Goal: Task Accomplishment & Management: Manage account settings

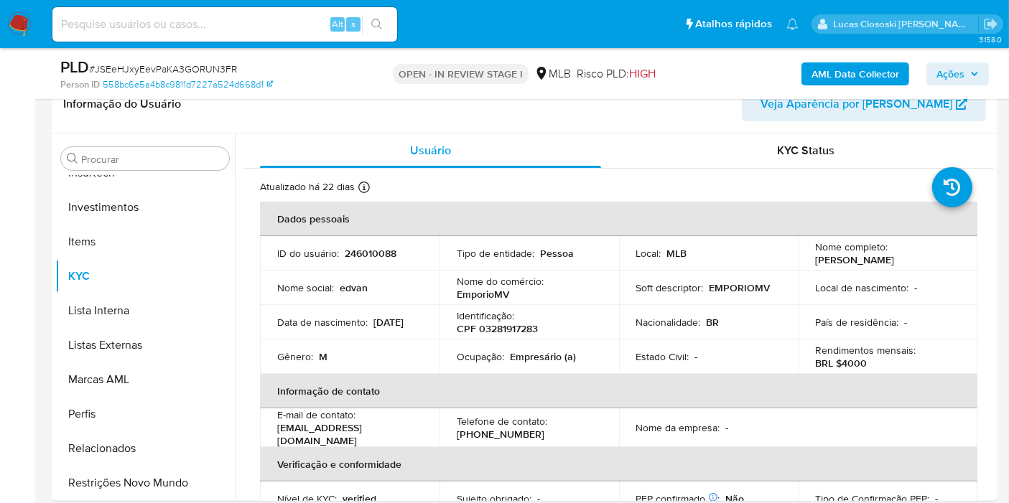
click at [193, 73] on span "# JSEeHJxyEevPaKA3GORUN3FR" at bounding box center [163, 69] width 148 height 14
copy span "JSEeHJxyEevPaKA3GORUN3FR"
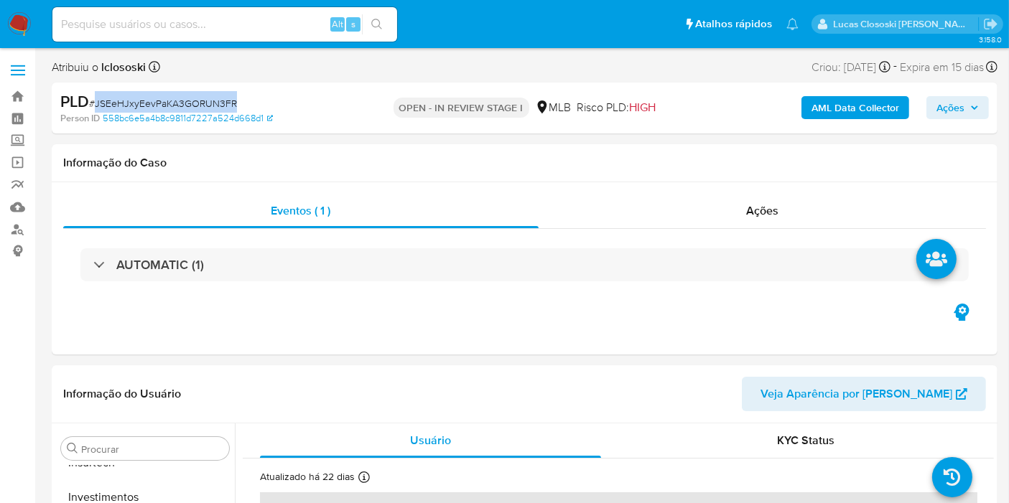
drag, startPoint x: 292, startPoint y: 98, endPoint x: 205, endPoint y: 98, distance: 87.6
click at [292, 98] on div "PLD # JSEeHJxyEevPaKA3GORUN3FR" at bounding box center [212, 102] width 304 height 22
click at [151, 100] on span "# JSEeHJxyEevPaKA3GORUN3FR" at bounding box center [163, 103] width 148 height 14
click at [864, 111] on b "AML Data Collector" at bounding box center [855, 107] width 88 height 23
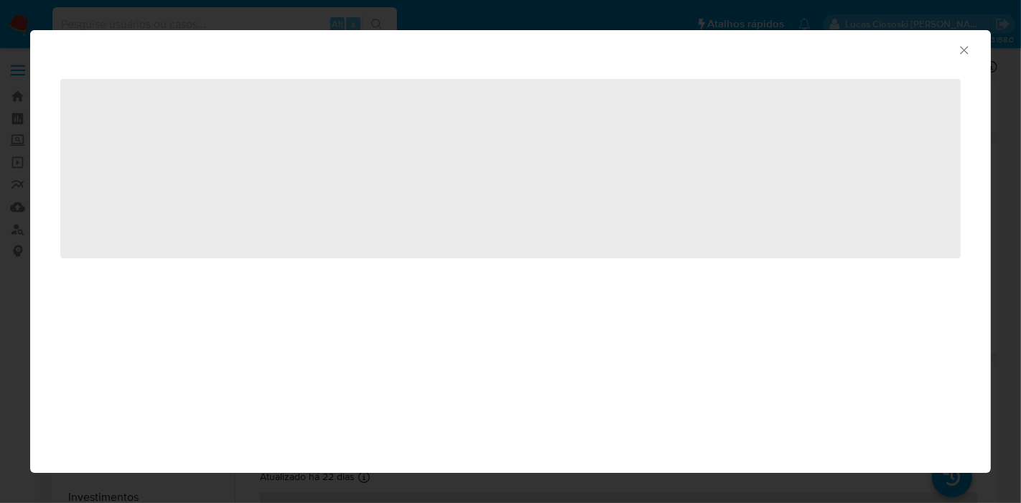
click at [181, 75] on div "‌" at bounding box center [510, 177] width 961 height 223
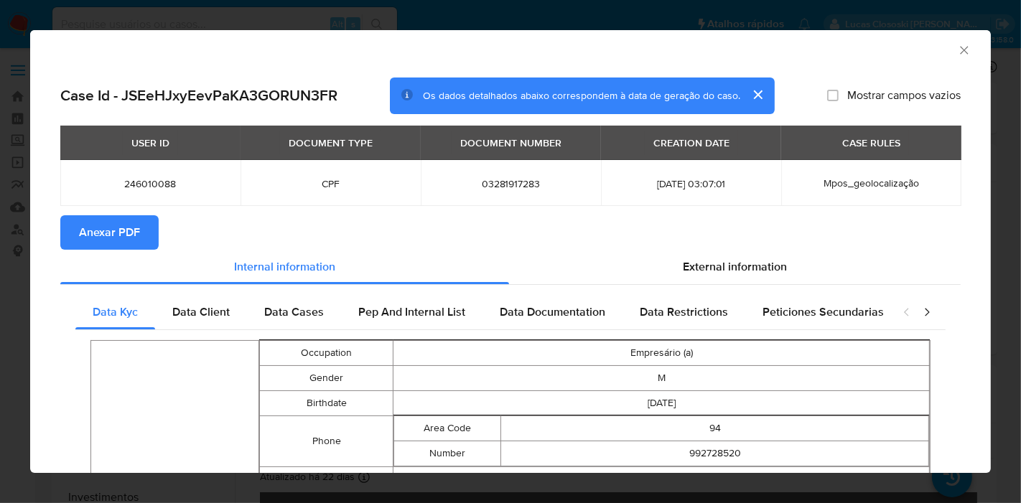
click at [140, 241] on button "Anexar PDF" at bounding box center [109, 232] width 98 height 34
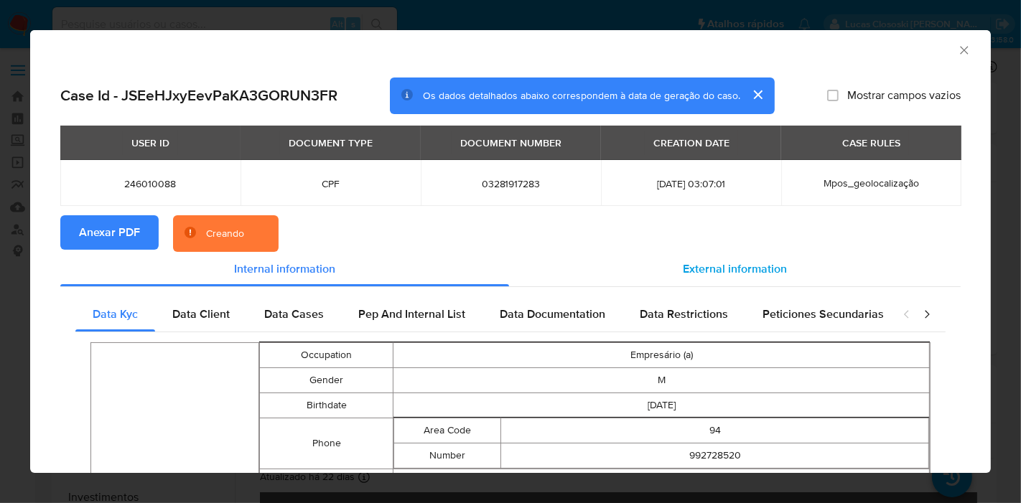
click at [767, 274] on span "External information" at bounding box center [735, 269] width 104 height 17
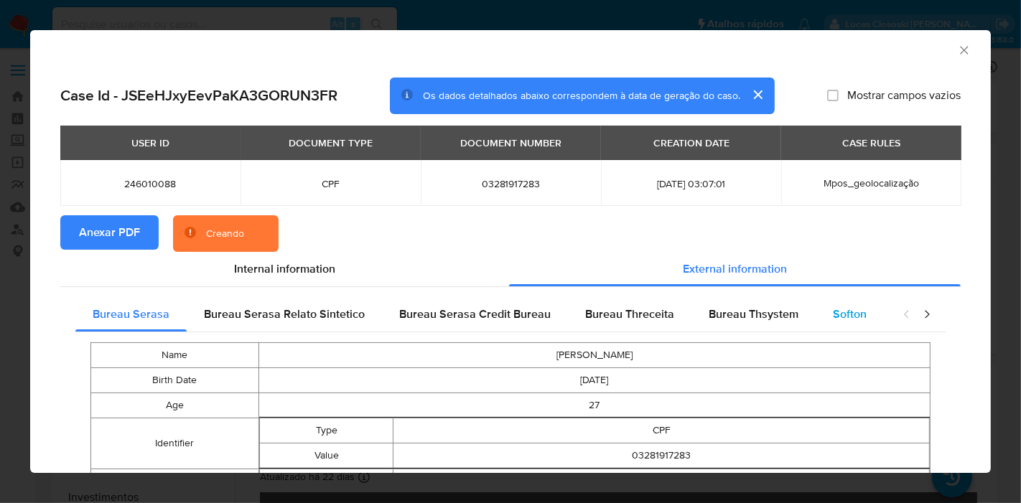
click at [847, 320] on span "Softon" at bounding box center [850, 314] width 34 height 17
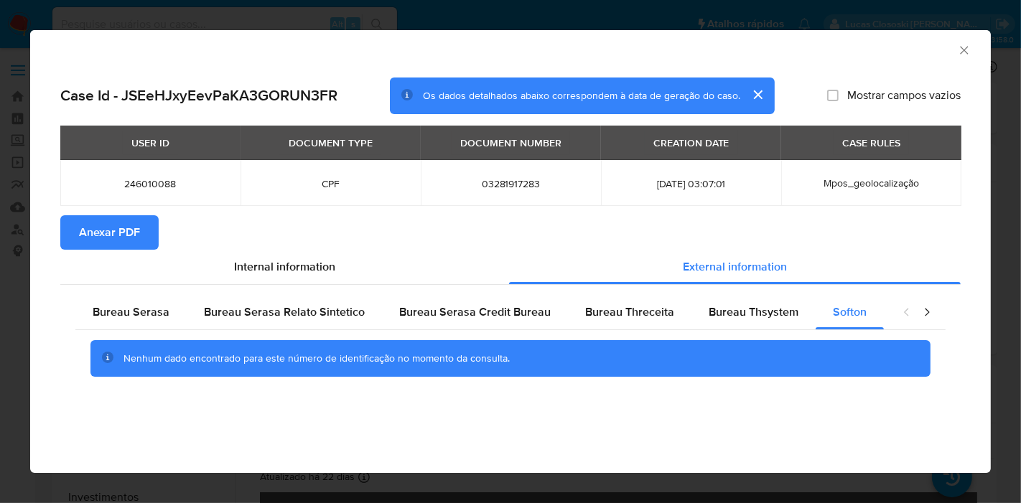
click at [964, 45] on icon "Fechar a janela" at bounding box center [964, 50] width 14 height 14
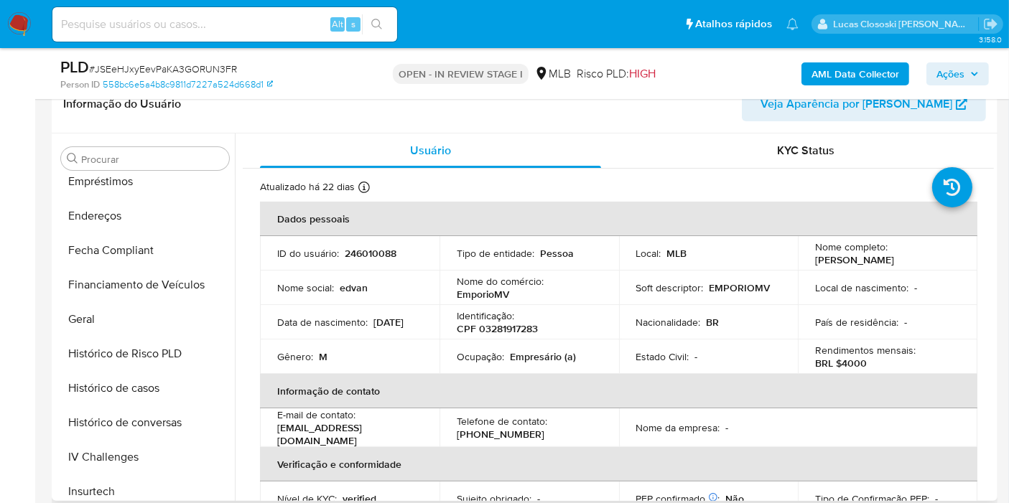
scroll to position [37, 0]
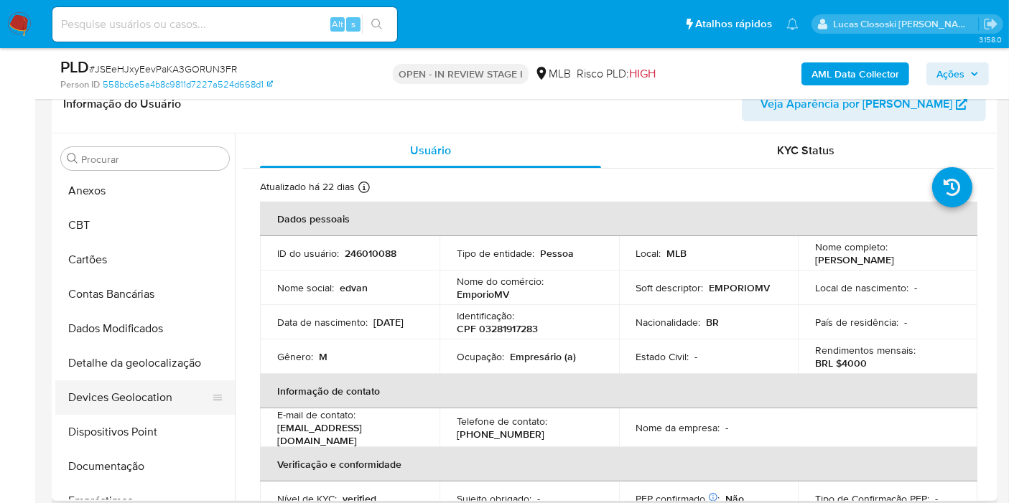
click at [131, 393] on button "Devices Geolocation" at bounding box center [139, 398] width 168 height 34
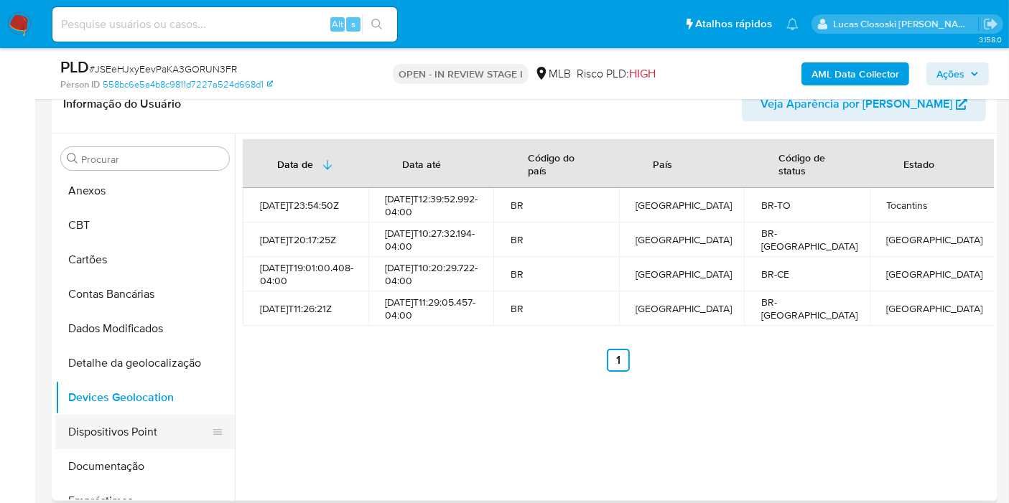
click at [162, 430] on button "Dispositivos Point" at bounding box center [139, 432] width 168 height 34
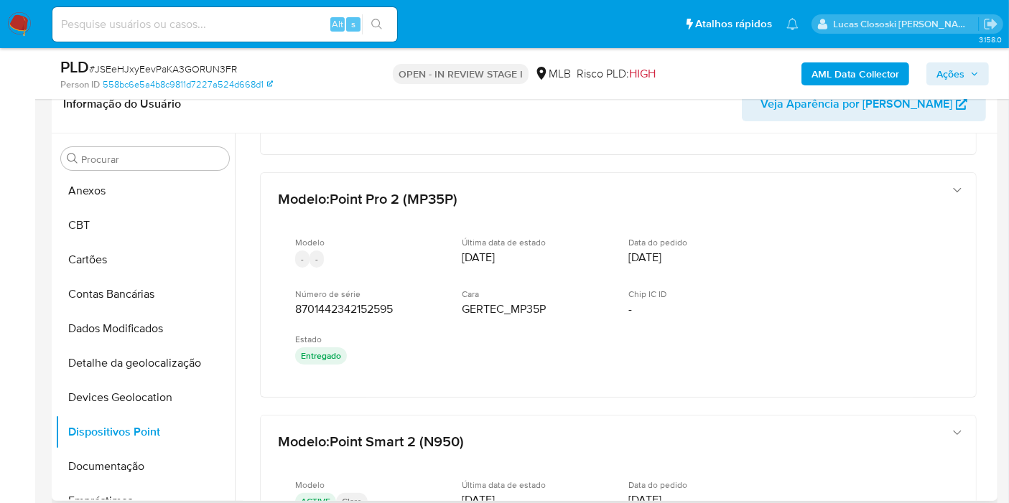
scroll to position [0, 0]
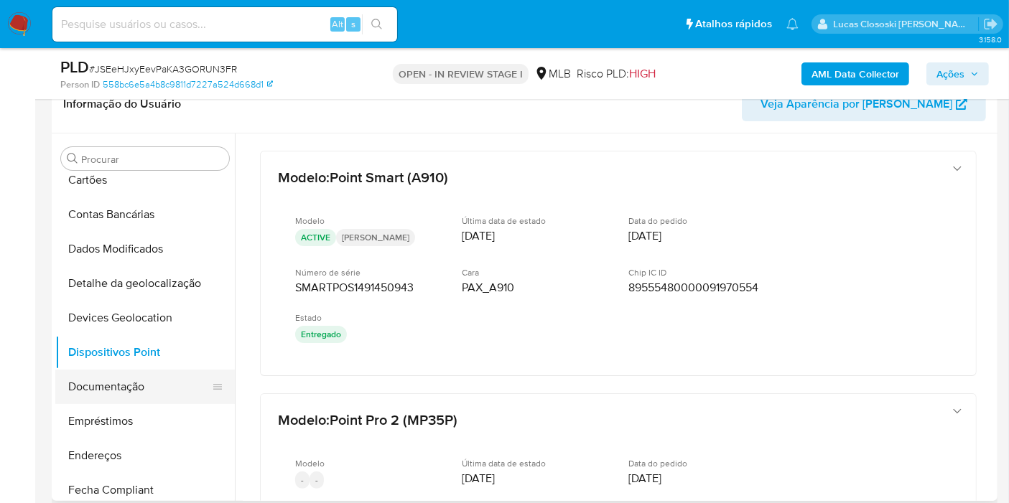
click at [114, 388] on button "Documentação" at bounding box center [139, 387] width 168 height 34
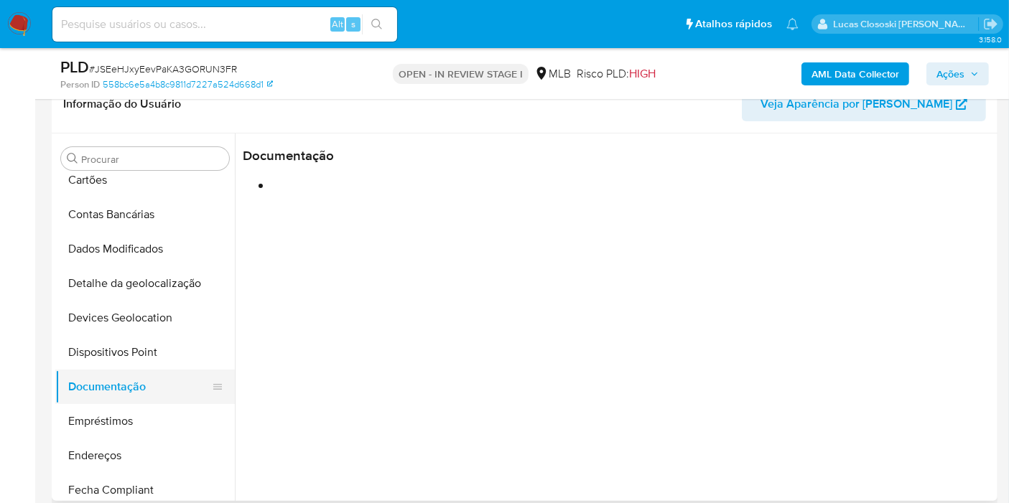
scroll to position [197, 0]
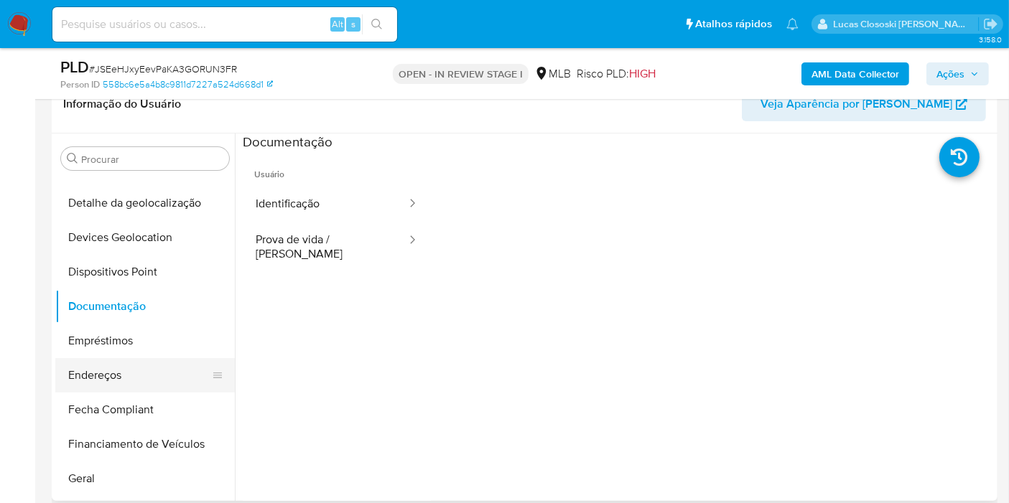
click at [101, 369] on button "Endereços" at bounding box center [139, 375] width 168 height 34
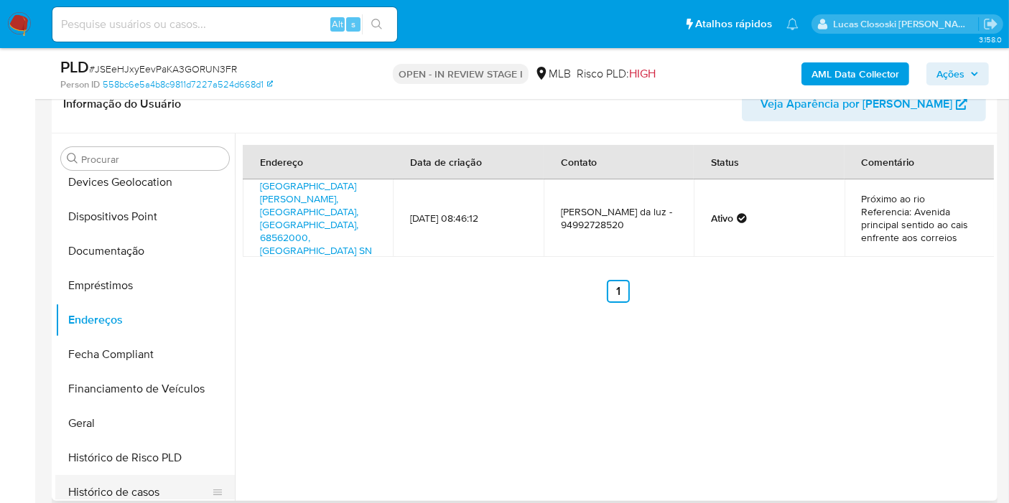
scroll to position [356, 0]
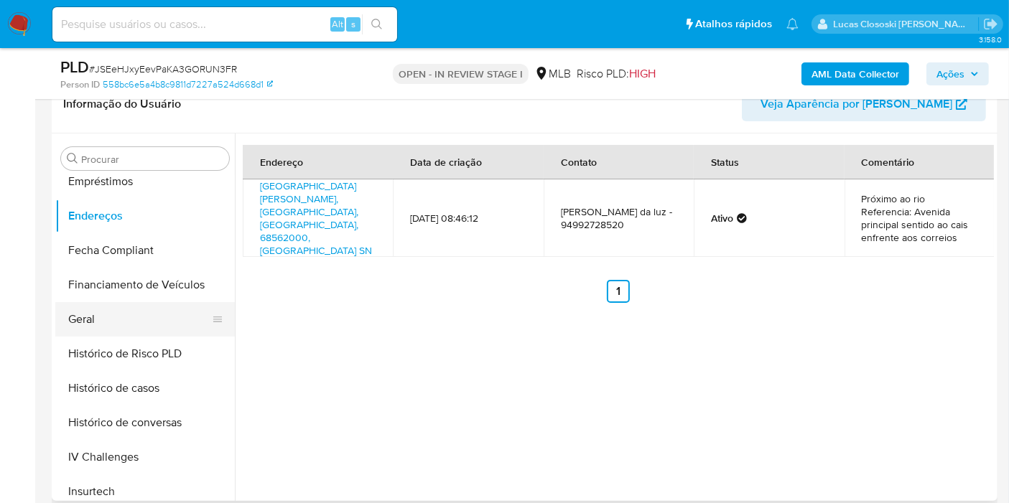
click at [127, 317] on button "Geral" at bounding box center [139, 319] width 168 height 34
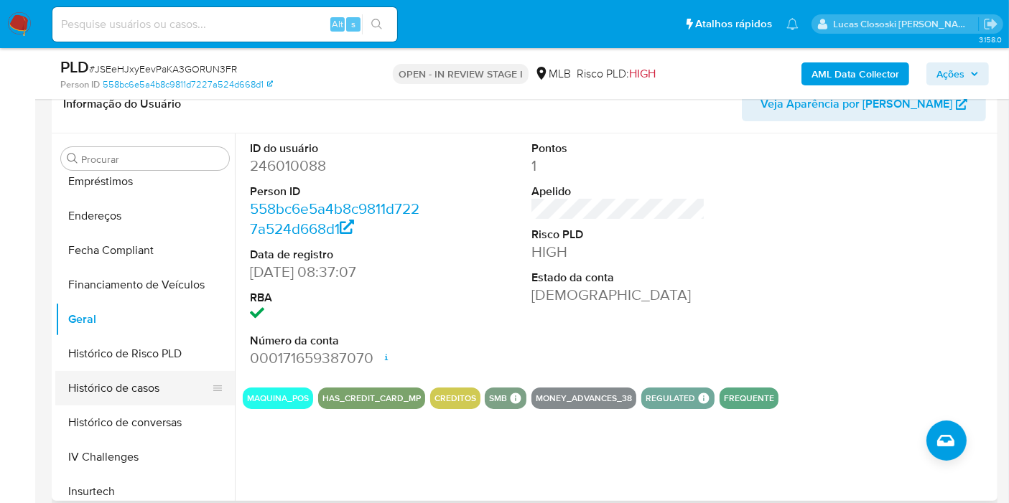
click at [144, 378] on button "Histórico de casos" at bounding box center [139, 388] width 168 height 34
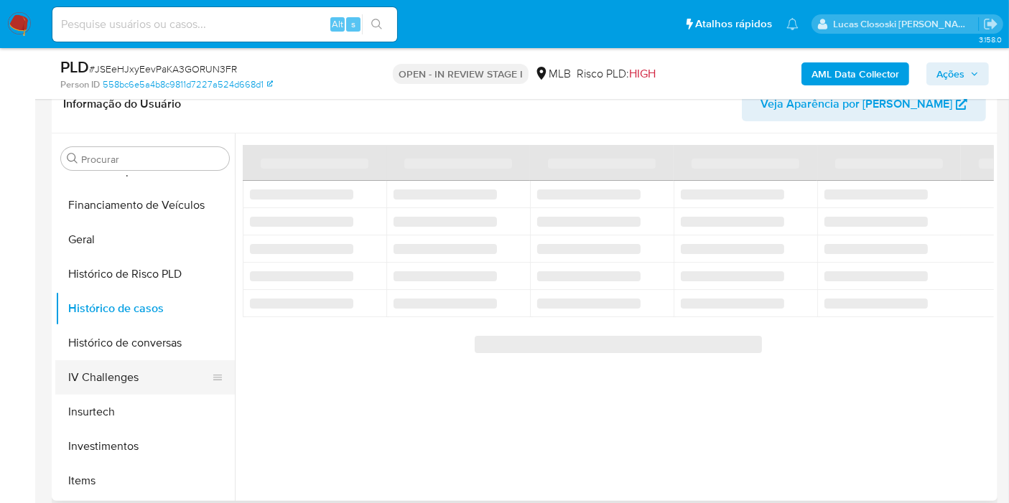
scroll to position [516, 0]
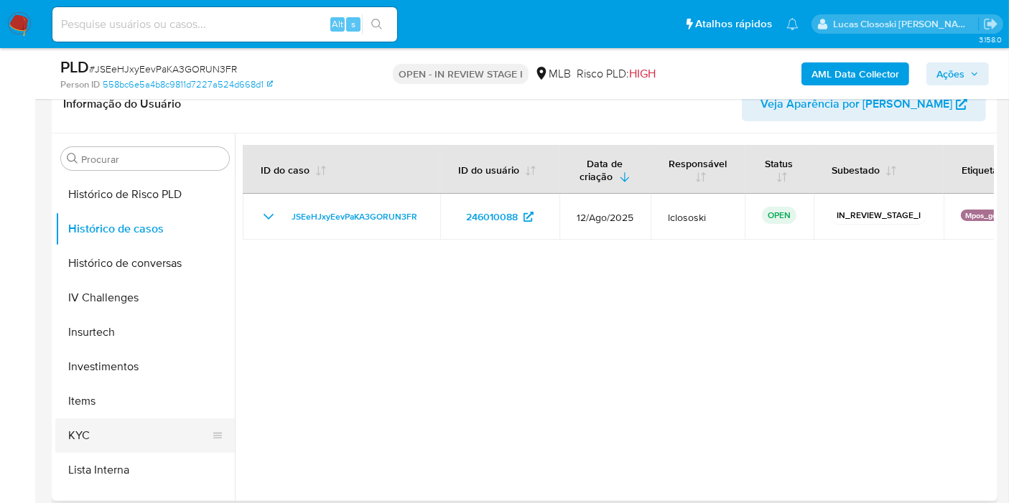
click at [135, 430] on button "KYC" at bounding box center [139, 436] width 168 height 34
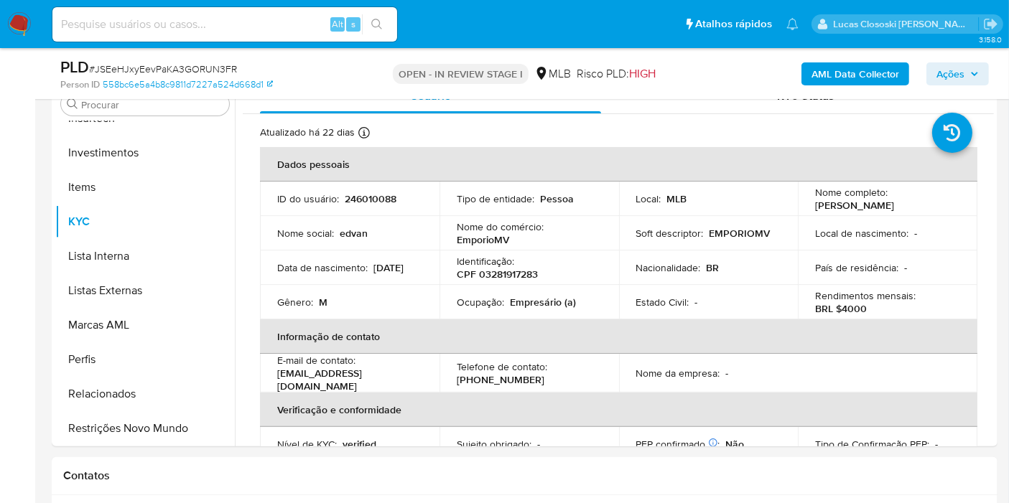
scroll to position [319, 0]
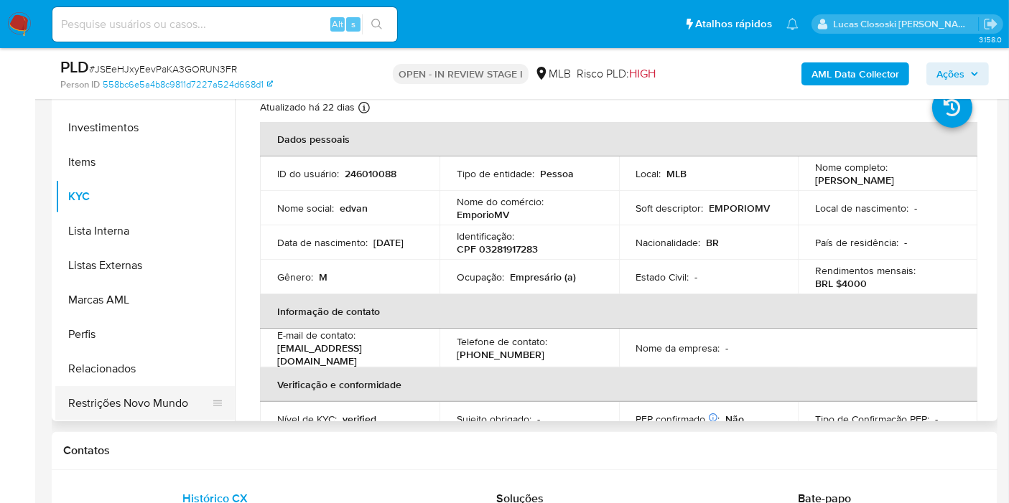
click at [141, 398] on button "Restrições Novo Mundo" at bounding box center [139, 403] width 168 height 34
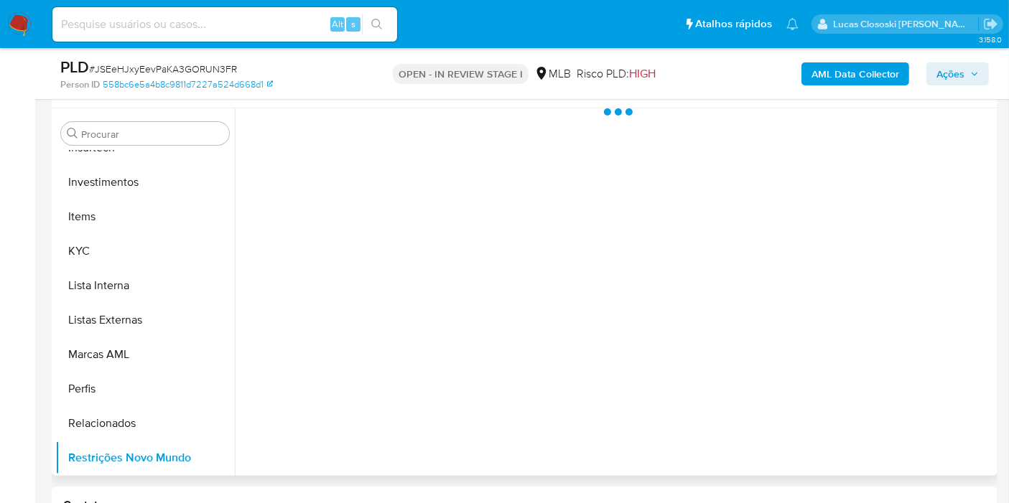
scroll to position [239, 0]
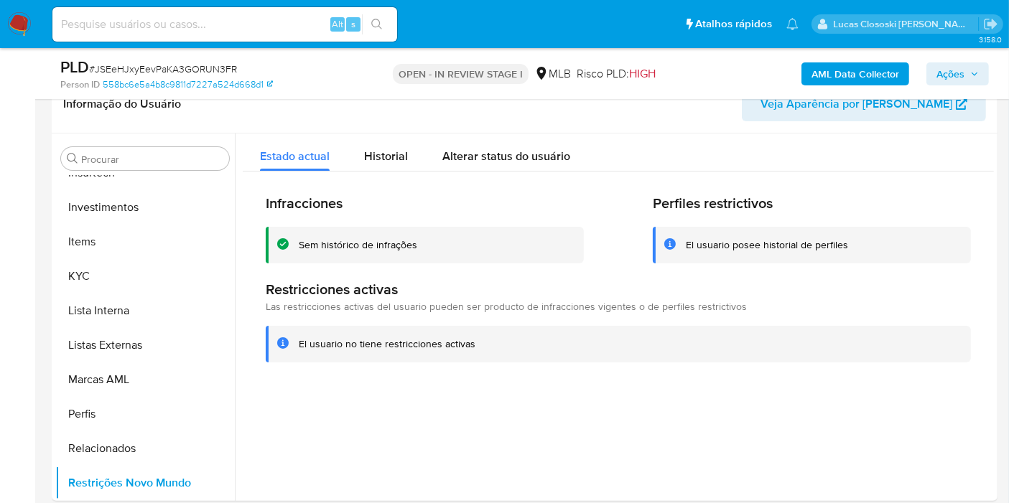
click at [187, 67] on span "# JSEeHJxyEevPaKA3GORUN3FR" at bounding box center [163, 69] width 148 height 14
copy span "JSEeHJxyEevPaKA3GORUN3FR"
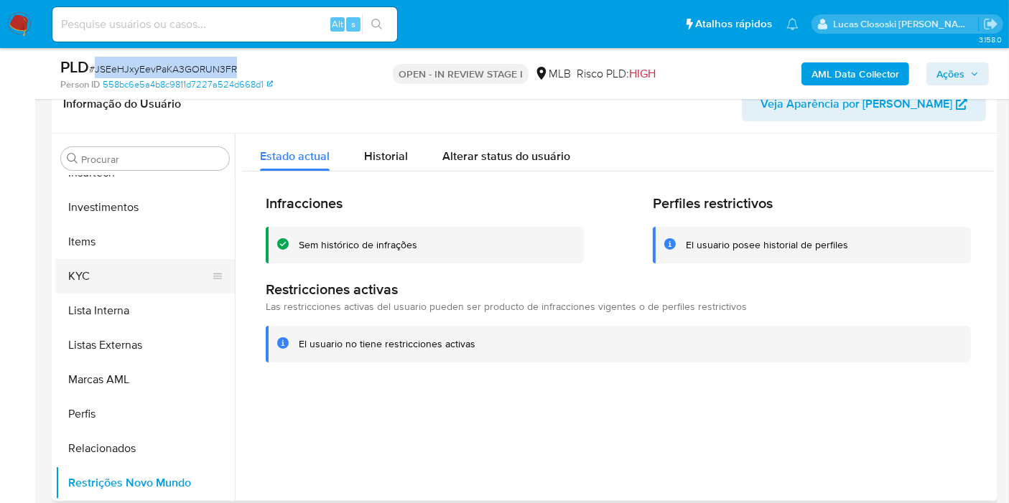
scroll to position [436, 0]
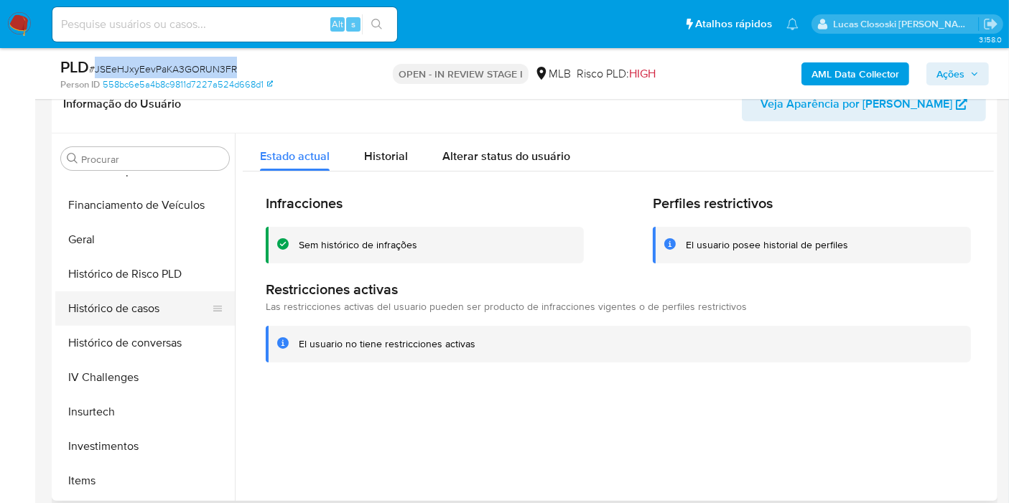
click at [137, 312] on button "Histórico de casos" at bounding box center [139, 309] width 168 height 34
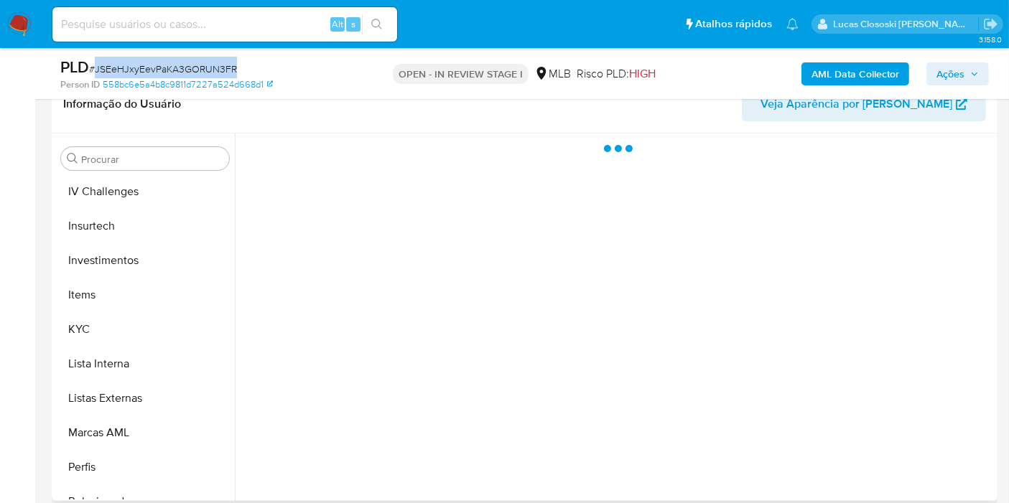
scroll to position [675, 0]
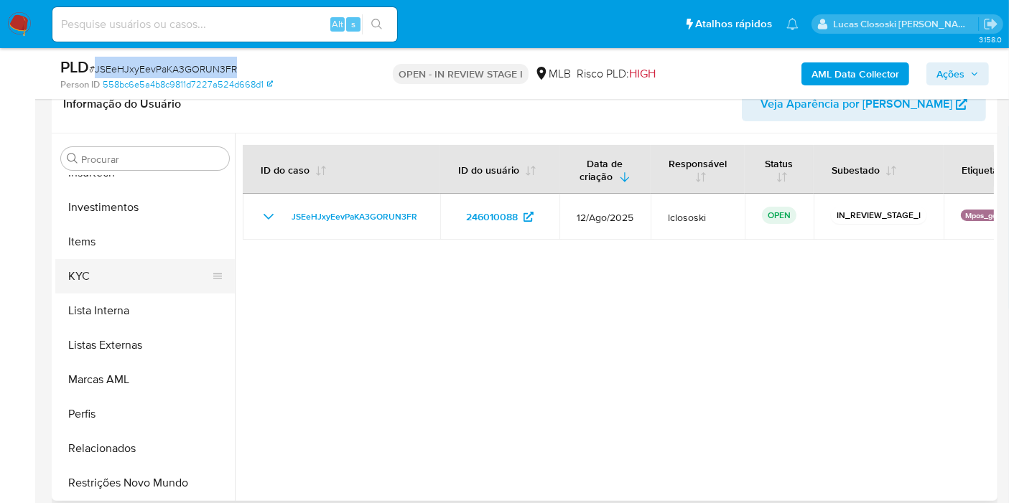
click at [101, 275] on button "KYC" at bounding box center [139, 276] width 168 height 34
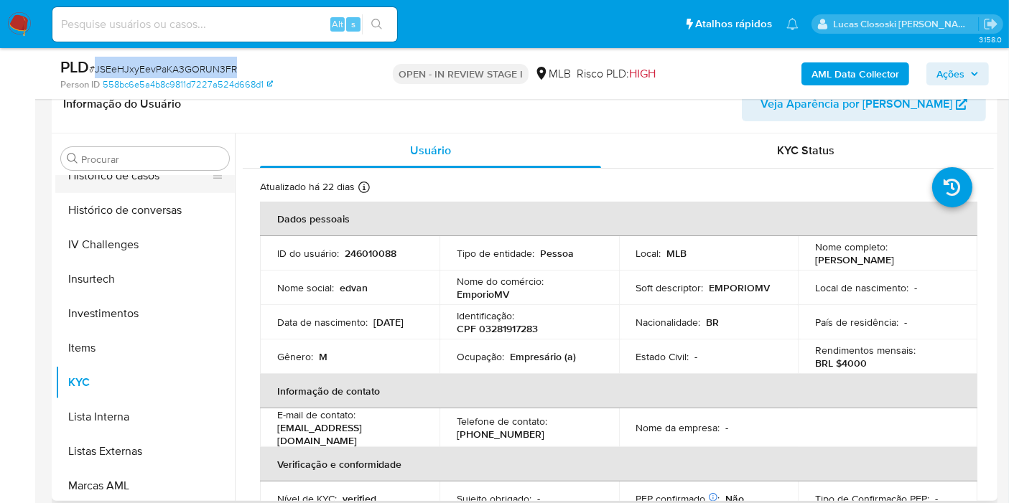
scroll to position [436, 0]
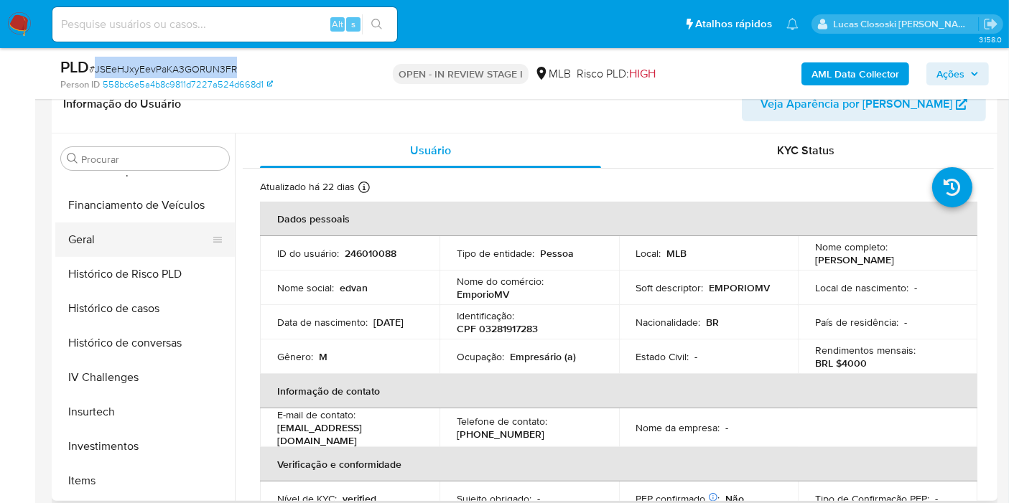
click at [108, 241] on button "Geral" at bounding box center [139, 240] width 168 height 34
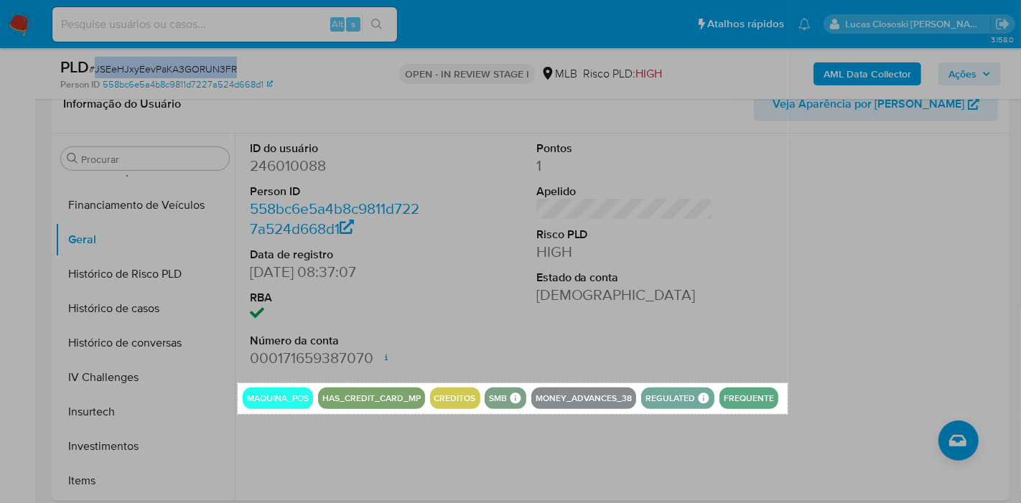
drag, startPoint x: 238, startPoint y: 383, endPoint x: 788, endPoint y: 414, distance: 550.9
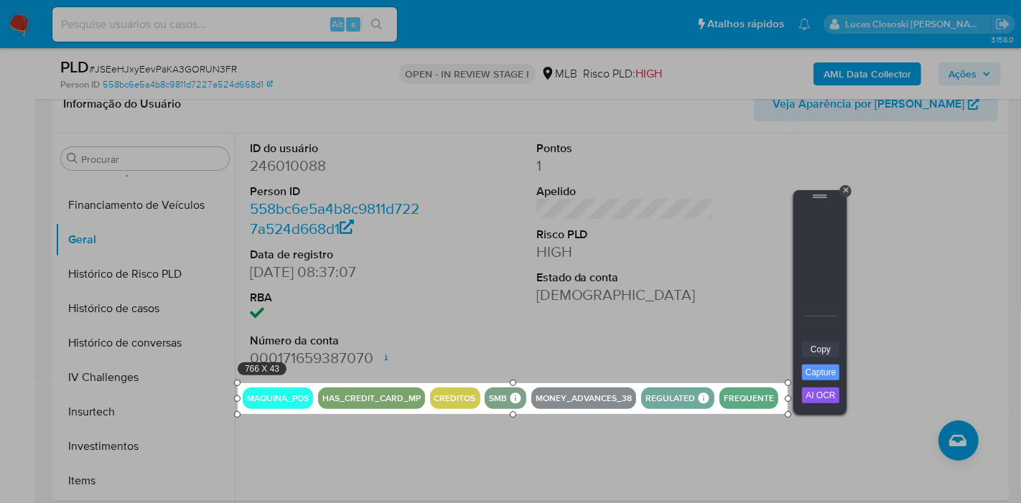
click at [833, 345] on link "Copy" at bounding box center [820, 350] width 37 height 16
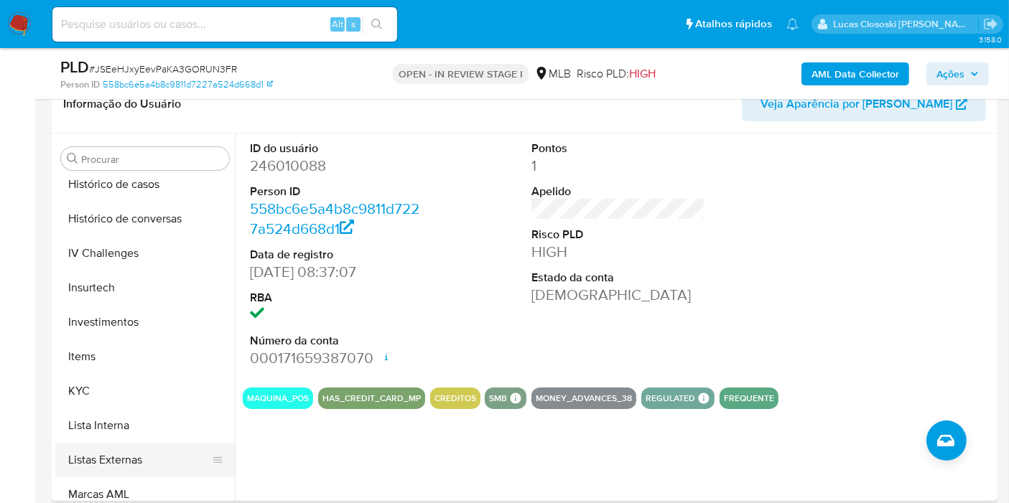
scroll to position [675, 0]
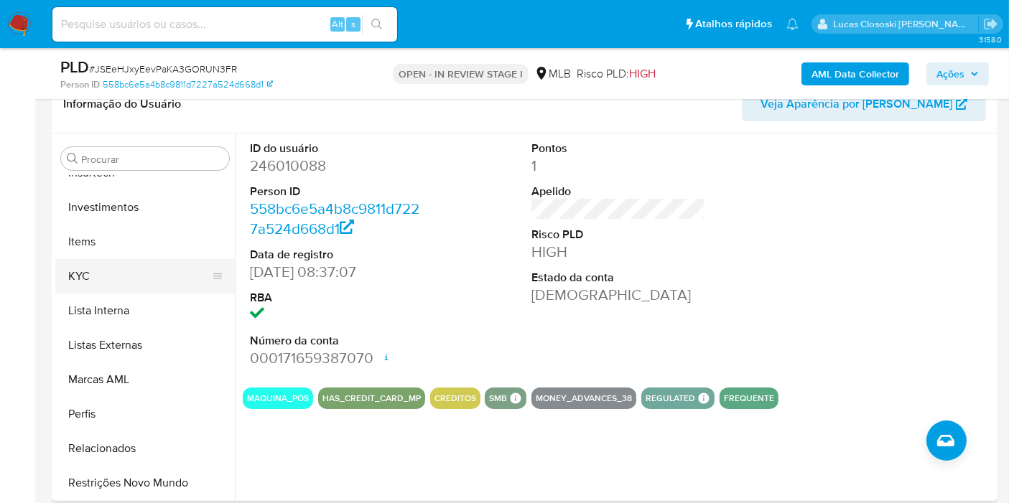
click at [137, 266] on button "KYC" at bounding box center [139, 276] width 168 height 34
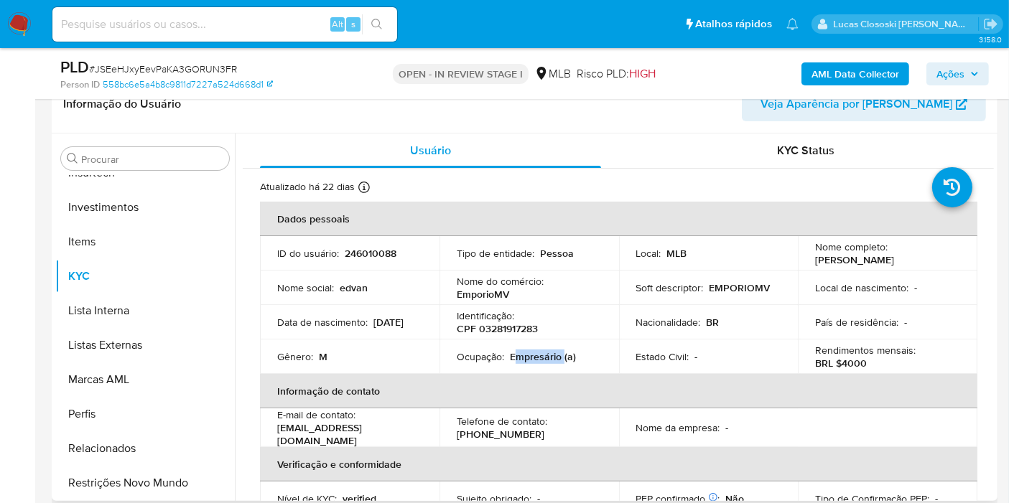
drag, startPoint x: 560, startPoint y: 357, endPoint x: 513, endPoint y: 360, distance: 47.5
click at [513, 360] on p "Empresário (a)" at bounding box center [543, 356] width 66 height 13
copy p "mpresário"
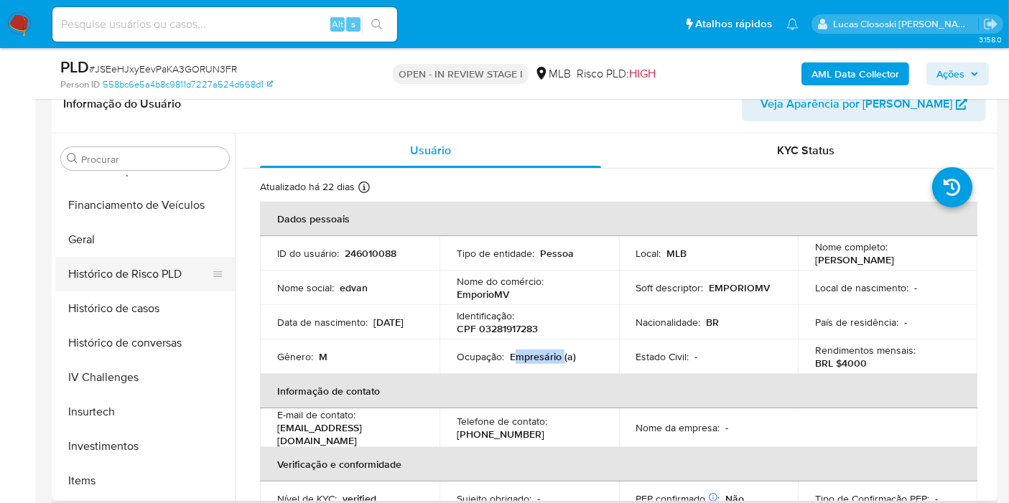
scroll to position [356, 0]
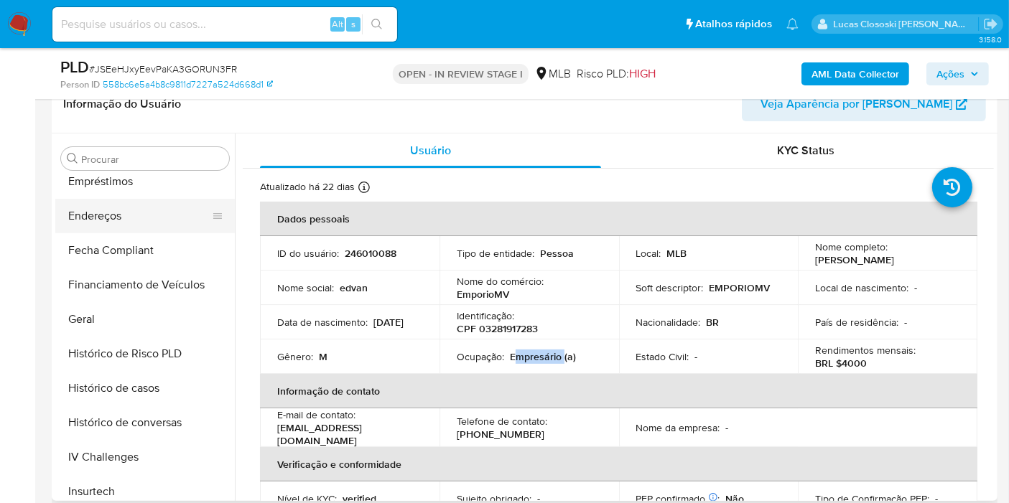
click at [148, 203] on button "Endereços" at bounding box center [139, 216] width 168 height 34
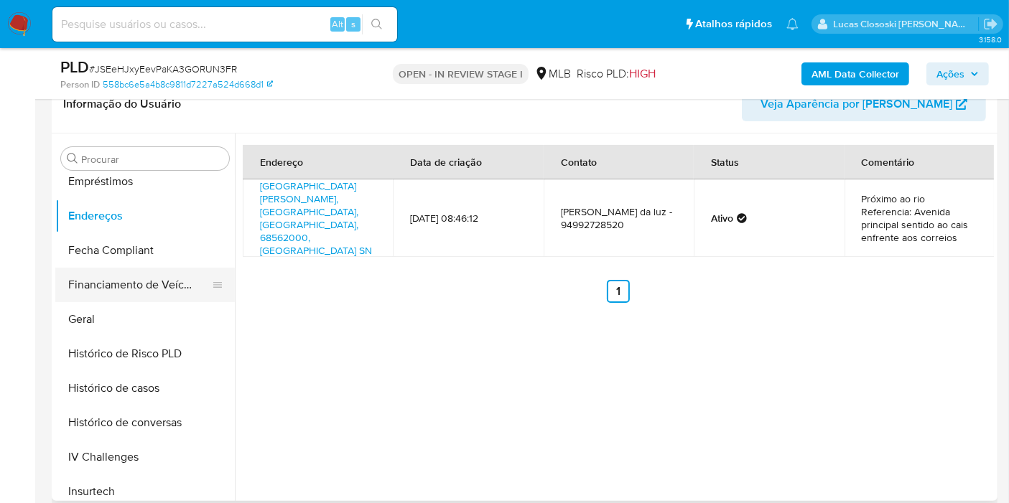
scroll to position [197, 0]
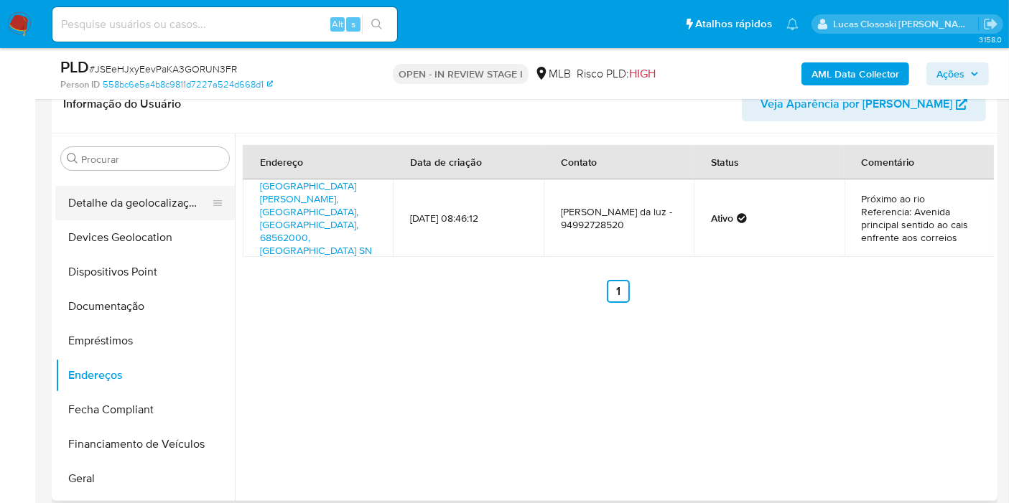
click at [136, 213] on button "Detalhe da geolocalização" at bounding box center [139, 203] width 168 height 34
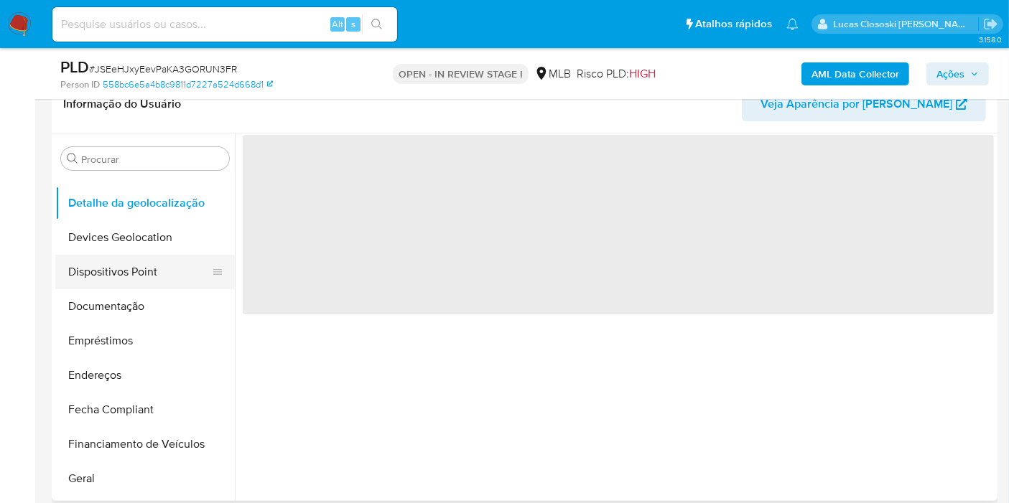
click at [131, 257] on button "Dispositivos Point" at bounding box center [139, 272] width 168 height 34
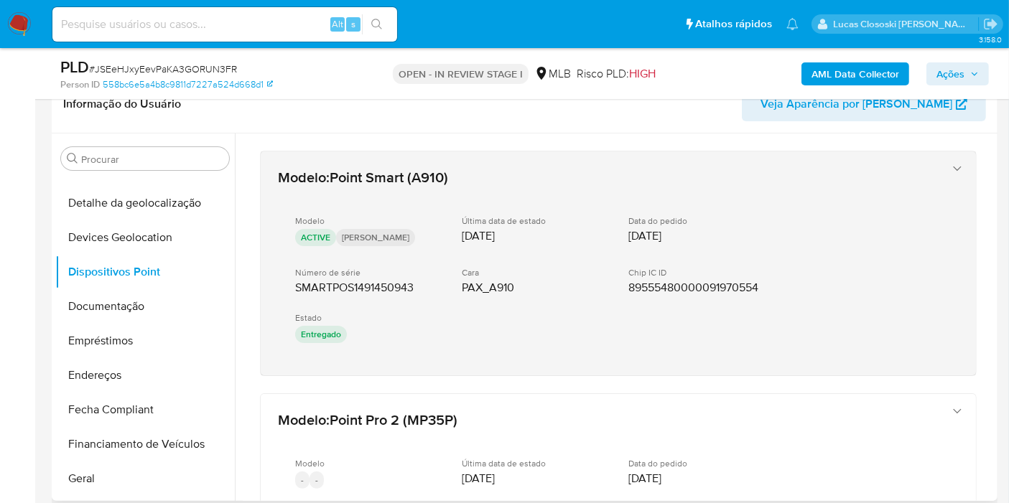
drag, startPoint x: 404, startPoint y: 381, endPoint x: 289, endPoint y: 280, distance: 152.6
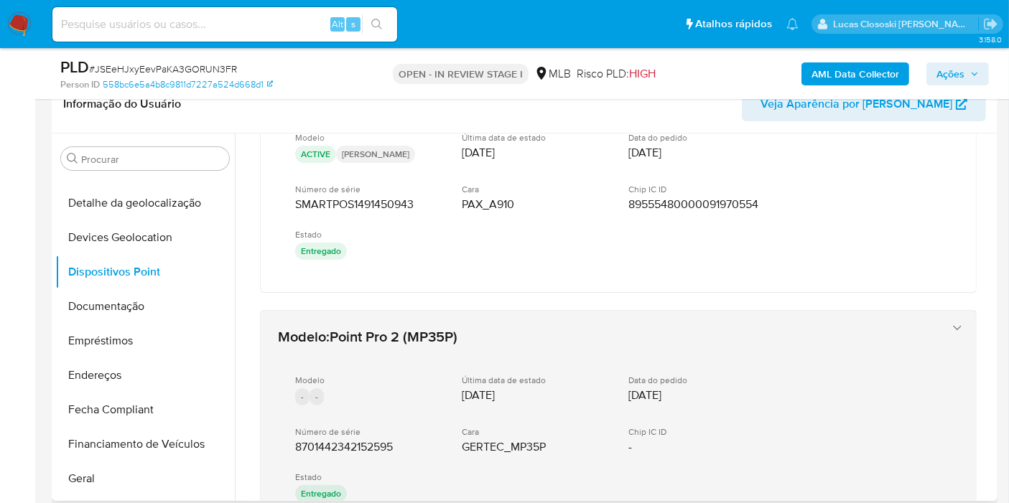
scroll to position [239, 0]
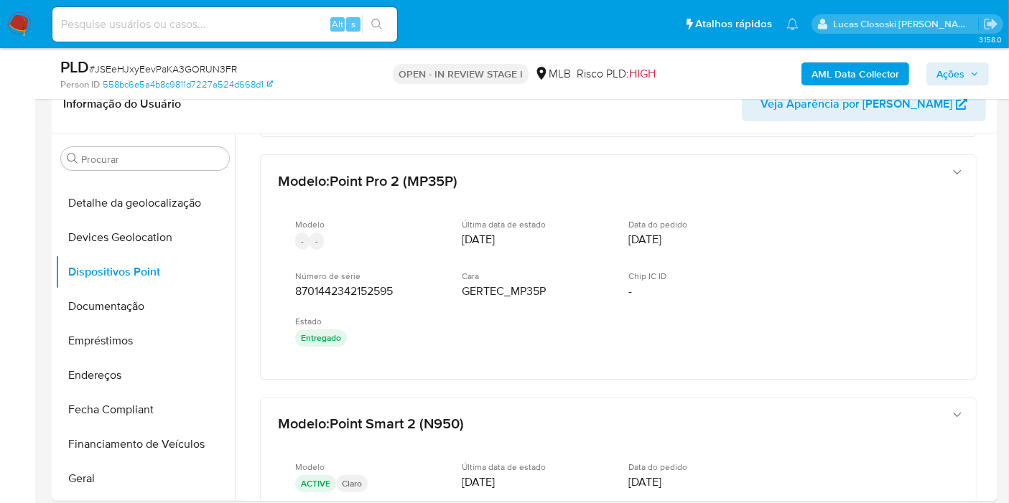
drag, startPoint x: 381, startPoint y: 385, endPoint x: 512, endPoint y: 1, distance: 406.0
click at [287, 296] on div "Modelo : Point Smart (A910) Modelo ACTIVE Tim Última data de estado 15/07/2025 …" at bounding box center [618, 419] width 751 height 1051
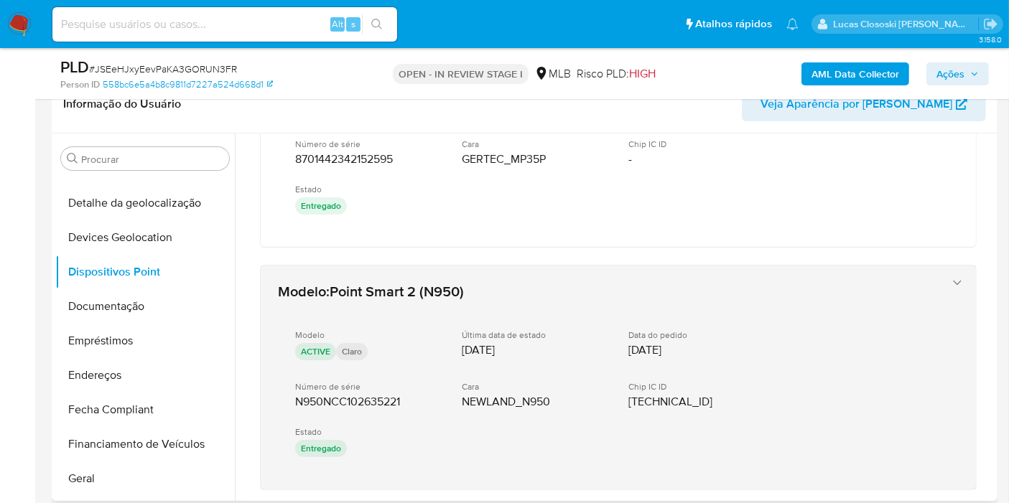
scroll to position [478, 0]
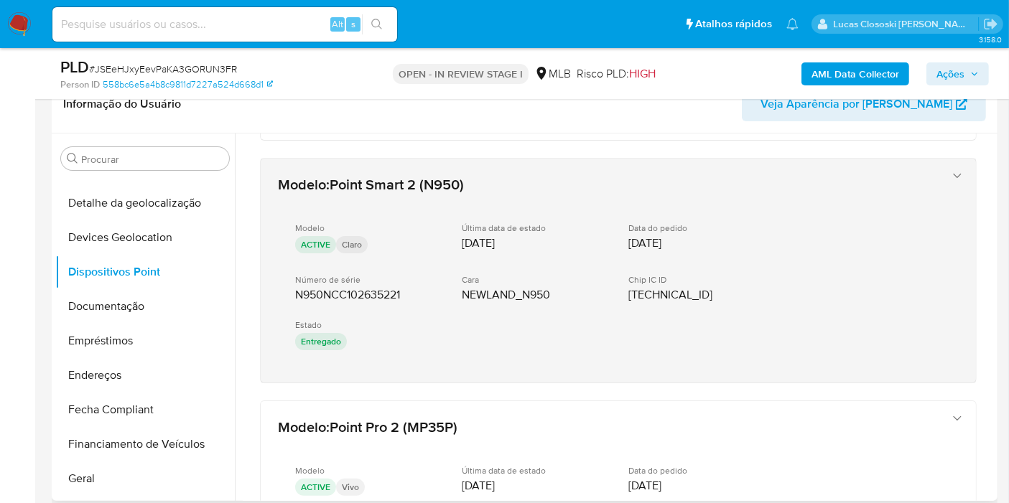
drag, startPoint x: 400, startPoint y: 382, endPoint x: 289, endPoint y: 290, distance: 144.3
click at [289, 290] on div "Modelo : Point Smart (A910) Modelo ACTIVE Tim Última data de estado 15/07/2025 …" at bounding box center [618, 180] width 751 height 1051
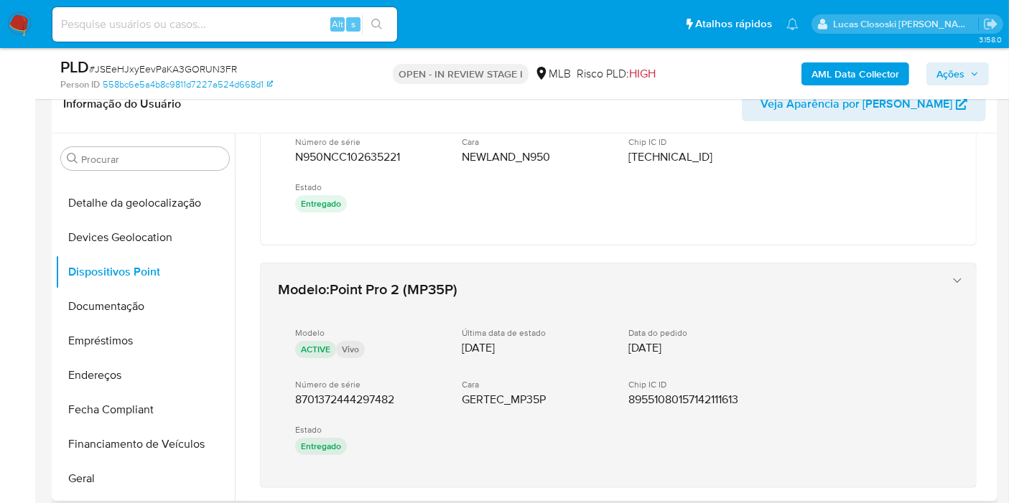
scroll to position [685, 0]
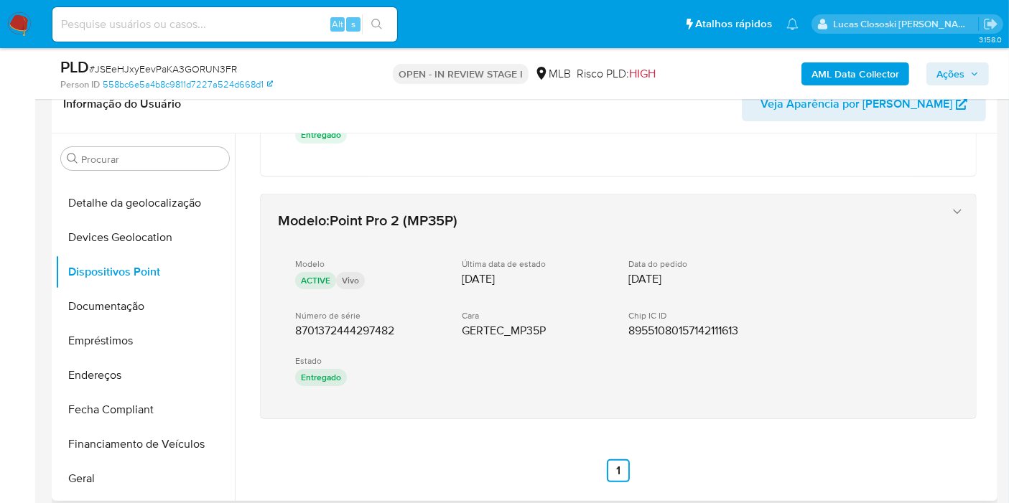
drag, startPoint x: 381, startPoint y: 433, endPoint x: 284, endPoint y: 319, distance: 150.2
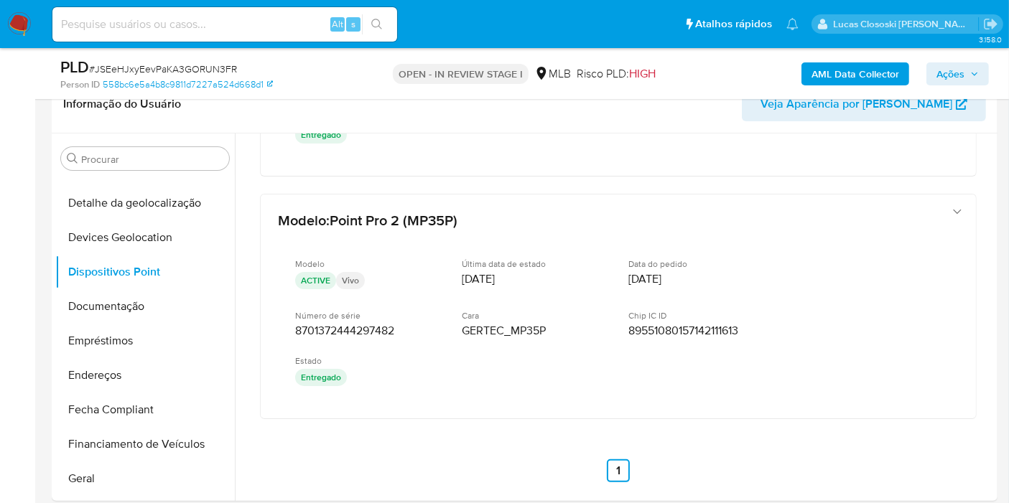
click at [966, 83] on span "Ações" at bounding box center [957, 74] width 42 height 20
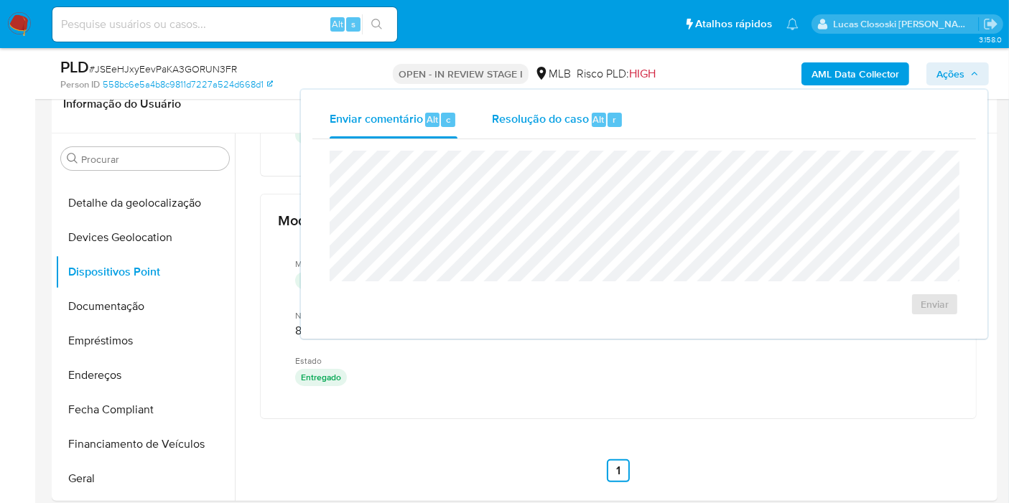
click at [573, 132] on div "Resolução do caso Alt r" at bounding box center [557, 119] width 131 height 37
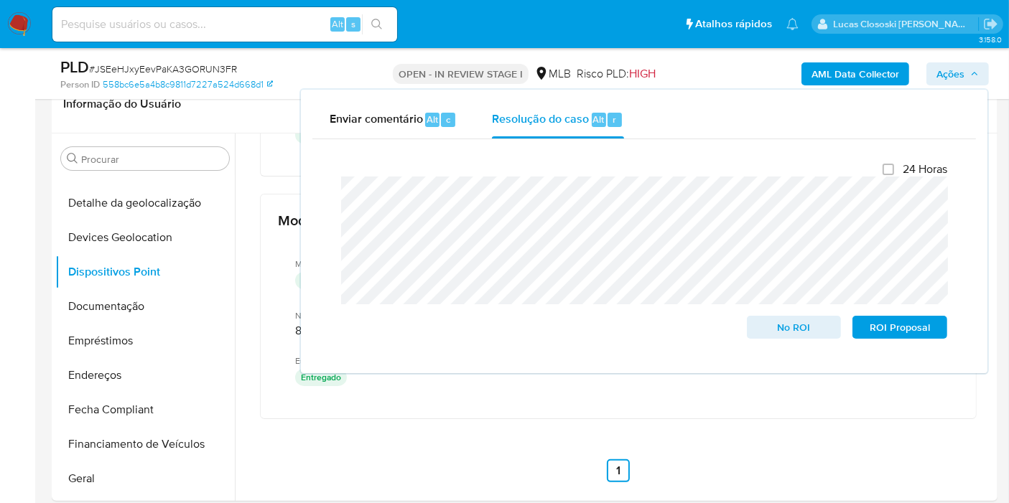
click at [955, 63] on span "Ações" at bounding box center [950, 73] width 28 height 23
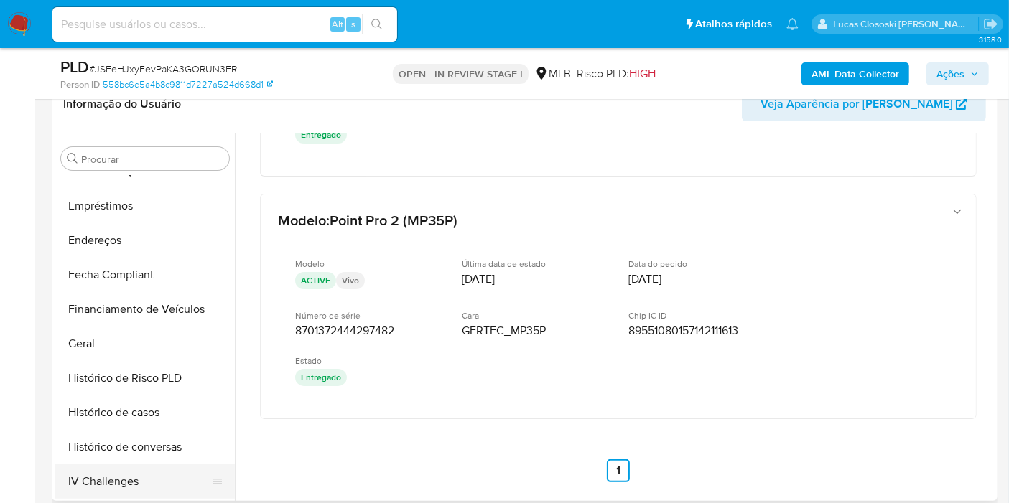
scroll to position [435, 0]
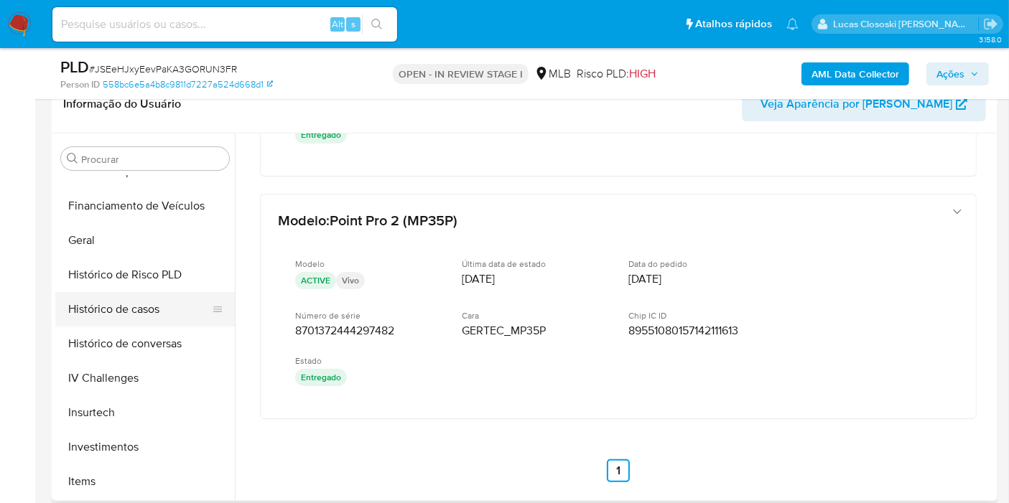
click at [147, 310] on button "Histórico de casos" at bounding box center [139, 309] width 168 height 34
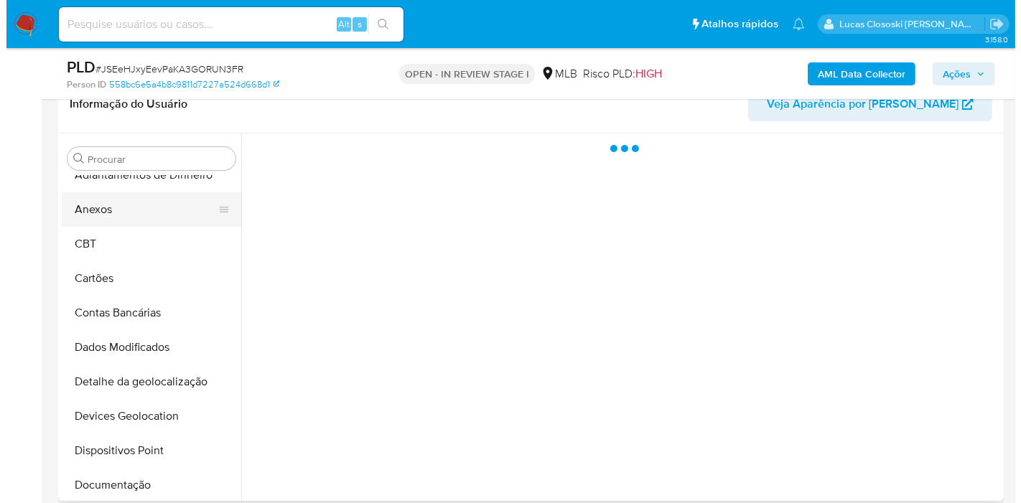
scroll to position [0, 0]
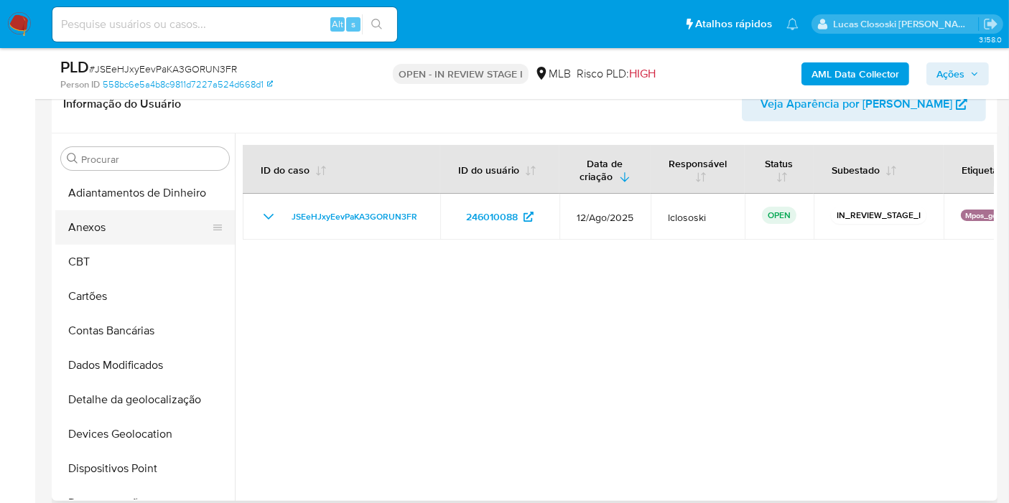
click at [116, 233] on button "Anexos" at bounding box center [139, 227] width 168 height 34
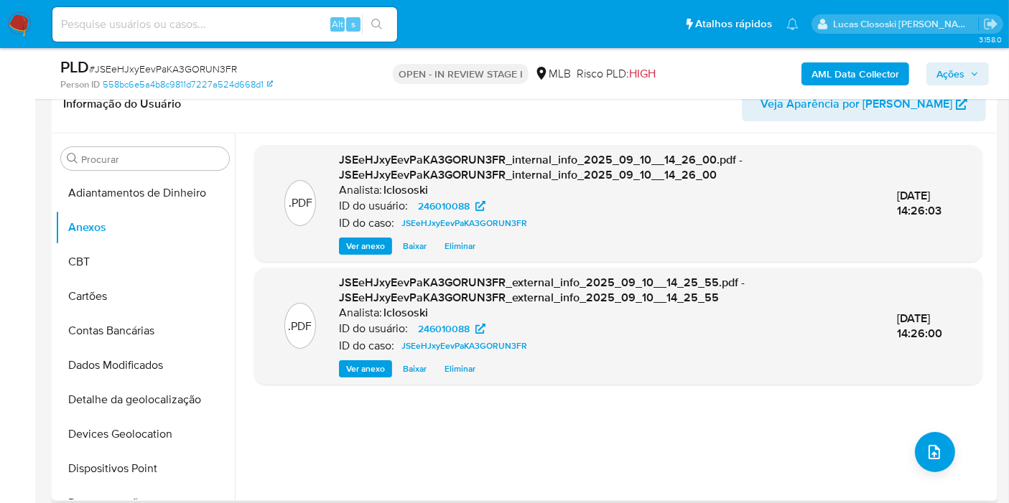
click at [449, 398] on div ".PDF JSEeHJxyEevPaKA3GORUN3FR_internal_info_2025_09_10__14_26_00.pdf - JSEeHJxy…" at bounding box center [618, 317] width 728 height 345
click at [915, 442] on button "upload-file" at bounding box center [935, 452] width 40 height 40
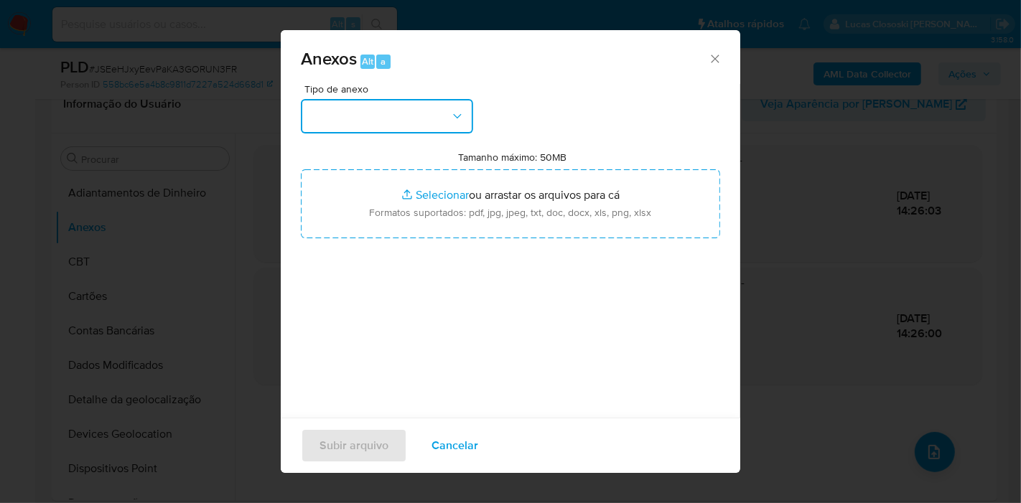
click at [429, 126] on button "button" at bounding box center [387, 116] width 172 height 34
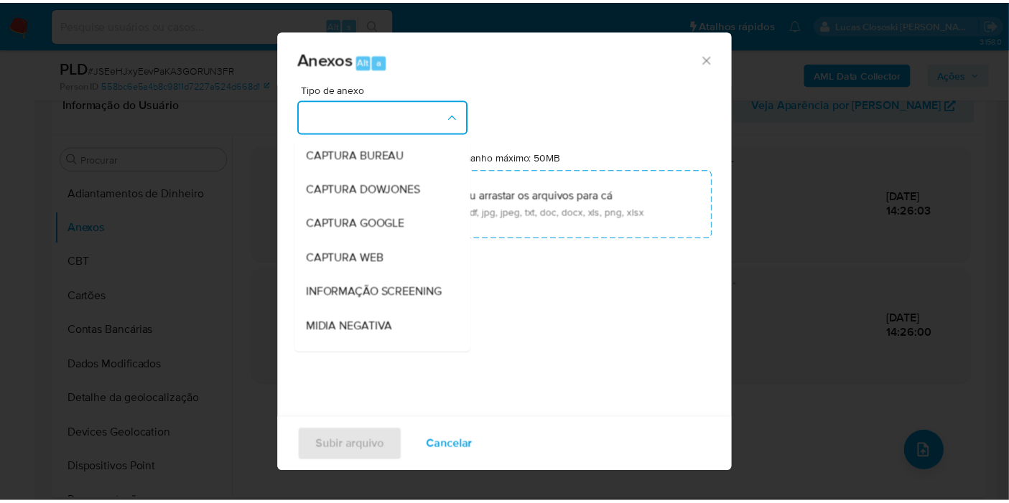
scroll to position [220, 0]
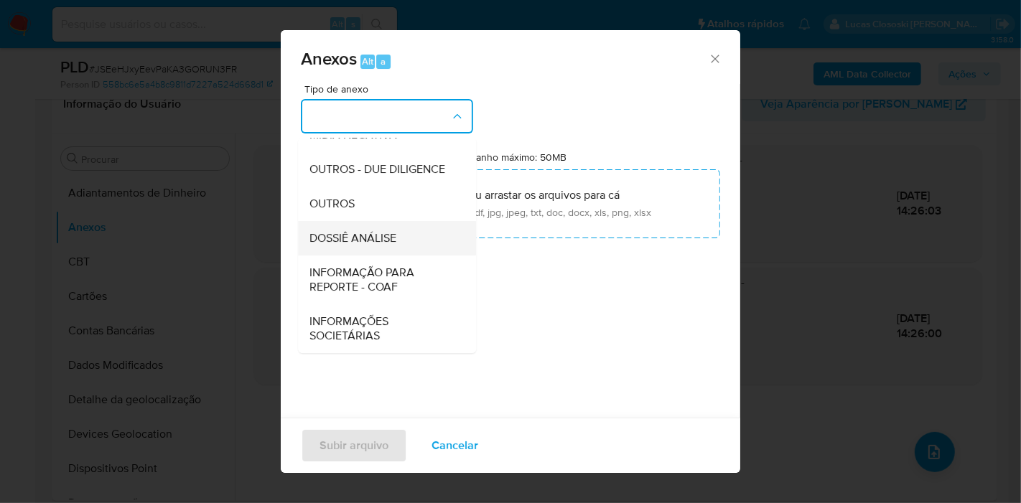
click at [416, 251] on div "DOSSIÊ ANÁLISE" at bounding box center [382, 238] width 146 height 34
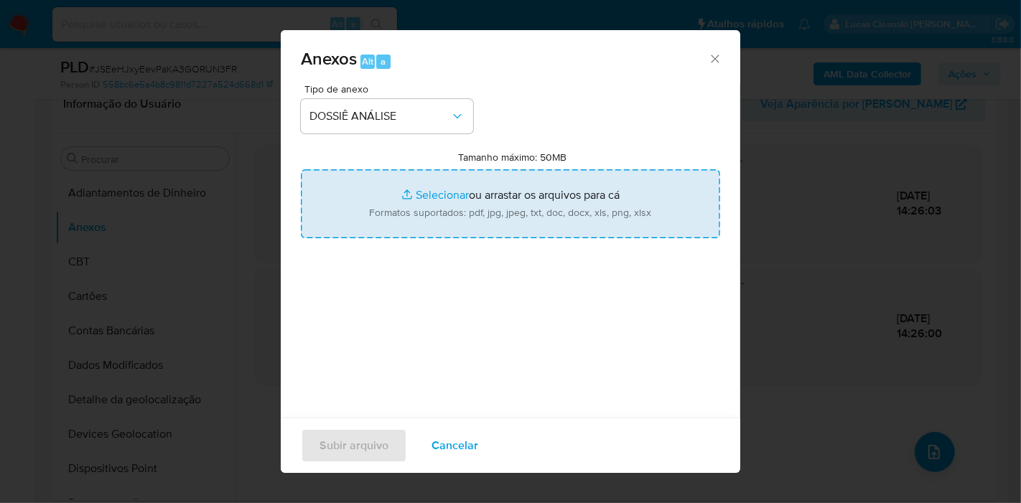
click at [458, 200] on input "Tamanho máximo: 50MB Selecionar arquivos" at bounding box center [510, 203] width 419 height 69
type input "C:\fakepath\Mulan 246010088_2025_09_10_07_37_45.xlsx"
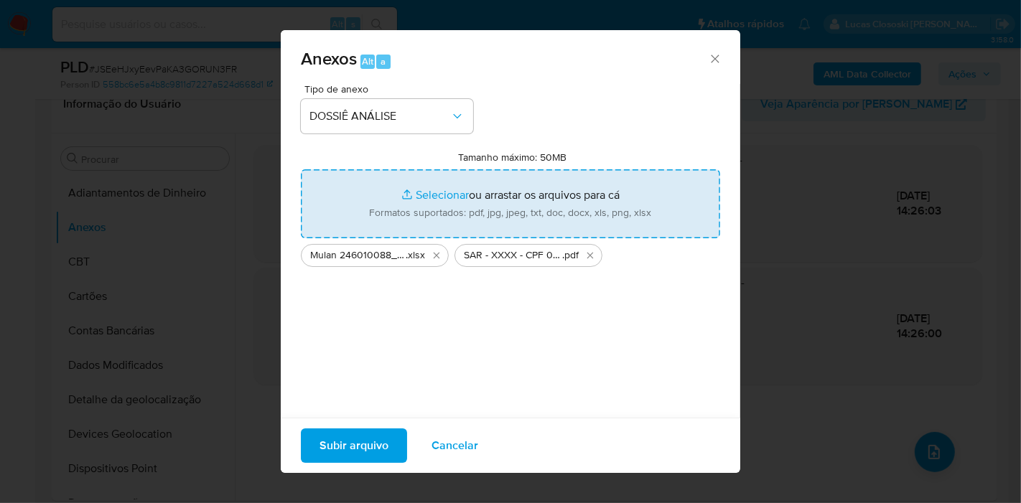
click at [390, 436] on button "Subir arquivo" at bounding box center [354, 446] width 106 height 34
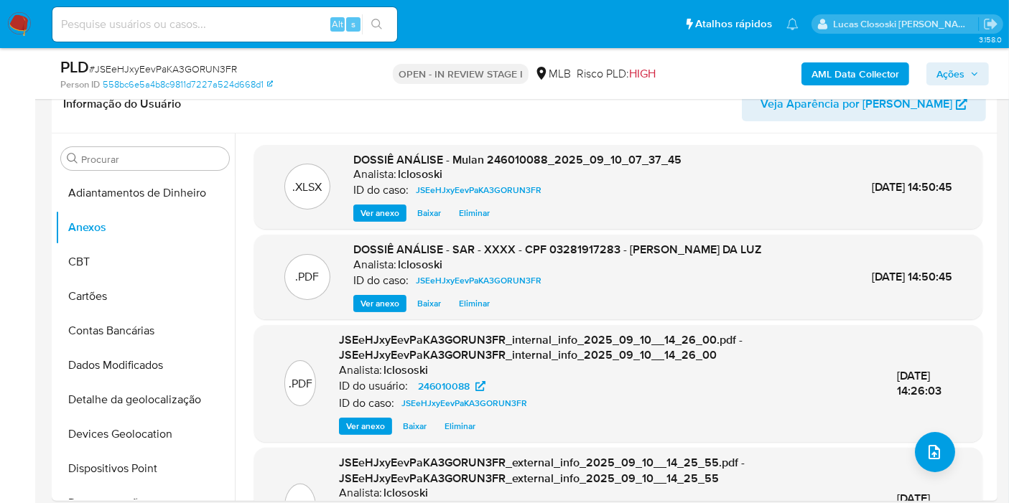
drag, startPoint x: 0, startPoint y: 257, endPoint x: 16, endPoint y: 261, distance: 16.2
click at [108, 261] on button "CBT" at bounding box center [139, 262] width 168 height 34
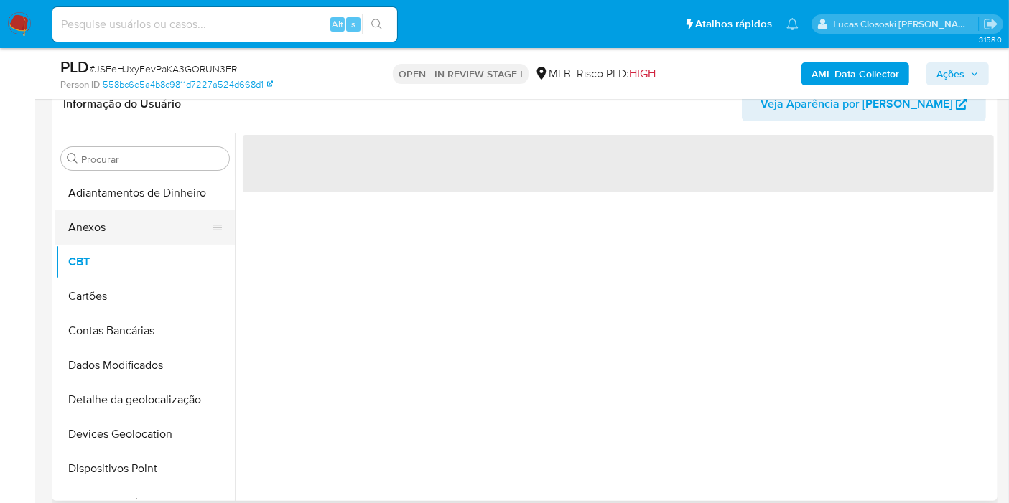
click at [106, 233] on button "Anexos" at bounding box center [139, 227] width 168 height 34
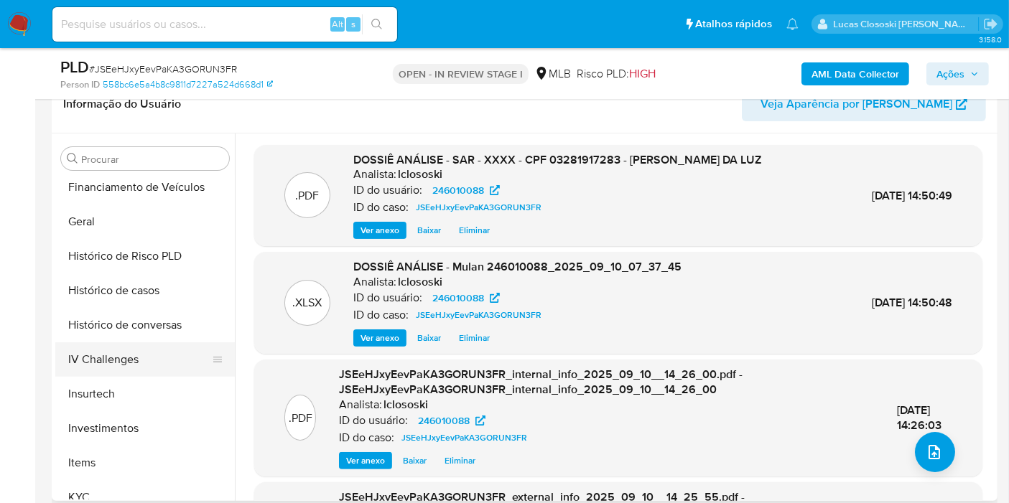
scroll to position [478, 0]
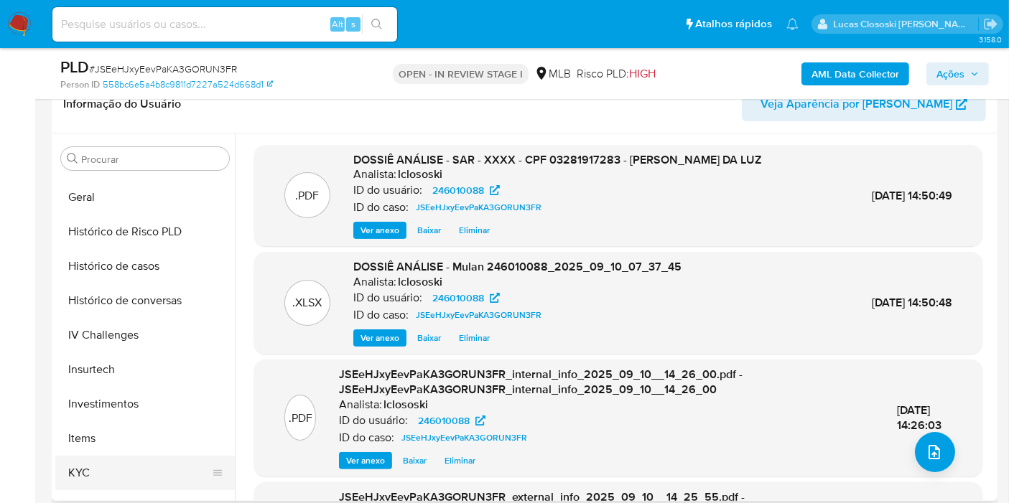
click at [131, 460] on button "KYC" at bounding box center [139, 473] width 168 height 34
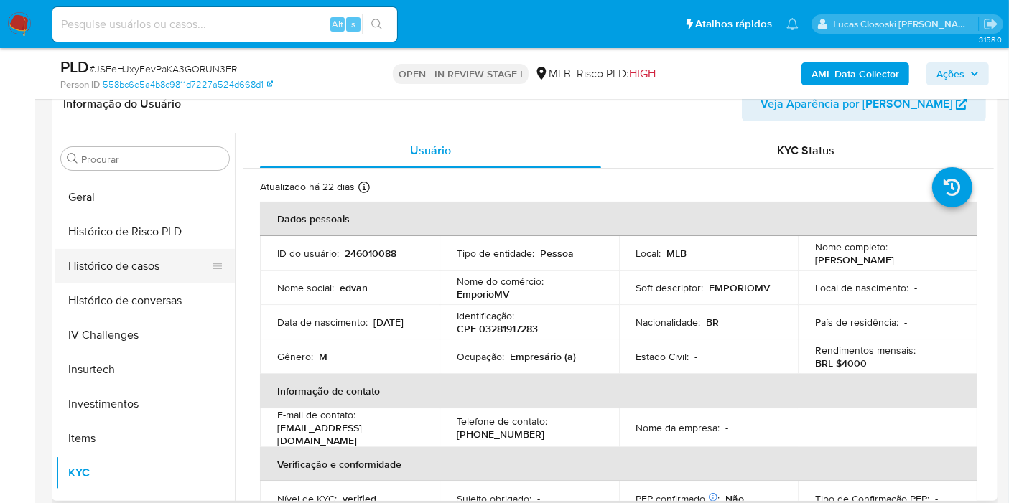
click at [92, 276] on button "Histórico de casos" at bounding box center [139, 266] width 168 height 34
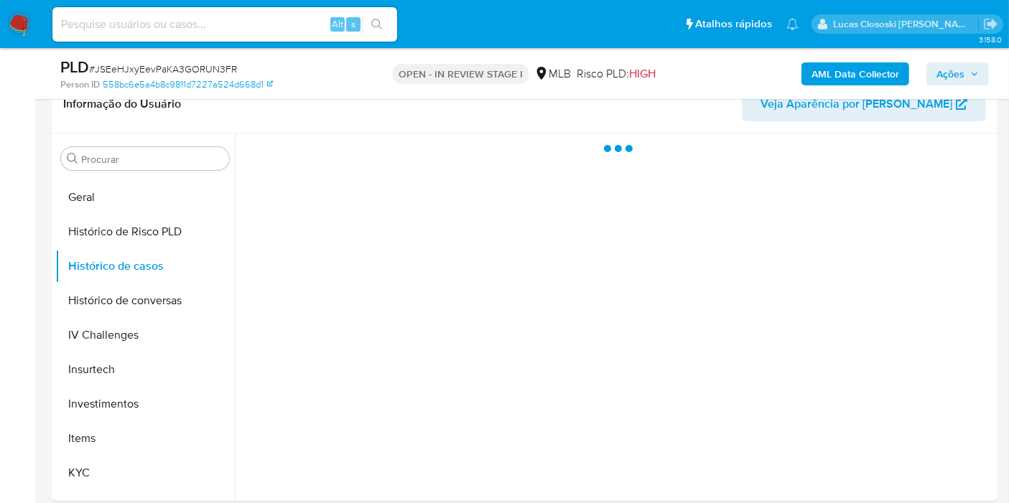
click at [943, 66] on span "Ações" at bounding box center [950, 73] width 28 height 23
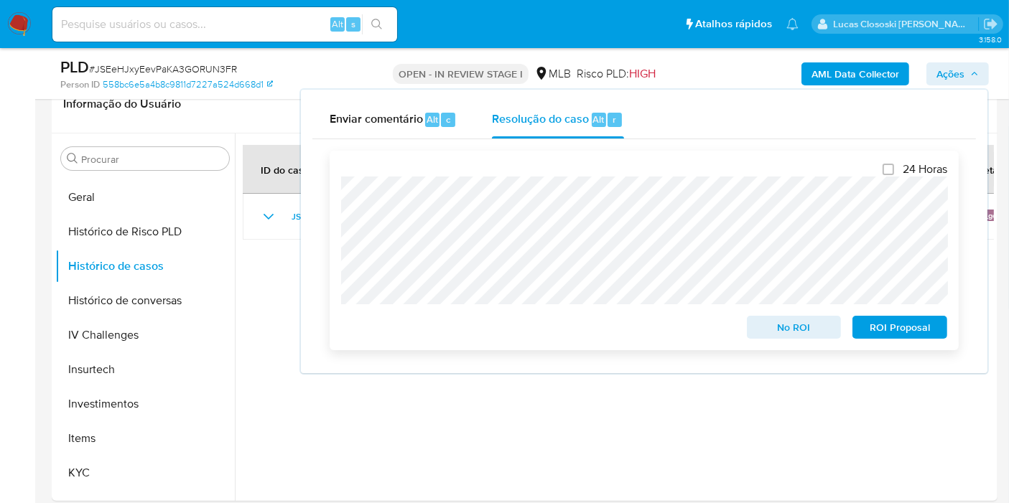
click at [900, 324] on span "ROI Proposal" at bounding box center [899, 327] width 75 height 20
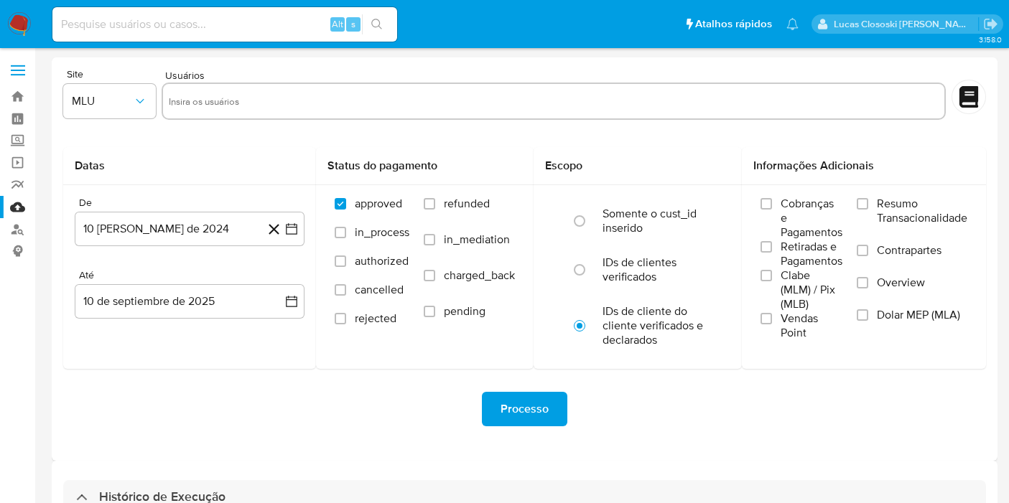
select select "10"
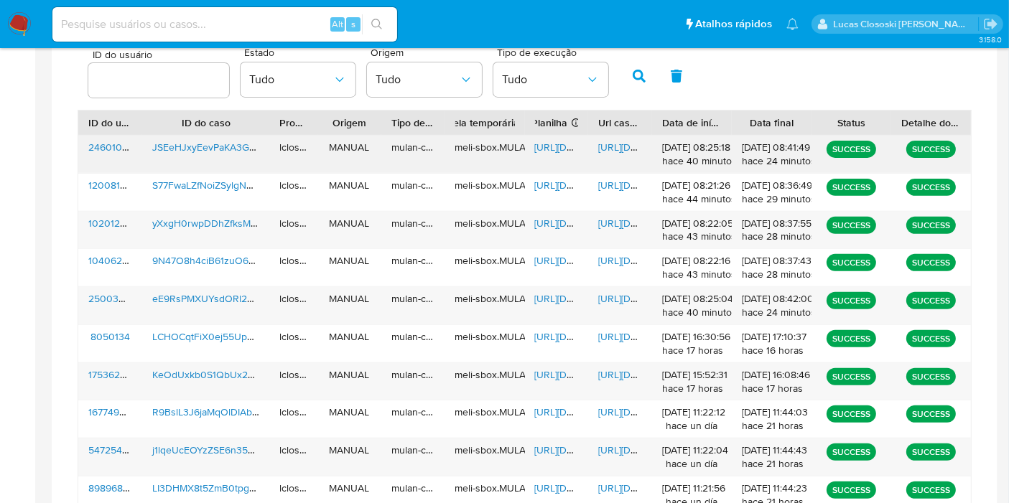
click at [560, 146] on span "https://docs.google.com/spreadsheets/d/1cU0N0a7F8kKgCI-_1KIt1BPNZOXoUpqL1qSWoC7…" at bounding box center [584, 147] width 99 height 14
click at [615, 145] on span "https://docs.google.com/document/d/1ihKpsFXv_t_36TYRPITf5hABvYkK8mFWkQTvvEHuB8E…" at bounding box center [647, 147] width 99 height 14
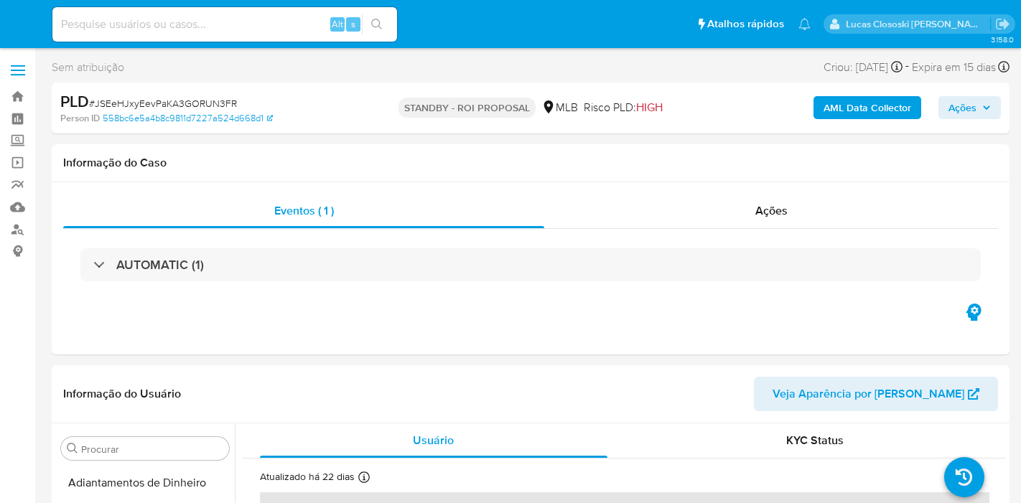
select select "10"
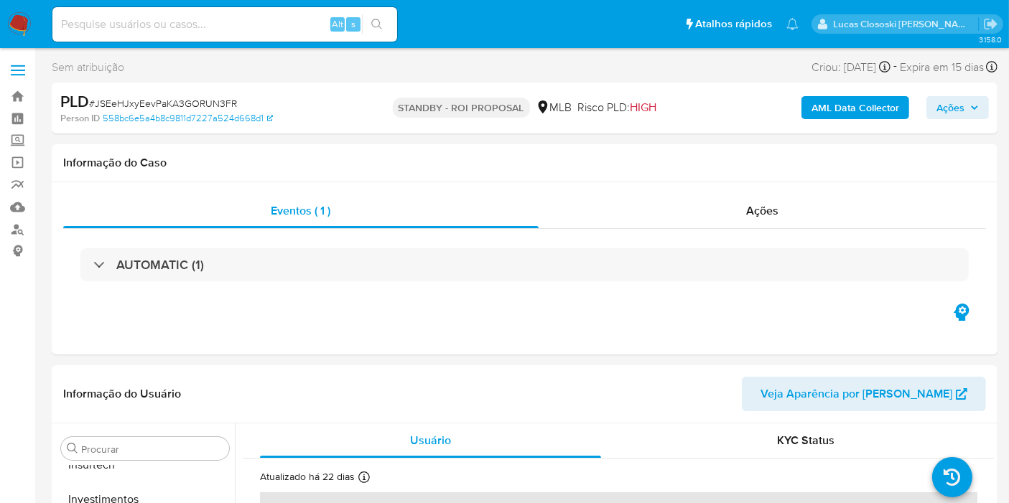
scroll to position [675, 0]
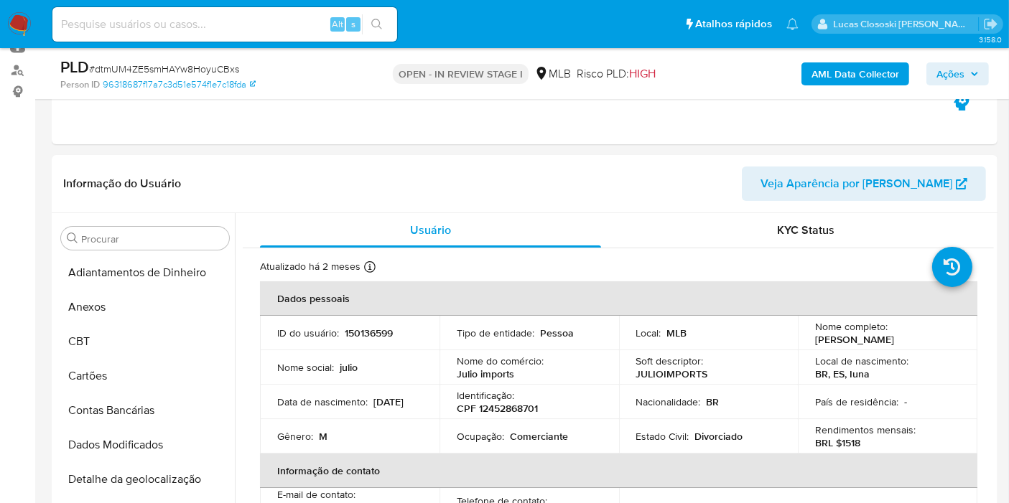
scroll to position [675, 0]
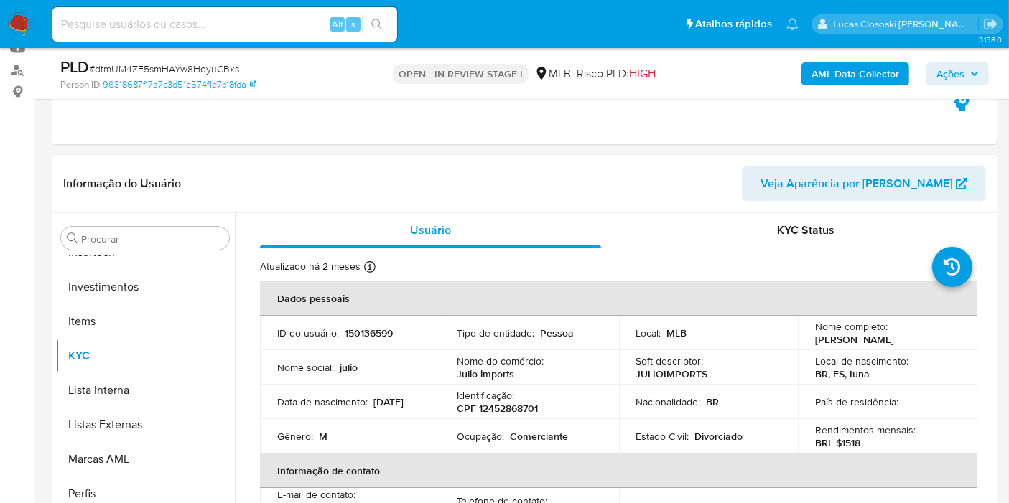
click at [513, 409] on p "CPF 12452868701" at bounding box center [497, 408] width 81 height 13
copy p "12452868701"
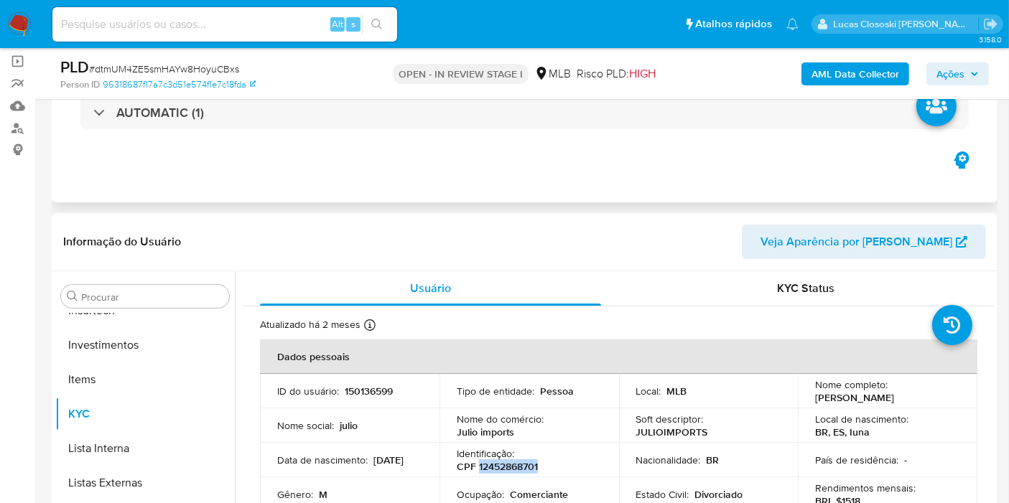
scroll to position [80, 0]
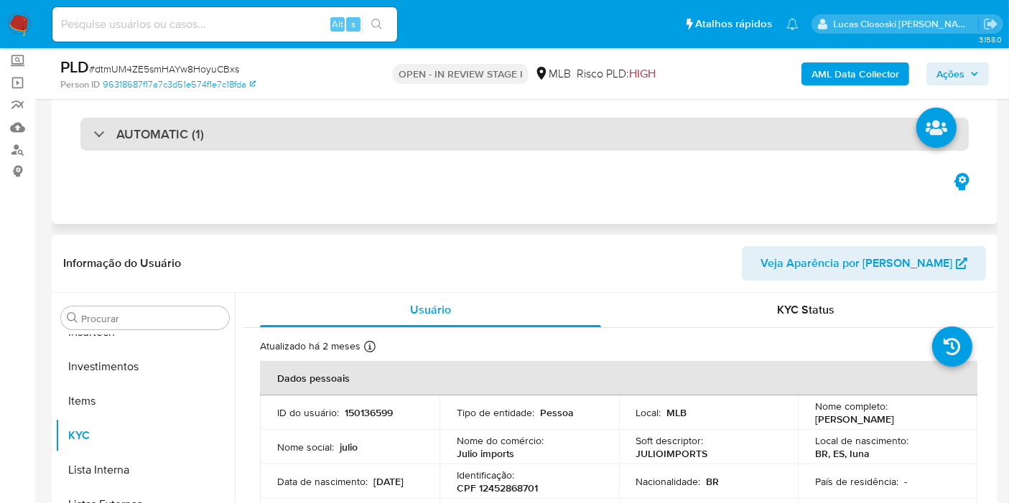
click at [282, 139] on div "AUTOMATIC (1)" at bounding box center [524, 134] width 888 height 33
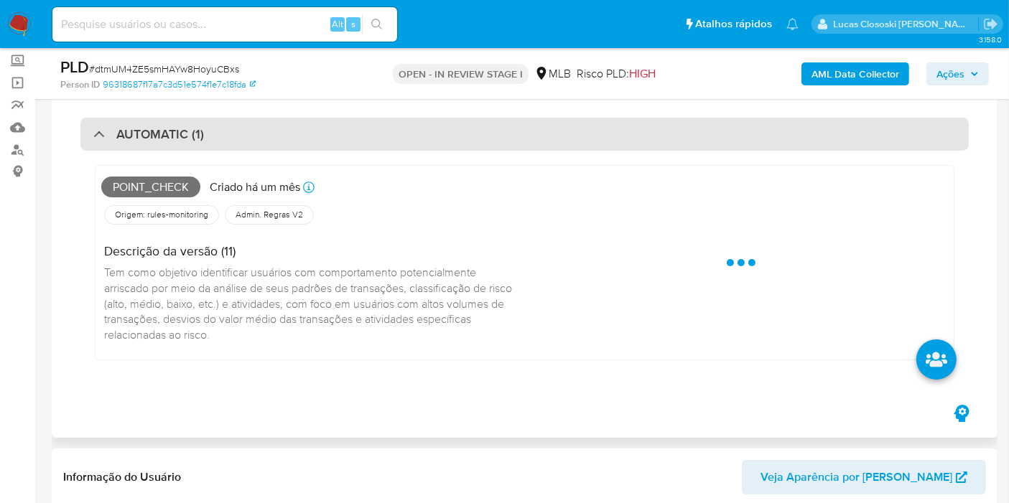
click at [282, 139] on div "AUTOMATIC (1)" at bounding box center [524, 134] width 888 height 33
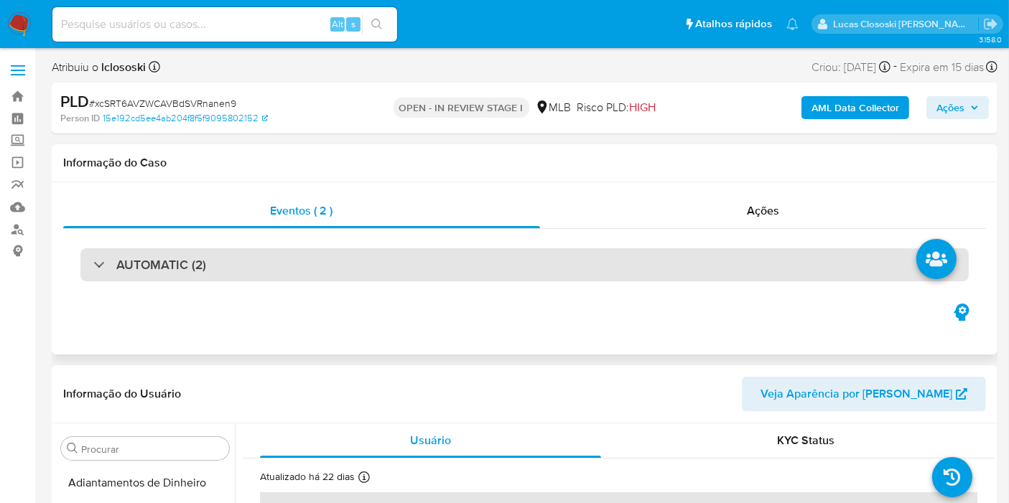
scroll to position [675, 0]
click at [330, 252] on div "AUTOMATIC (2)" at bounding box center [524, 264] width 888 height 33
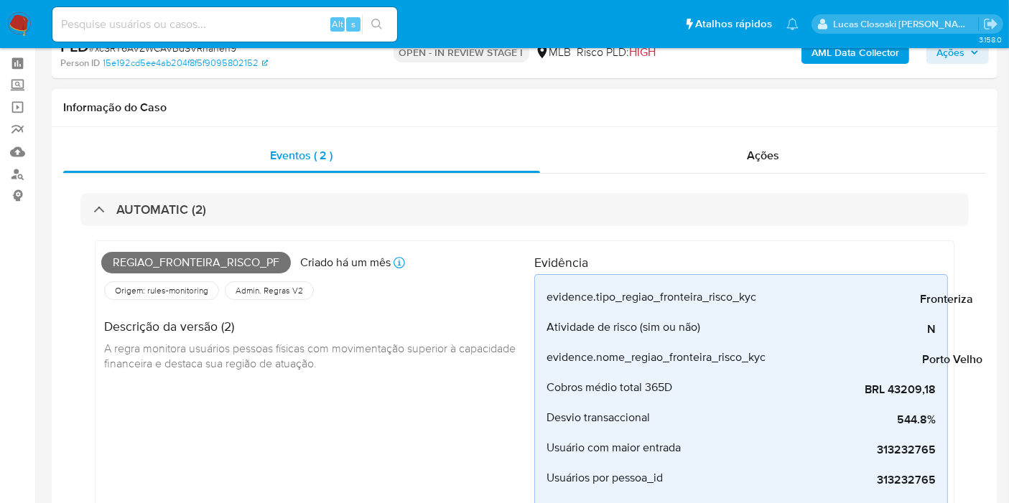
scroll to position [0, 0]
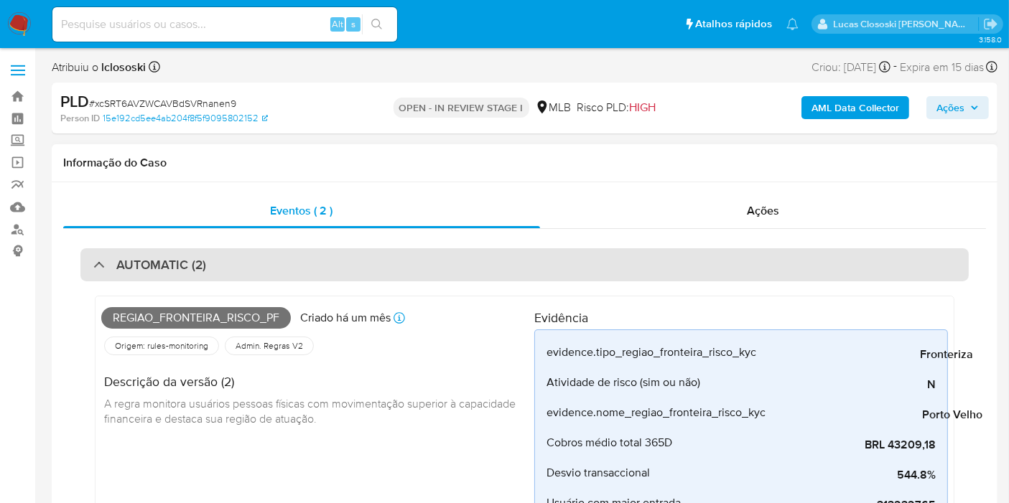
click at [487, 268] on div "AUTOMATIC (2)" at bounding box center [524, 264] width 888 height 33
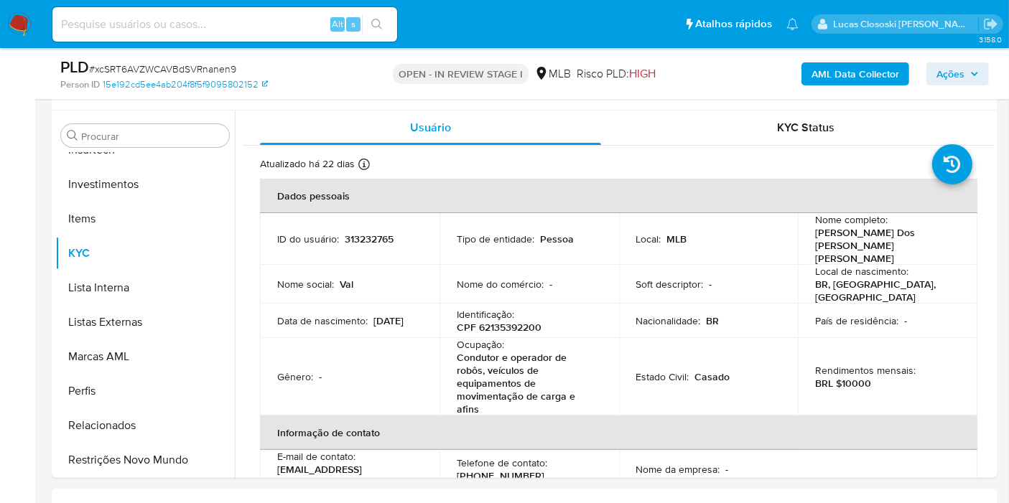
scroll to position [319, 0]
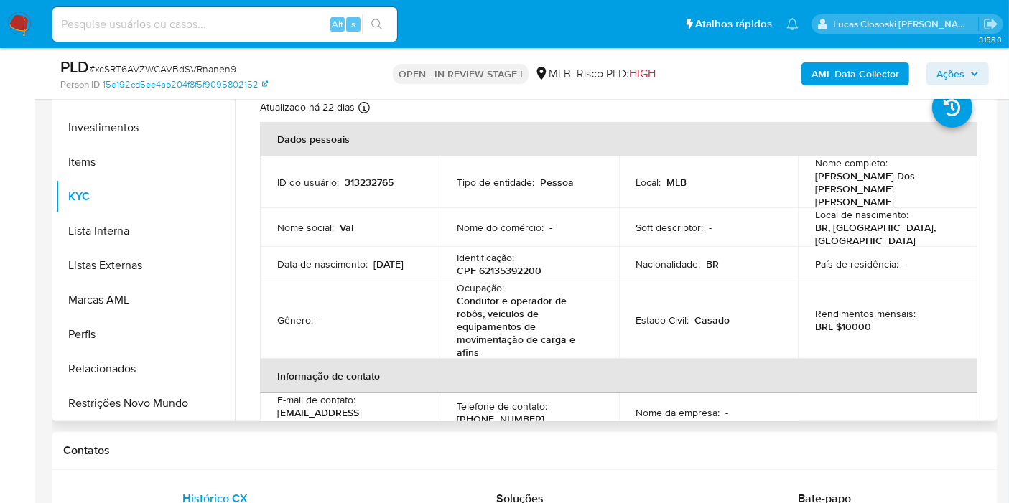
click at [495, 264] on p "CPF 62135392200" at bounding box center [499, 270] width 85 height 13
copy p "62135392200"
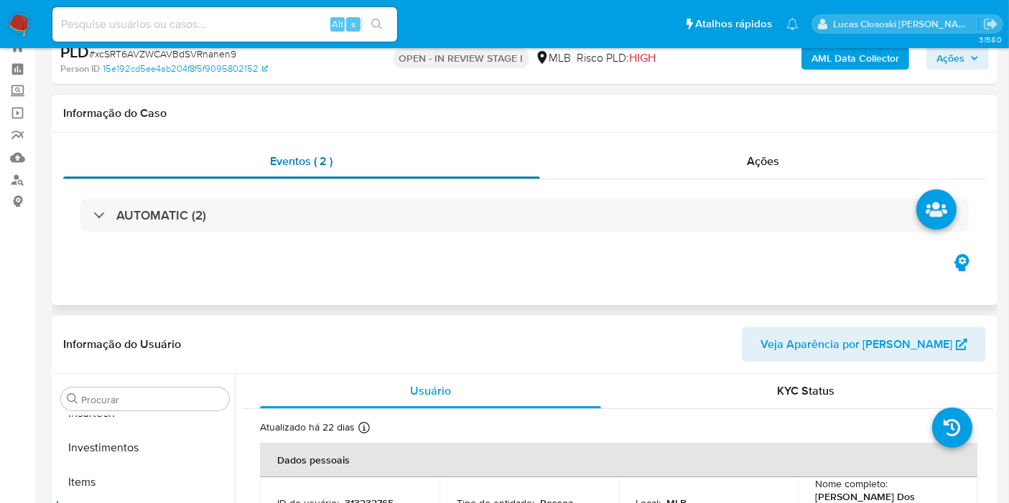
scroll to position [0, 0]
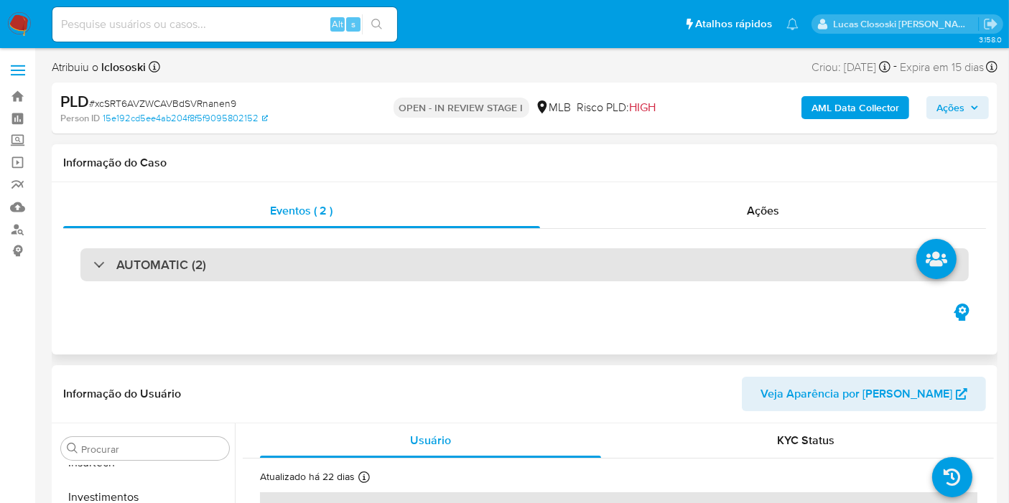
click at [215, 259] on div "AUTOMATIC (2)" at bounding box center [524, 264] width 888 height 33
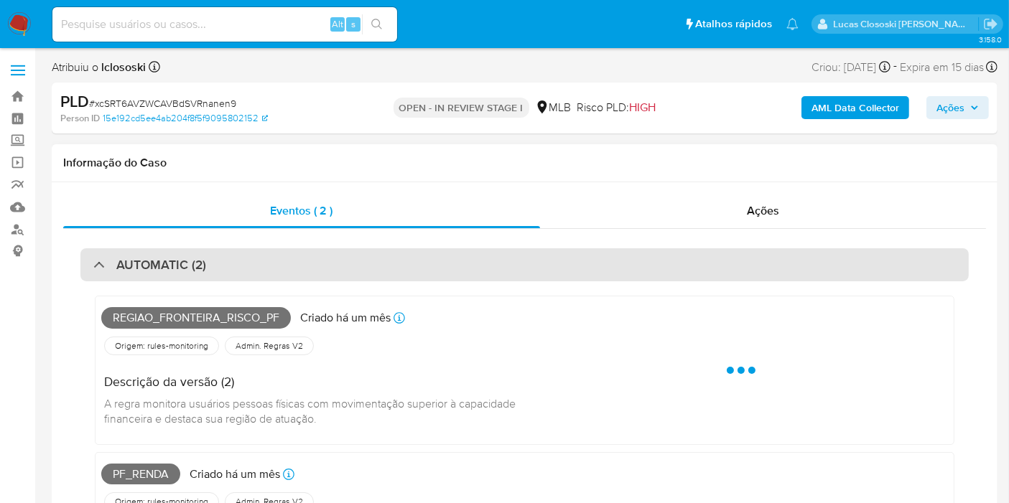
click at [215, 259] on div "AUTOMATIC (2)" at bounding box center [524, 264] width 888 height 33
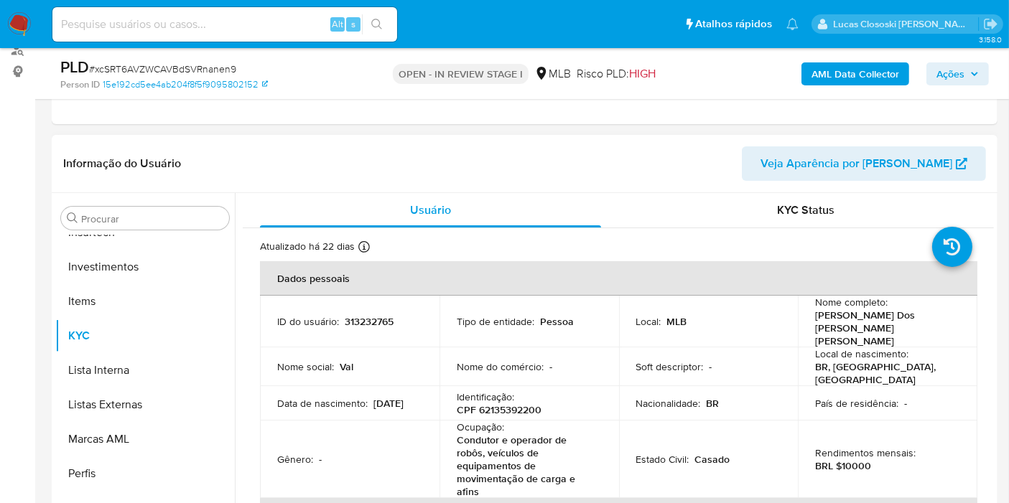
scroll to position [239, 0]
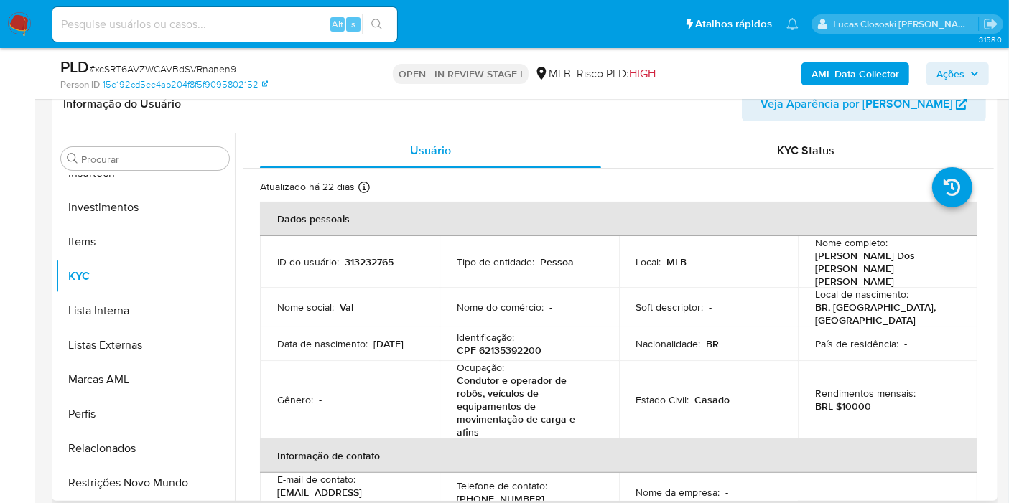
click at [517, 344] on p "CPF 62135392200" at bounding box center [499, 350] width 85 height 13
copy p "62135392200"
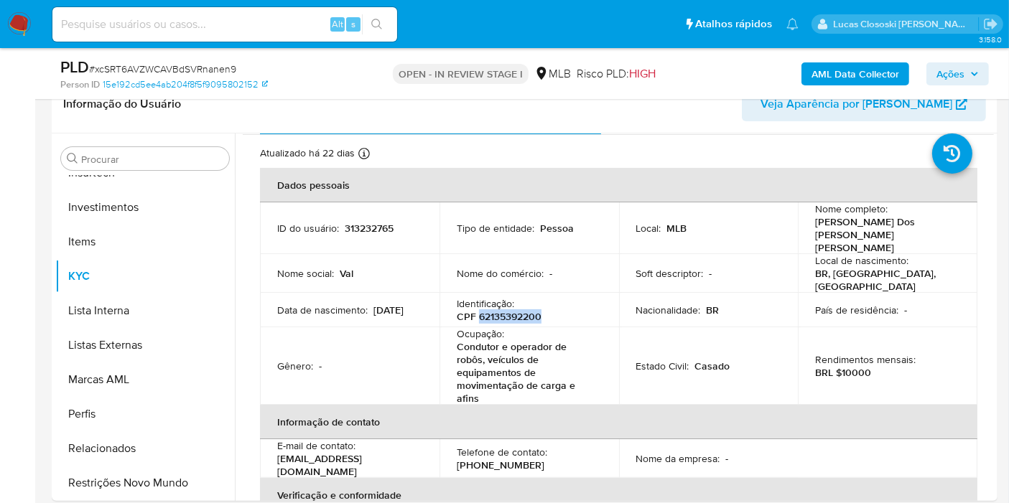
scroll to position [0, 0]
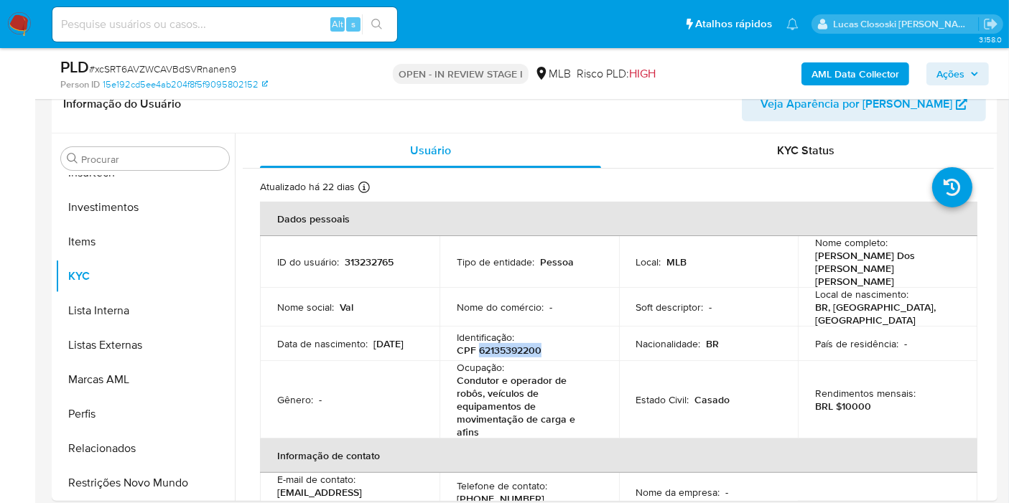
click at [855, 73] on b "AML Data Collector" at bounding box center [855, 73] width 88 height 23
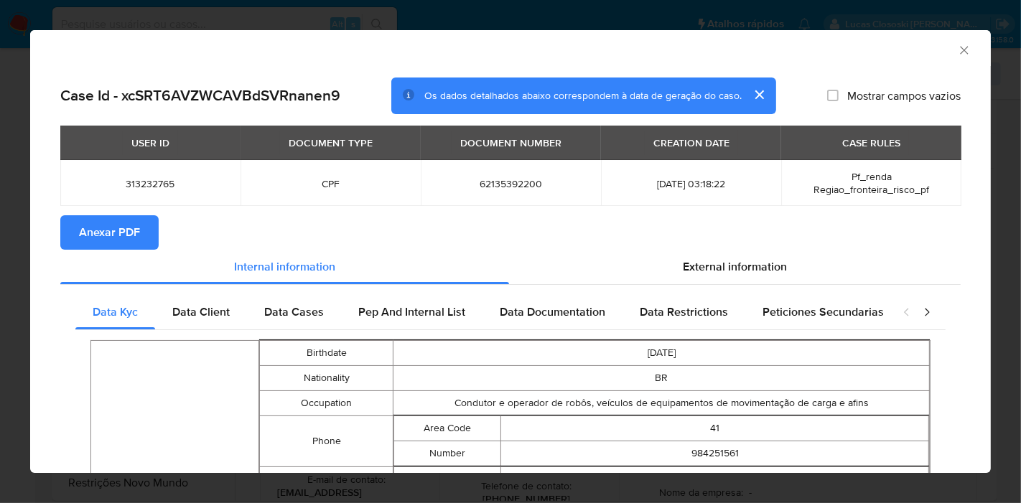
click at [128, 230] on span "Anexar PDF" at bounding box center [109, 233] width 61 height 32
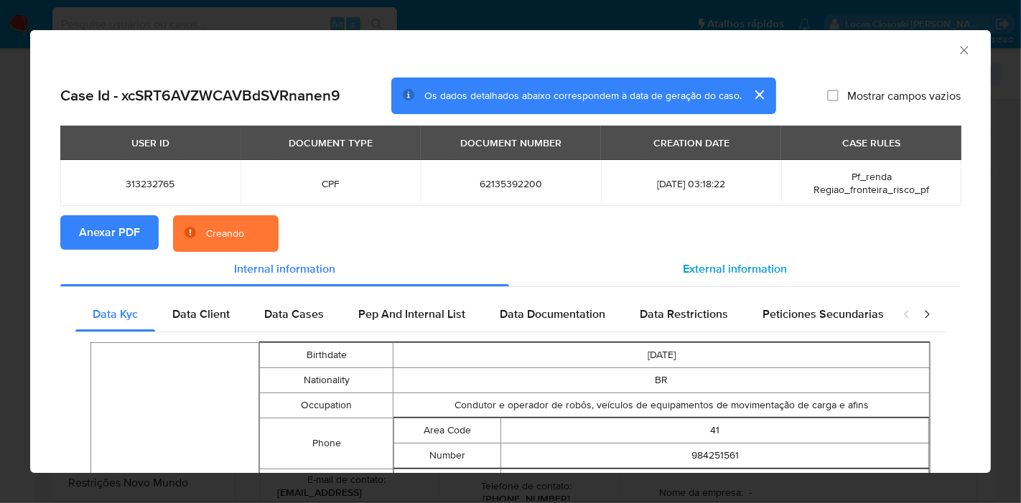
click at [752, 264] on span "External information" at bounding box center [735, 269] width 104 height 17
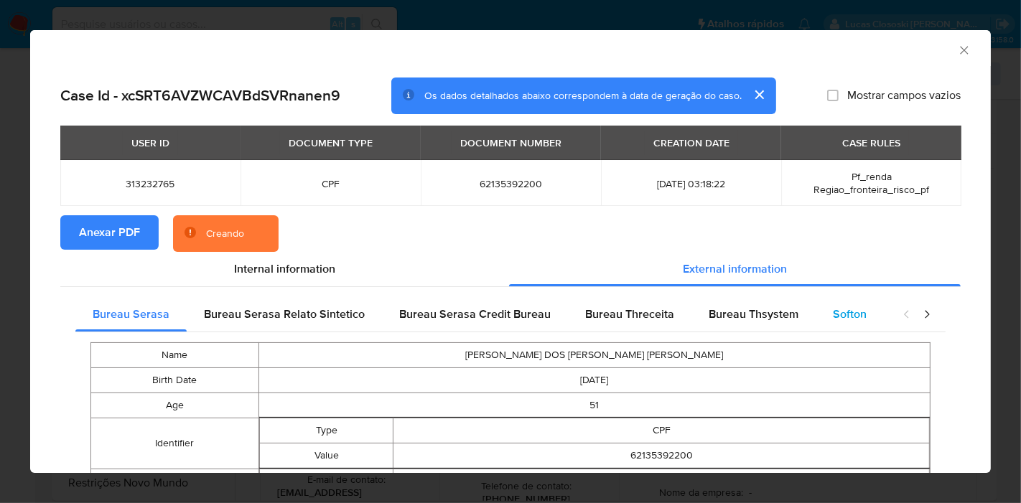
click at [832, 323] on div "Softon" at bounding box center [850, 314] width 68 height 34
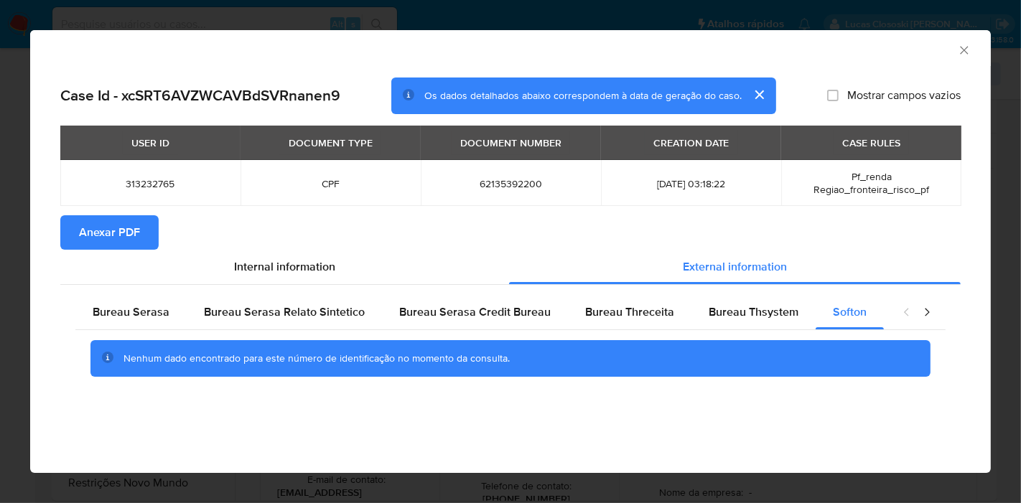
drag, startPoint x: 967, startPoint y: 52, endPoint x: 939, endPoint y: 67, distance: 32.2
click at [967, 52] on icon "Fechar a janela" at bounding box center [964, 50] width 14 height 14
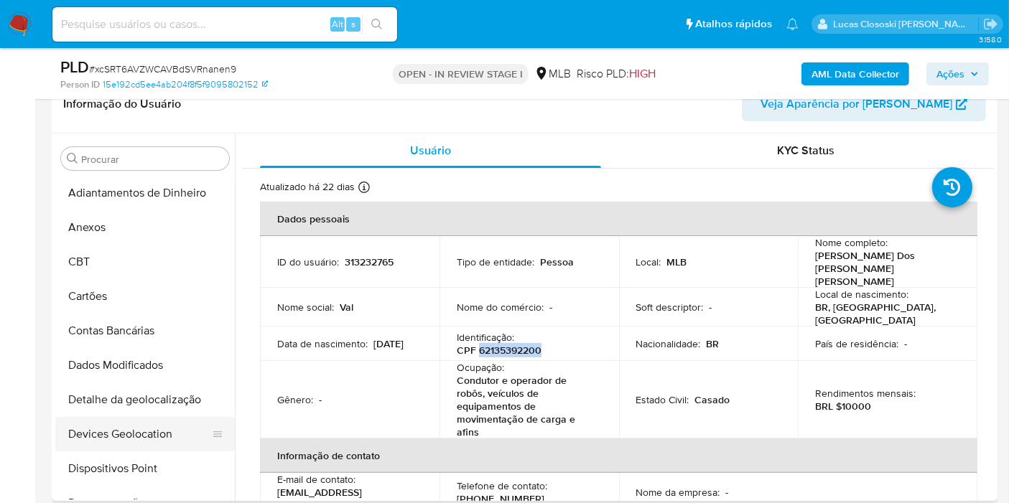
click at [118, 428] on button "Devices Geolocation" at bounding box center [139, 434] width 168 height 34
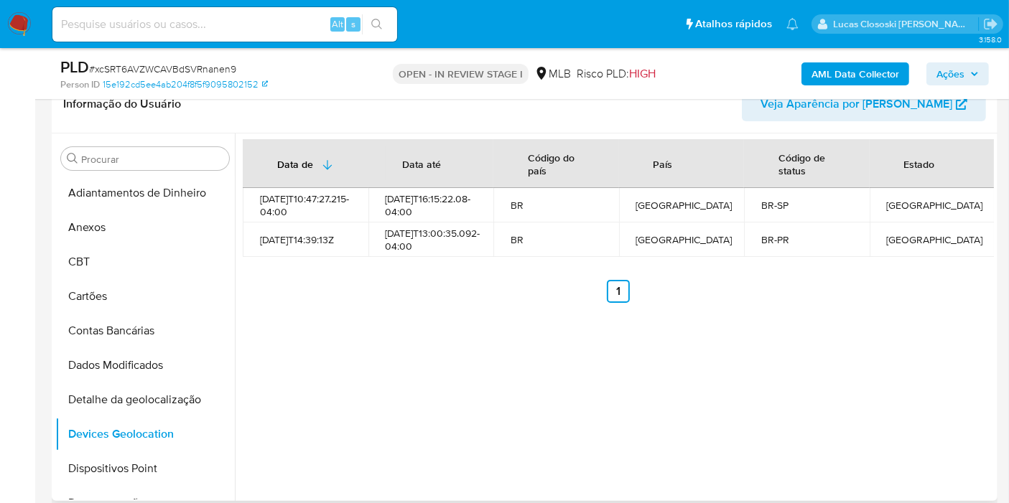
scroll to position [159, 0]
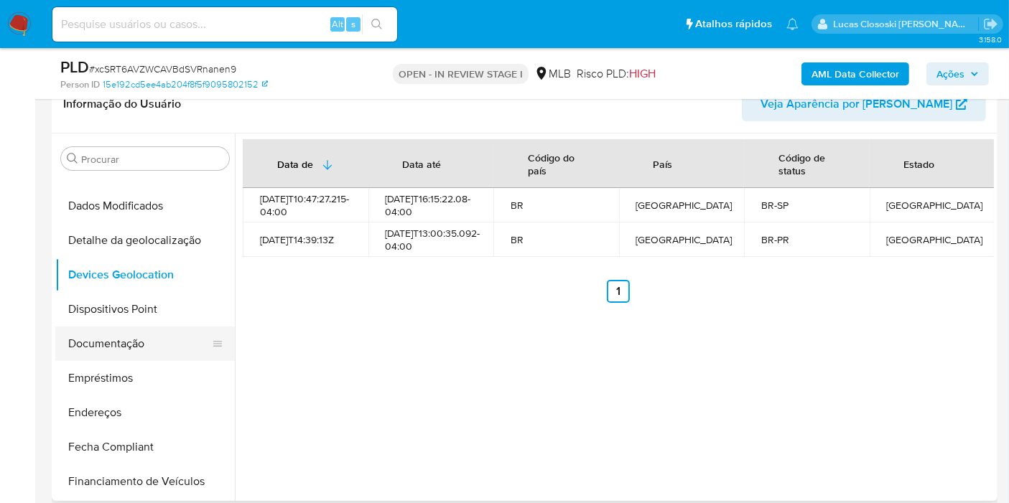
click at [152, 327] on button "Documentação" at bounding box center [139, 344] width 168 height 34
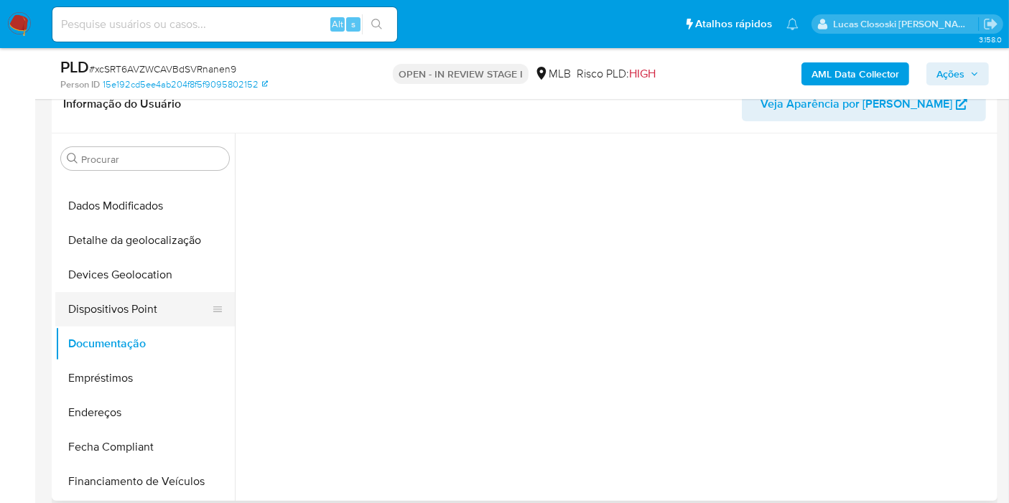
click at [152, 319] on button "Dispositivos Point" at bounding box center [139, 309] width 168 height 34
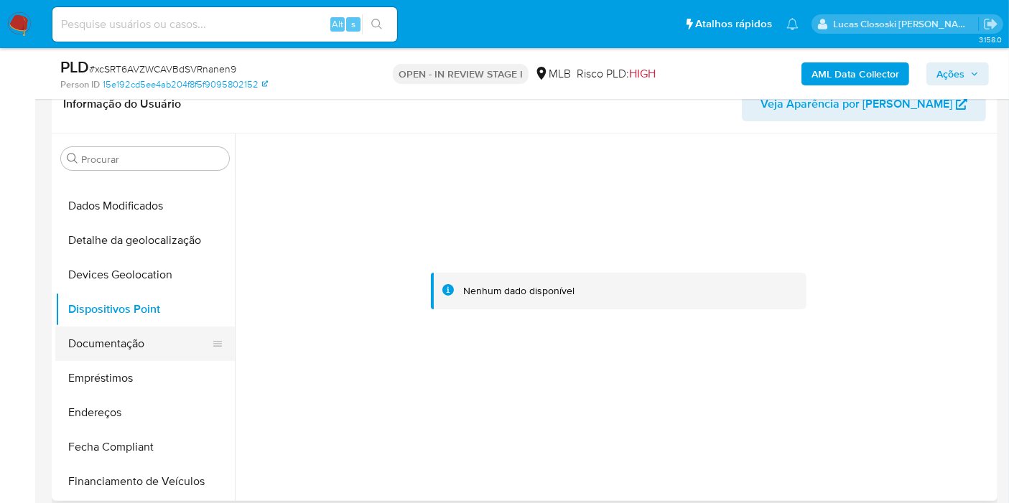
click at [105, 337] on button "Documentação" at bounding box center [139, 344] width 168 height 34
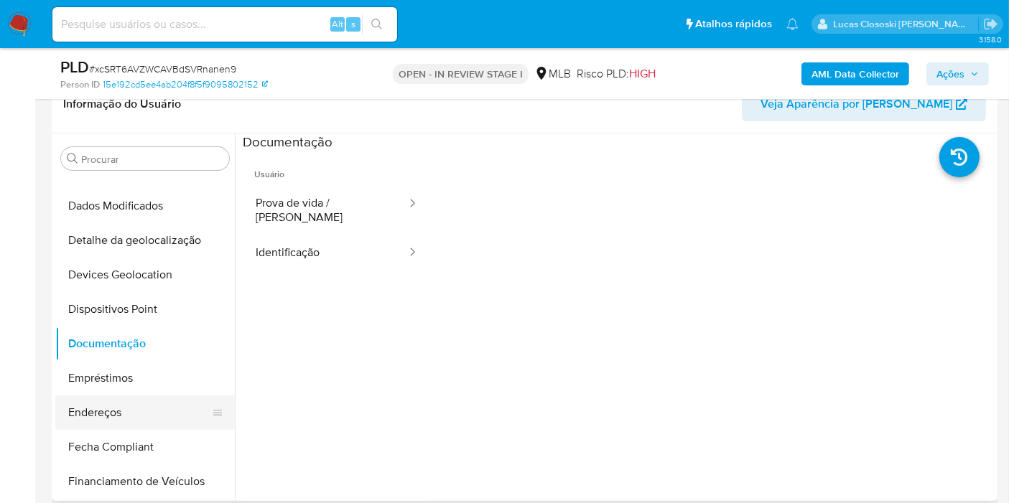
click at [115, 404] on button "Endereços" at bounding box center [139, 413] width 168 height 34
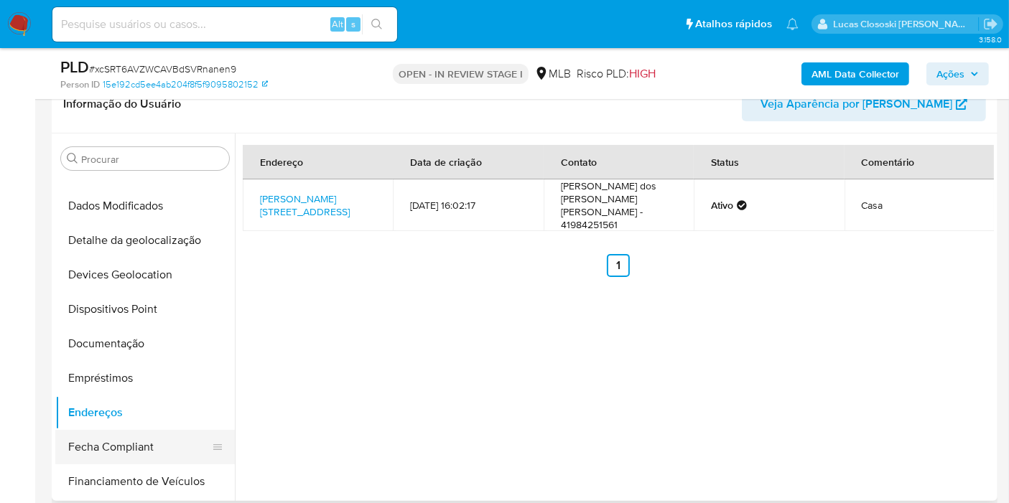
scroll to position [319, 0]
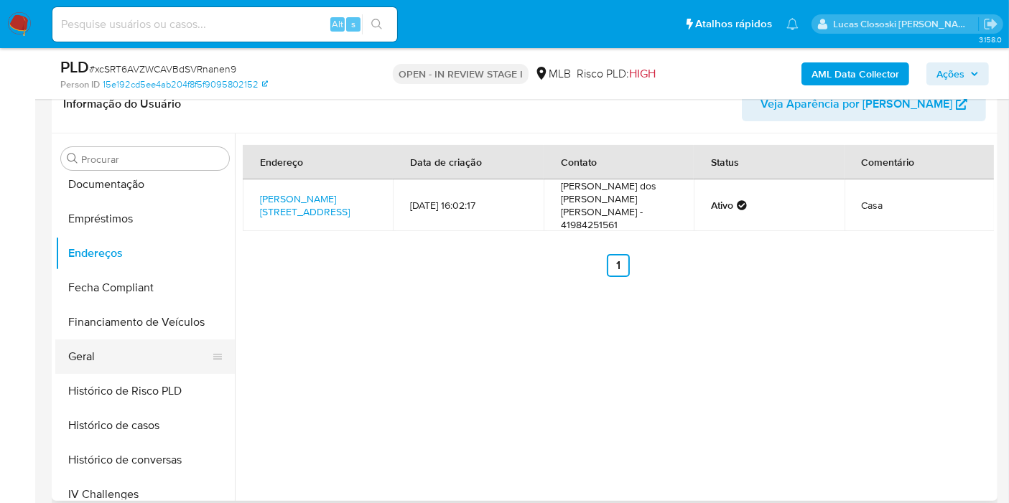
drag, startPoint x: 100, startPoint y: 365, endPoint x: 158, endPoint y: 328, distance: 69.1
click at [100, 365] on button "Geral" at bounding box center [144, 357] width 179 height 34
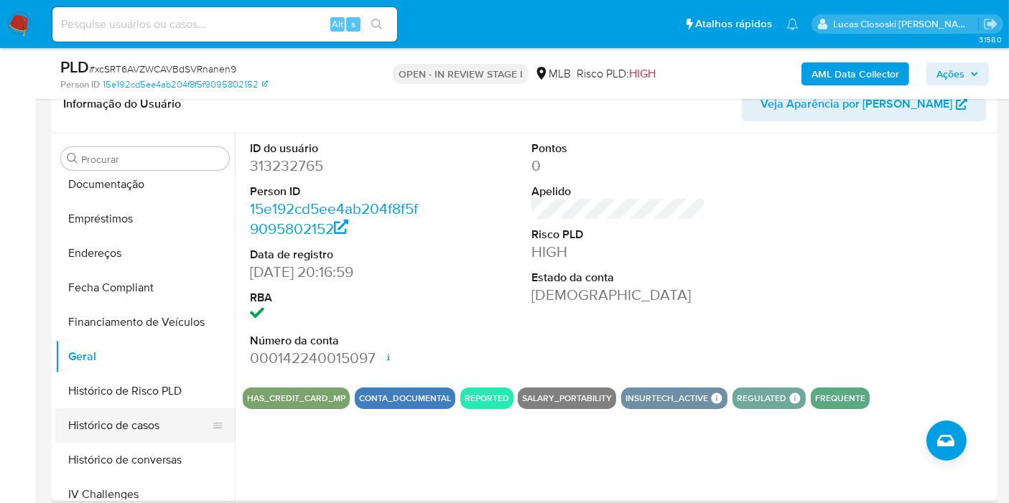
click at [144, 411] on button "Histórico de casos" at bounding box center [139, 426] width 168 height 34
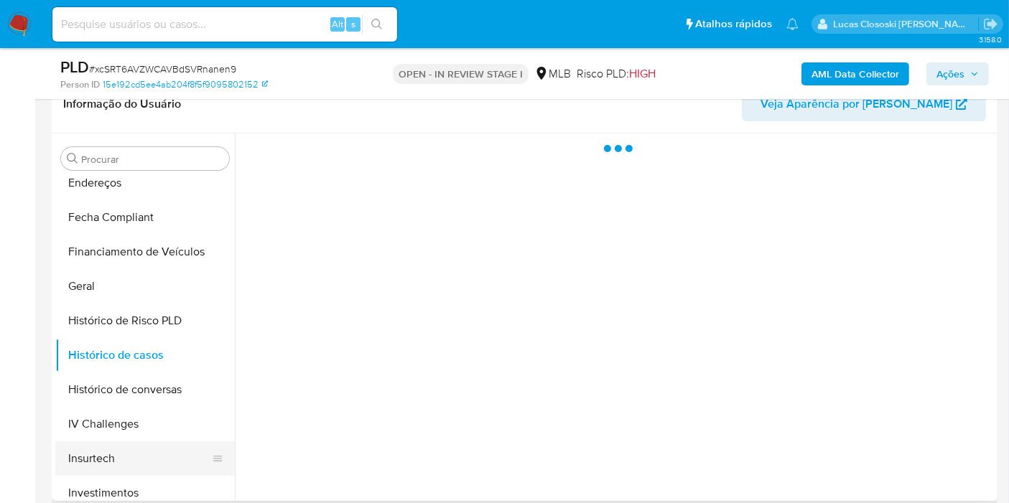
scroll to position [478, 0]
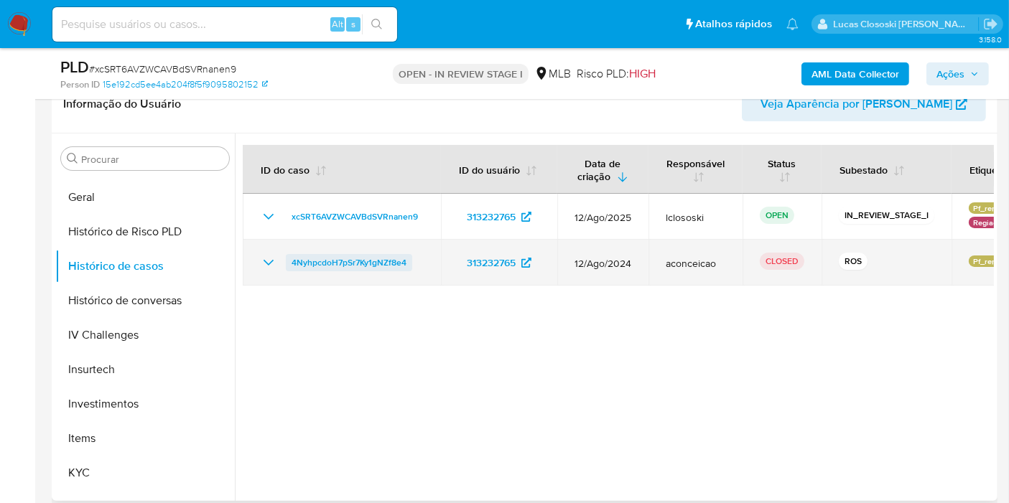
drag, startPoint x: 421, startPoint y: 261, endPoint x: 290, endPoint y: 262, distance: 130.7
click at [290, 262] on div "4NyhpcdoH7pSr7Ky1gNZf8e4" at bounding box center [342, 262] width 164 height 17
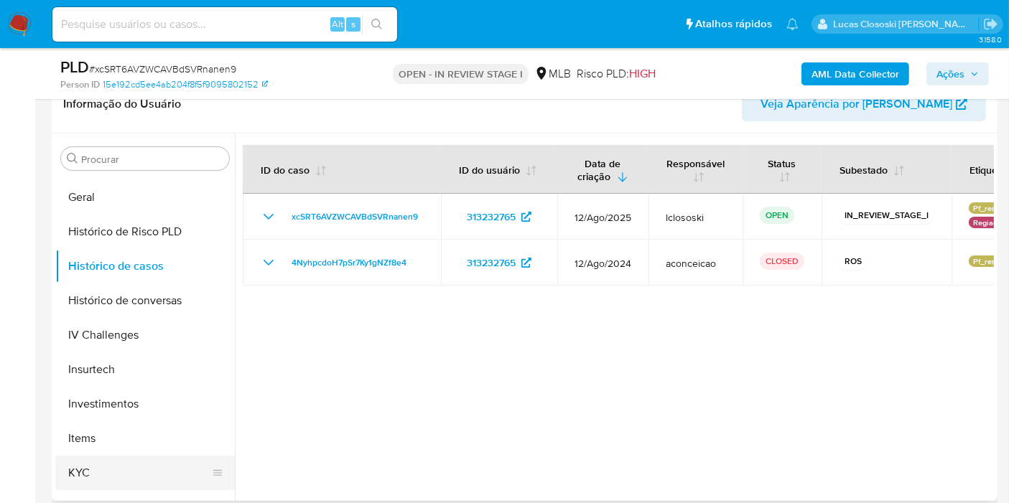
click at [109, 468] on button "KYC" at bounding box center [139, 473] width 168 height 34
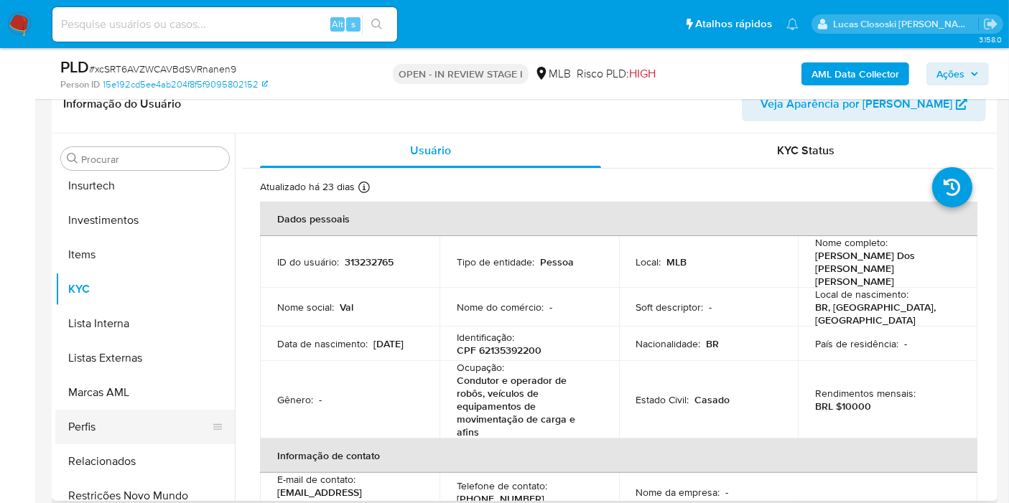
scroll to position [675, 0]
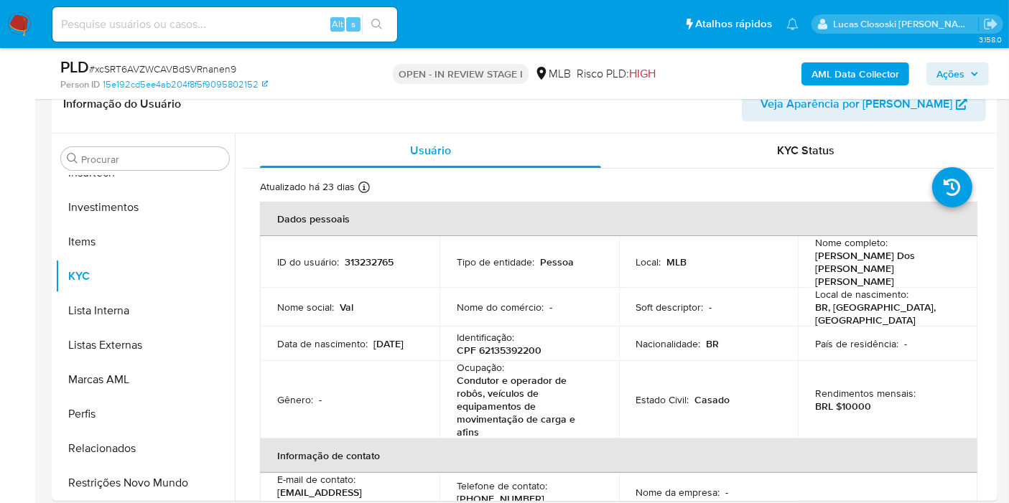
click at [154, 493] on button "Restrições Novo Mundo" at bounding box center [139, 483] width 168 height 34
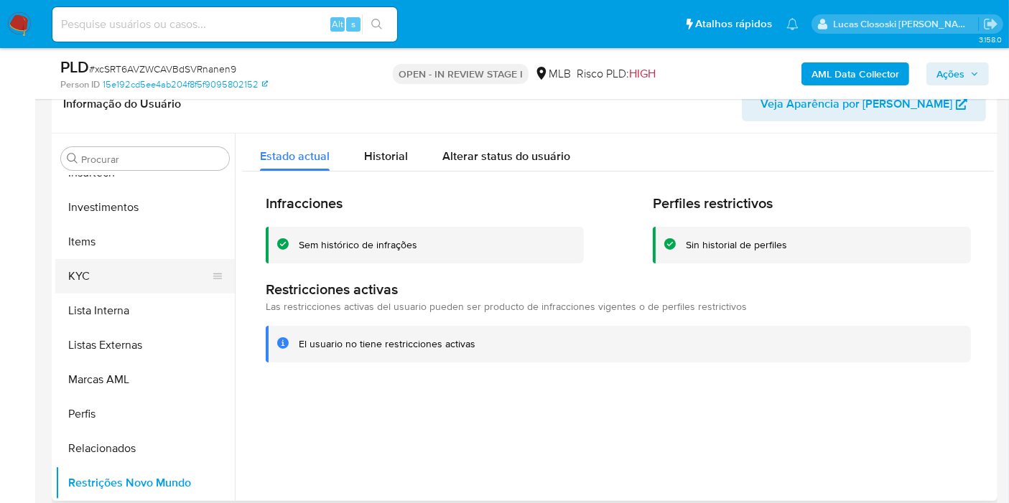
click at [122, 266] on button "KYC" at bounding box center [139, 276] width 168 height 34
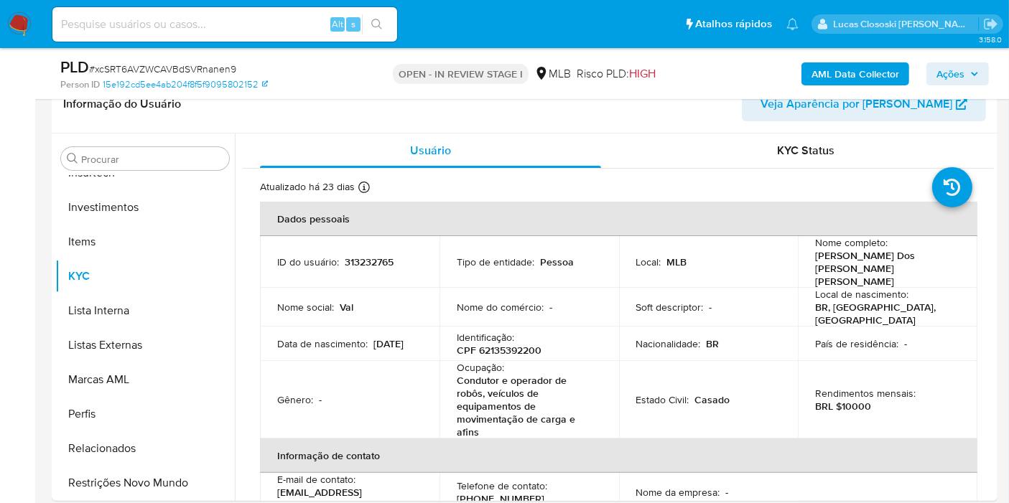
click at [187, 63] on span "# xcSRT6AVZWCAVBdSVRnanen9" at bounding box center [162, 69] width 147 height 14
copy span "xcSRT6AVZWCAVBdSVRnanen9"
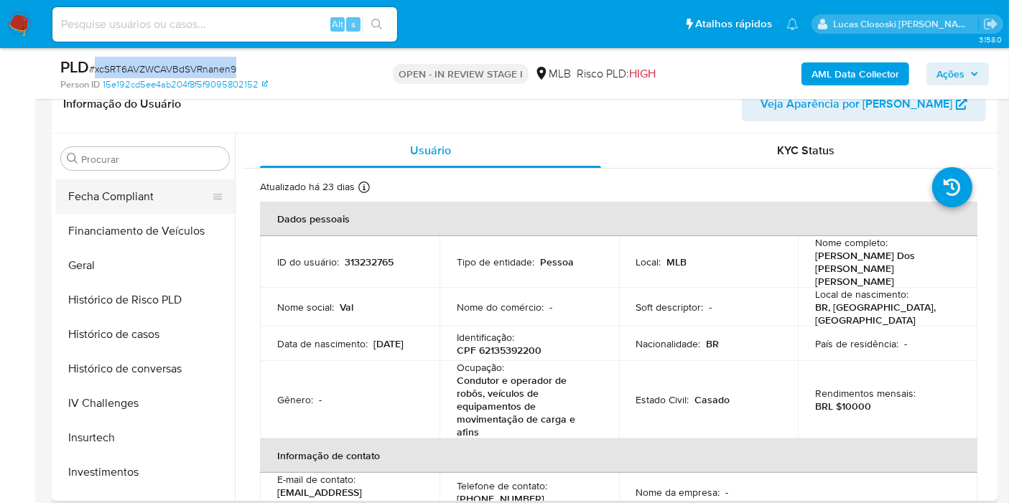
scroll to position [356, 0]
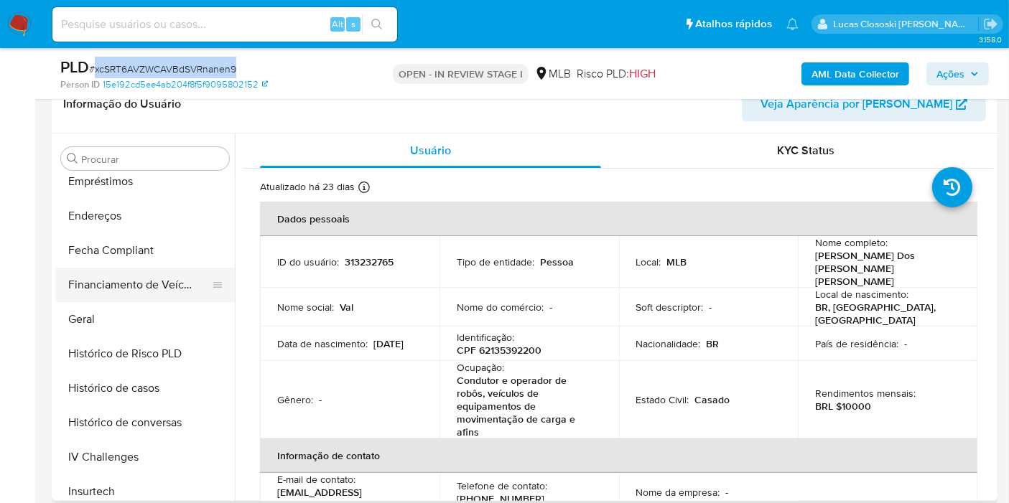
click at [84, 297] on button "Financiamento de Veículos" at bounding box center [139, 285] width 168 height 34
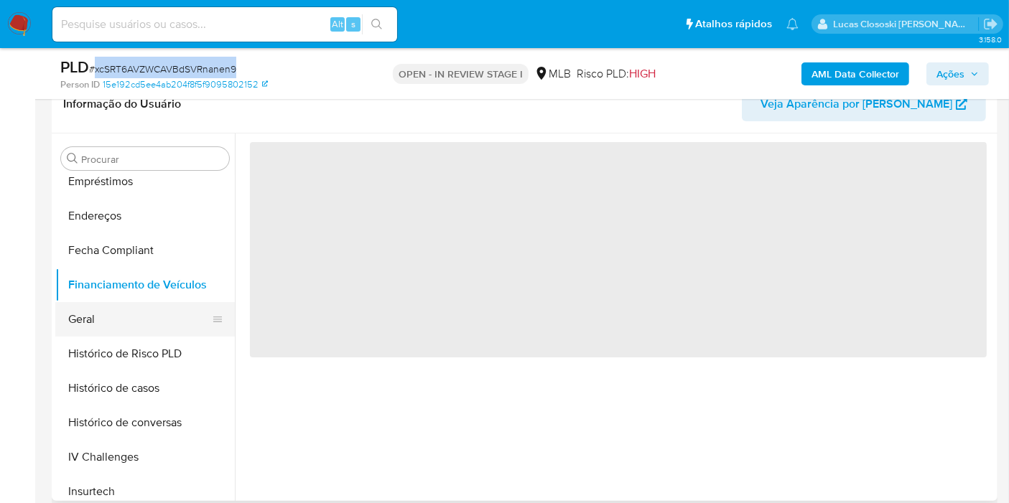
click at [77, 310] on button "Geral" at bounding box center [139, 319] width 168 height 34
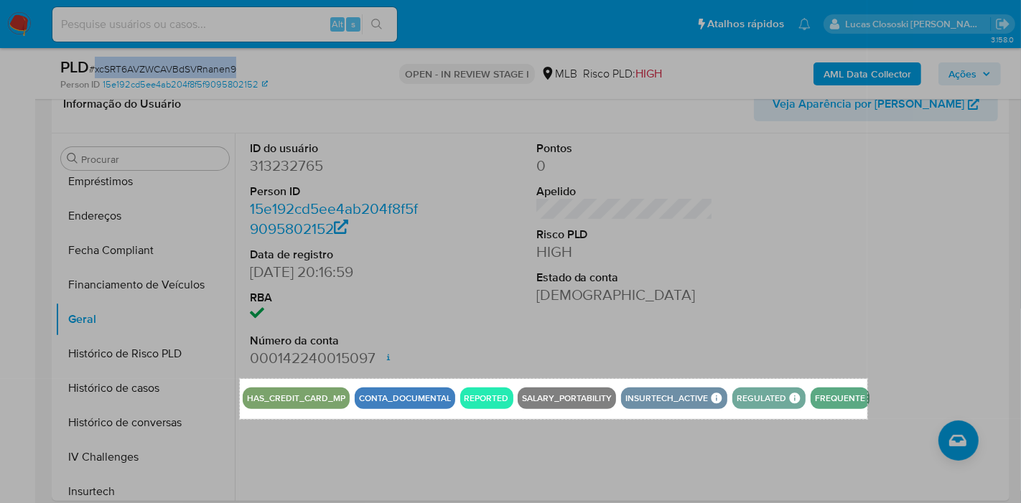
drag, startPoint x: 240, startPoint y: 379, endPoint x: 867, endPoint y: 419, distance: 628.8
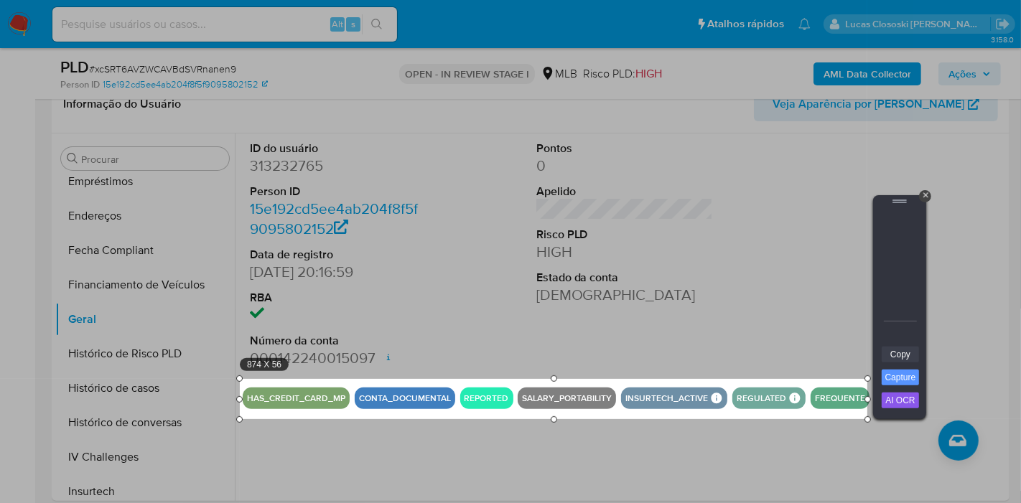
click at [896, 351] on link "Copy" at bounding box center [900, 355] width 37 height 16
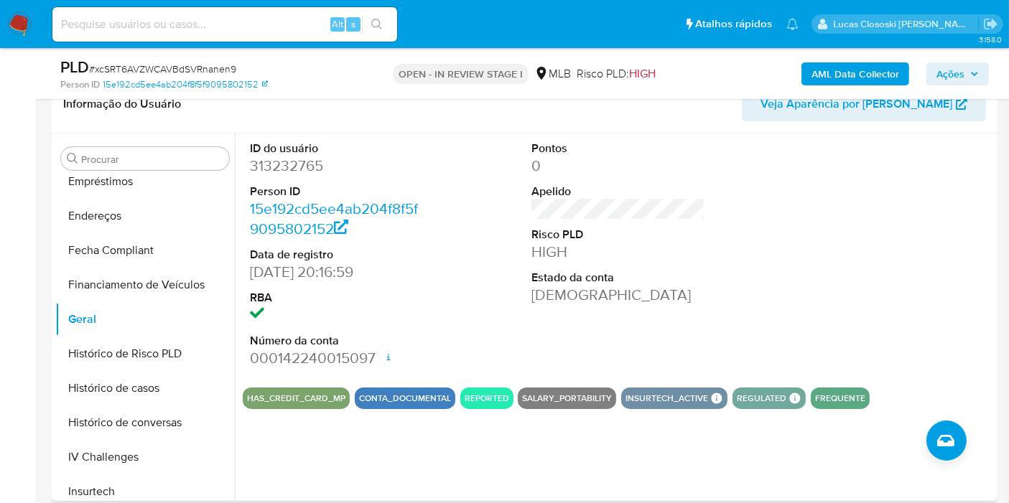
scroll to position [197, 0]
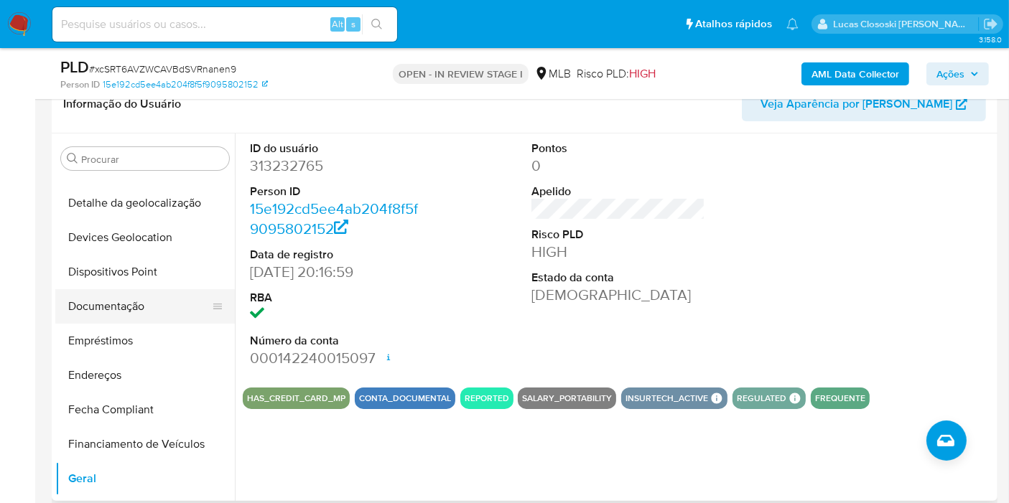
click at [111, 298] on button "Documentação" at bounding box center [139, 306] width 168 height 34
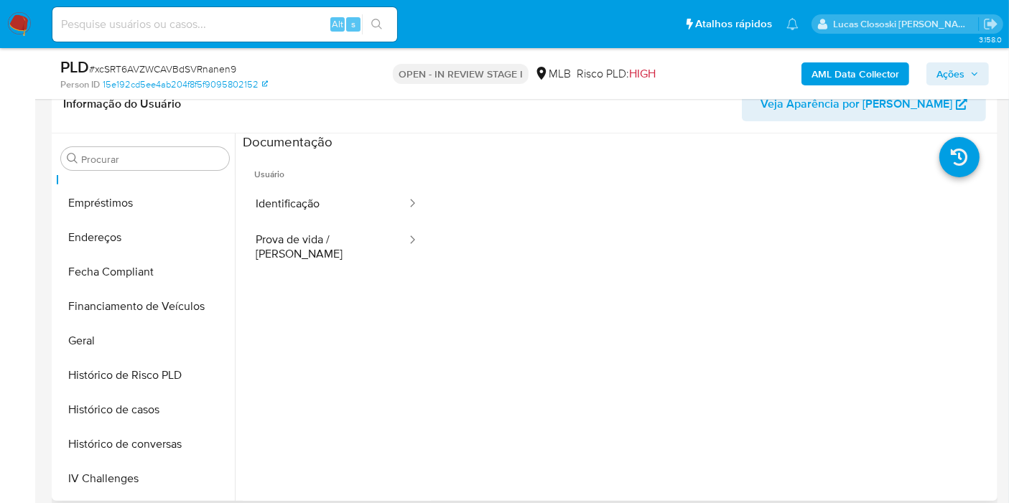
scroll to position [516, 0]
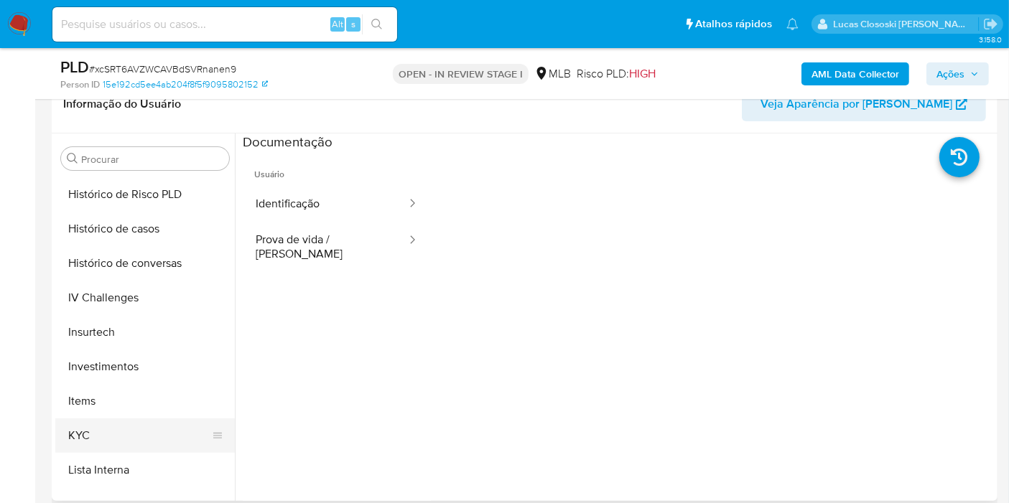
click at [123, 419] on button "KYC" at bounding box center [139, 436] width 168 height 34
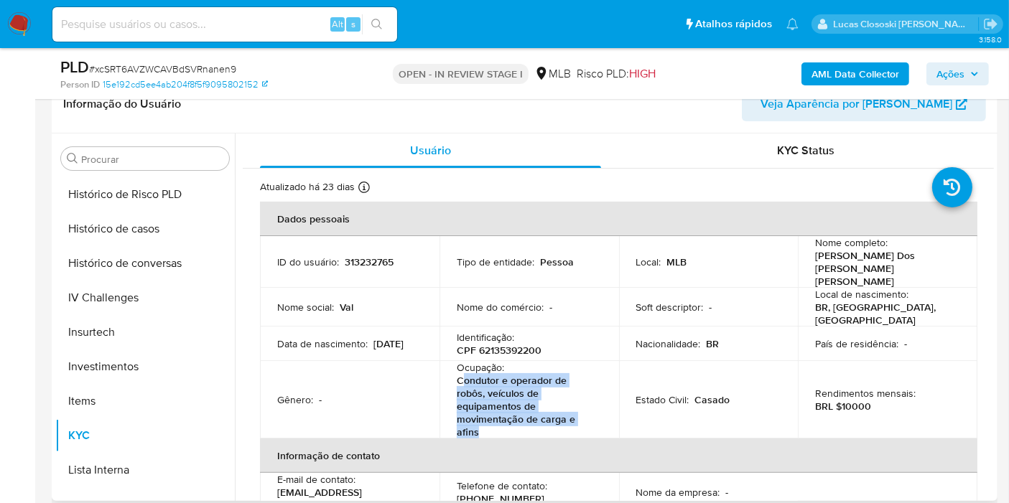
drag, startPoint x: 480, startPoint y: 411, endPoint x: 462, endPoint y: 364, distance: 49.7
click at [462, 374] on p "Condutor e operador de robôs, veículos de equipamentos de movimentação de carga…" at bounding box center [526, 406] width 139 height 65
copy p "ondutor e operador de robôs, veículos de equipamentos de movimentação de carga …"
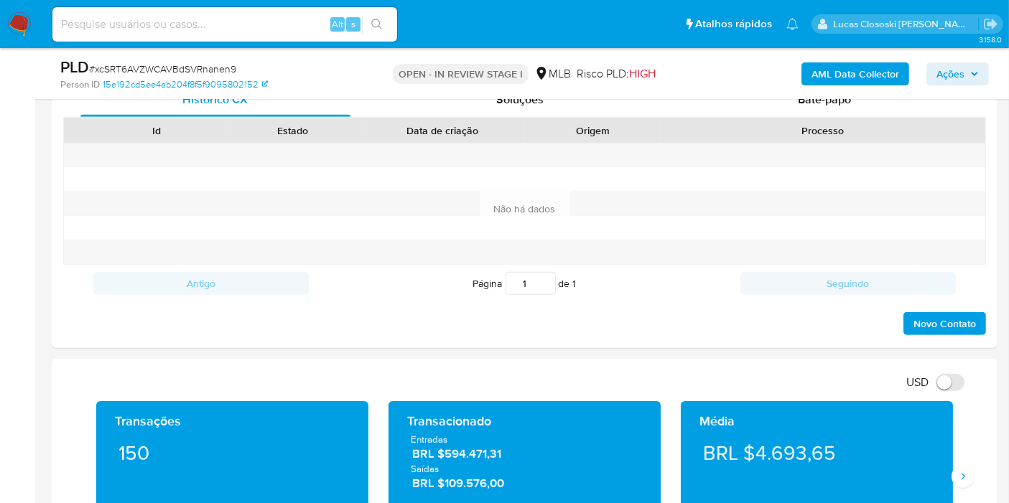
scroll to position [877, 0]
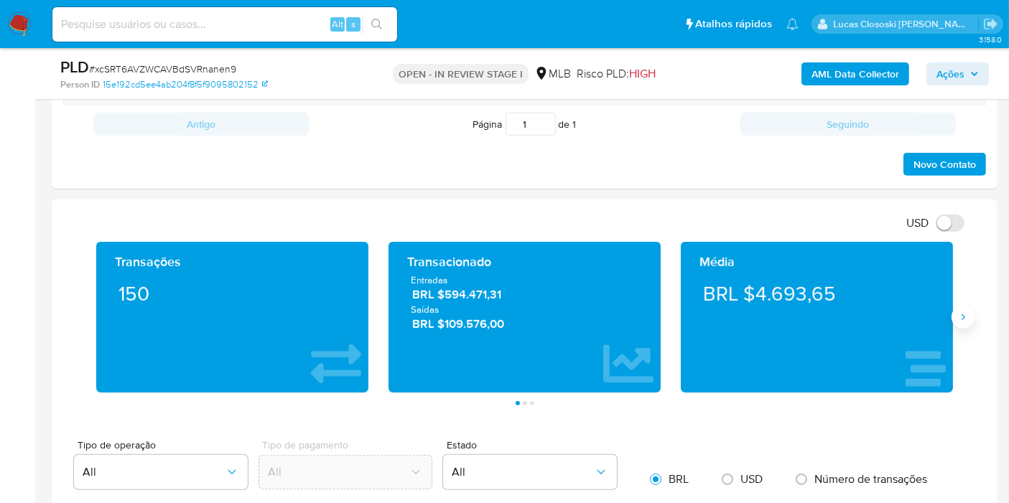
click at [965, 320] on button "Siguiente" at bounding box center [962, 317] width 23 height 23
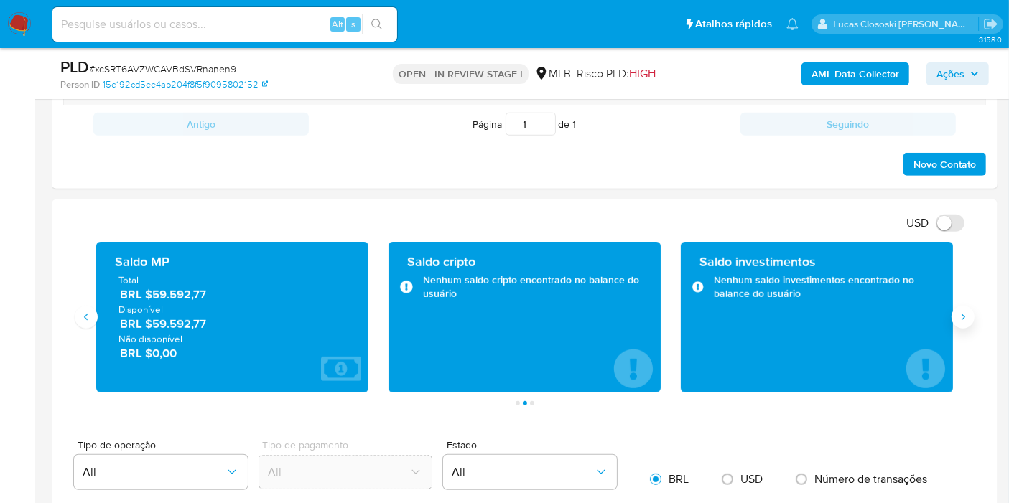
click at [965, 320] on button "Siguiente" at bounding box center [962, 317] width 23 height 23
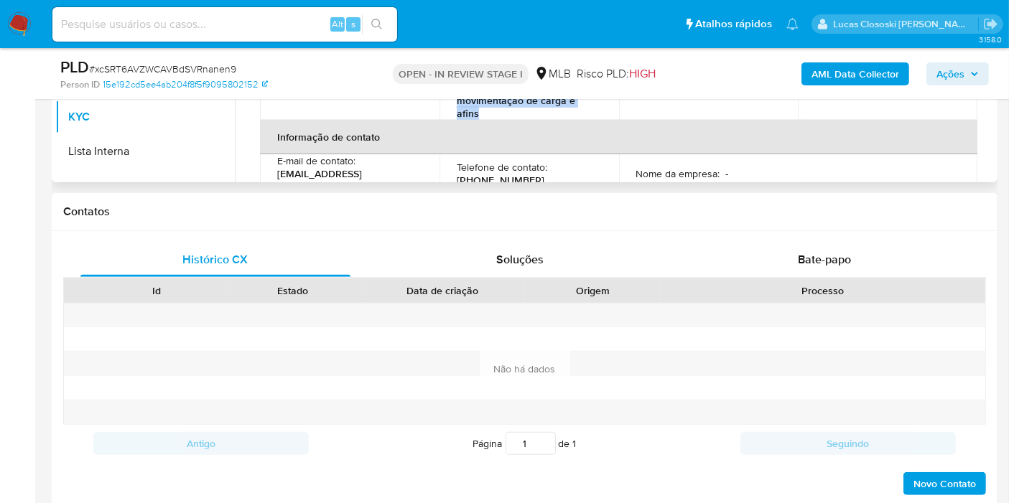
scroll to position [159, 0]
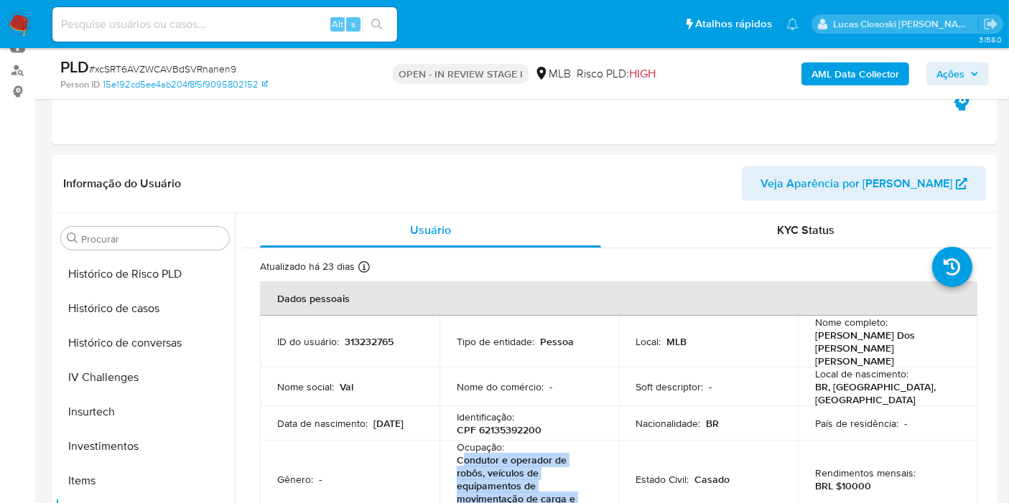
click at [954, 63] on span "Ações" at bounding box center [950, 73] width 28 height 23
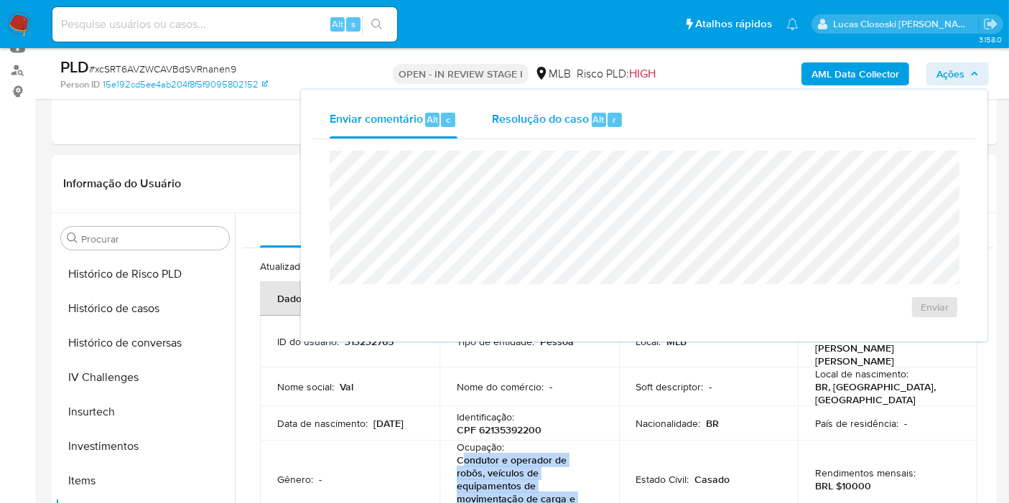
click at [612, 124] on span "r" at bounding box center [614, 120] width 4 height 14
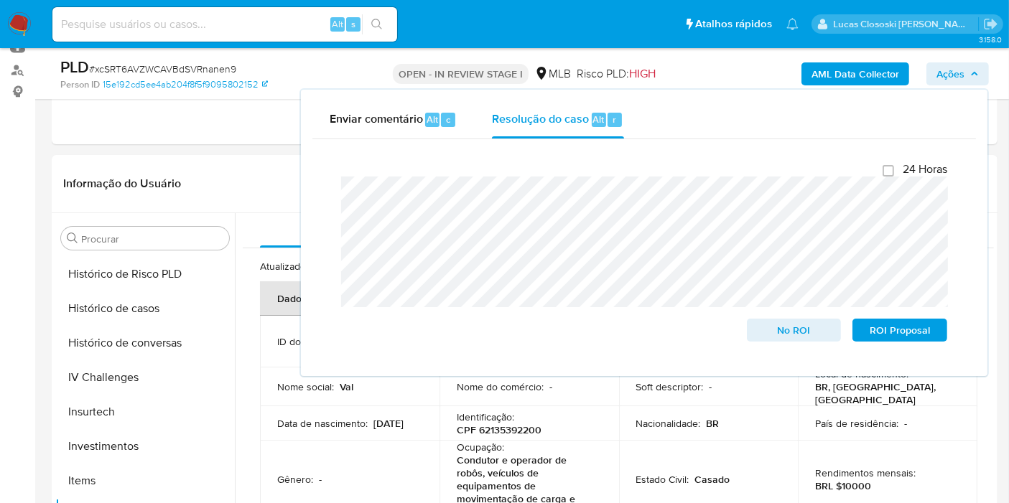
click at [946, 73] on span "Ações" at bounding box center [950, 73] width 28 height 23
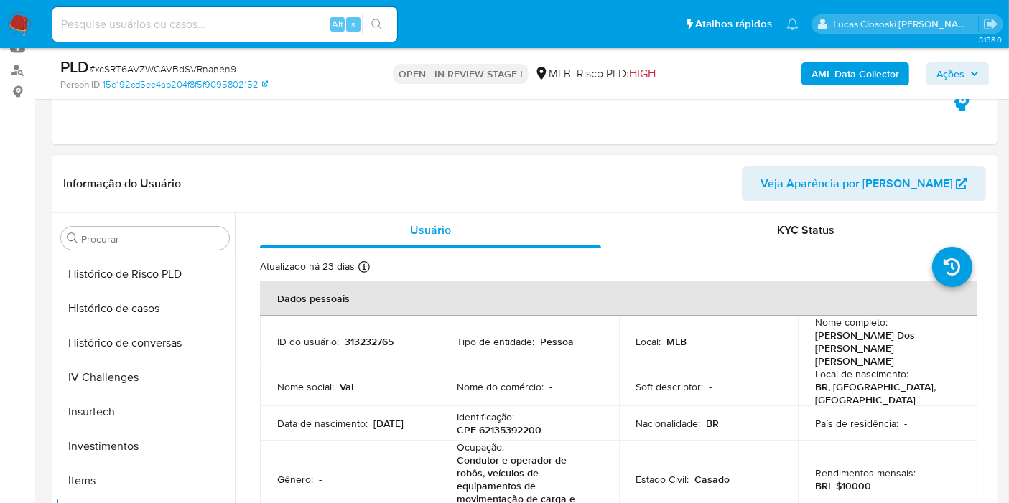
scroll to position [356, 0]
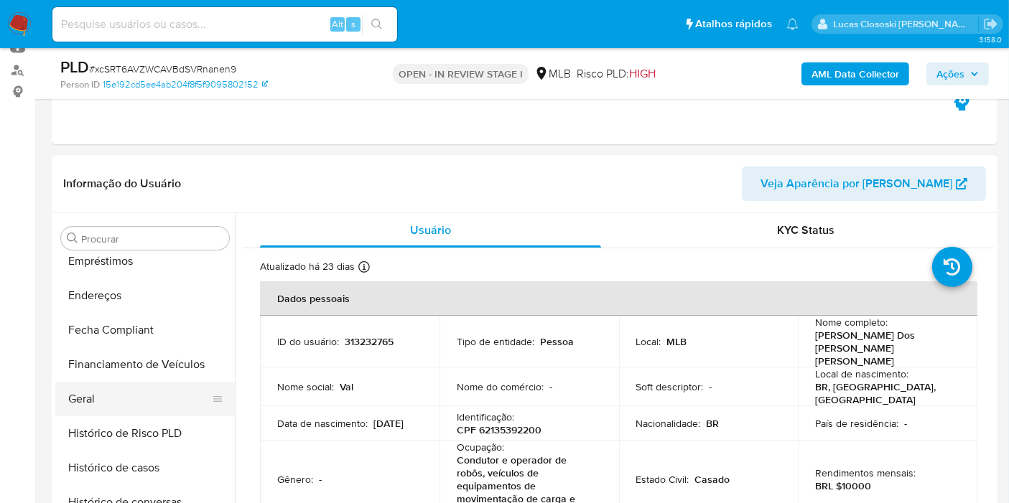
click at [106, 398] on button "Geral" at bounding box center [139, 399] width 168 height 34
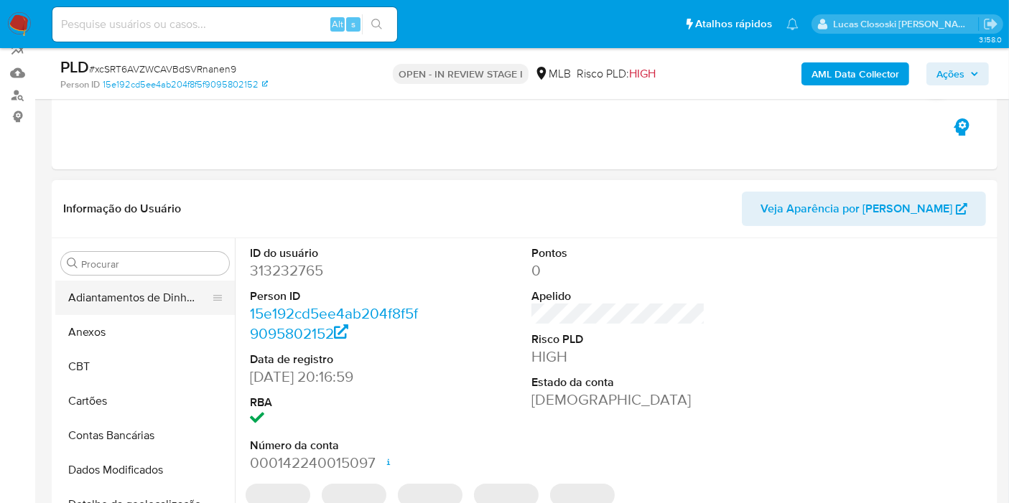
scroll to position [159, 0]
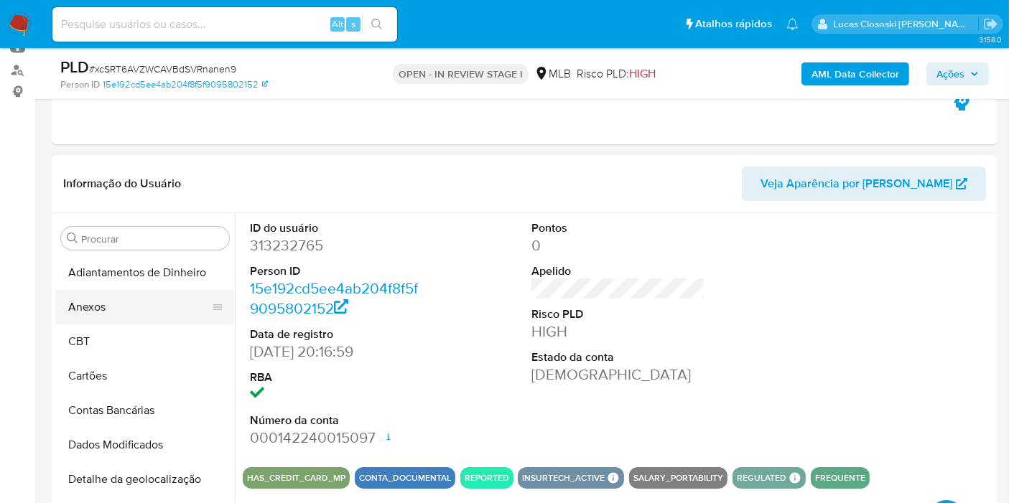
click at [84, 310] on button "Anexos" at bounding box center [139, 307] width 168 height 34
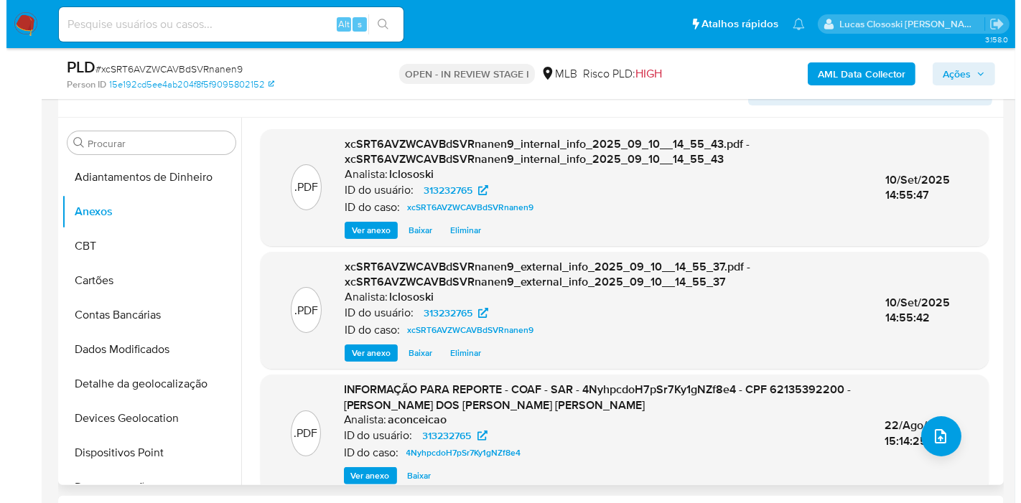
scroll to position [319, 0]
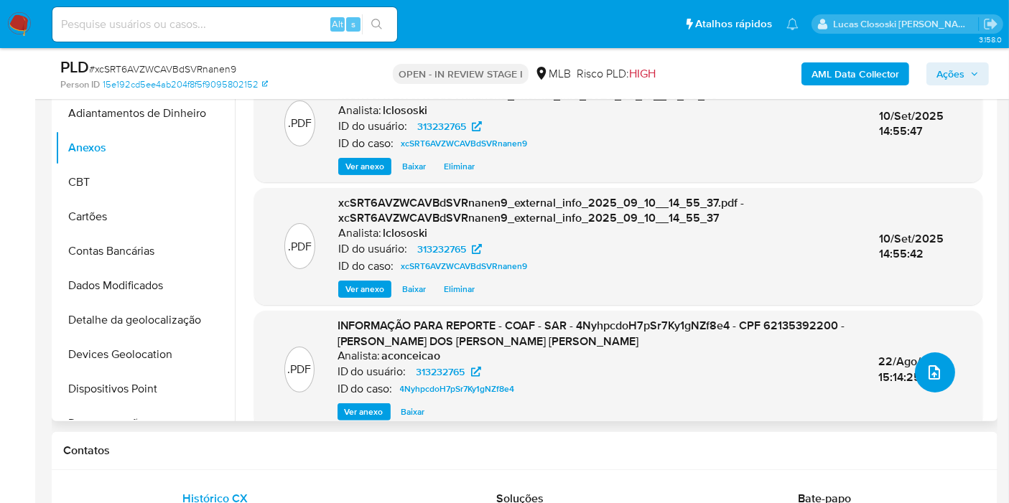
click at [932, 366] on icon "upload-file" at bounding box center [934, 372] width 17 height 17
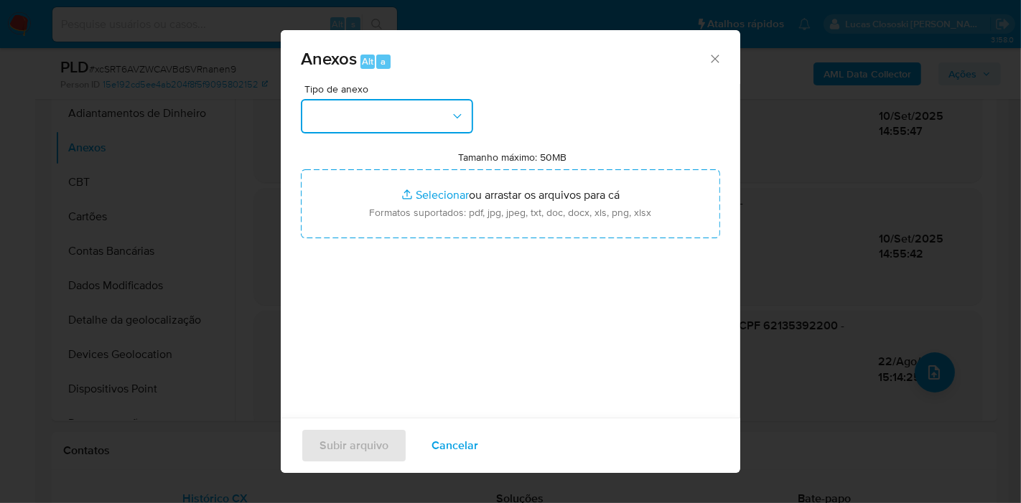
click at [406, 114] on button "button" at bounding box center [387, 116] width 172 height 34
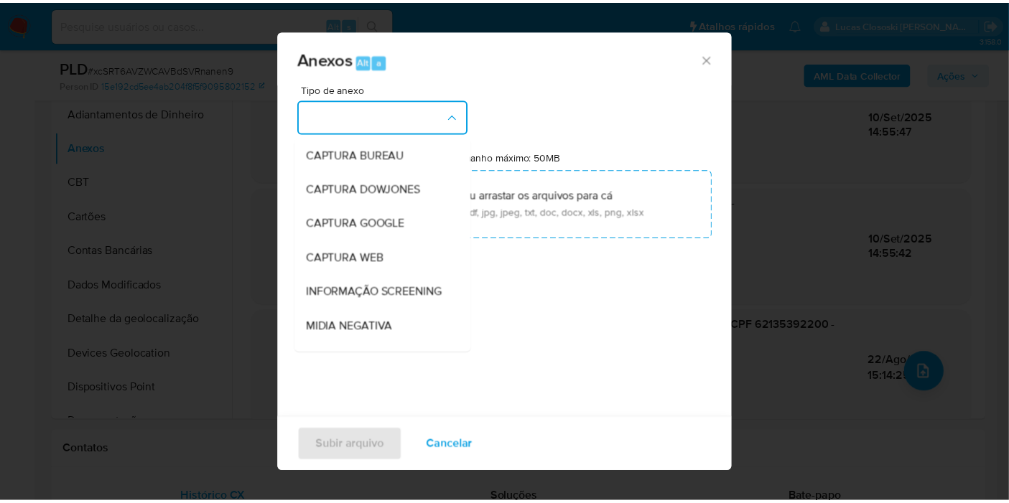
scroll to position [220, 0]
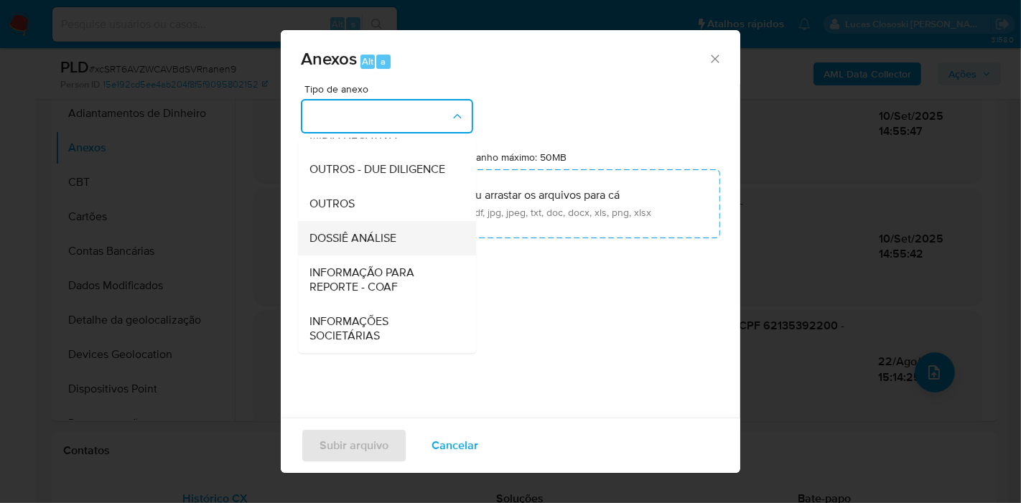
click at [386, 234] on span "DOSSIÊ ANÁLISE" at bounding box center [352, 238] width 87 height 14
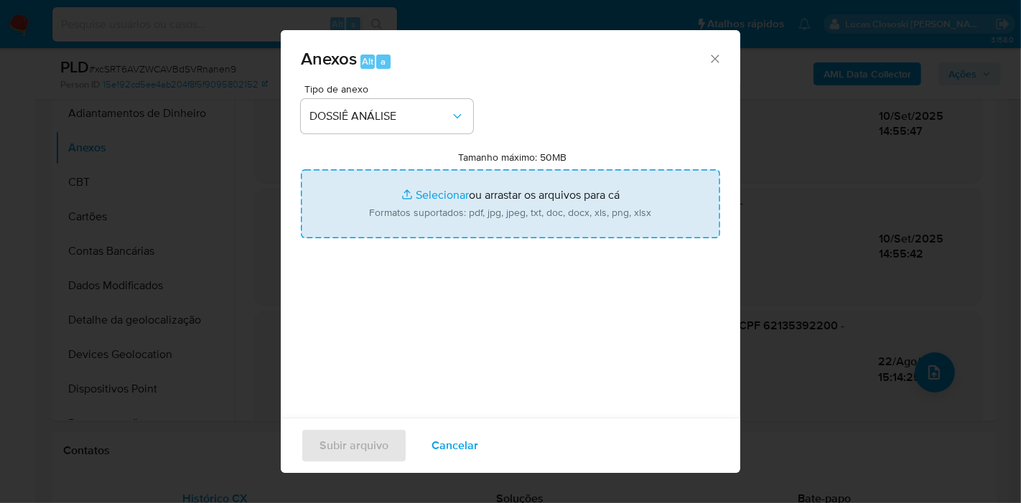
click at [410, 195] on input "Tamanho máximo: 50MB Selecionar arquivos" at bounding box center [510, 203] width 419 height 69
type input "C:\fakepath\2º SAR - XXXX - CPF 62135392200 - VALDENIZIA TAVEIRA DOS REIS SOUZA…"
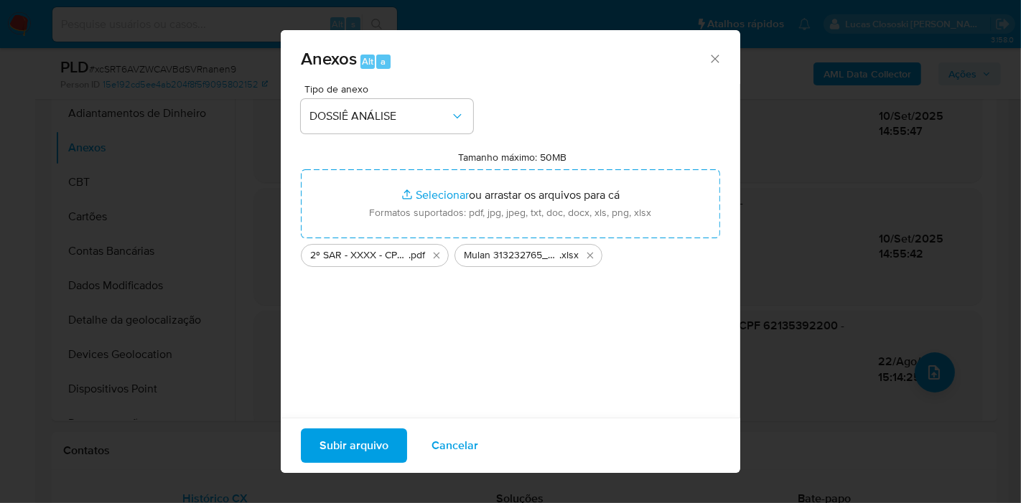
click at [366, 452] on span "Subir arquivo" at bounding box center [354, 446] width 69 height 32
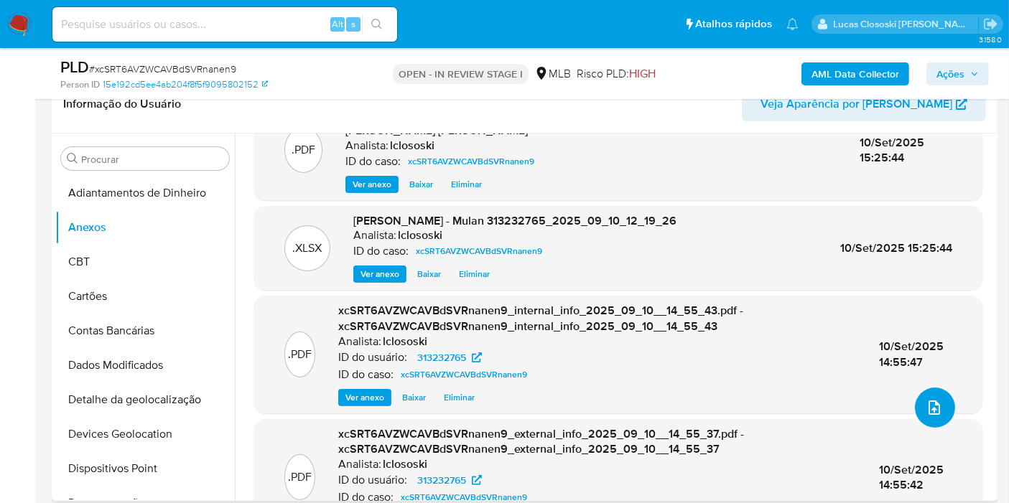
scroll to position [0, 0]
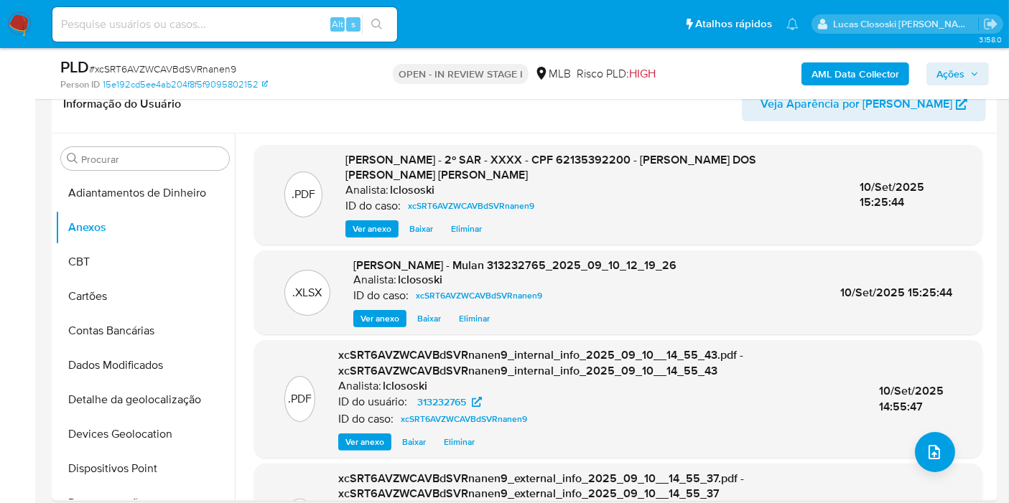
click at [972, 78] on span "Ações" at bounding box center [957, 74] width 42 height 20
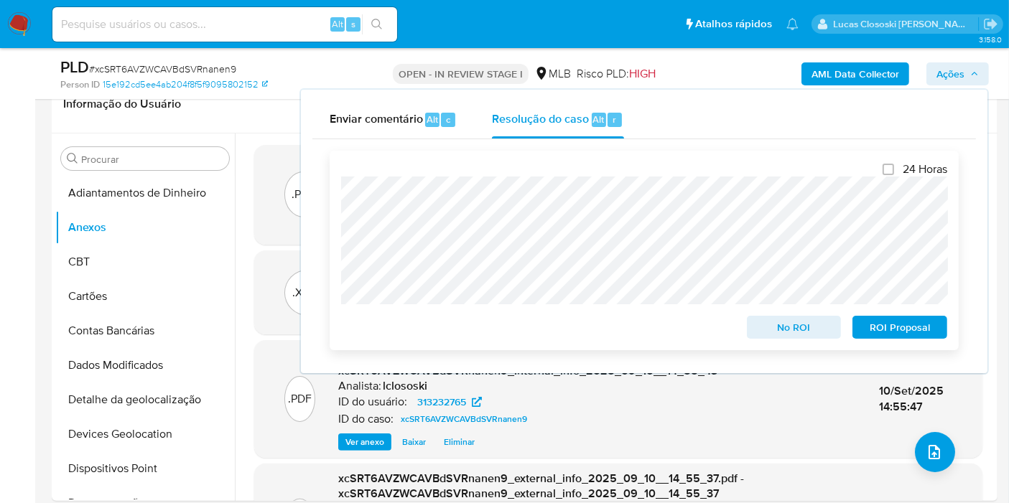
click at [901, 323] on span "ROI Proposal" at bounding box center [899, 327] width 75 height 20
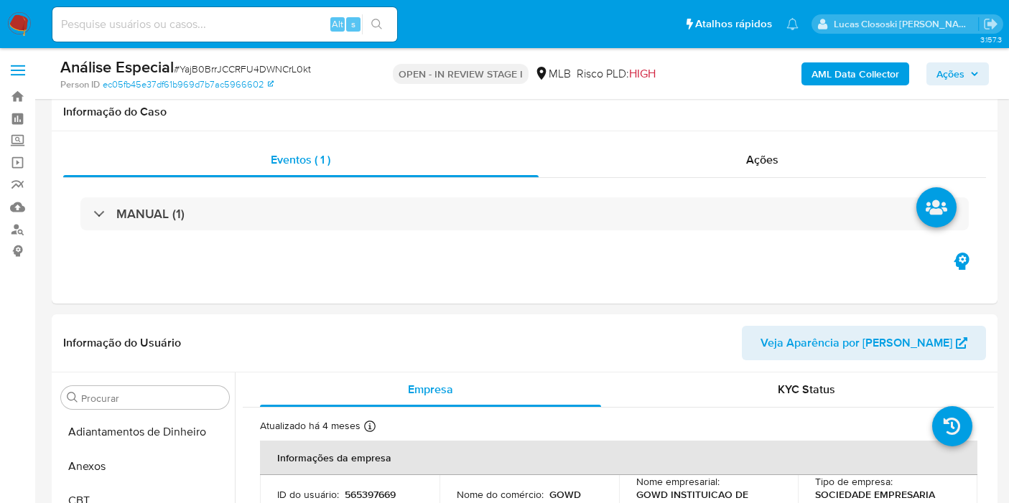
select select "100"
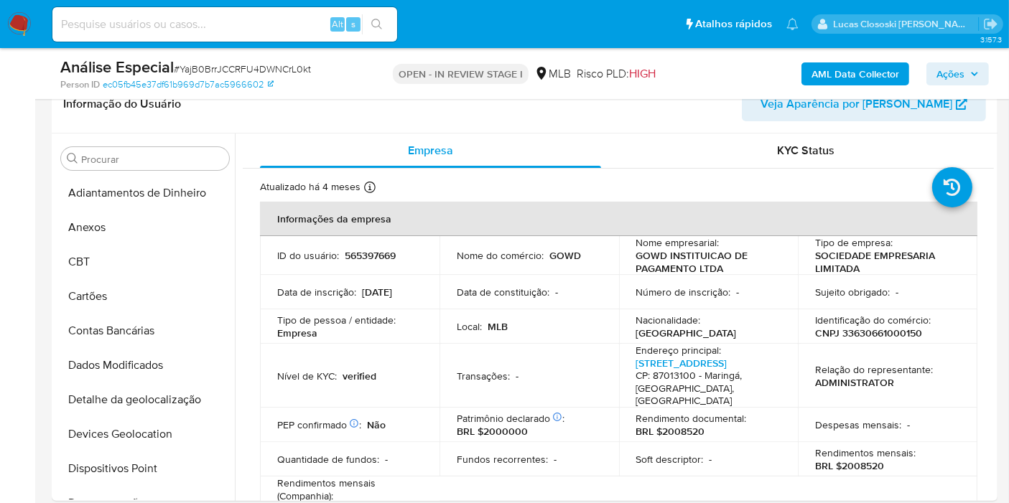
scroll to position [595, 0]
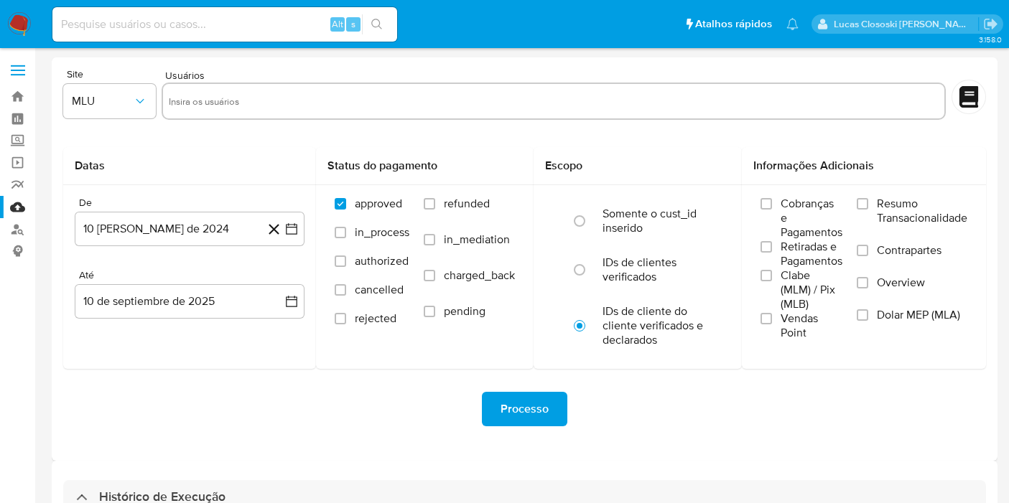
select select "10"
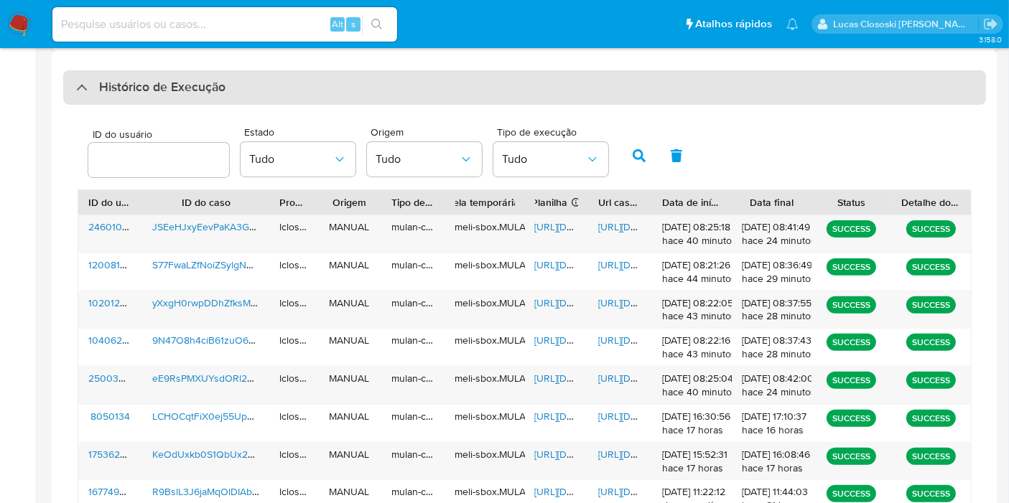
click at [222, 93] on h3 "Histórico de Execução" at bounding box center [162, 87] width 126 height 17
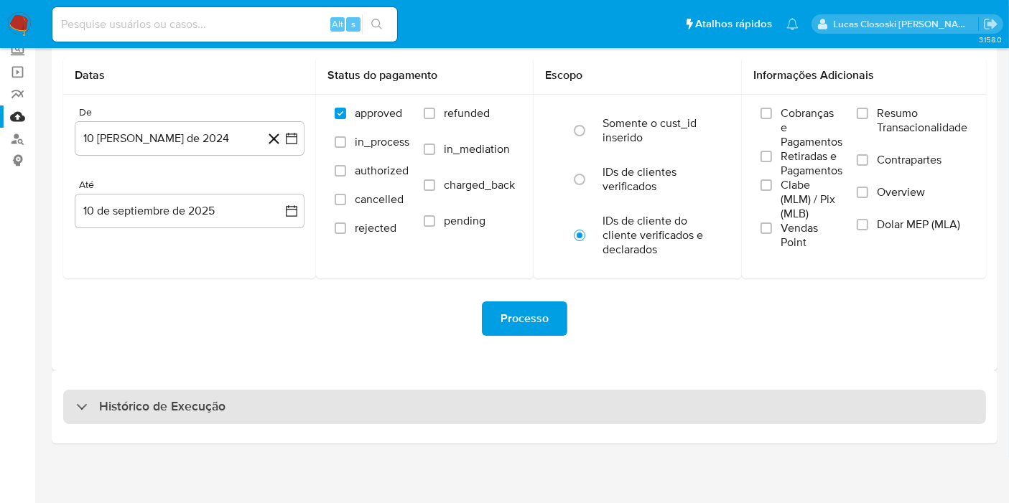
click at [217, 407] on h3 "Histórico de Execução" at bounding box center [162, 406] width 126 height 17
select select "10"
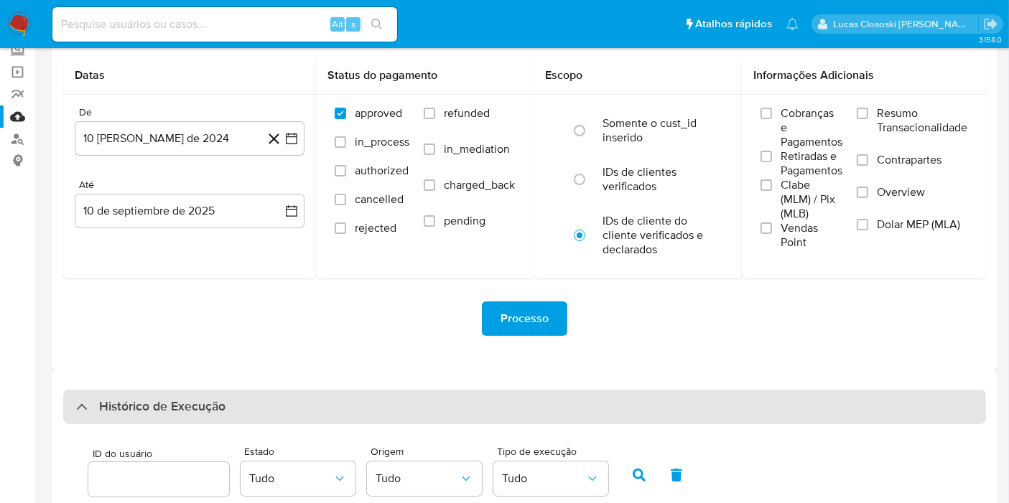
scroll to position [410, 0]
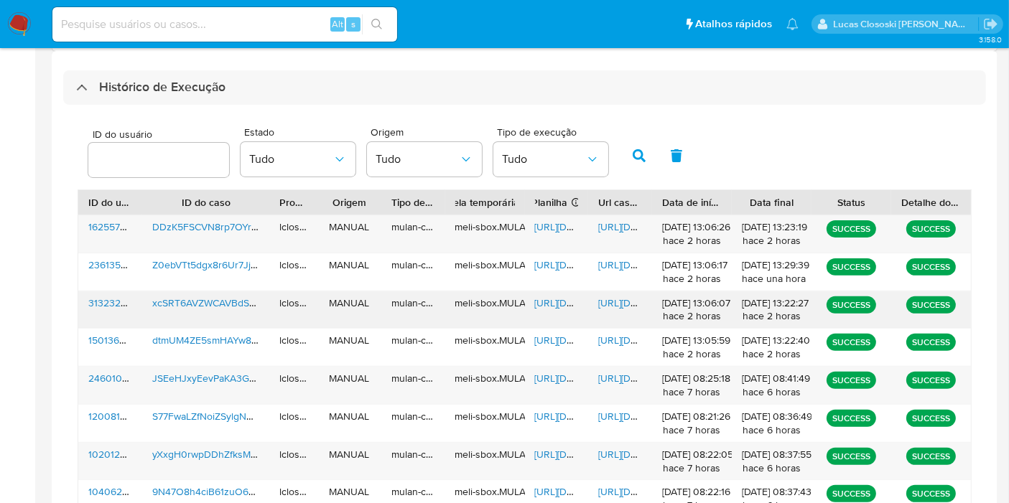
click at [554, 312] on div "[URL][DOMAIN_NAME]" at bounding box center [557, 310] width 64 height 37
click at [549, 299] on span "[URL][DOMAIN_NAME]" at bounding box center [584, 303] width 99 height 14
click at [611, 298] on span "[URL][DOMAIN_NAME]" at bounding box center [647, 303] width 99 height 14
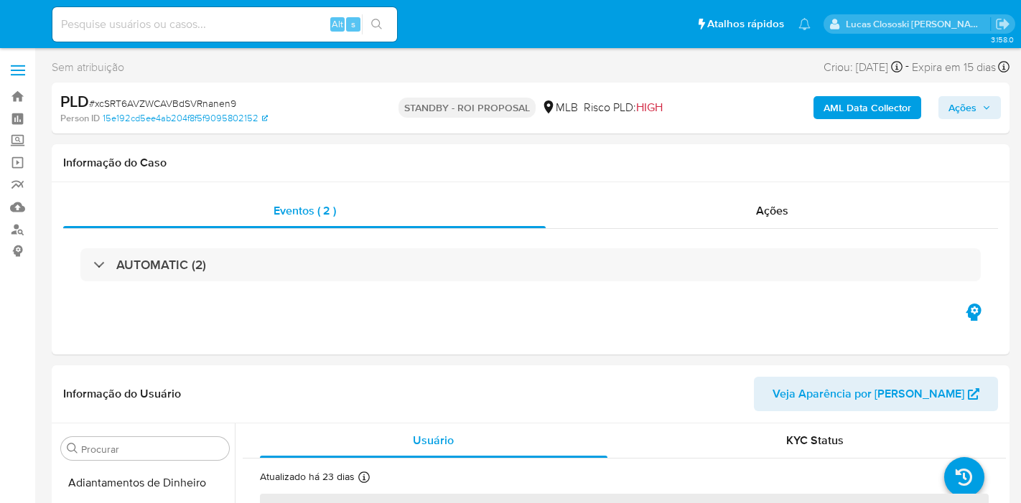
select select "10"
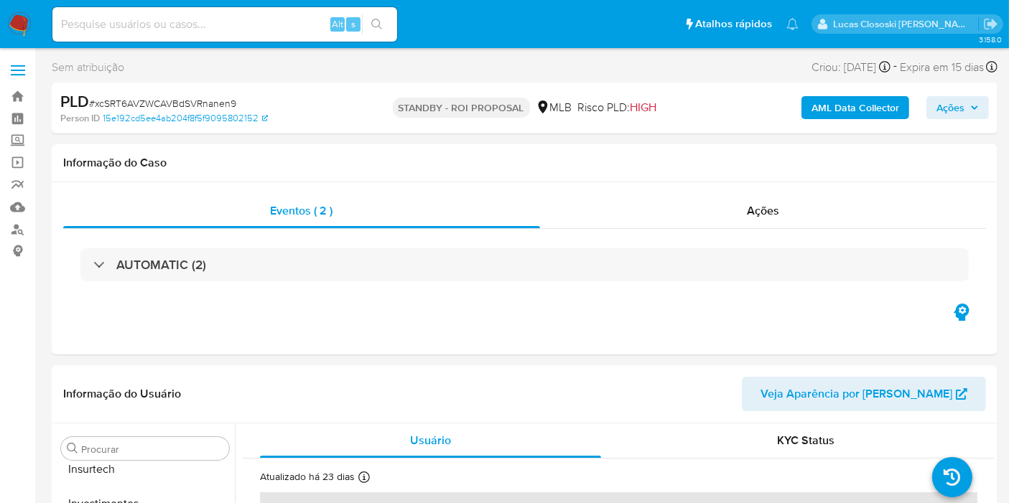
scroll to position [675, 0]
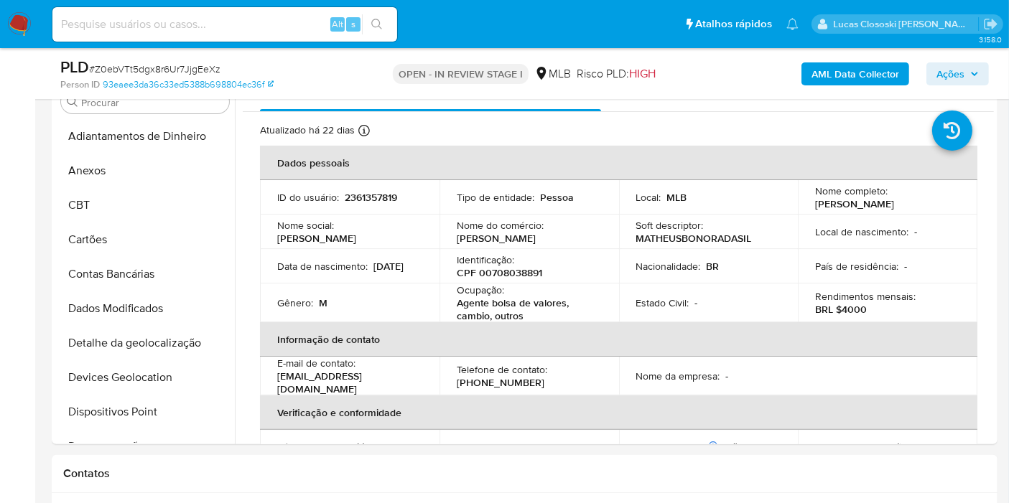
scroll to position [675, 0]
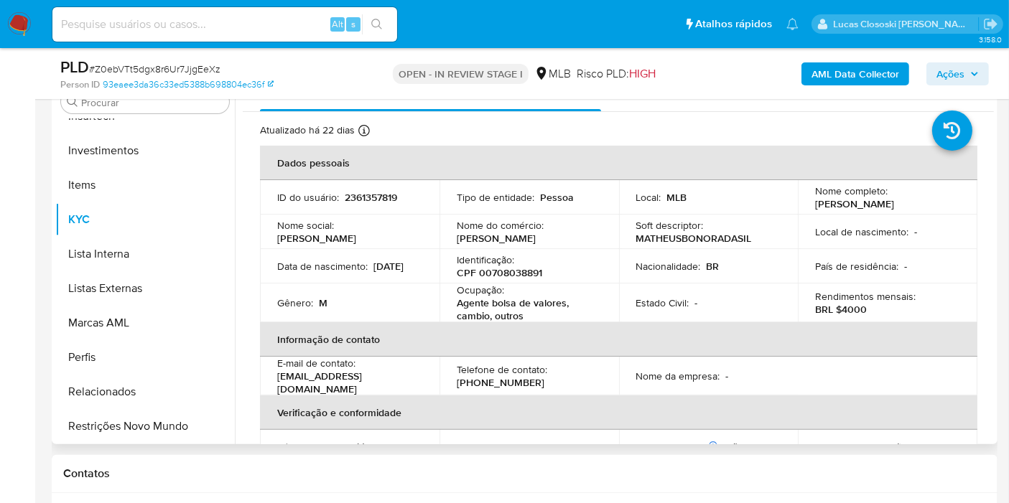
click at [516, 276] on p "CPF 00708038891" at bounding box center [499, 272] width 85 height 13
copy p "00708038891"
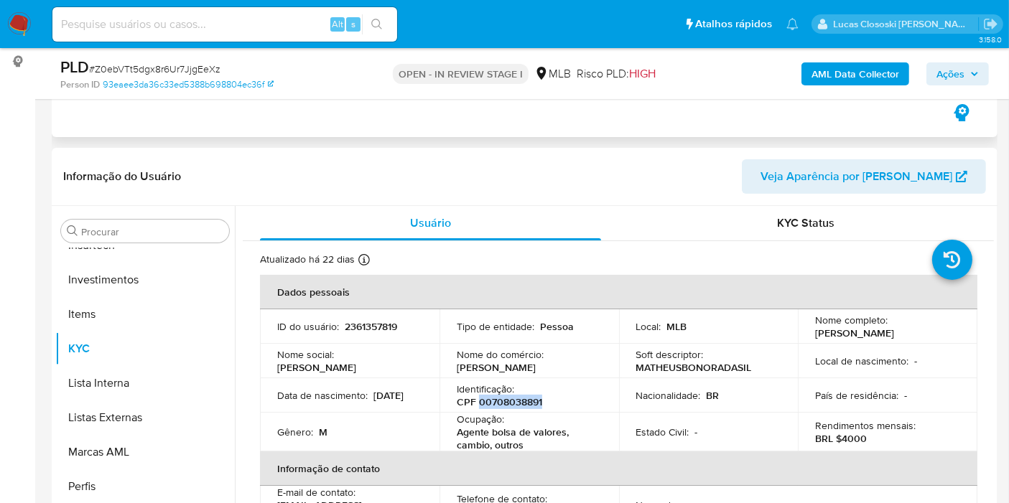
scroll to position [80, 0]
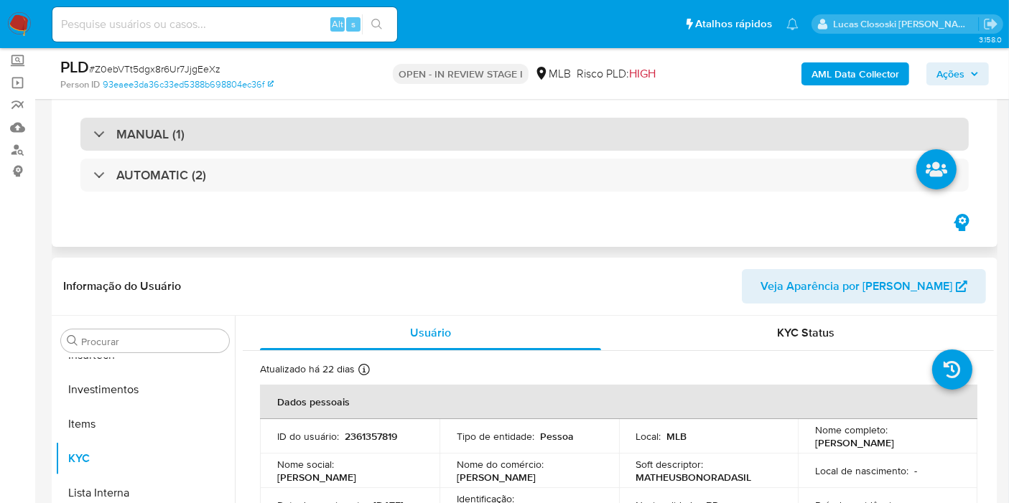
click at [246, 126] on div "MANUAL (1)" at bounding box center [524, 134] width 888 height 33
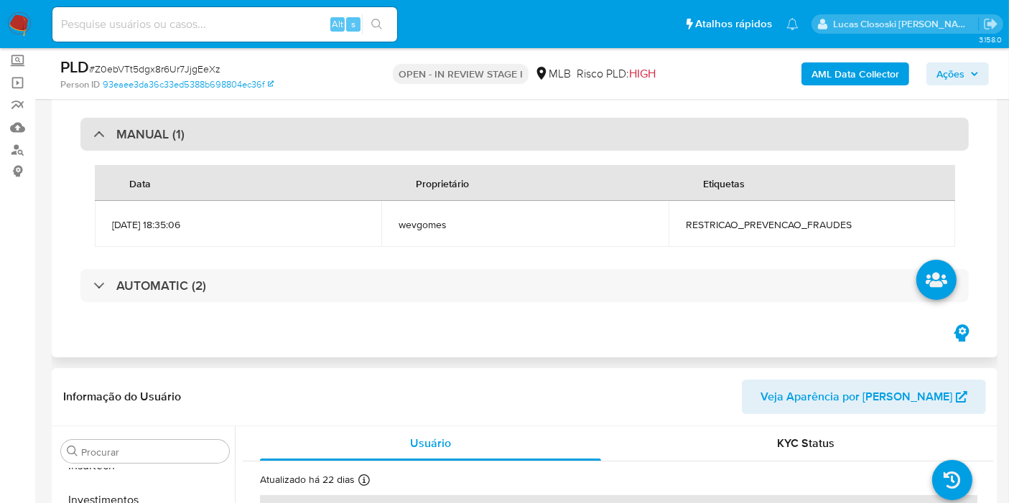
click at [246, 126] on div "MANUAL (1)" at bounding box center [524, 134] width 888 height 33
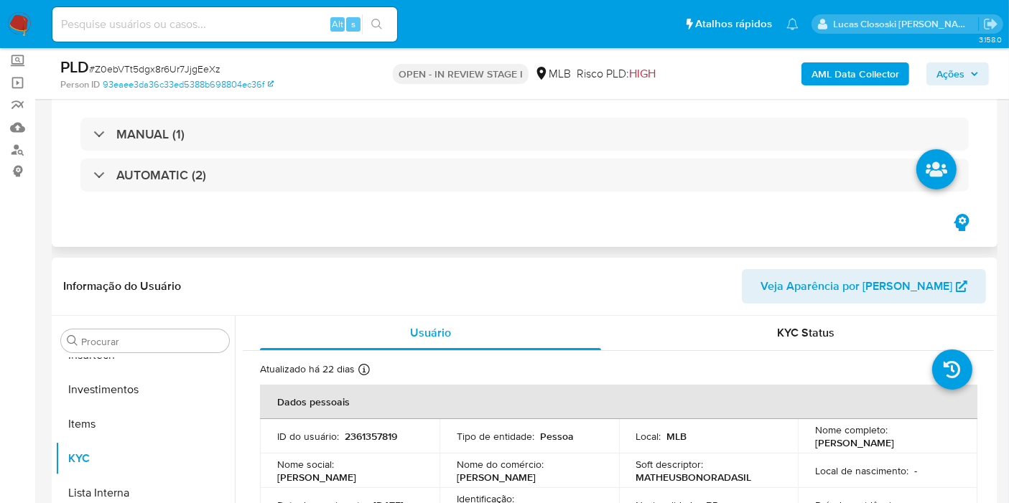
click at [246, 192] on div "MANUAL (1) AUTOMATIC (2)" at bounding box center [524, 154] width 923 height 113
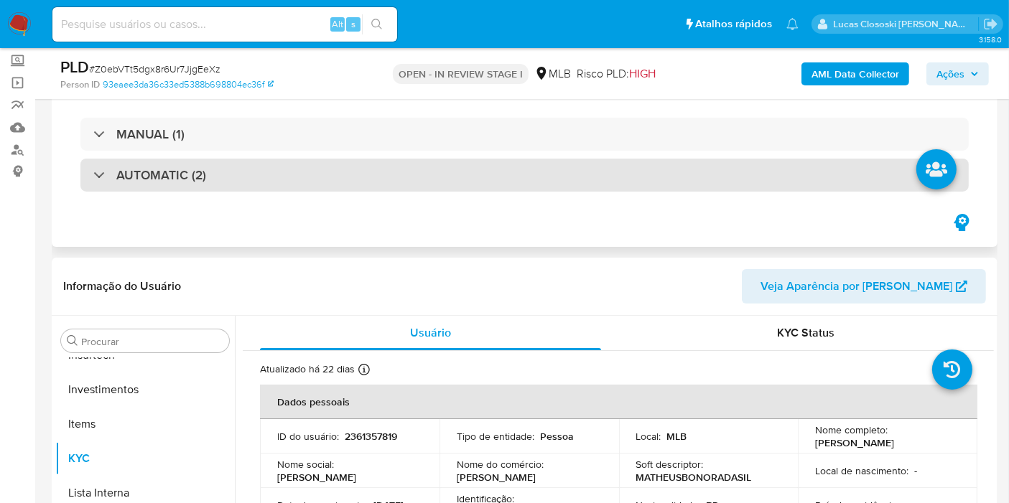
click at [242, 182] on div "AUTOMATIC (2)" at bounding box center [524, 175] width 888 height 33
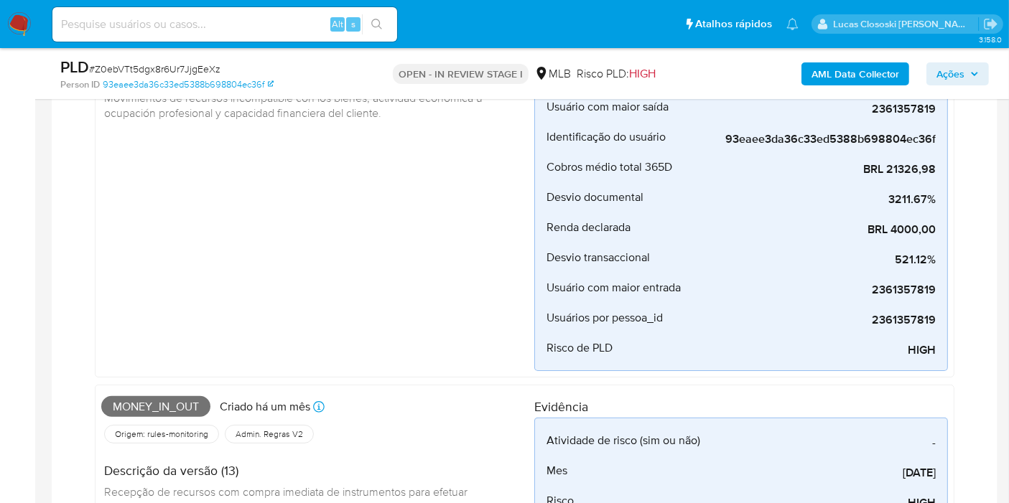
scroll to position [0, 0]
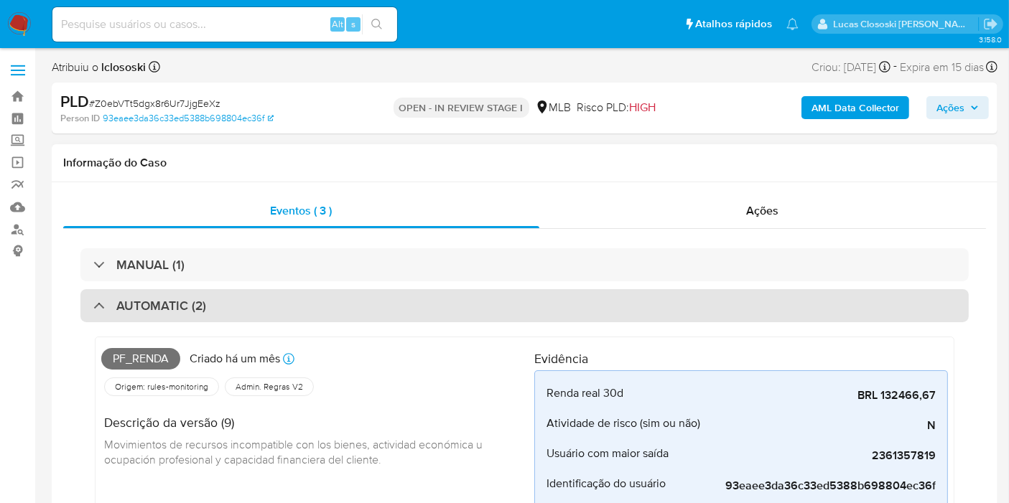
click at [276, 300] on div "AUTOMATIC (2)" at bounding box center [524, 305] width 888 height 33
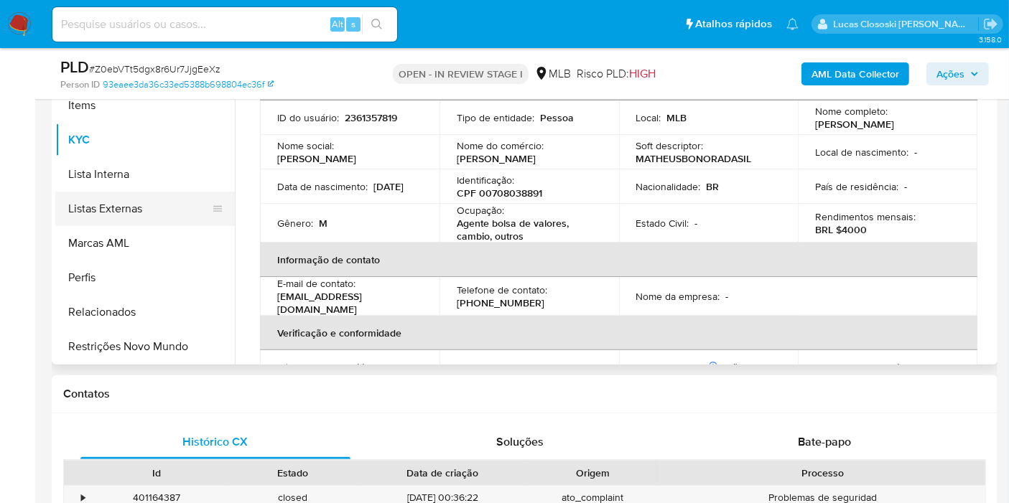
scroll to position [436, 0]
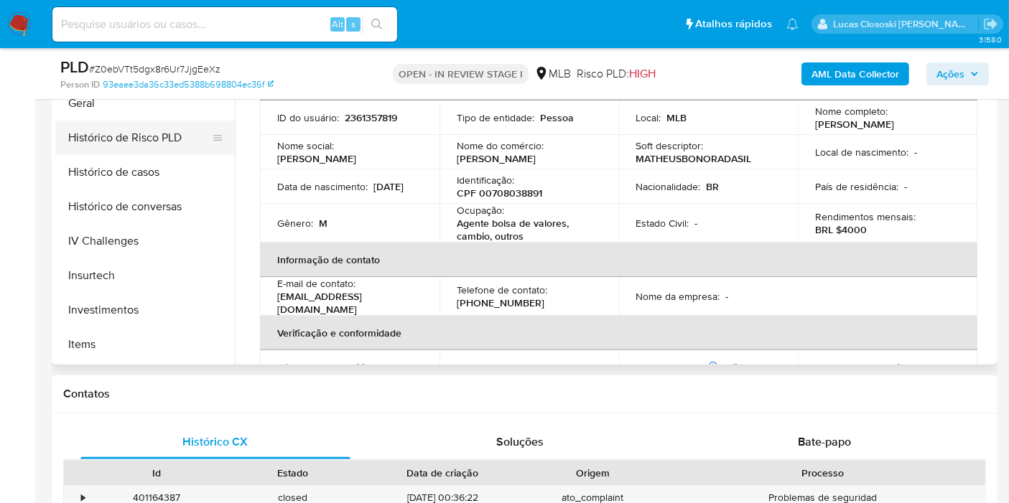
click at [110, 121] on button "Histórico de Risco PLD" at bounding box center [139, 138] width 168 height 34
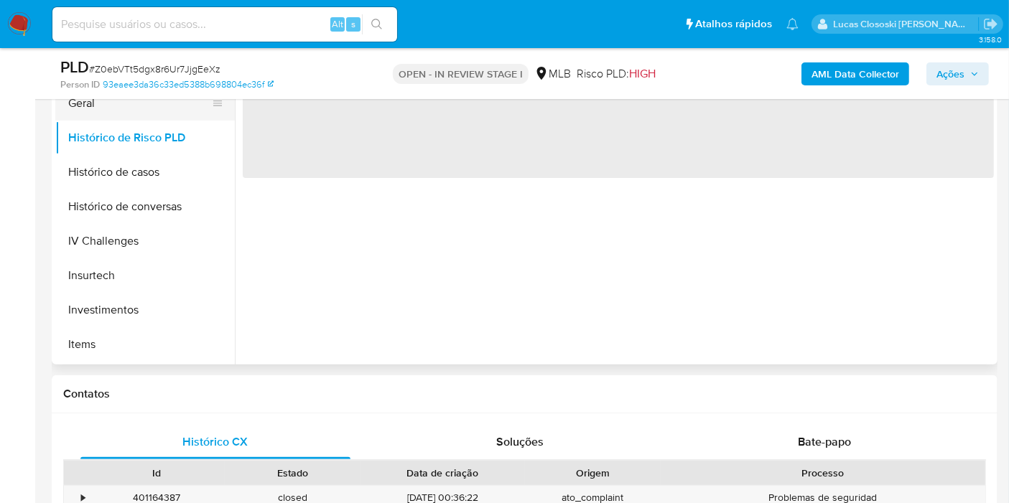
click at [110, 118] on button "Geral" at bounding box center [139, 103] width 168 height 34
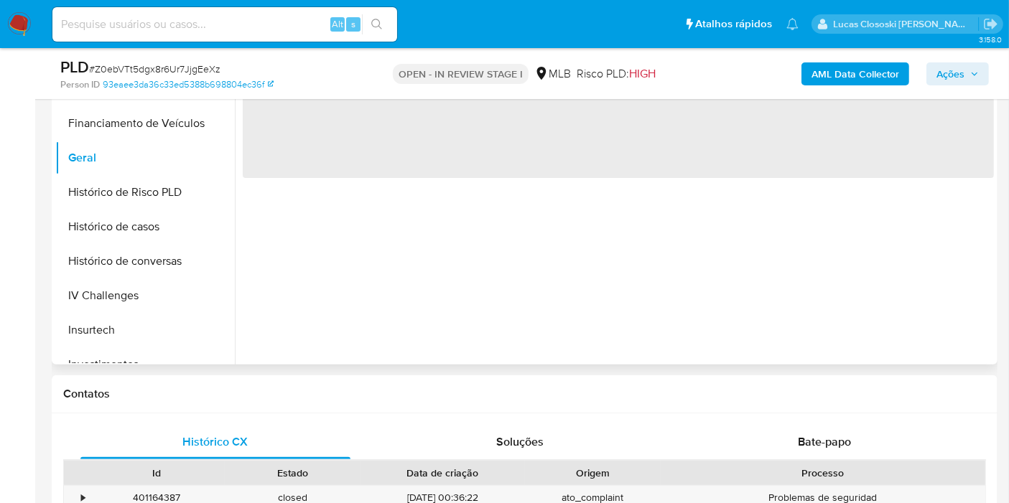
scroll to position [356, 0]
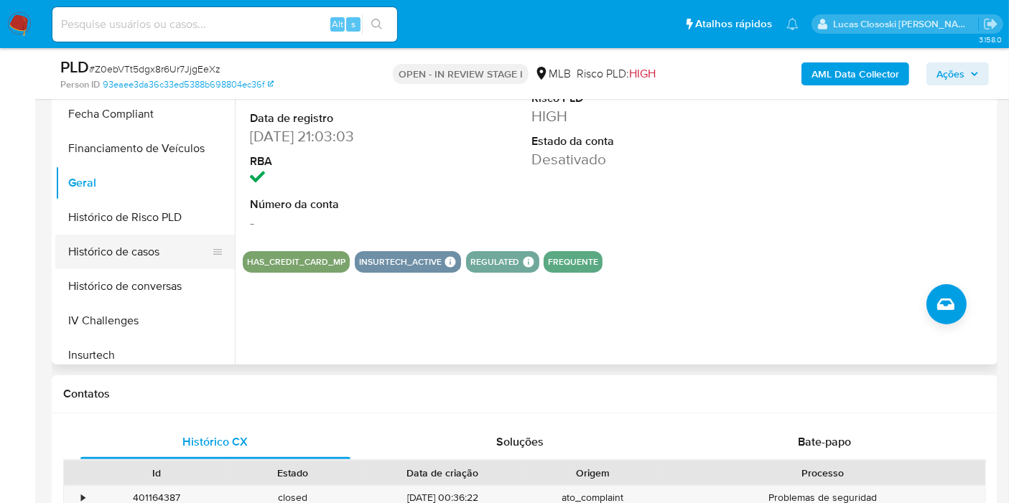
click at [169, 261] on button "Histórico de casos" at bounding box center [139, 252] width 168 height 34
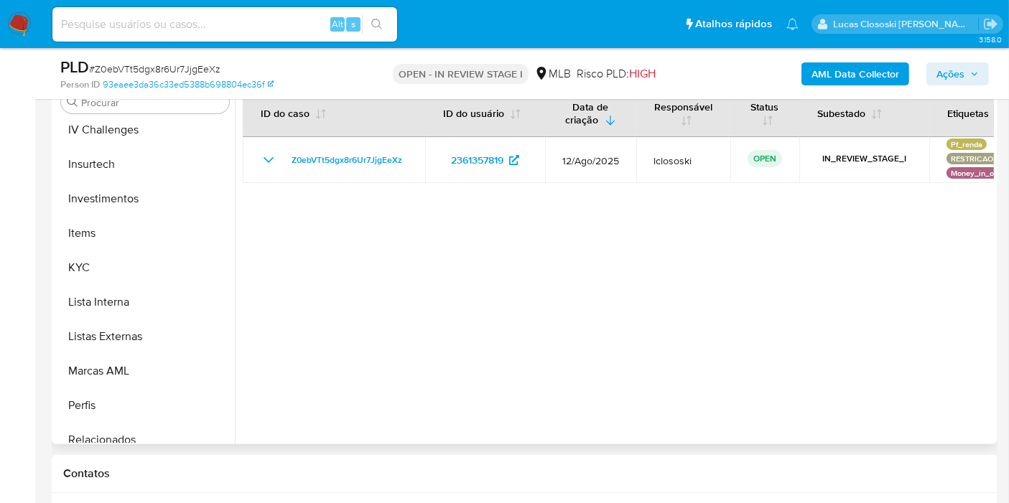
scroll to position [675, 0]
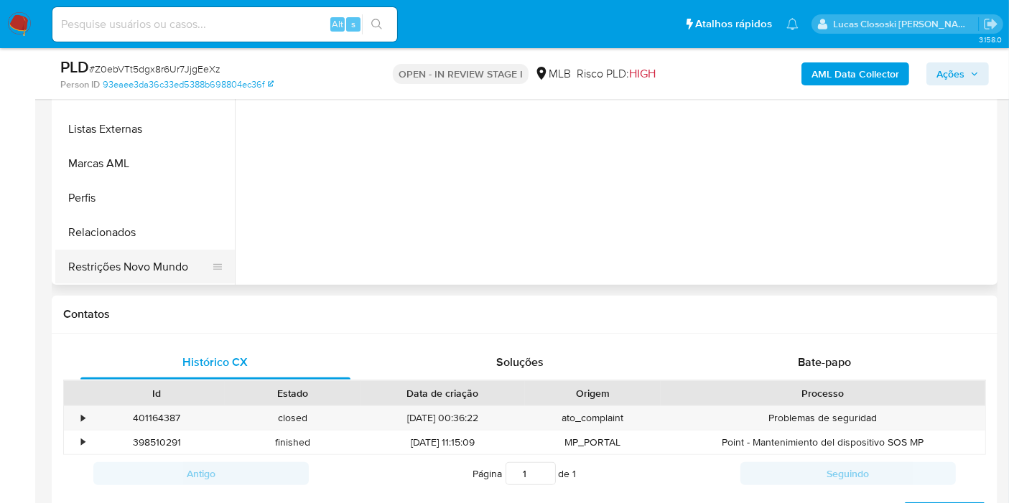
click at [131, 271] on button "Restrições Novo Mundo" at bounding box center [139, 267] width 168 height 34
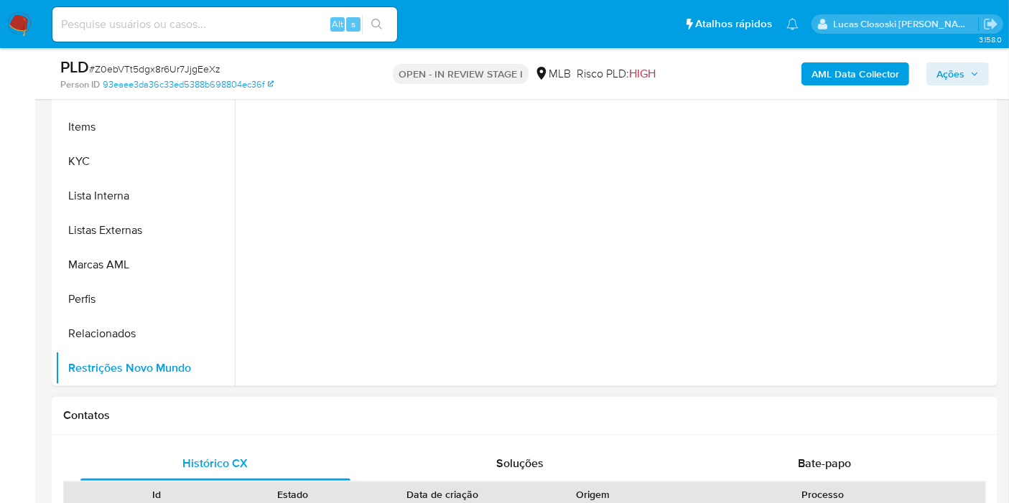
scroll to position [319, 0]
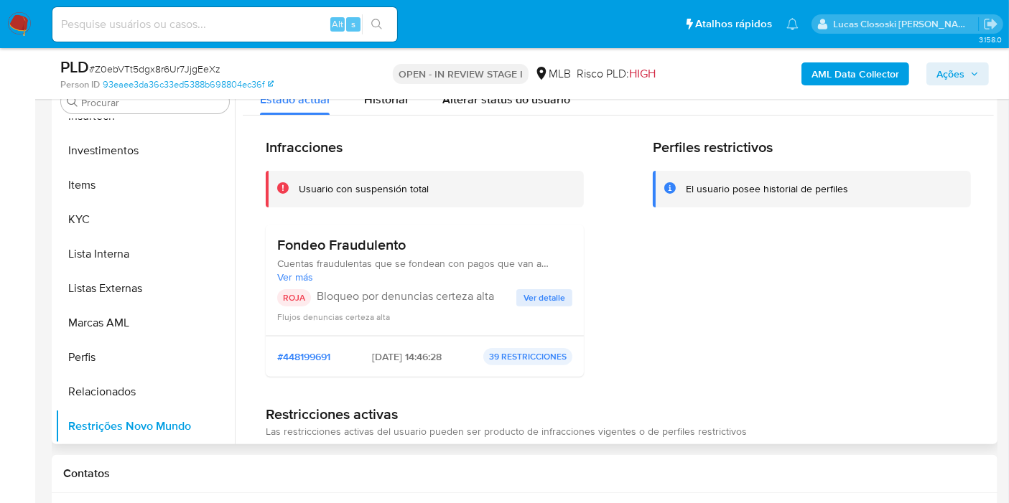
click at [531, 294] on span "Ver detalle" at bounding box center [544, 298] width 42 height 14
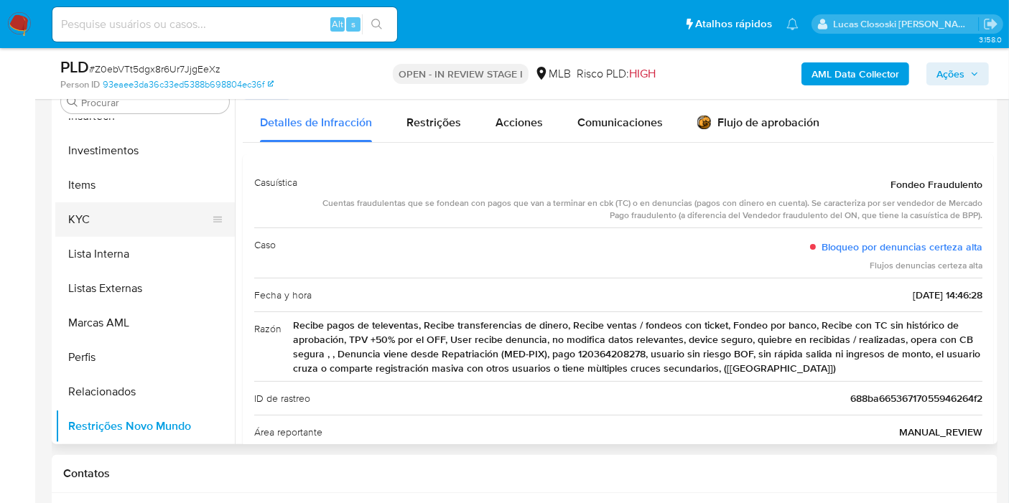
click at [149, 210] on button "KYC" at bounding box center [139, 219] width 168 height 34
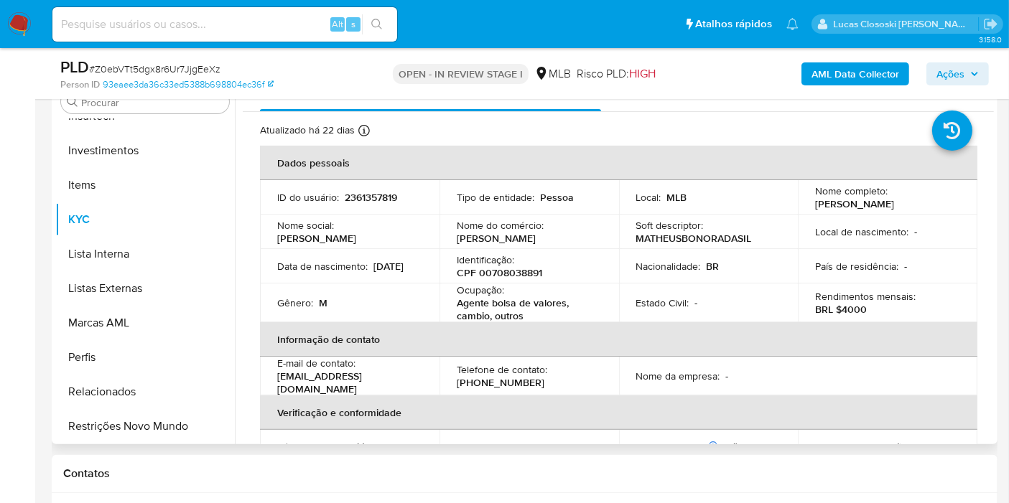
click at [490, 270] on p "CPF 00708038891" at bounding box center [499, 272] width 85 height 13
copy p "00708038891"
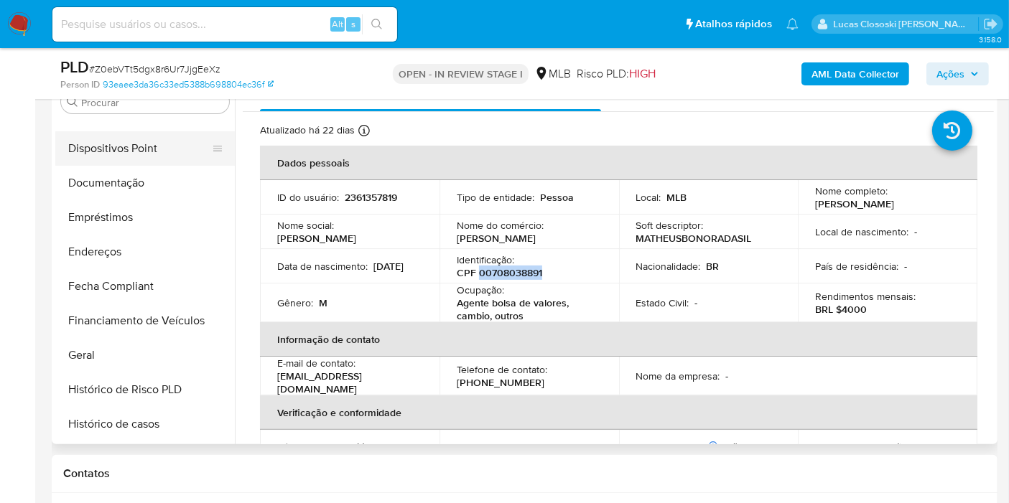
scroll to position [197, 0]
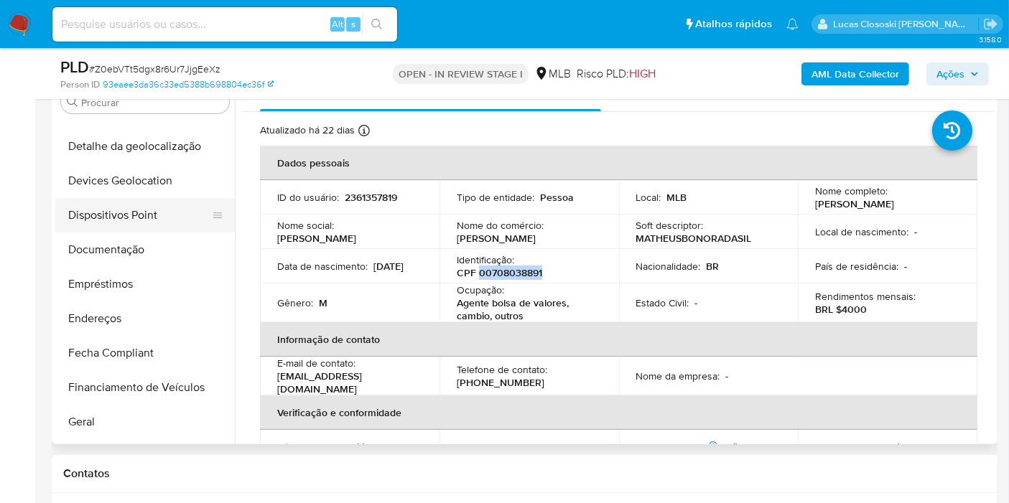
click at [118, 220] on button "Dispositivos Point" at bounding box center [139, 215] width 168 height 34
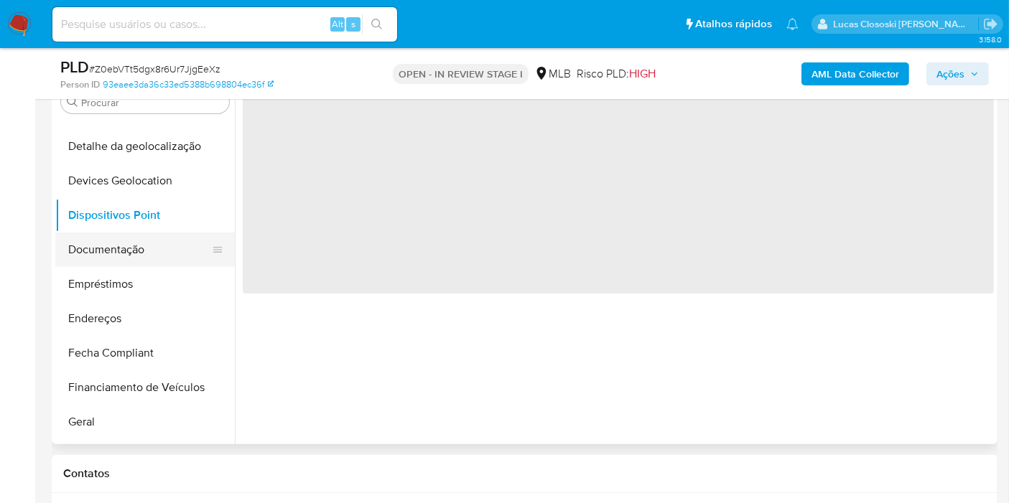
click at [115, 237] on button "Documentação" at bounding box center [139, 250] width 168 height 34
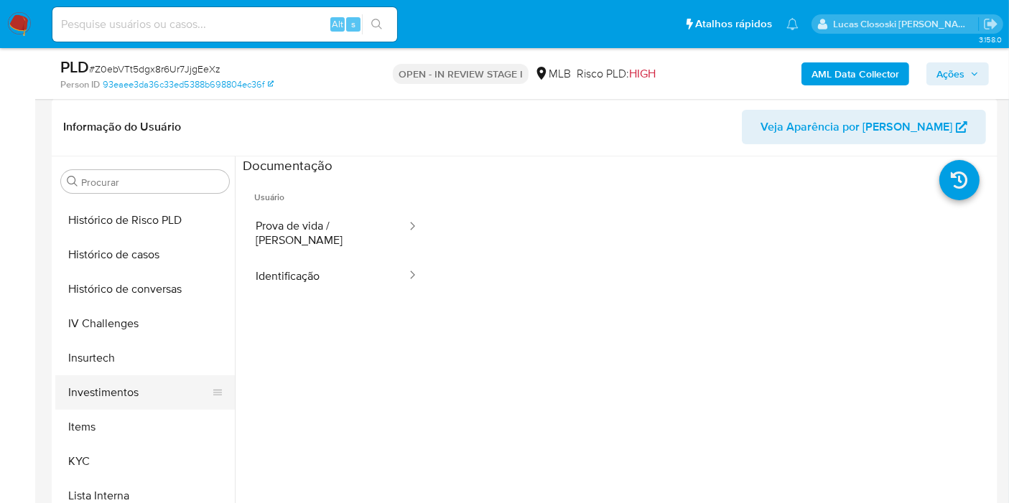
scroll to position [595, 0]
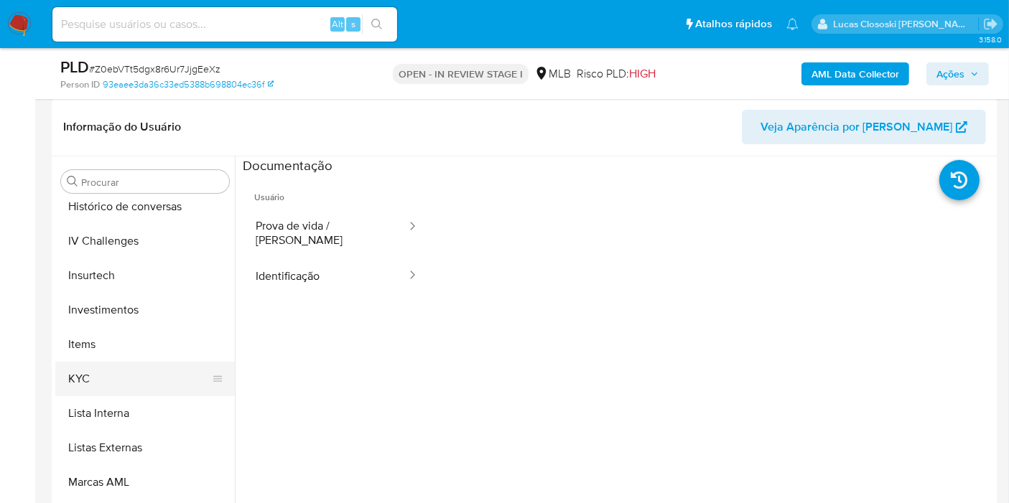
click at [113, 362] on button "KYC" at bounding box center [139, 379] width 168 height 34
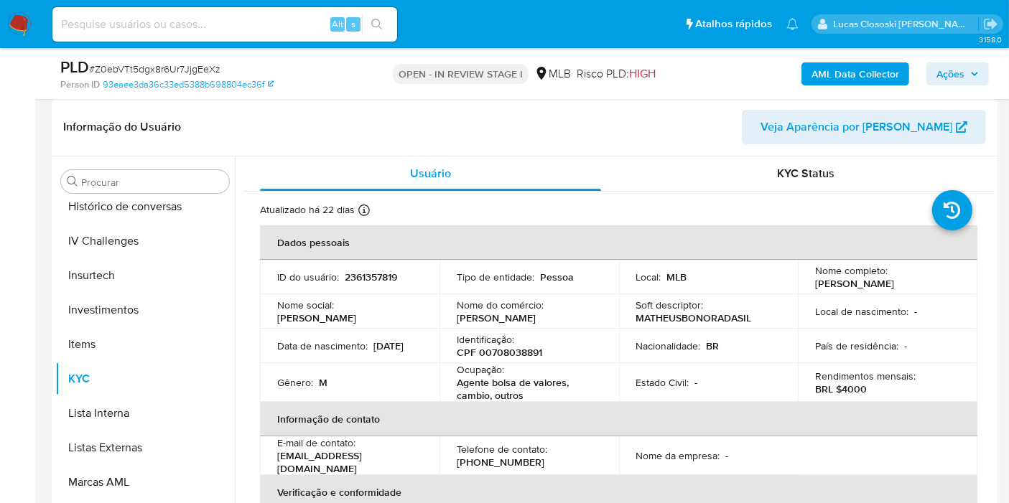
click at [495, 347] on p "CPF 00708038891" at bounding box center [499, 352] width 85 height 13
copy p "00708038891"
drag, startPoint x: 348, startPoint y: 352, endPoint x: 279, endPoint y: 353, distance: 68.9
click at [279, 353] on div "Data de nascimento : 19/06/2006" at bounding box center [349, 346] width 145 height 13
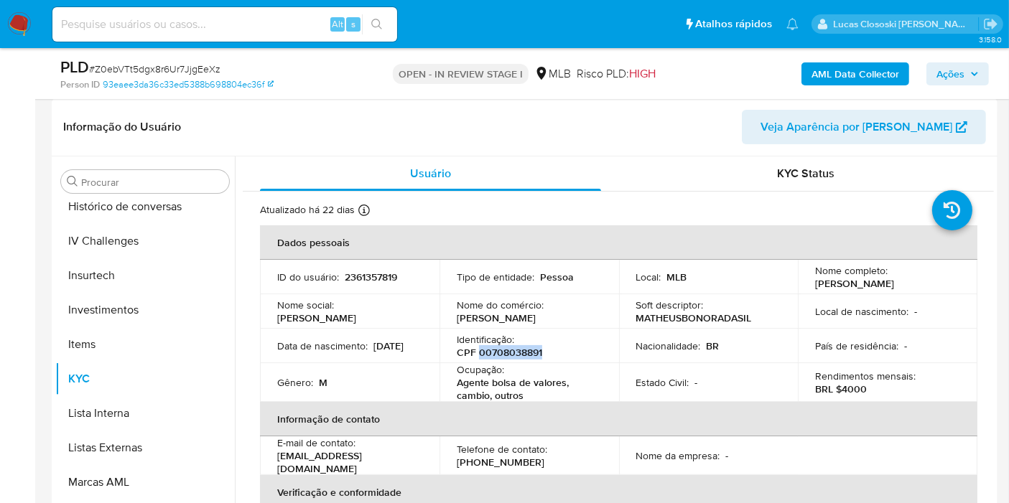
copy p "9/06/2006"
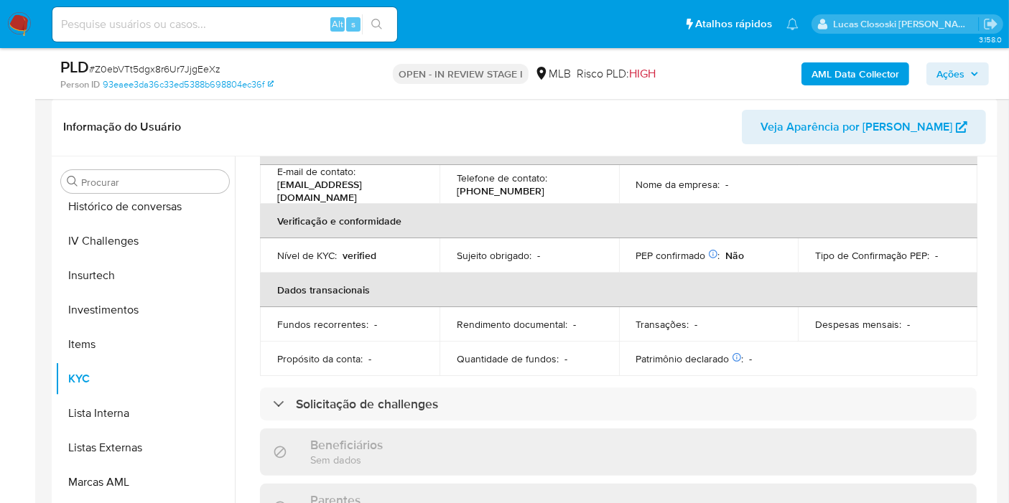
scroll to position [32, 0]
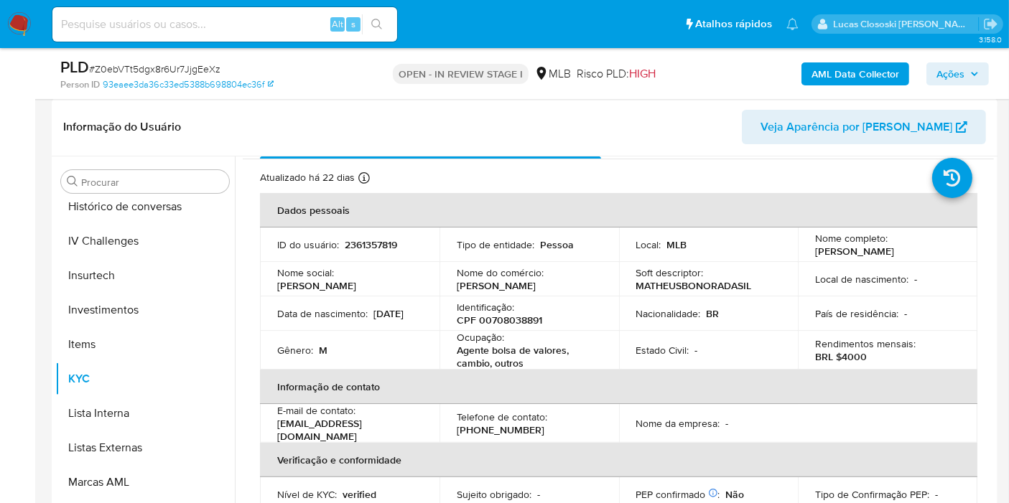
click at [478, 320] on p "CPF 00708038891" at bounding box center [499, 320] width 85 height 13
copy p "00708038891"
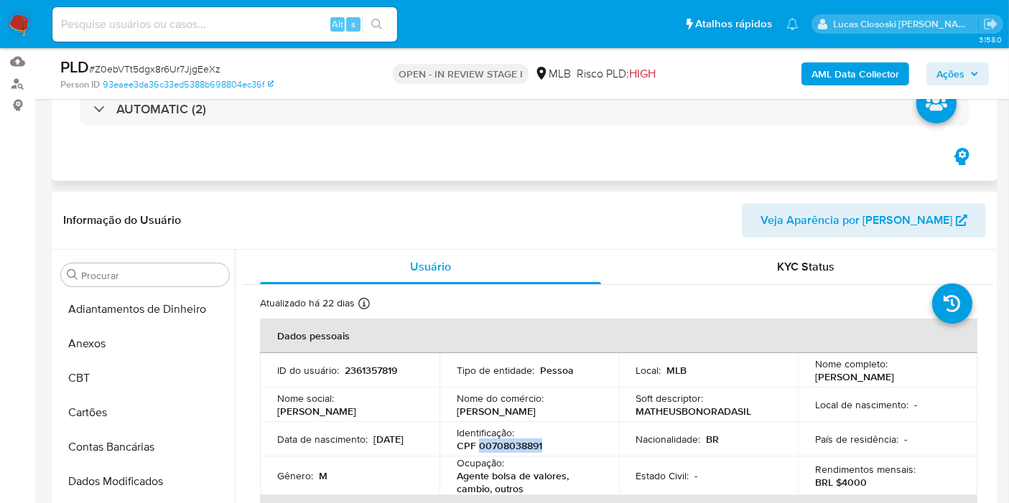
scroll to position [80, 0]
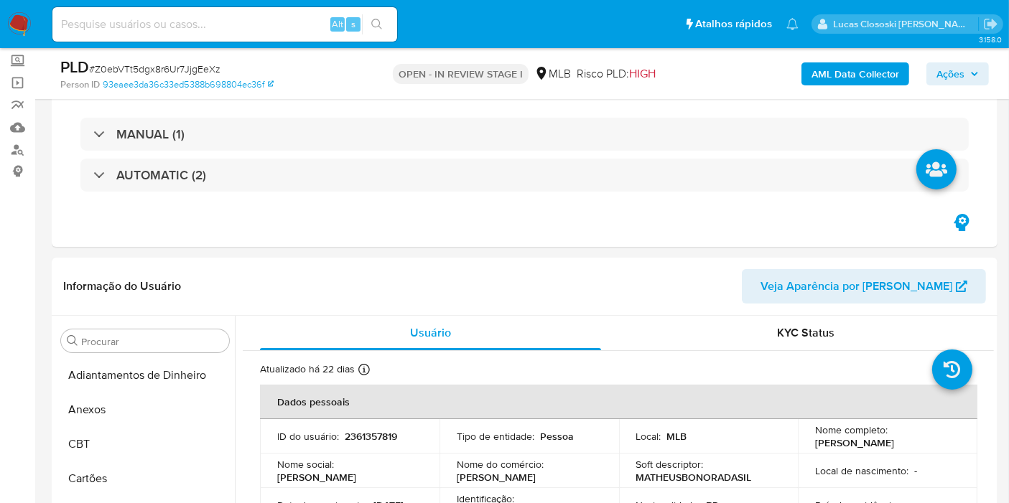
click at [841, 79] on b "AML Data Collector" at bounding box center [855, 73] width 88 height 23
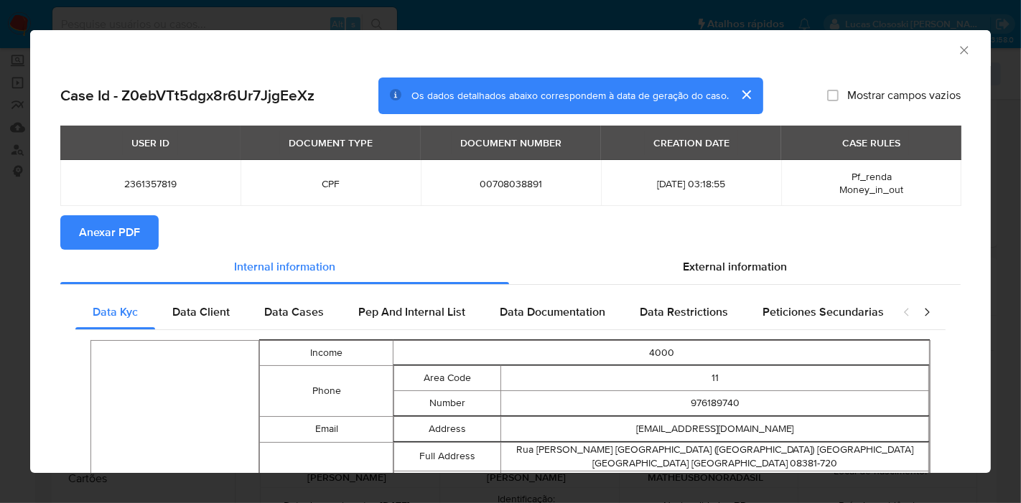
click at [151, 233] on button "Anexar PDF" at bounding box center [109, 232] width 98 height 34
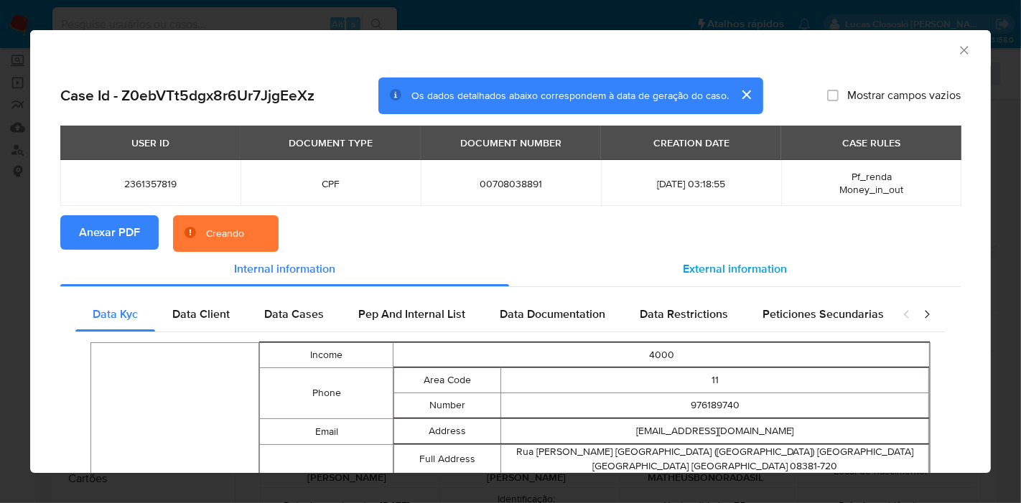
click at [707, 280] on div "External information" at bounding box center [735, 269] width 452 height 34
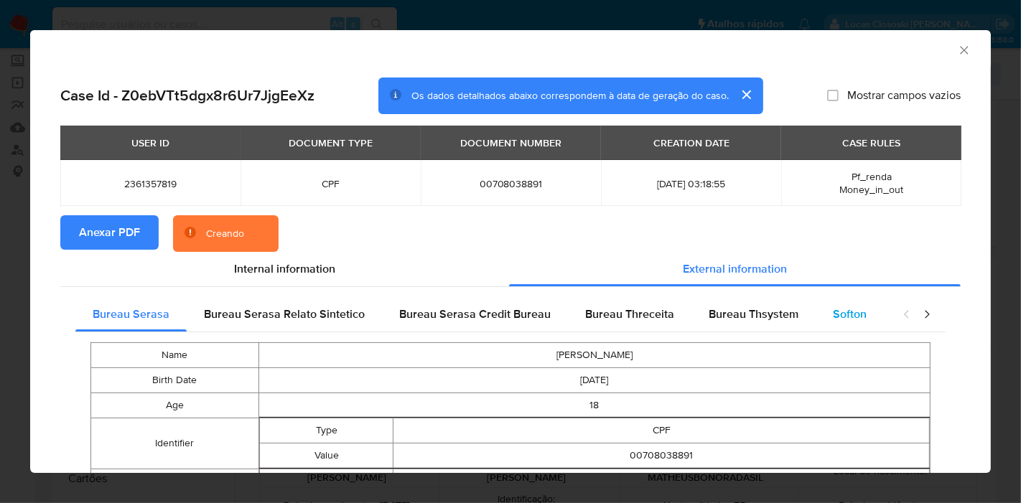
click at [841, 306] on span "Softon" at bounding box center [850, 314] width 34 height 17
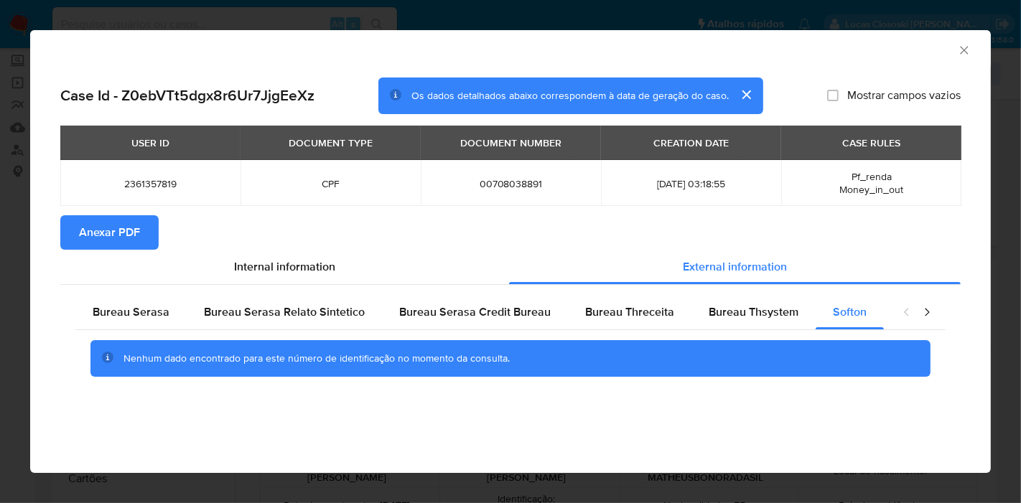
drag, startPoint x: 969, startPoint y: 48, endPoint x: 958, endPoint y: 52, distance: 12.3
click at [969, 48] on icon "Fechar a janela" at bounding box center [964, 50] width 14 height 14
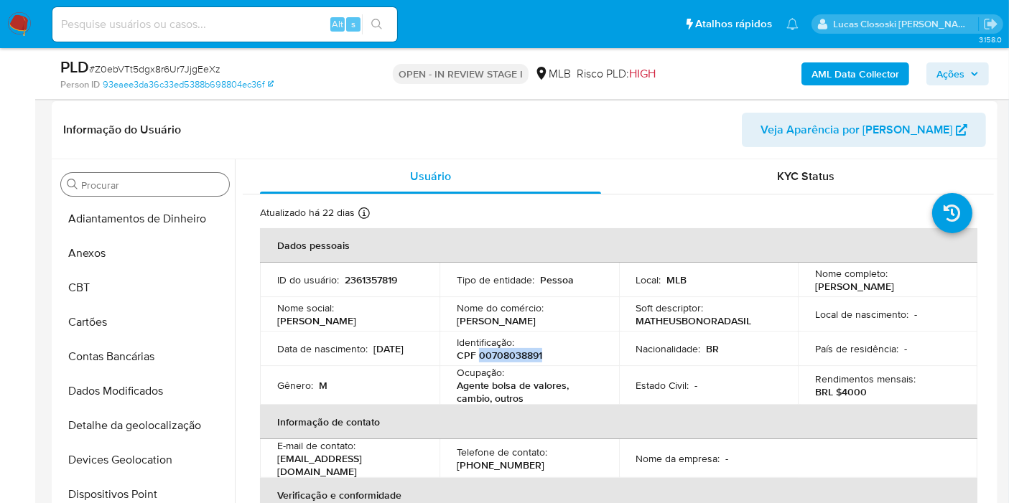
scroll to position [239, 0]
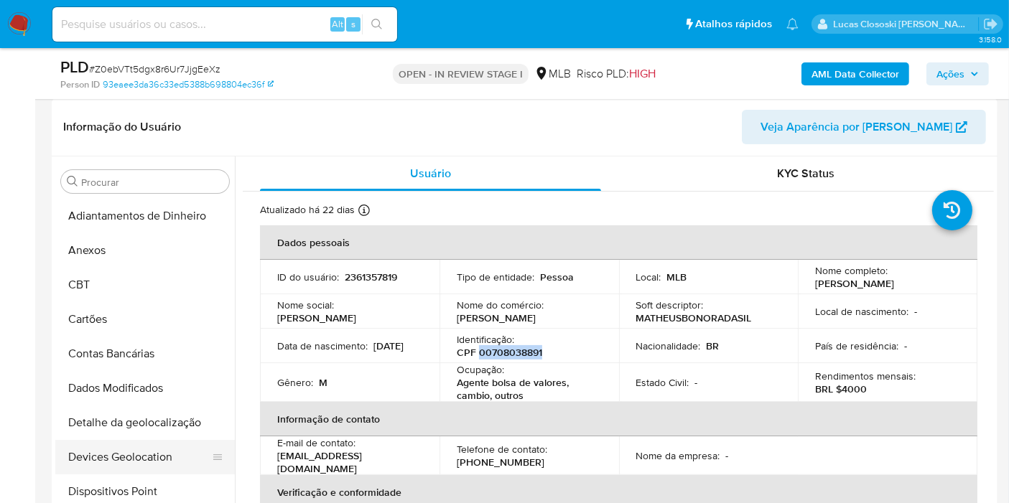
click at [147, 447] on button "Devices Geolocation" at bounding box center [139, 457] width 168 height 34
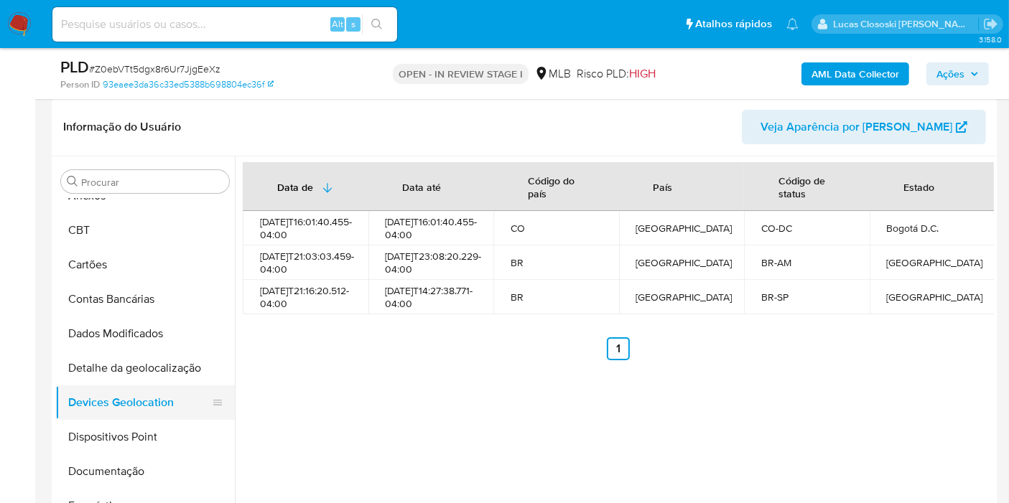
scroll to position [80, 0]
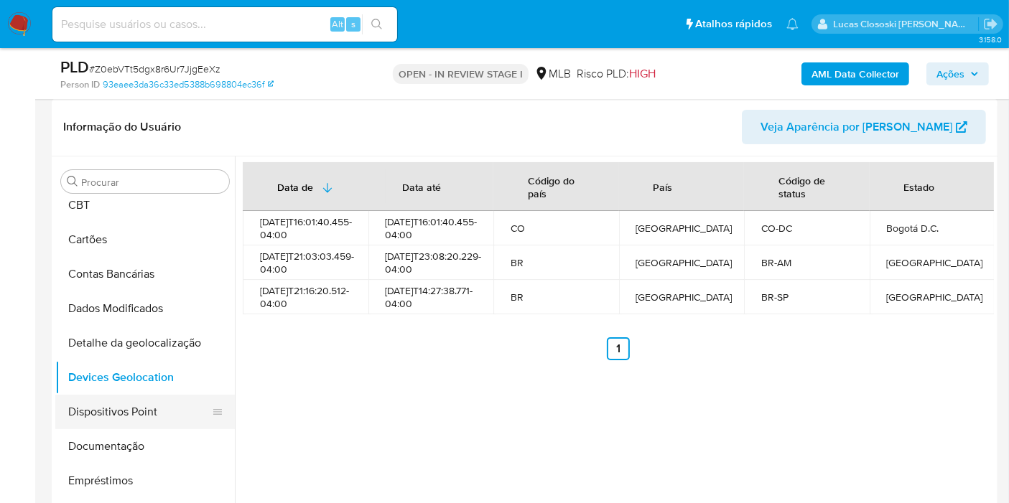
click at [138, 399] on button "Dispositivos Point" at bounding box center [139, 412] width 168 height 34
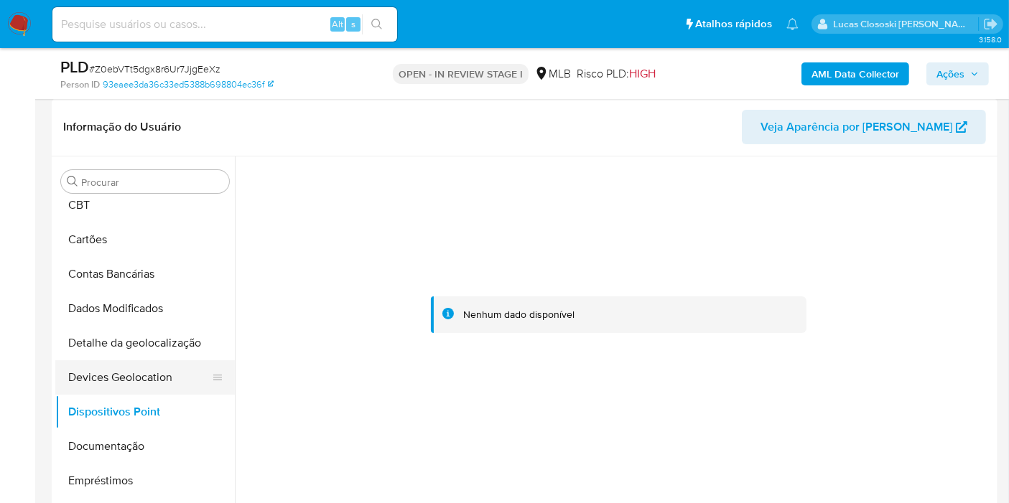
scroll to position [239, 0]
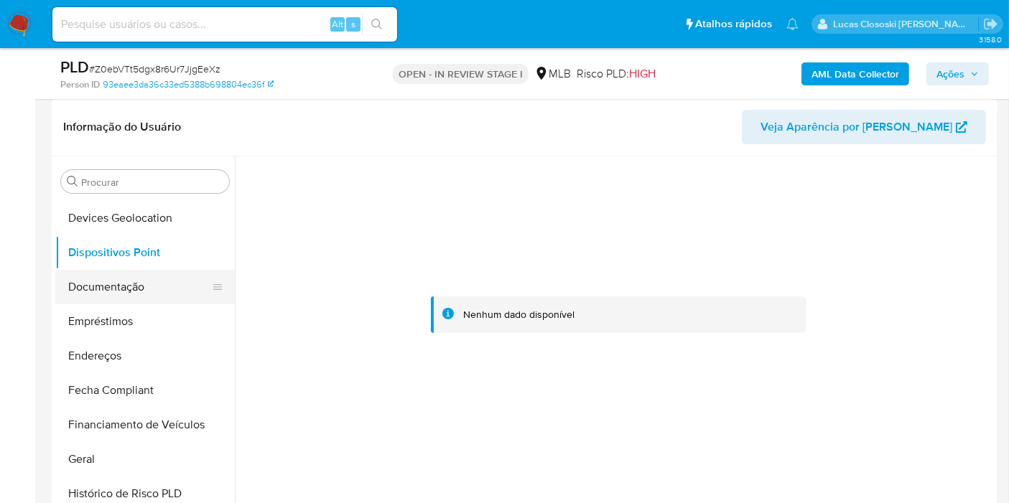
click at [129, 286] on button "Documentação" at bounding box center [139, 287] width 168 height 34
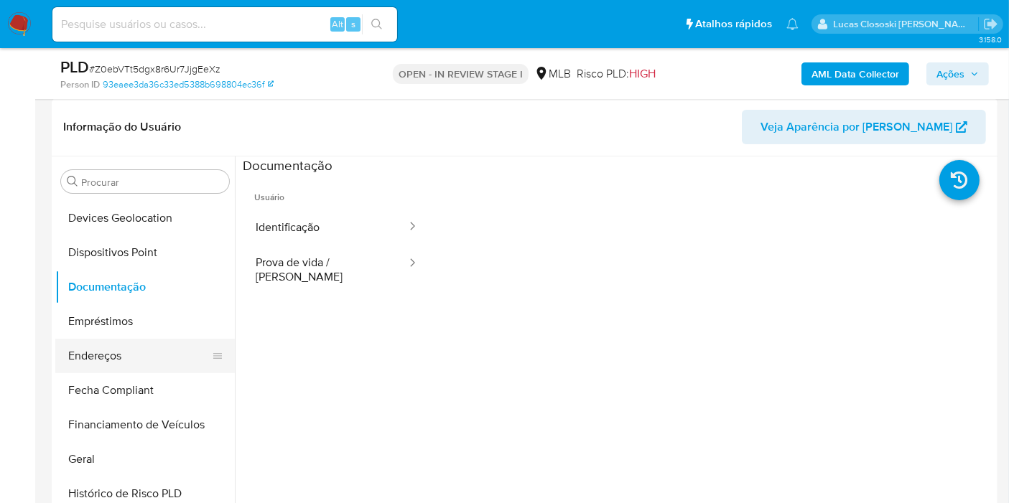
click at [115, 365] on button "Endereços" at bounding box center [139, 356] width 168 height 34
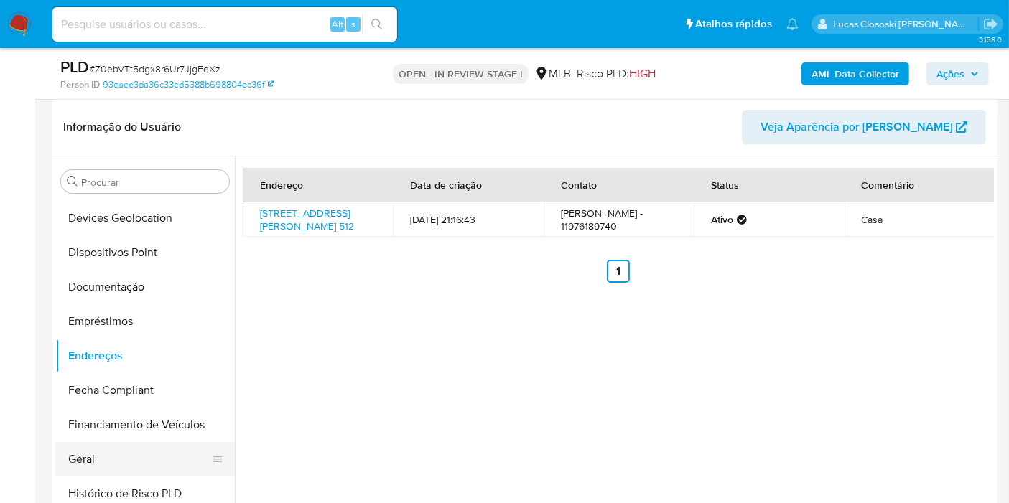
click at [119, 460] on button "Geral" at bounding box center [139, 459] width 168 height 34
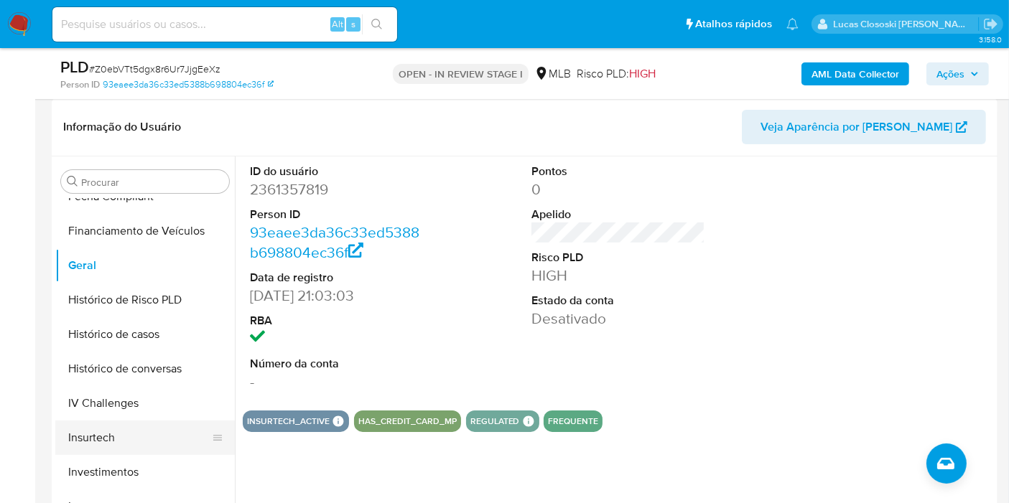
scroll to position [478, 0]
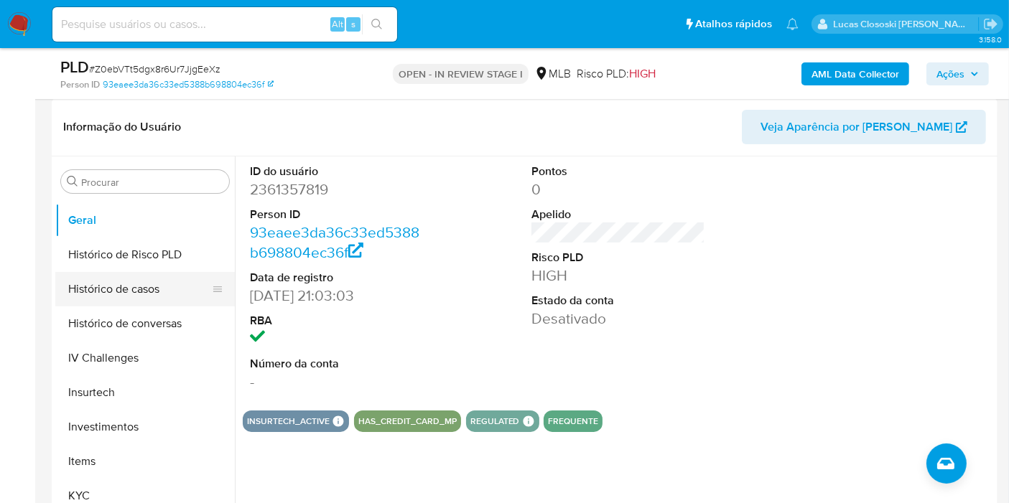
click at [141, 297] on button "Histórico de casos" at bounding box center [139, 289] width 168 height 34
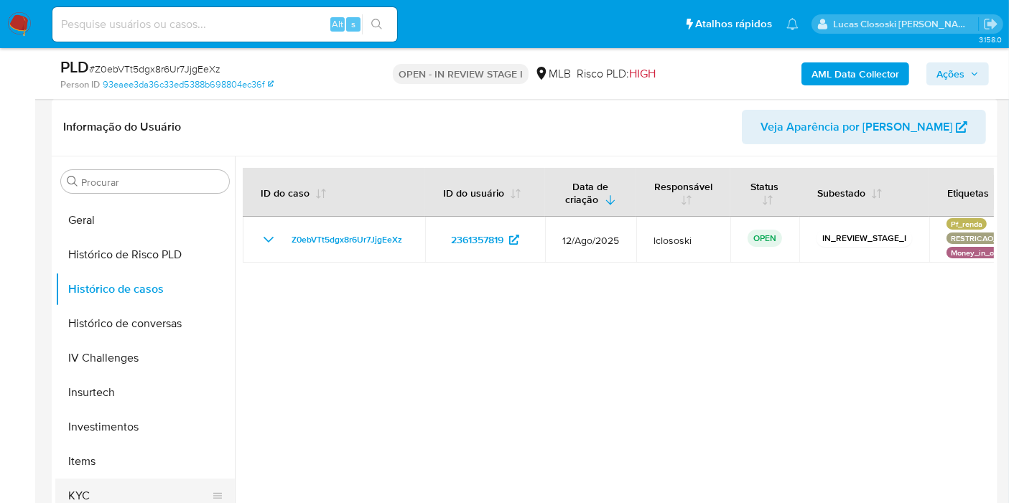
click at [116, 479] on button "KYC" at bounding box center [139, 496] width 168 height 34
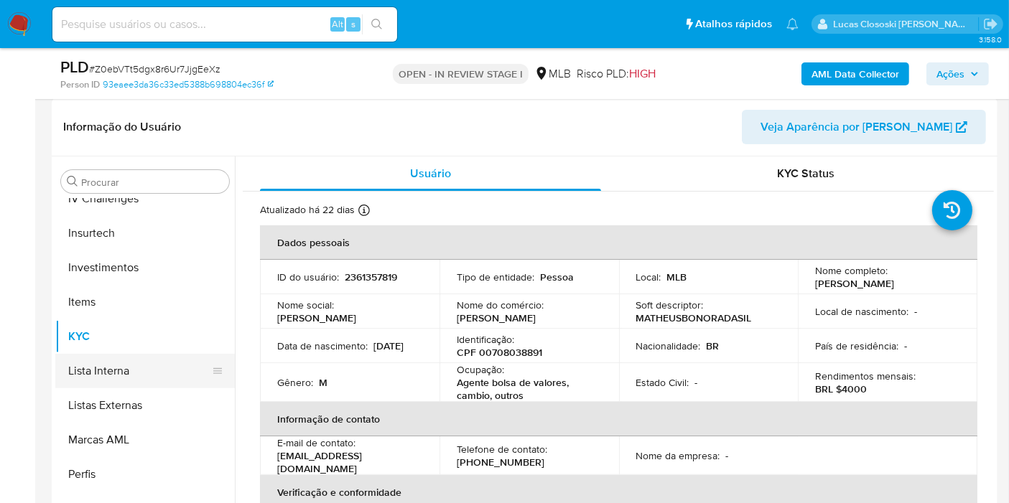
scroll to position [675, 0]
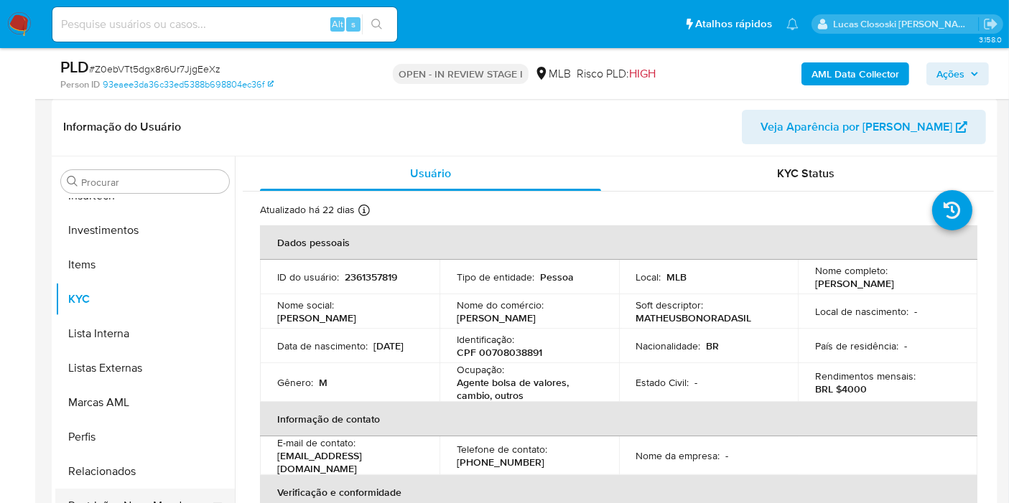
click at [182, 499] on button "Restrições Novo Mundo" at bounding box center [139, 506] width 168 height 34
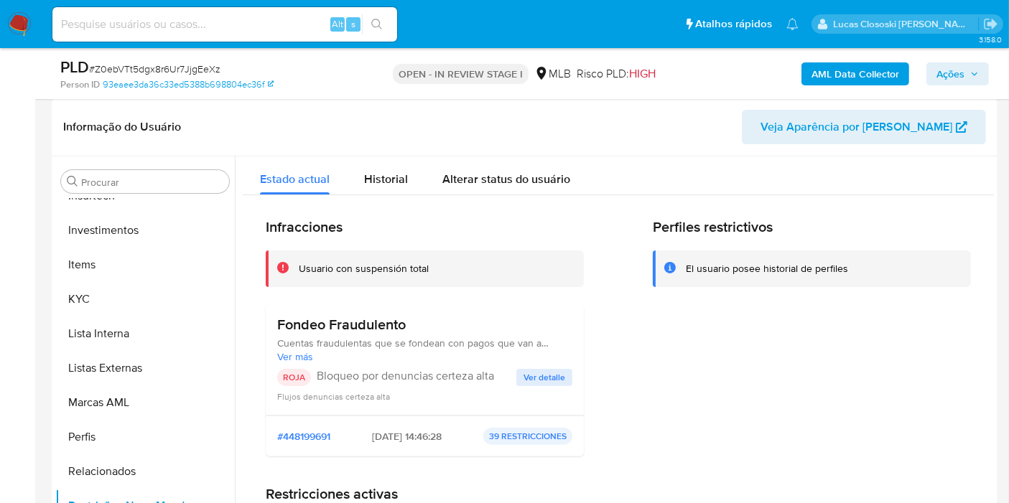
click at [556, 378] on span "Ver detalle" at bounding box center [544, 377] width 42 height 14
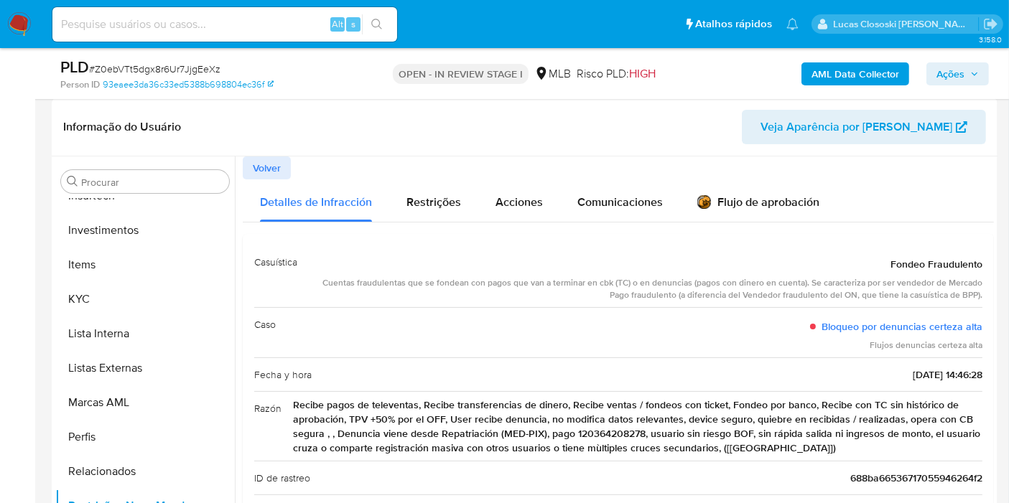
click at [156, 62] on span "# Z0ebVTt5dgx8r6Ur7JjgEeXz" at bounding box center [154, 69] width 131 height 14
copy span "Z0ebVTt5dgx8r6Ur7JjgEeXz"
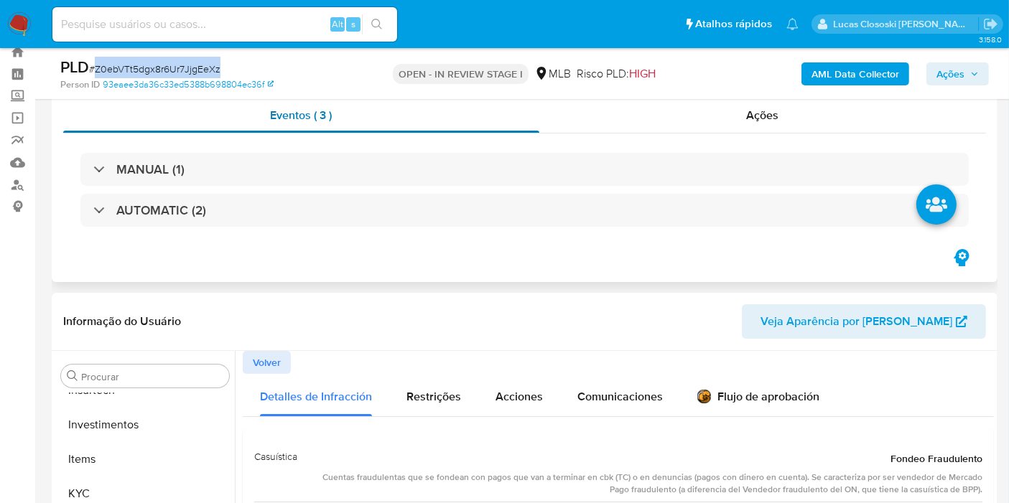
scroll to position [0, 0]
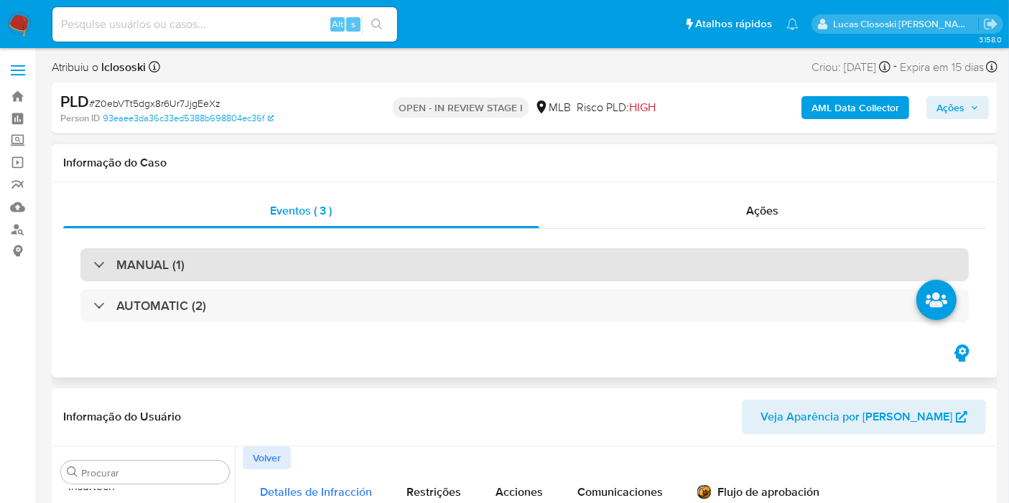
click at [256, 252] on div "MANUAL (1)" at bounding box center [524, 264] width 888 height 33
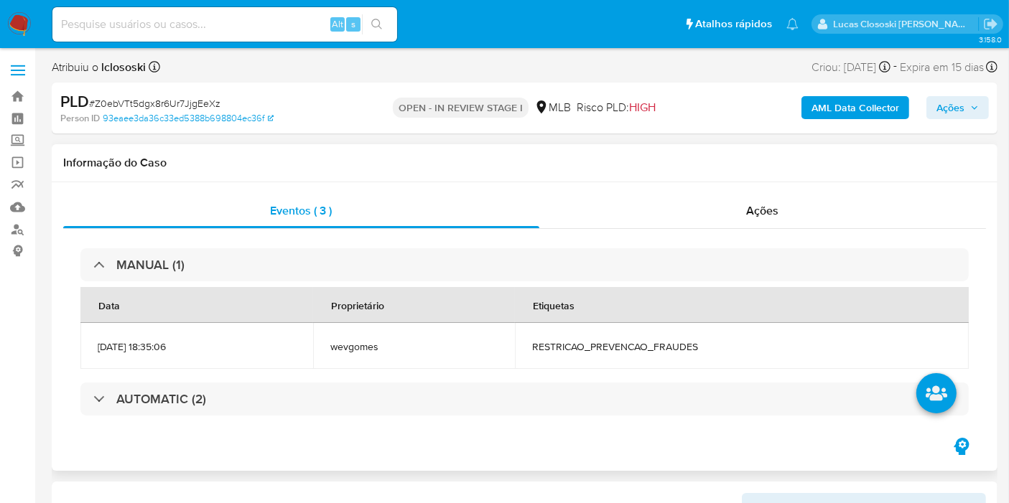
click at [606, 349] on span "RESTRICAO_PREVENCAO_FRAUDES" at bounding box center [741, 346] width 419 height 13
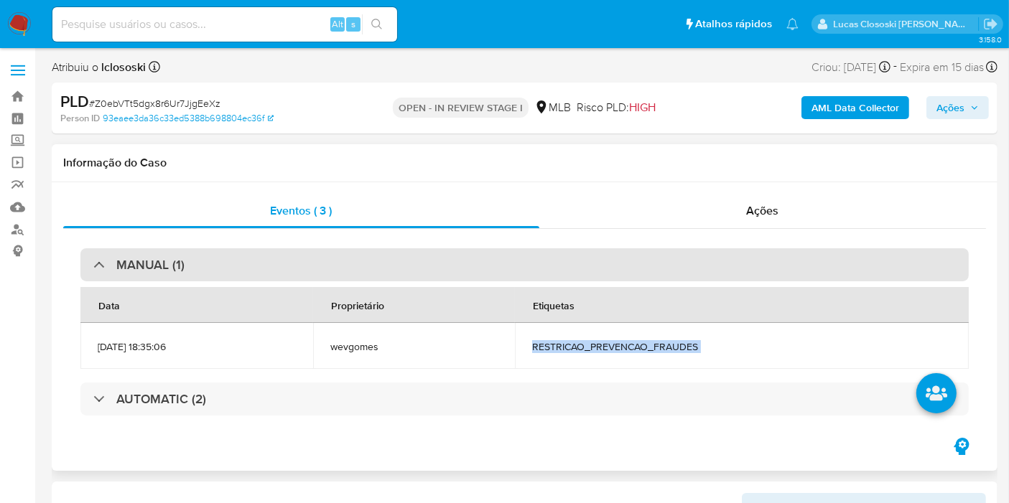
copy div "RESTRICAO_PREVENCAO_FRAUDES"
click at [603, 263] on div "MANUAL (1)" at bounding box center [524, 264] width 888 height 33
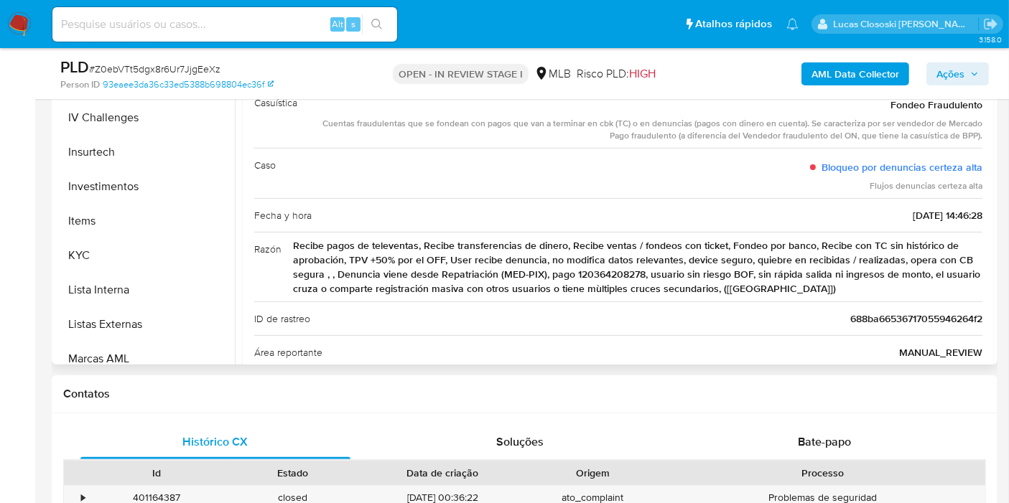
scroll to position [675, 0]
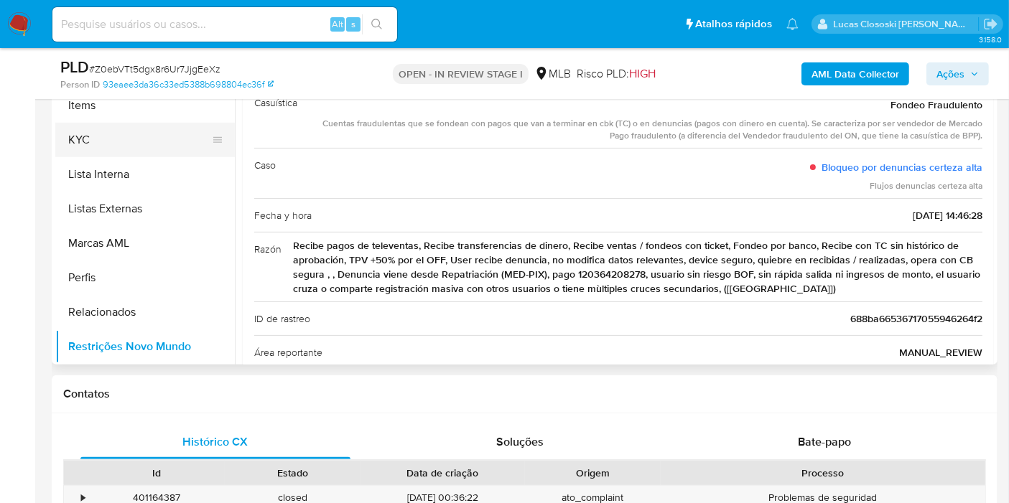
click at [91, 149] on button "KYC" at bounding box center [139, 140] width 168 height 34
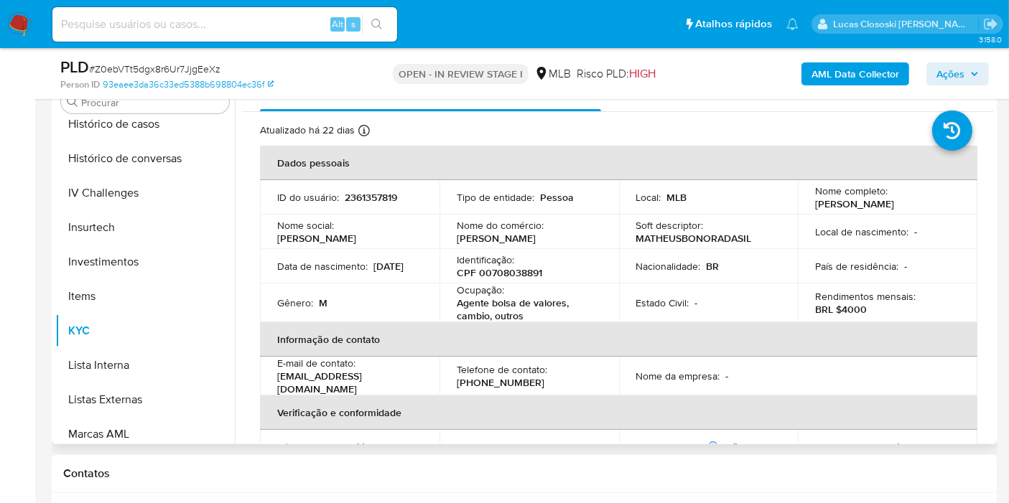
scroll to position [436, 0]
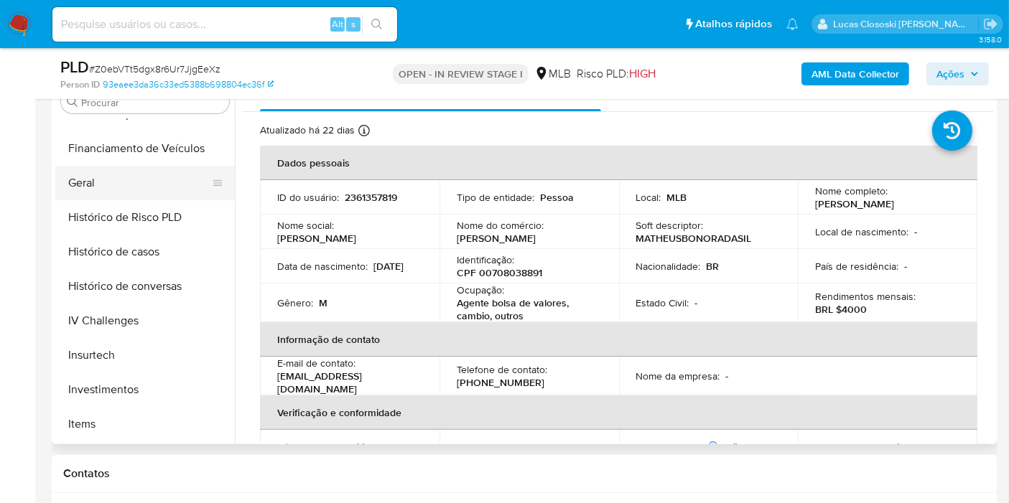
click at [107, 173] on button "Geral" at bounding box center [139, 183] width 168 height 34
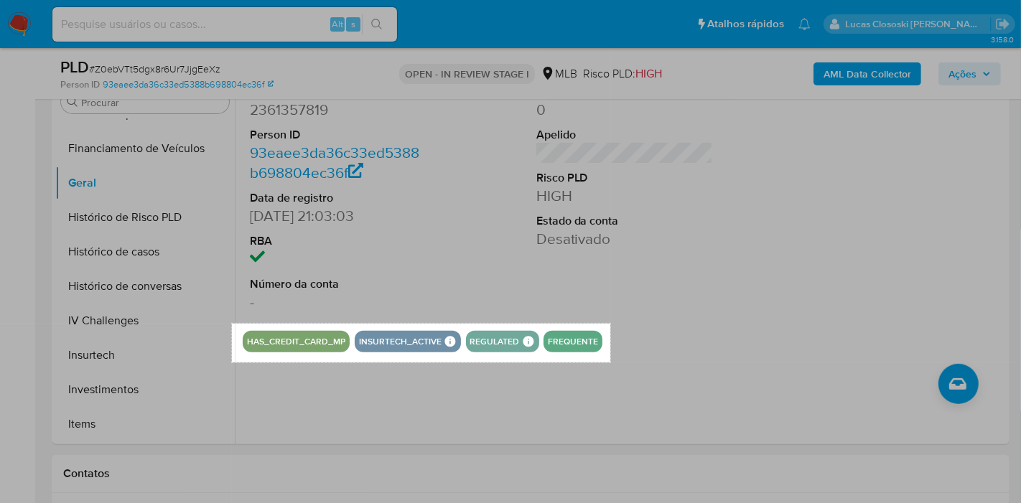
drag, startPoint x: 232, startPoint y: 323, endPoint x: 610, endPoint y: 362, distance: 380.4
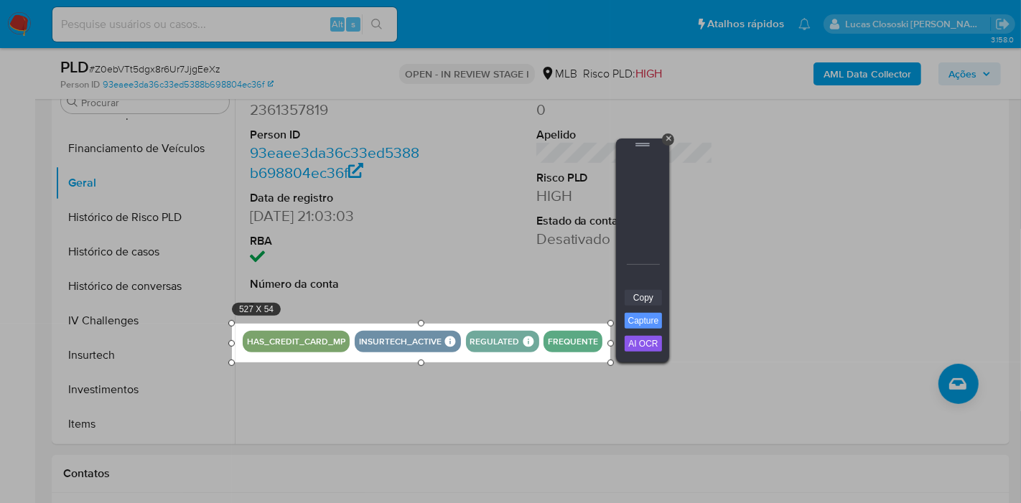
click at [638, 296] on link "Copy" at bounding box center [643, 298] width 37 height 16
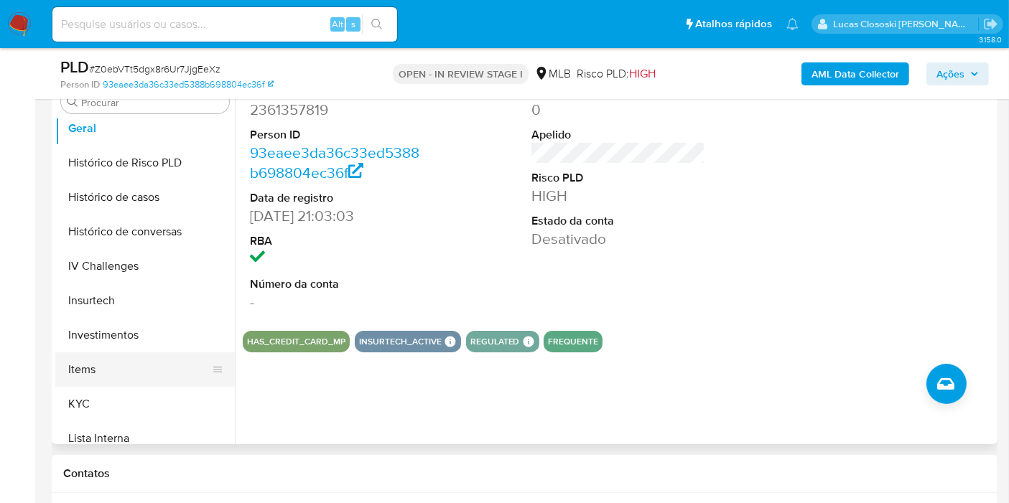
scroll to position [516, 0]
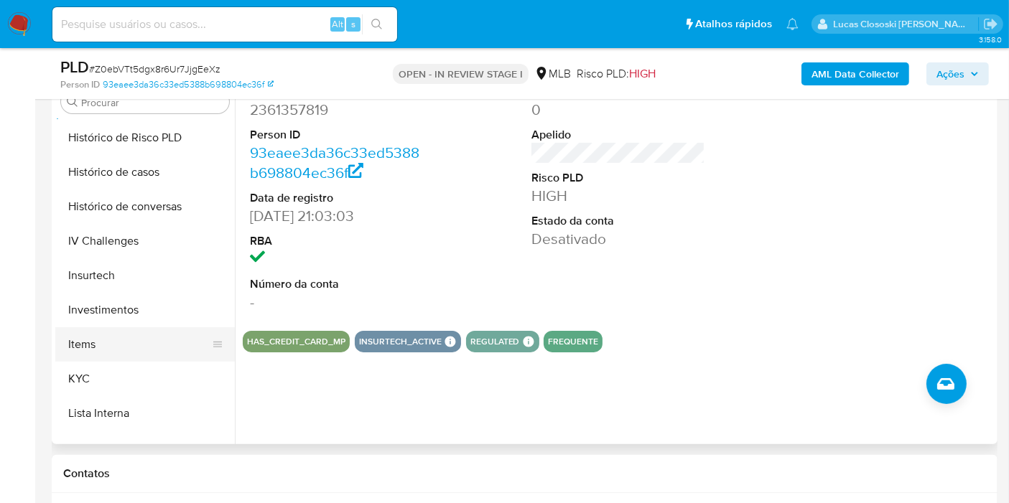
click at [80, 368] on button "KYC" at bounding box center [144, 379] width 179 height 34
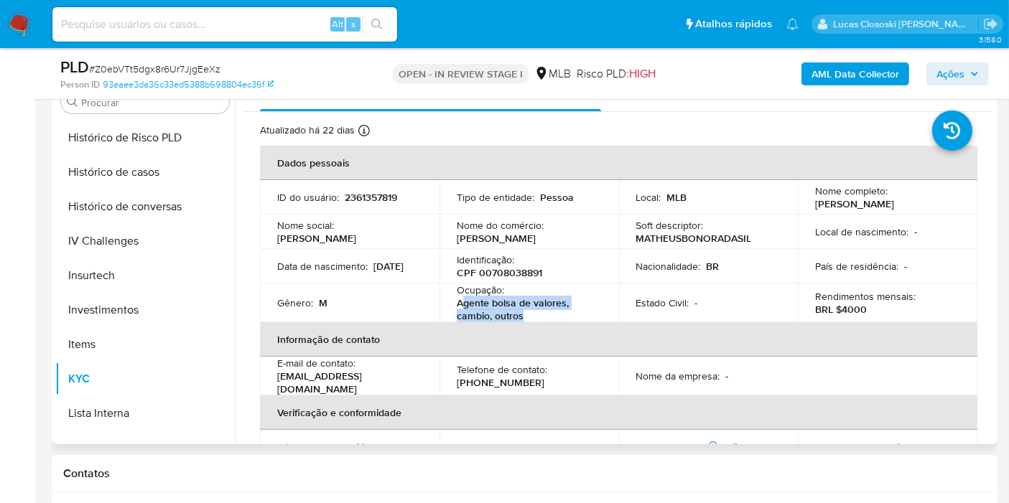
drag, startPoint x: 529, startPoint y: 316, endPoint x: 461, endPoint y: 307, distance: 68.8
click at [461, 307] on p "Agente bolsa de valores, cambio, outros" at bounding box center [526, 310] width 139 height 26
copy p "gente bolsa de valores, cambio, outros"
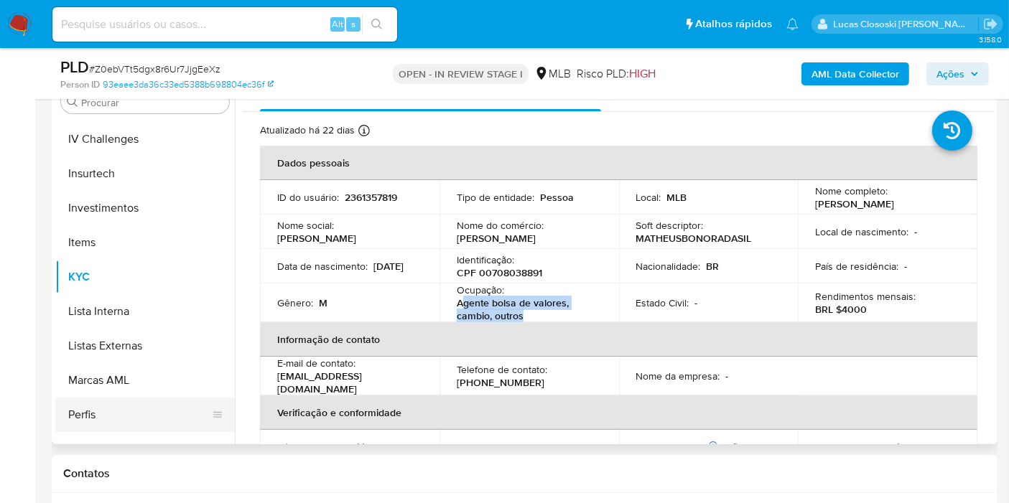
scroll to position [675, 0]
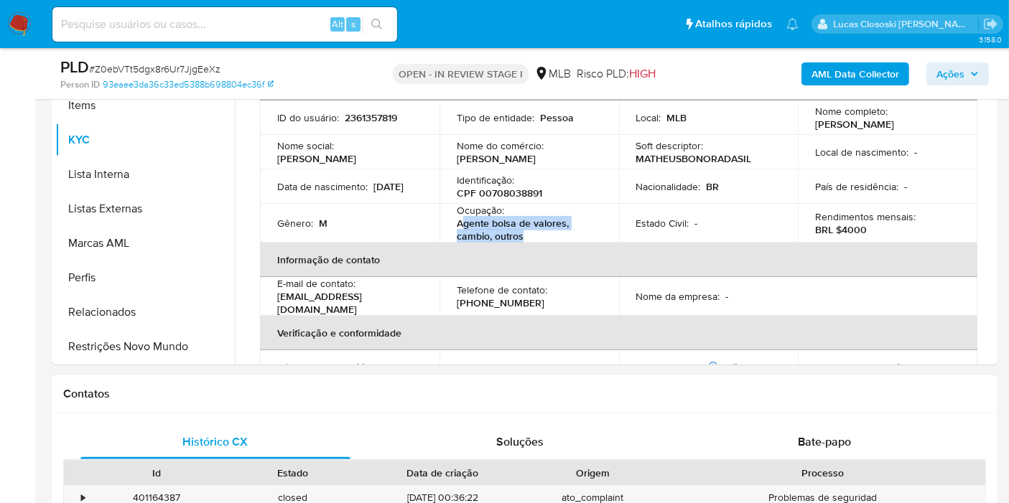
drag, startPoint x: 160, startPoint y: 349, endPoint x: 202, endPoint y: 375, distance: 49.6
click at [165, 349] on button "Restrições Novo Mundo" at bounding box center [144, 347] width 179 height 34
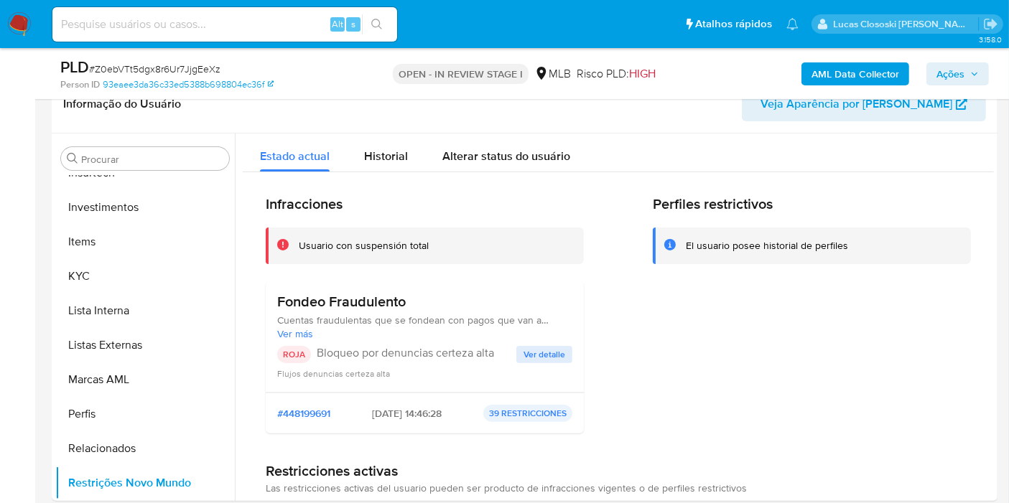
scroll to position [272, 0]
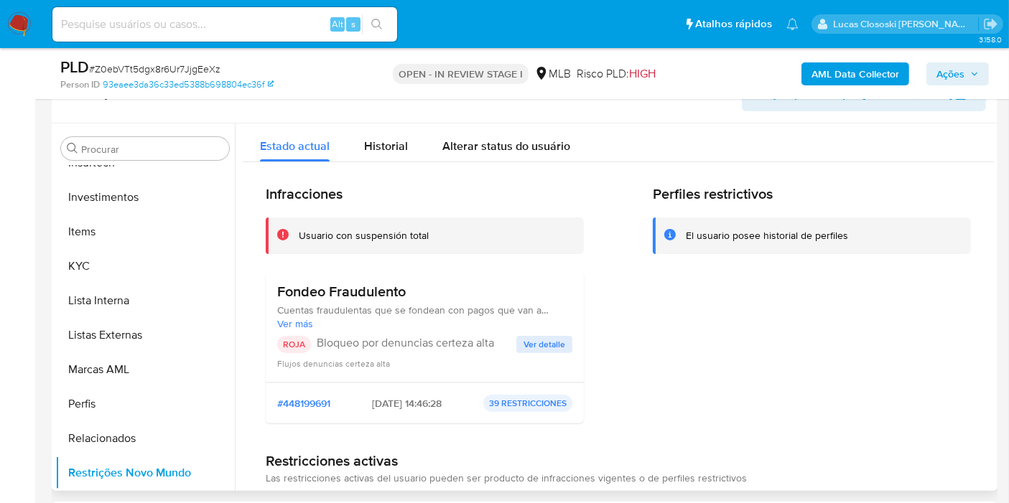
click at [551, 343] on span "Ver detalle" at bounding box center [544, 344] width 42 height 14
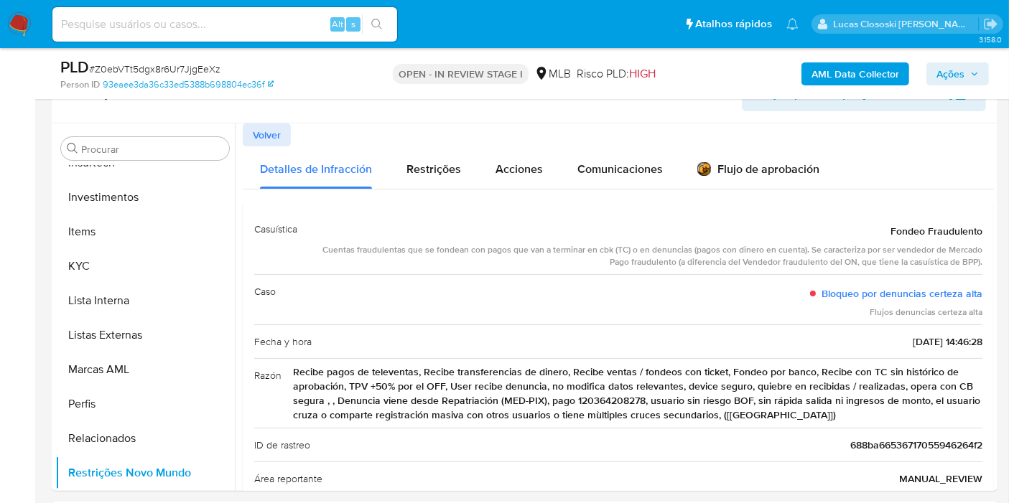
click at [964, 77] on span "Ações" at bounding box center [950, 73] width 28 height 23
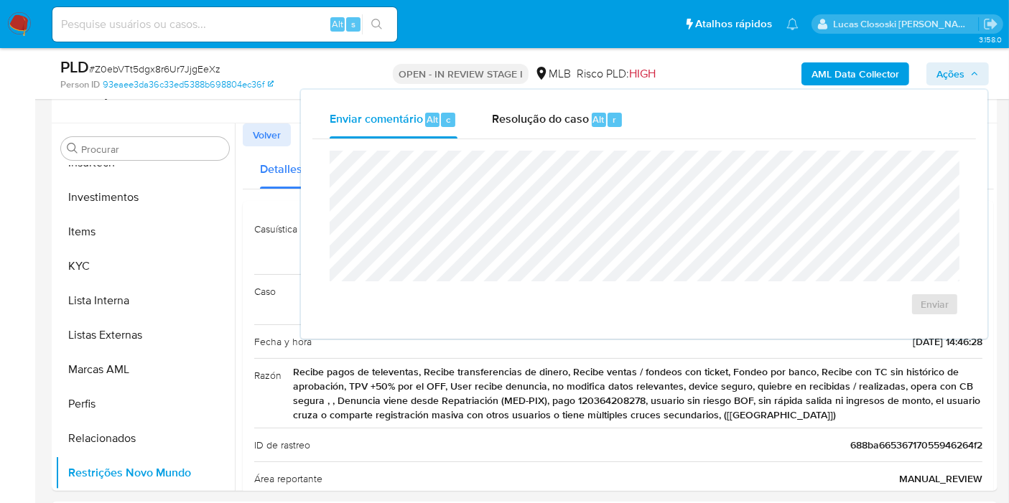
click at [541, 147] on div "Enviar" at bounding box center [643, 233] width 663 height 188
click at [545, 130] on div "Resolução do caso Alt r" at bounding box center [557, 119] width 131 height 37
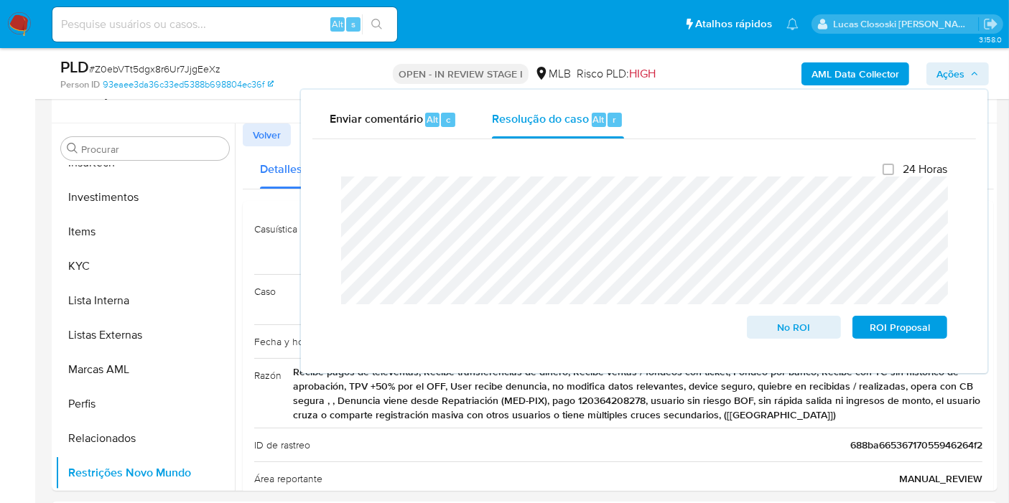
click at [963, 72] on span "Ações" at bounding box center [950, 73] width 28 height 23
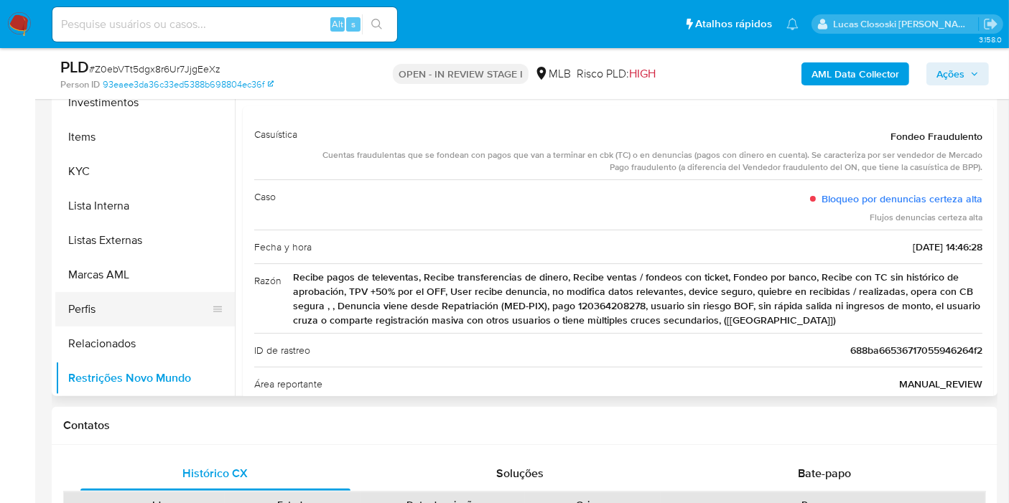
scroll to position [352, 0]
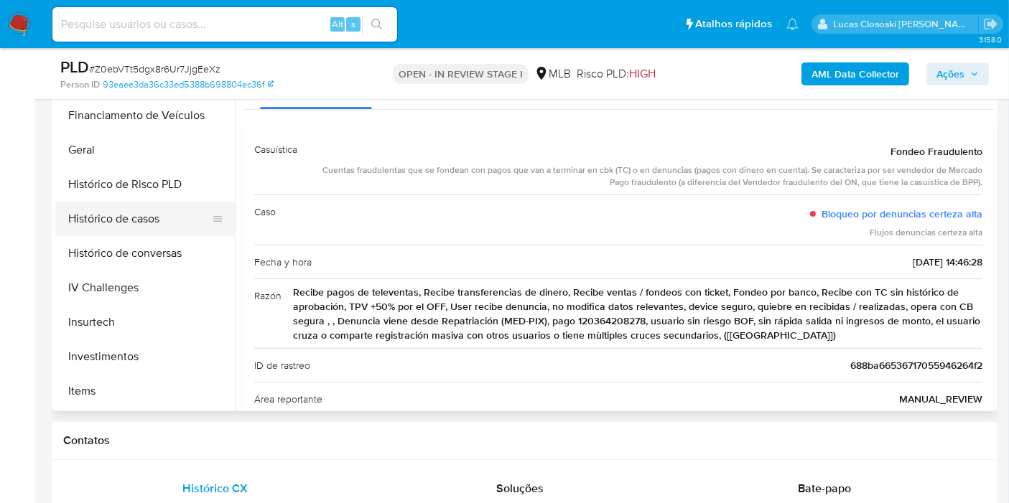
click at [156, 213] on button "Histórico de casos" at bounding box center [139, 219] width 168 height 34
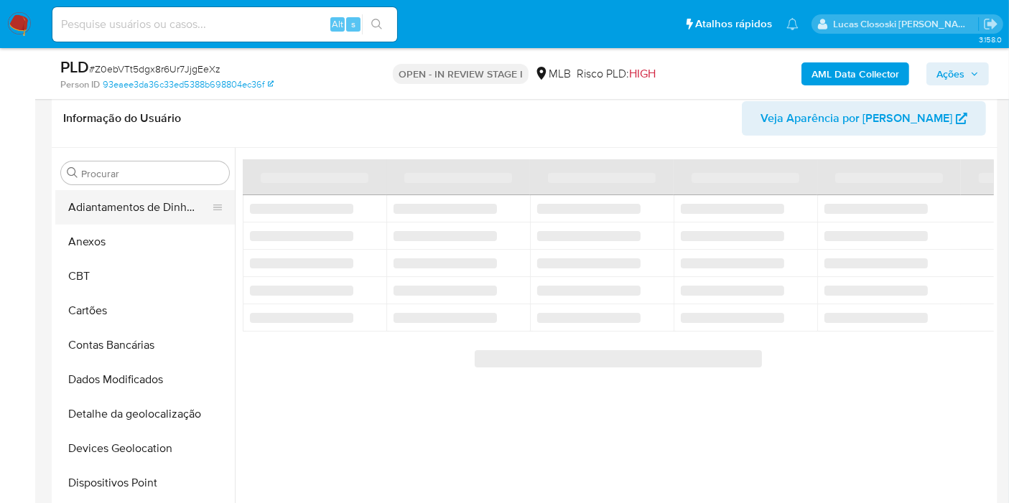
scroll to position [192, 0]
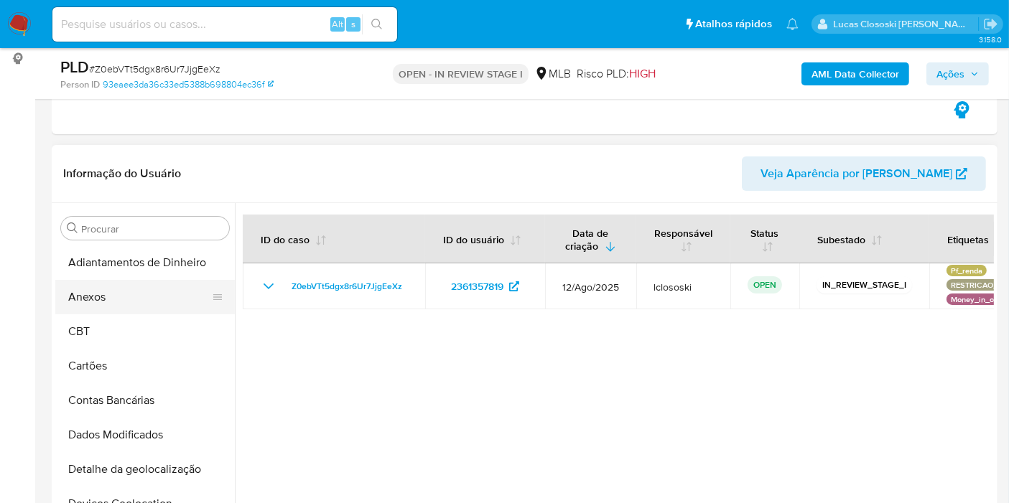
click at [125, 298] on button "Anexos" at bounding box center [139, 297] width 168 height 34
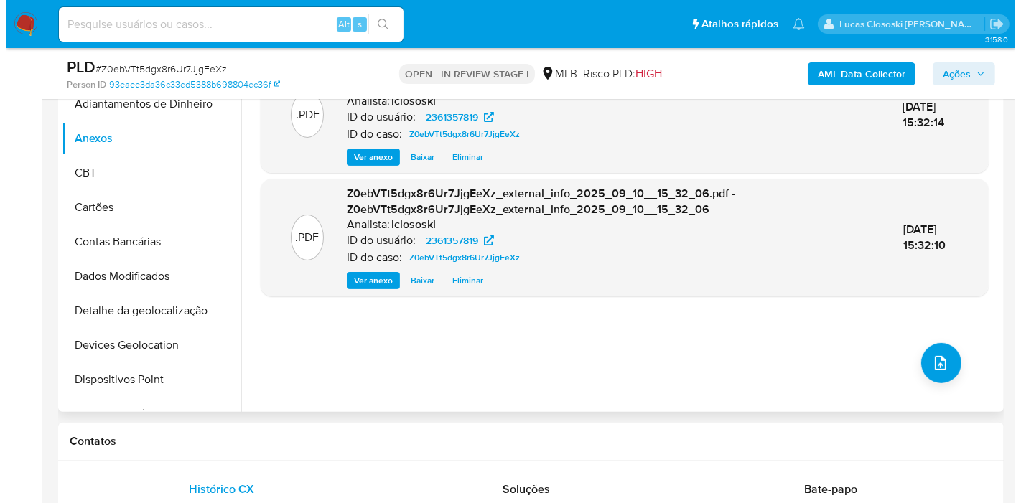
scroll to position [352, 0]
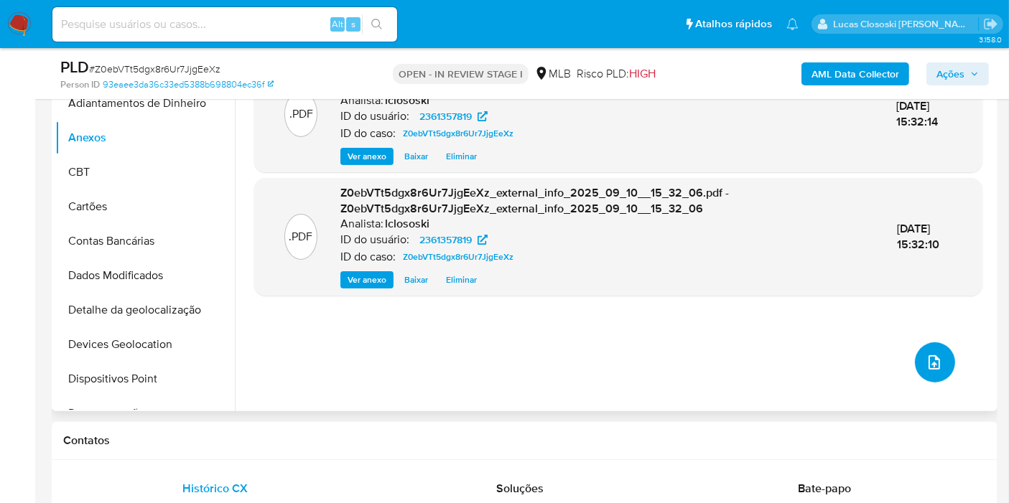
click at [932, 355] on icon "upload-file" at bounding box center [934, 362] width 17 height 17
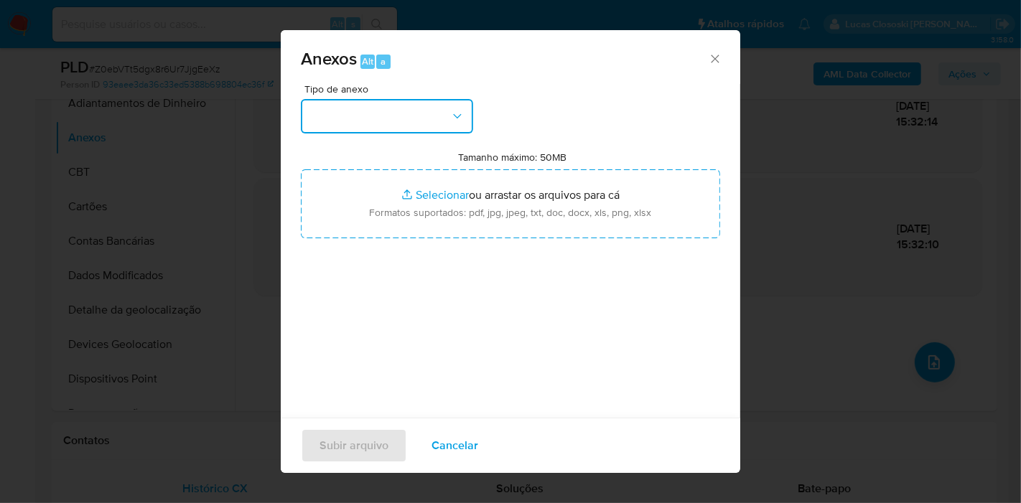
click at [355, 104] on button "button" at bounding box center [387, 116] width 172 height 34
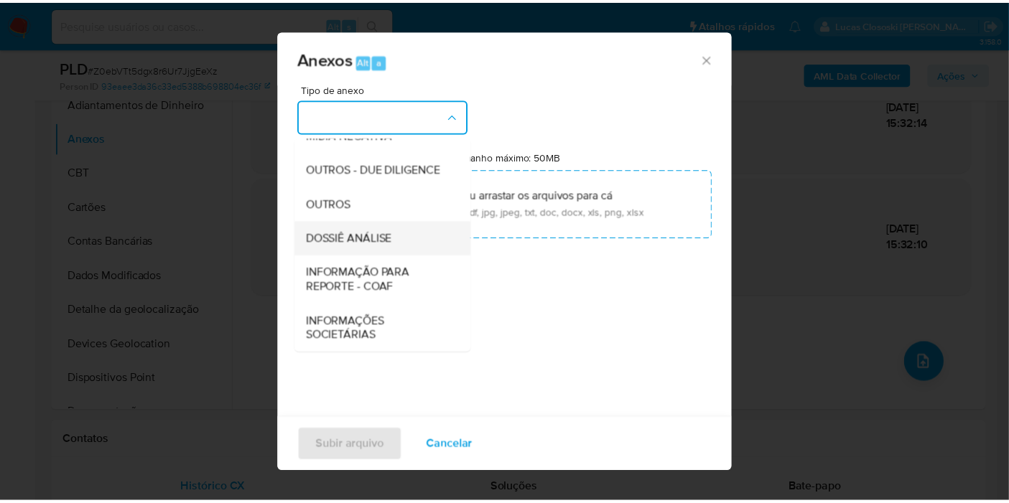
scroll to position [220, 0]
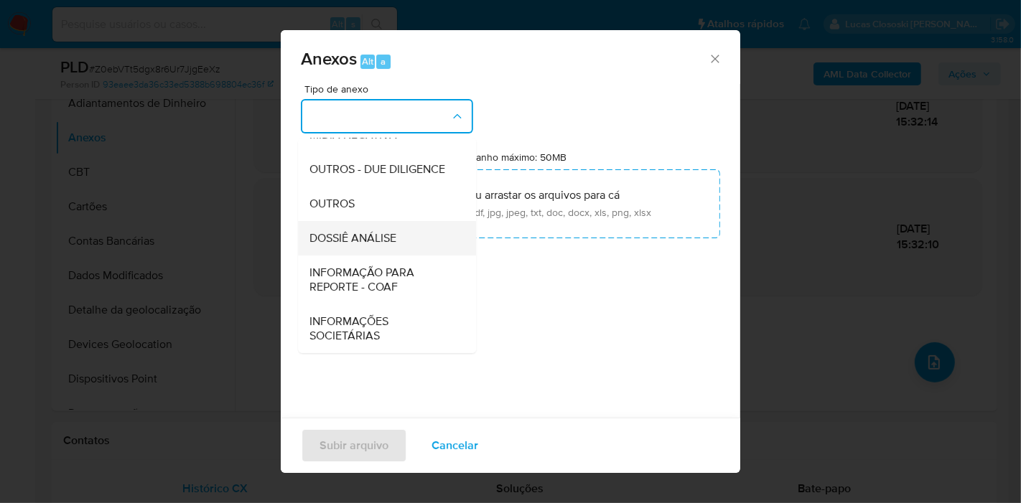
click at [376, 231] on span "DOSSIÊ ANÁLISE" at bounding box center [352, 238] width 87 height 14
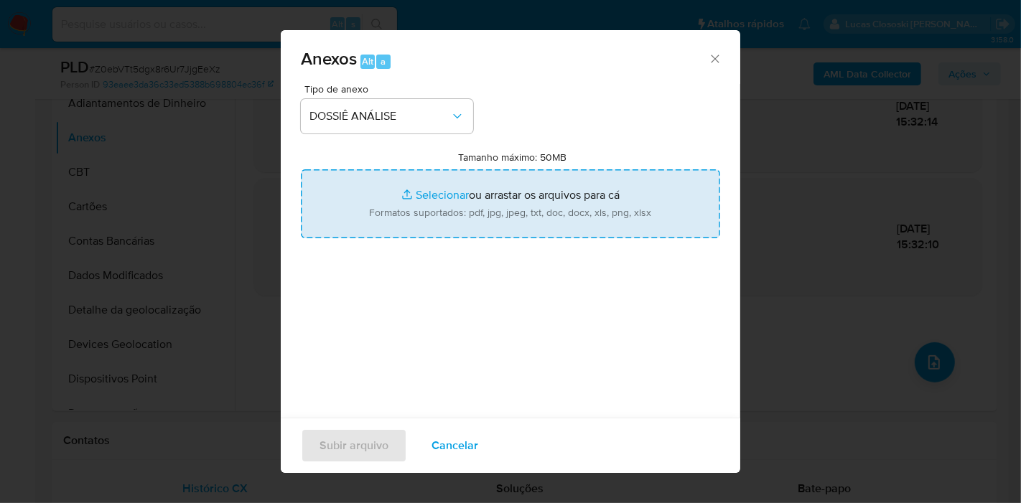
click at [391, 198] on input "Tamanho máximo: 50MB Selecionar arquivos" at bounding box center [510, 203] width 419 height 69
type input "C:\fakepath\Mulan 2361357819_2025_09_10_12_19_16.xlsx"
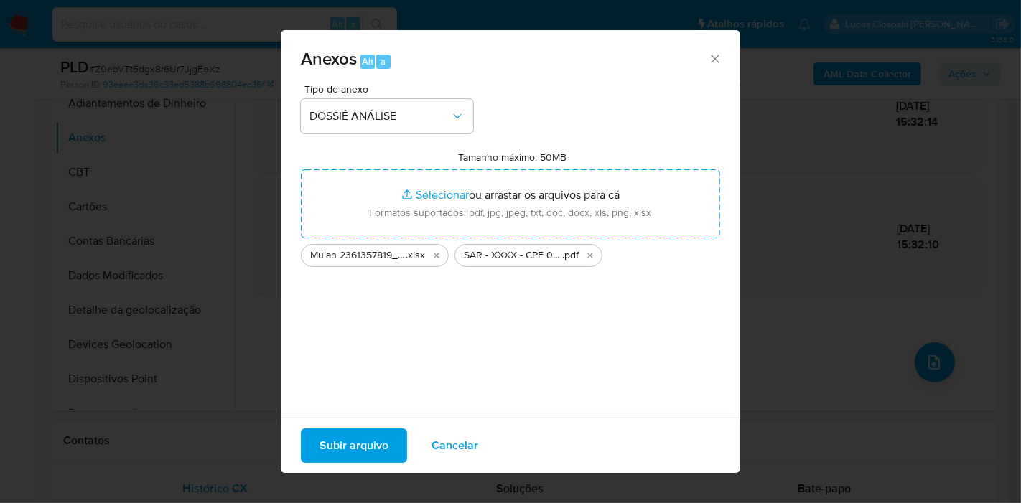
drag, startPoint x: 391, startPoint y: 199, endPoint x: 376, endPoint y: 437, distance: 238.2
click at [376, 437] on span "Subir arquivo" at bounding box center [354, 446] width 69 height 32
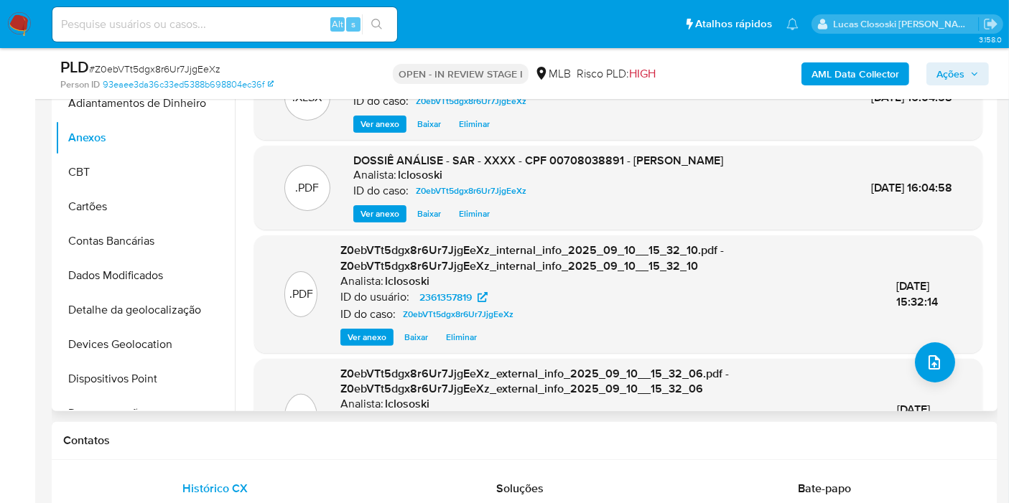
click at [813, 274] on div "Analista: lclososki" at bounding box center [606, 281] width 533 height 14
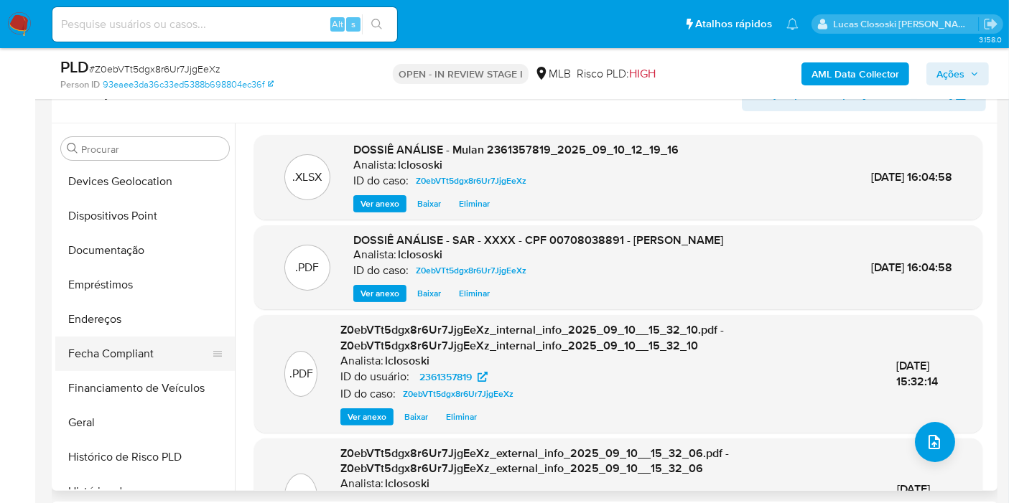
scroll to position [319, 0]
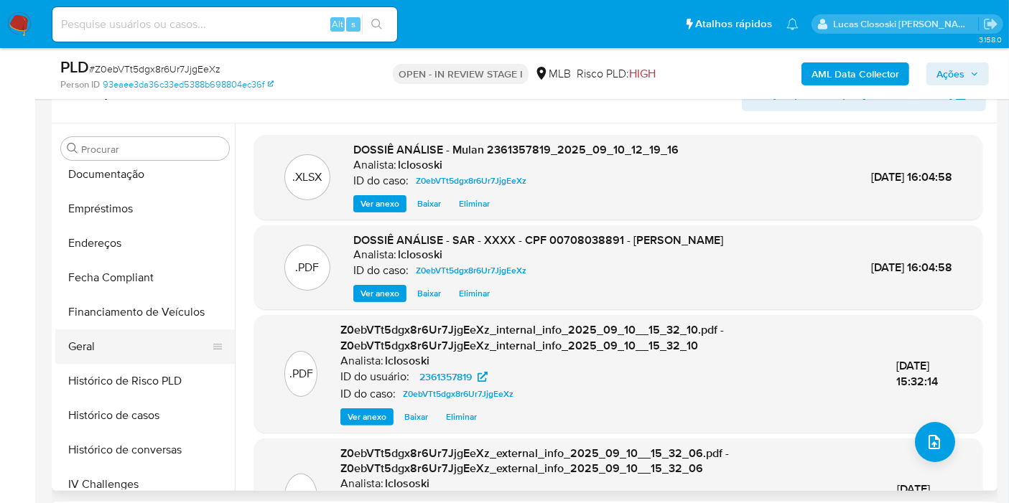
click at [110, 341] on button "Geral" at bounding box center [139, 347] width 168 height 34
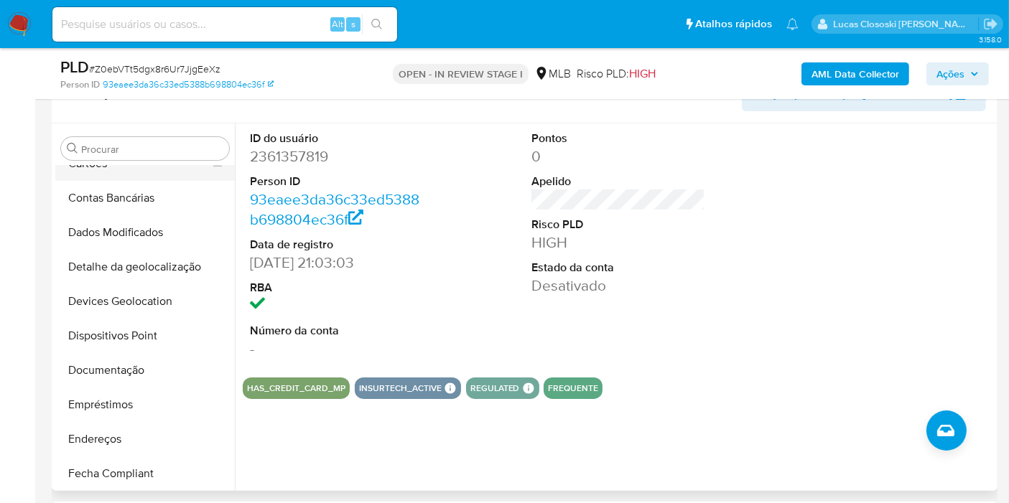
scroll to position [0, 0]
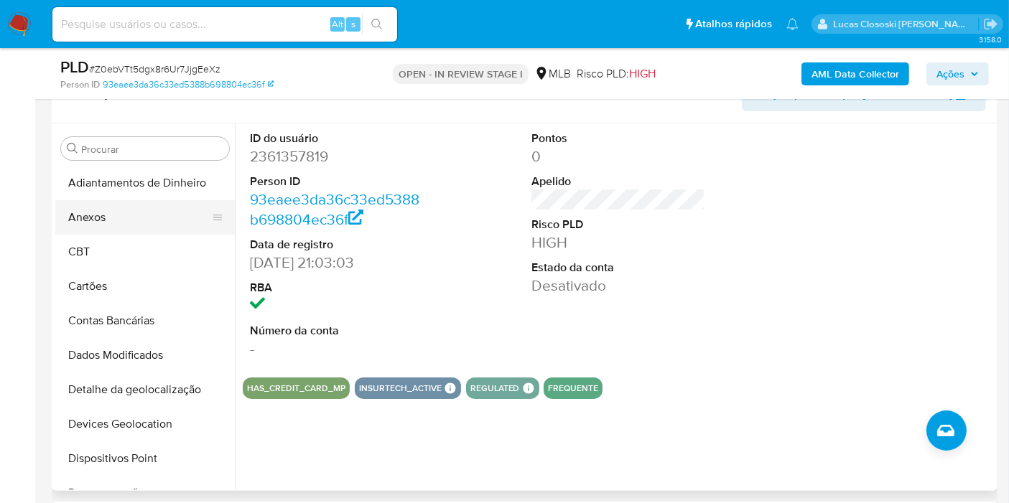
click at [88, 213] on button "Anexos" at bounding box center [139, 217] width 168 height 34
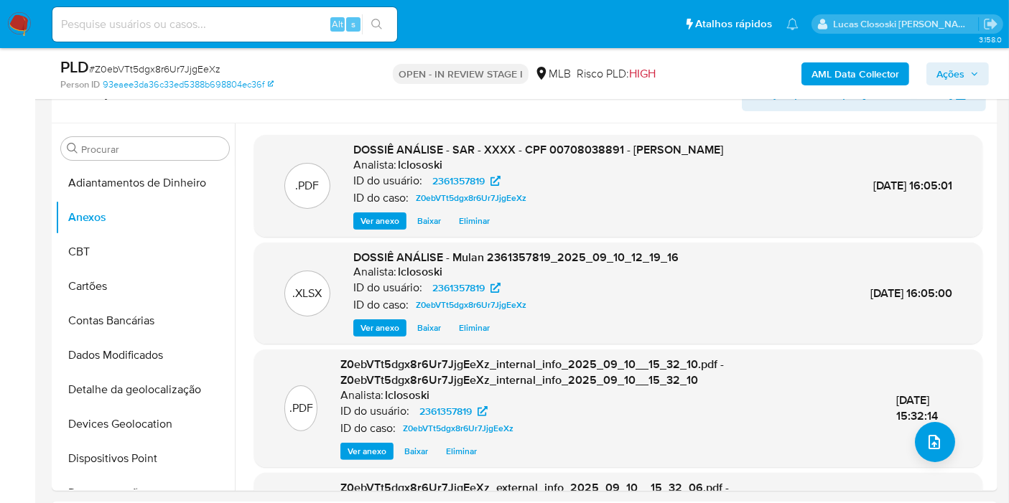
click at [943, 80] on span "Ações" at bounding box center [950, 73] width 28 height 23
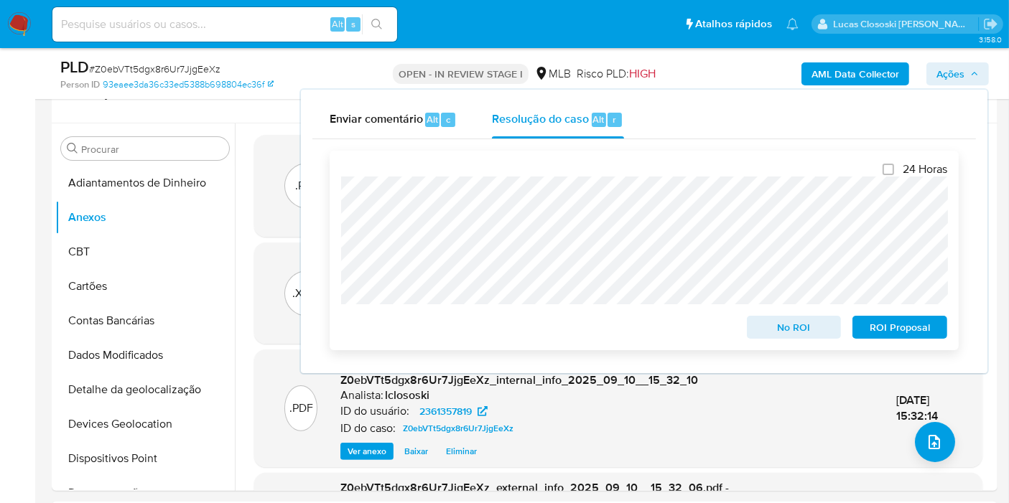
click at [905, 327] on span "ROI Proposal" at bounding box center [899, 327] width 75 height 20
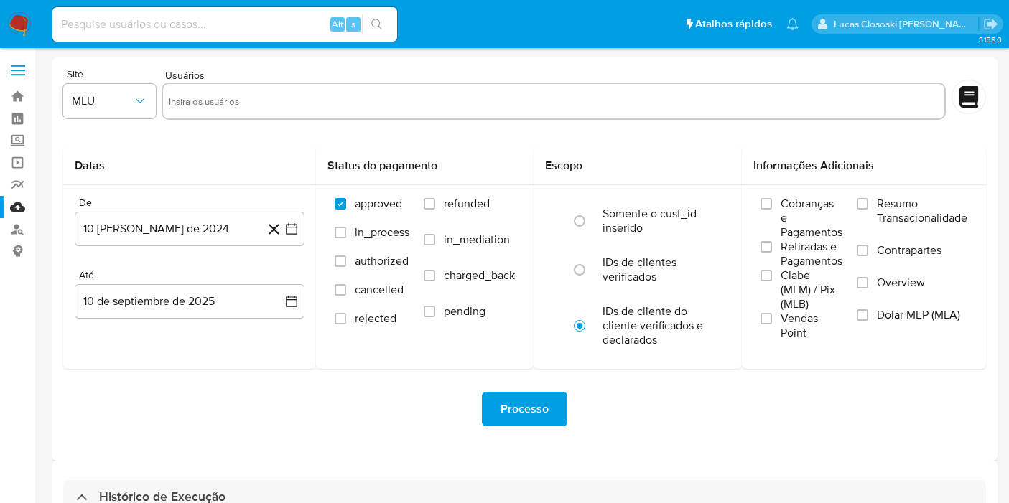
select select "10"
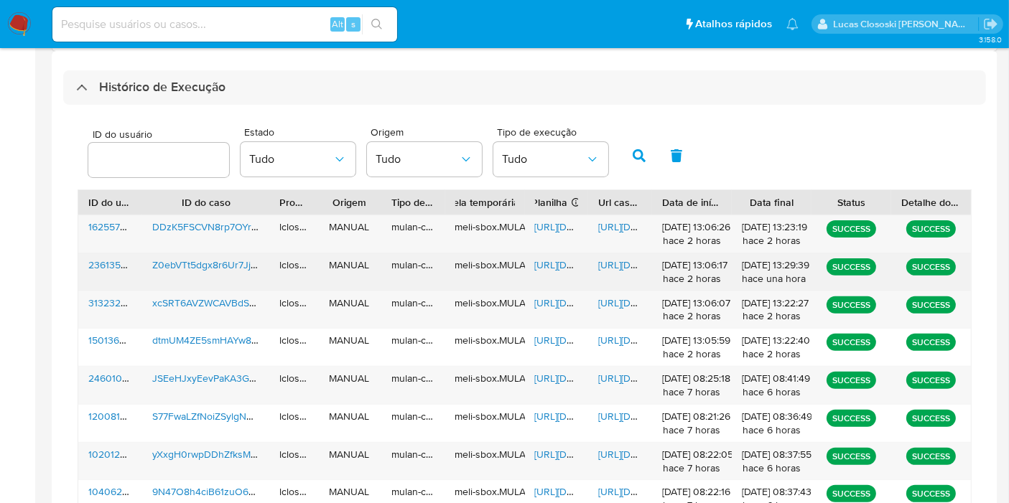
click at [554, 269] on span "[URL][DOMAIN_NAME]" at bounding box center [584, 265] width 99 height 14
click at [608, 258] on span "[URL][DOMAIN_NAME]" at bounding box center [647, 265] width 99 height 14
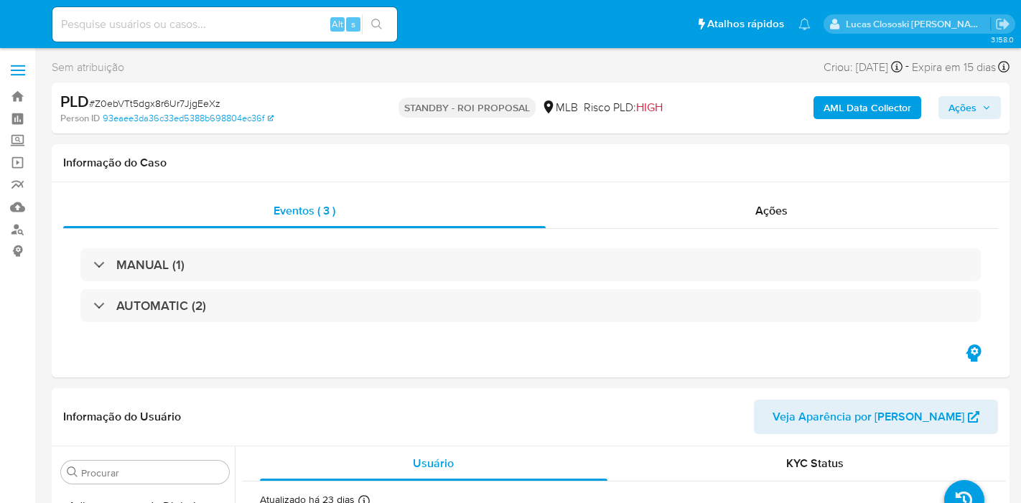
select select "10"
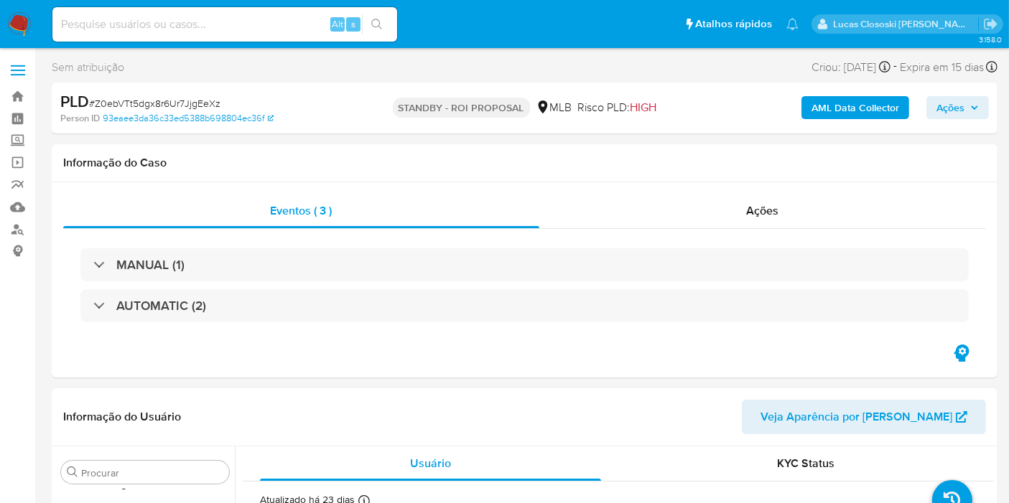
scroll to position [675, 0]
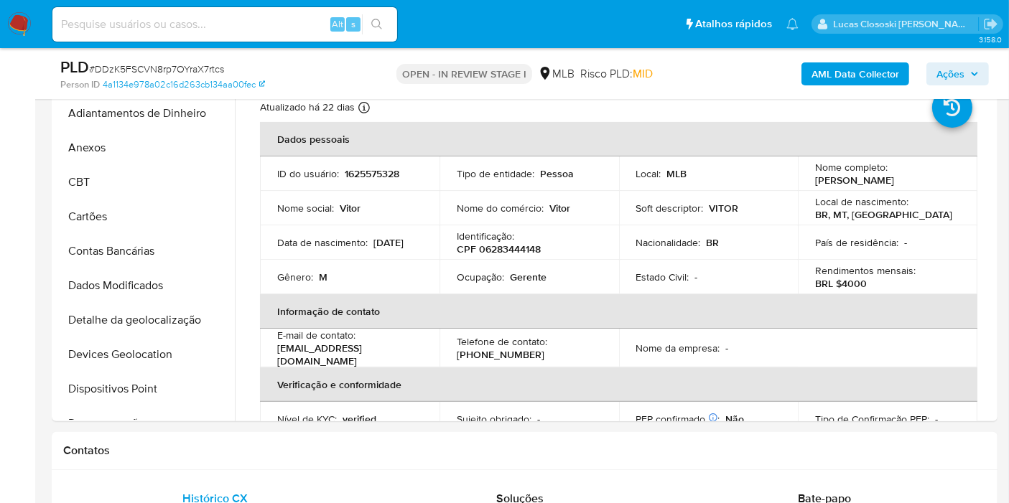
scroll to position [675, 0]
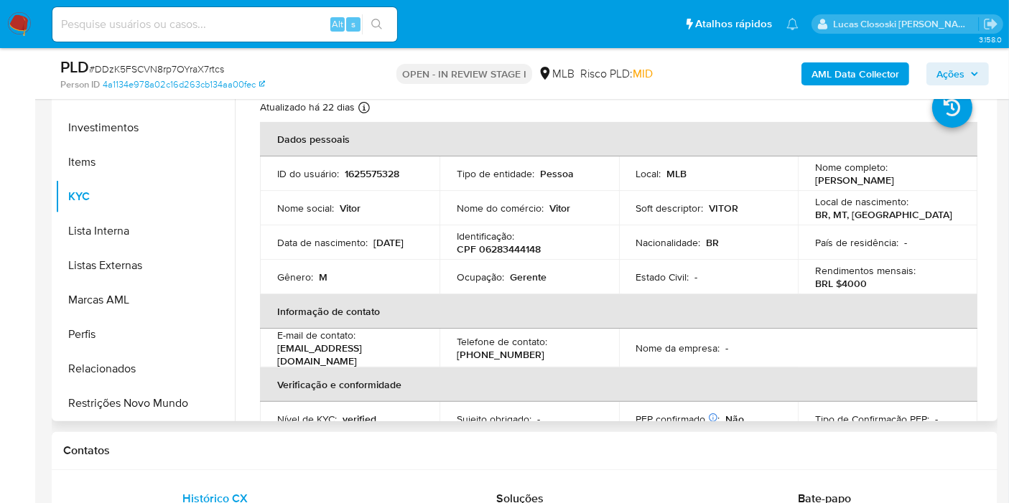
click at [512, 251] on p "CPF 06283444148" at bounding box center [499, 249] width 84 height 13
copy p "06283444148"
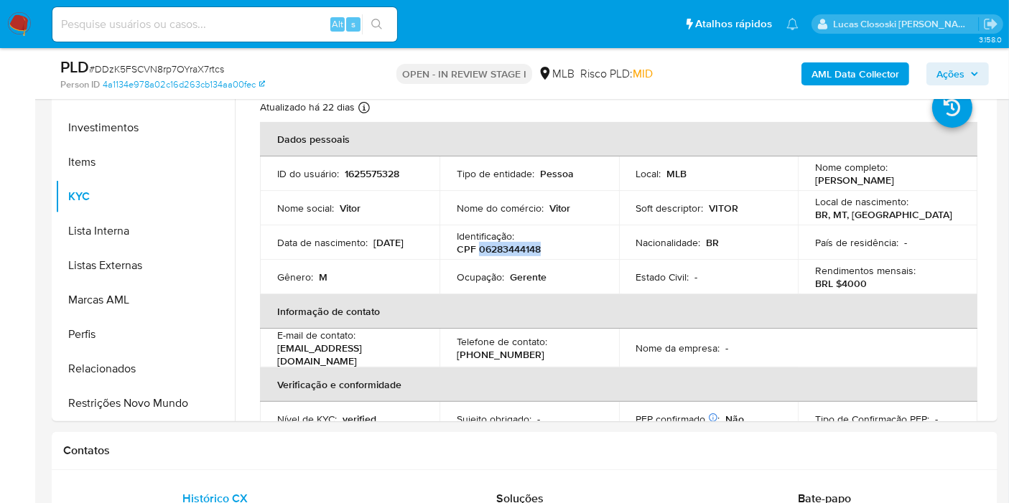
copy p "06283444148"
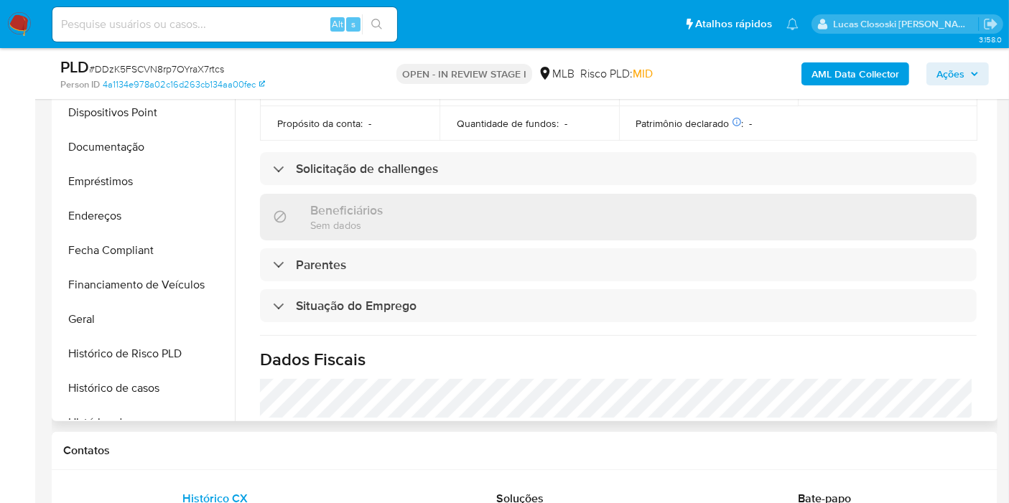
scroll to position [337, 0]
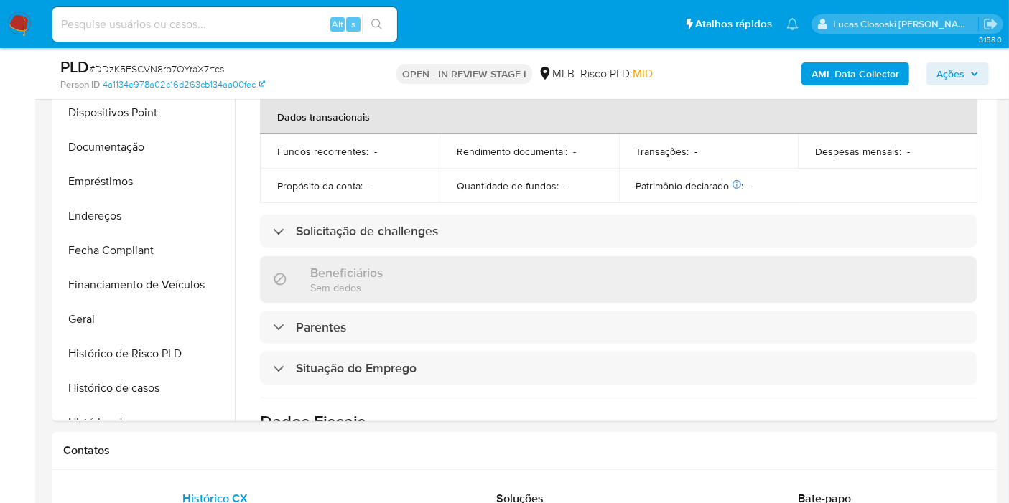
click at [880, 80] on b "AML Data Collector" at bounding box center [855, 73] width 88 height 23
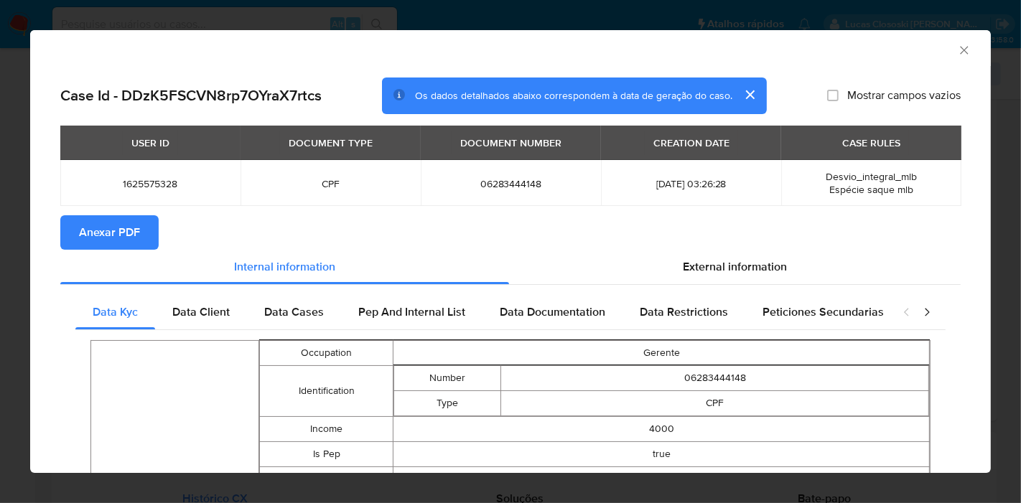
click at [101, 221] on span "Anexar PDF" at bounding box center [109, 233] width 61 height 32
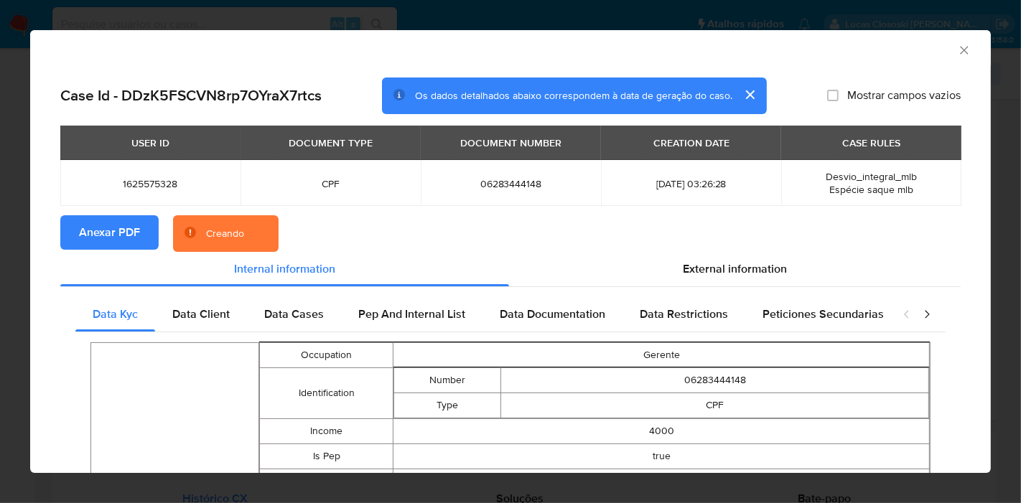
click at [716, 248] on section "Anexar PDF Creando" at bounding box center [510, 233] width 900 height 37
click at [718, 266] on span "External information" at bounding box center [735, 269] width 104 height 17
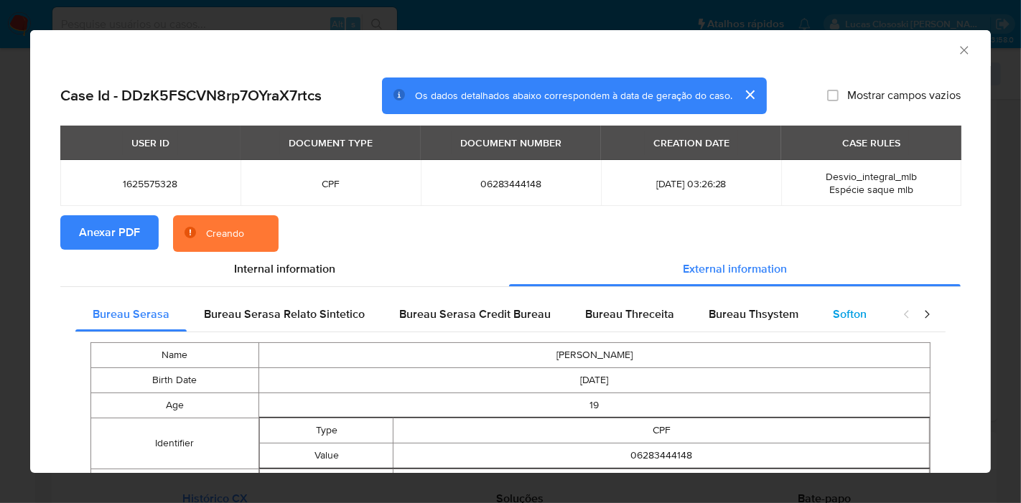
click at [838, 307] on span "Softon" at bounding box center [850, 314] width 34 height 17
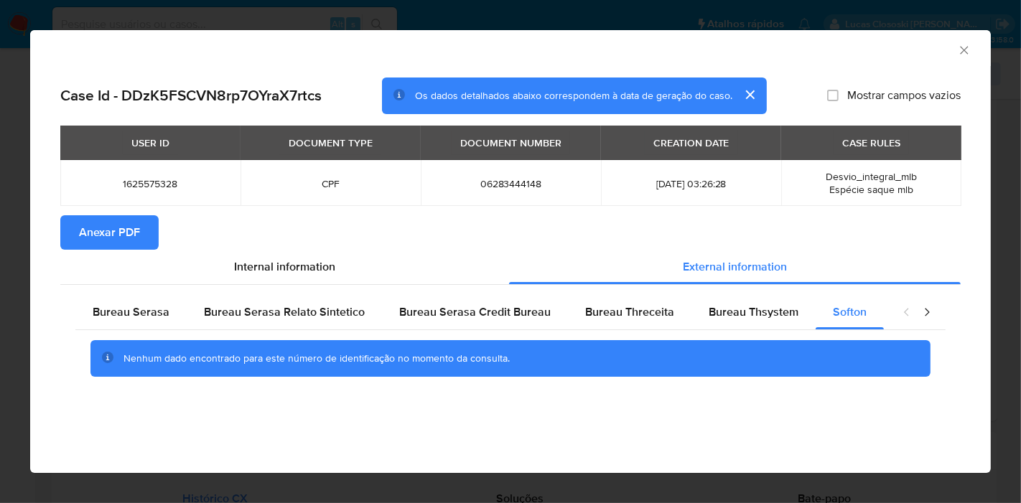
click at [969, 45] on icon "Fechar a janela" at bounding box center [964, 50] width 14 height 14
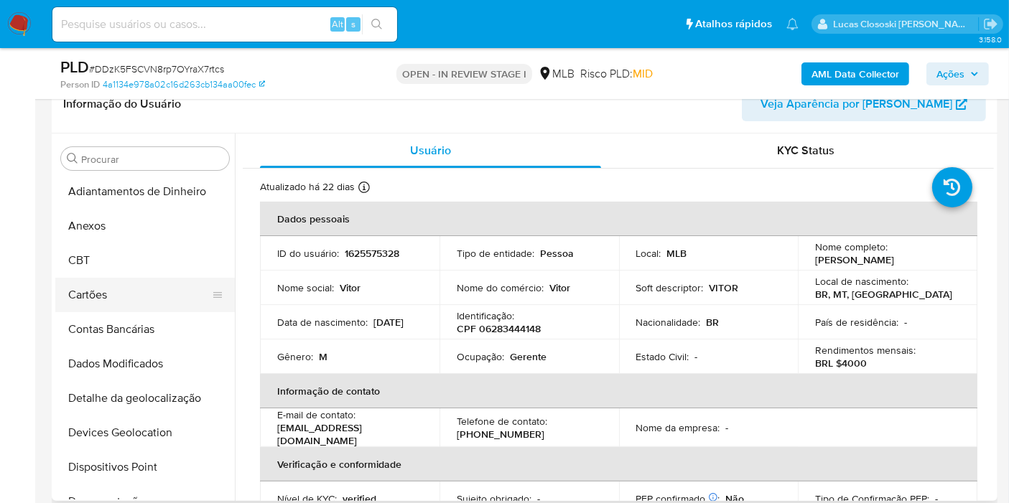
scroll to position [0, 0]
click at [139, 205] on button "Adiantamentos de Dinheiro" at bounding box center [139, 193] width 168 height 34
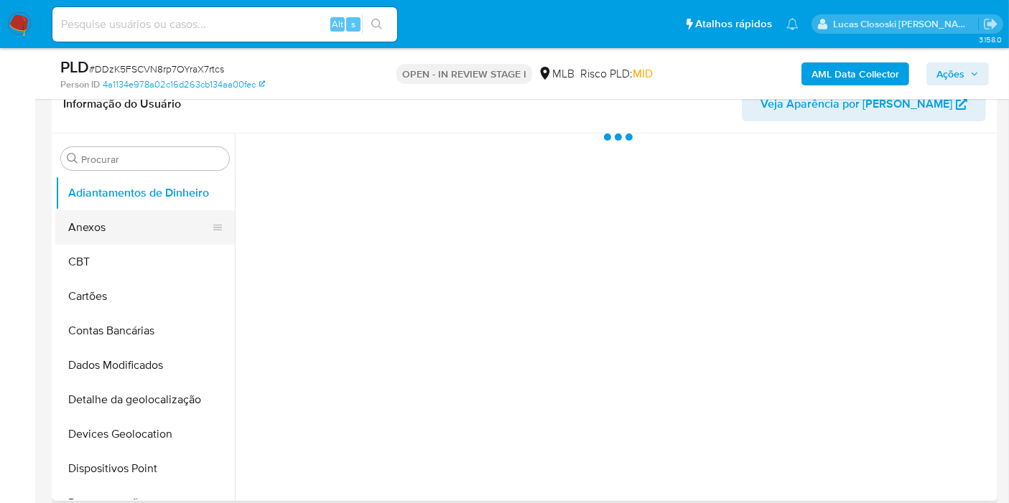
click at [136, 220] on button "Anexos" at bounding box center [139, 227] width 168 height 34
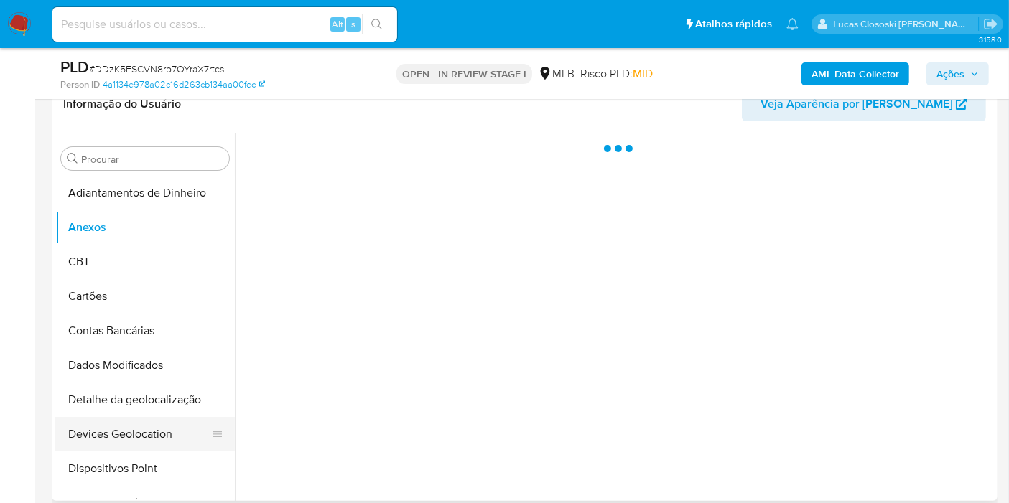
click at [166, 422] on button "Devices Geolocation" at bounding box center [139, 434] width 168 height 34
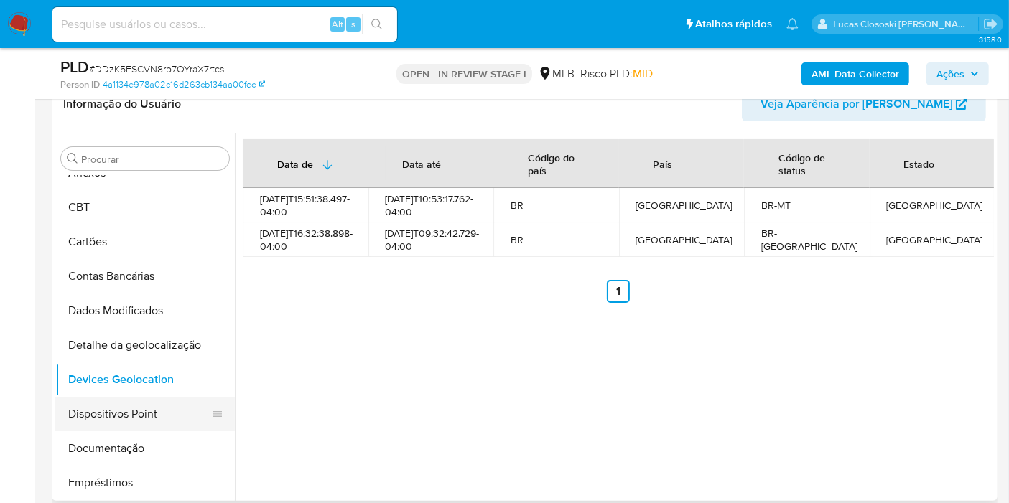
scroll to position [80, 0]
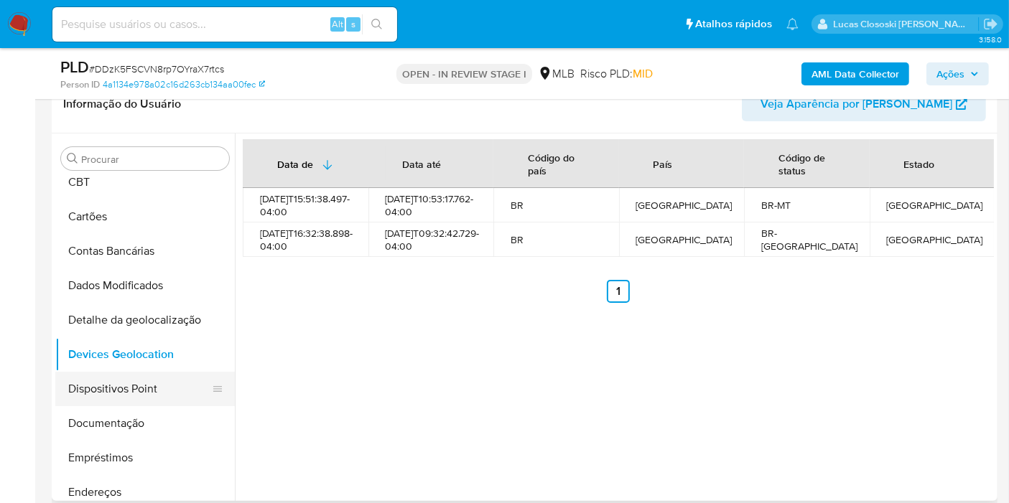
click at [92, 387] on button "Dispositivos Point" at bounding box center [139, 389] width 168 height 34
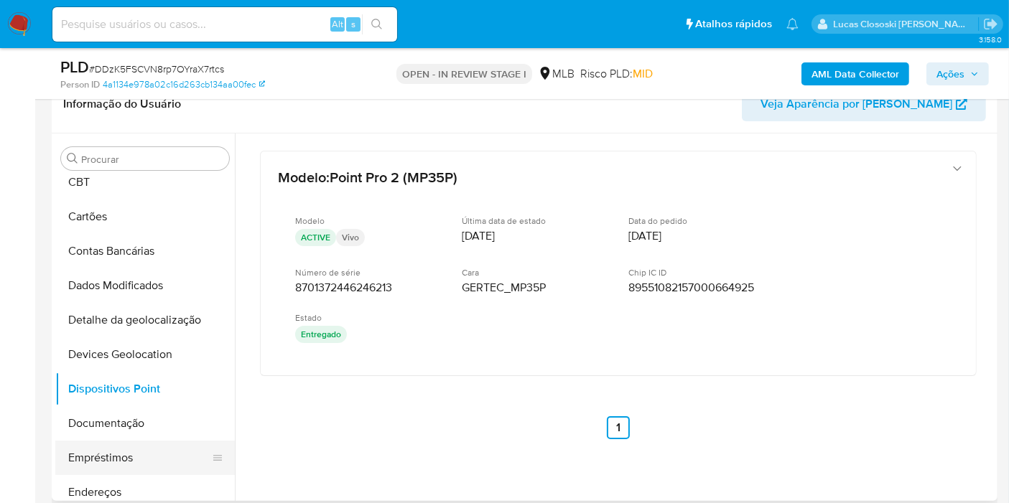
scroll to position [159, 0]
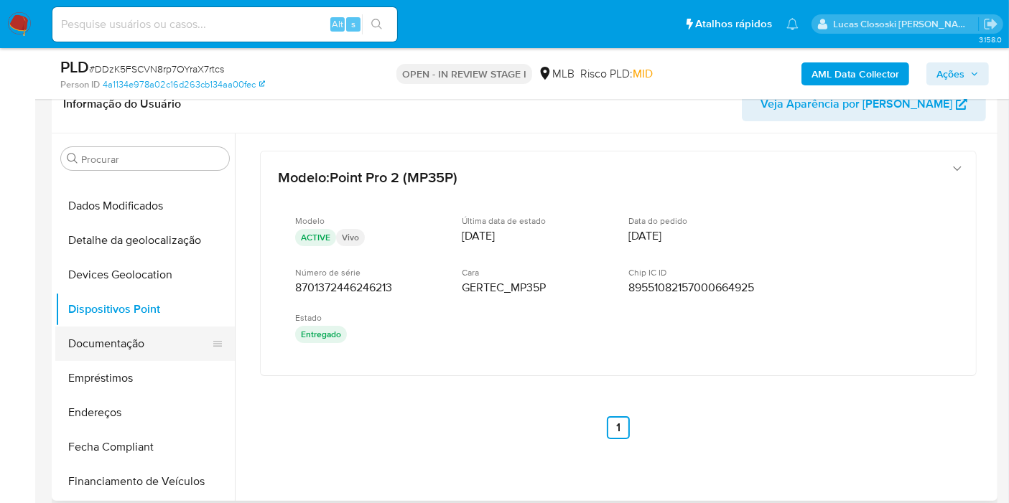
drag, startPoint x: 149, startPoint y: 346, endPoint x: 174, endPoint y: 348, distance: 24.5
click at [150, 346] on button "Documentação" at bounding box center [139, 344] width 168 height 34
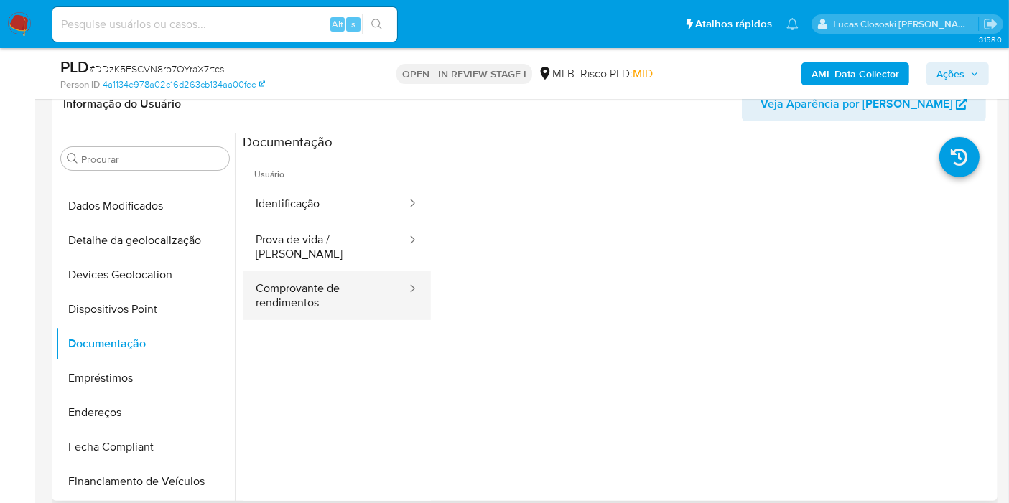
click at [312, 299] on button "Comprovante de rendimentos" at bounding box center [325, 295] width 165 height 49
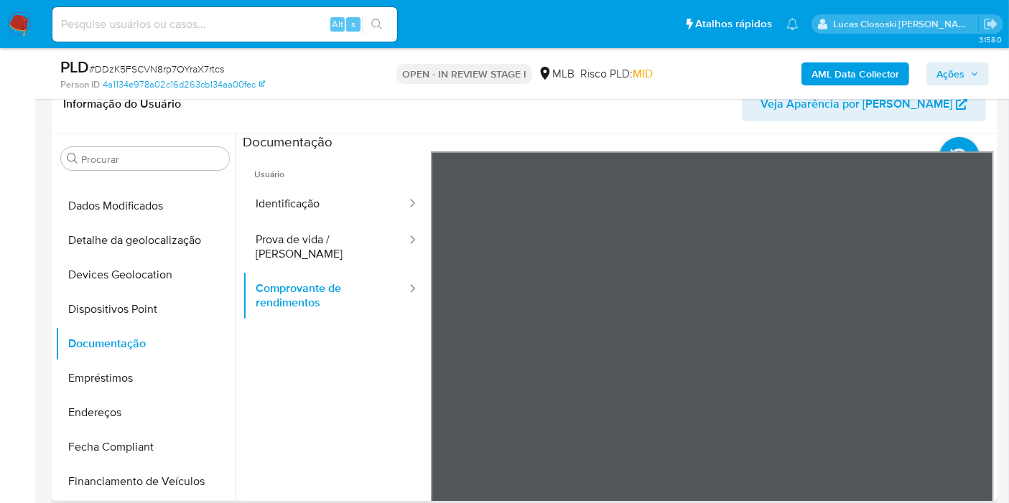
scroll to position [0, 0]
click at [143, 420] on button "Endereços" at bounding box center [139, 413] width 168 height 34
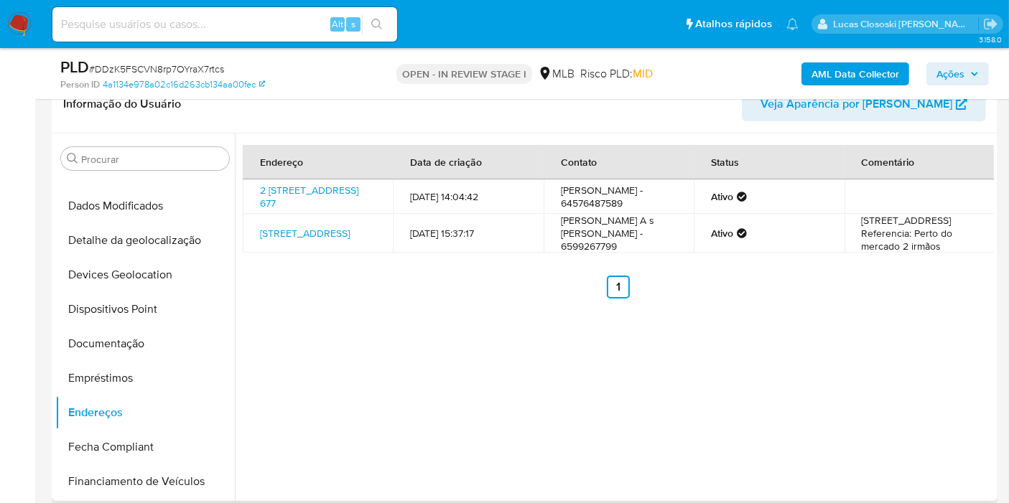
click at [982, 403] on div "Endereço Data de criação Contato Status Comentário 2 Avenida Centro Administrat…" at bounding box center [614, 318] width 759 height 368
click at [862, 73] on b "AML Data Collector" at bounding box center [855, 73] width 88 height 23
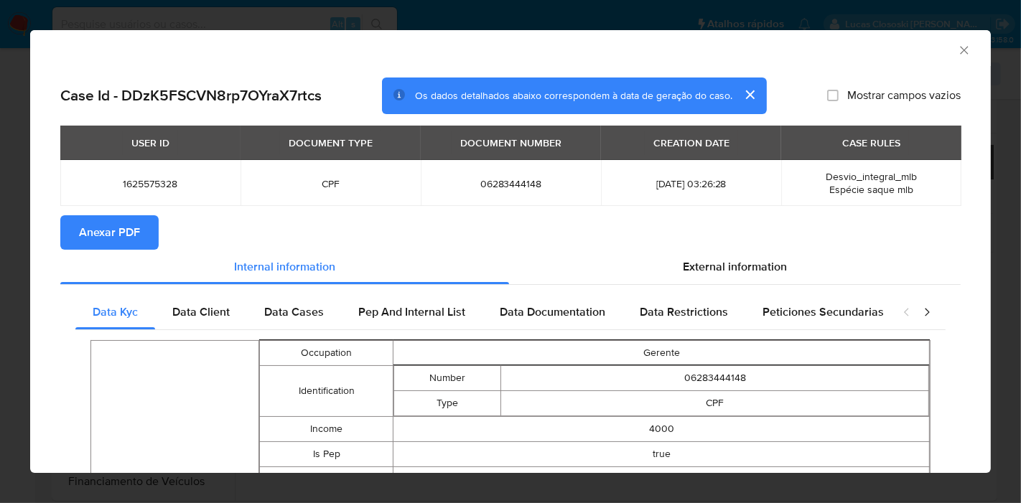
click at [134, 225] on span "Anexar PDF" at bounding box center [109, 233] width 61 height 32
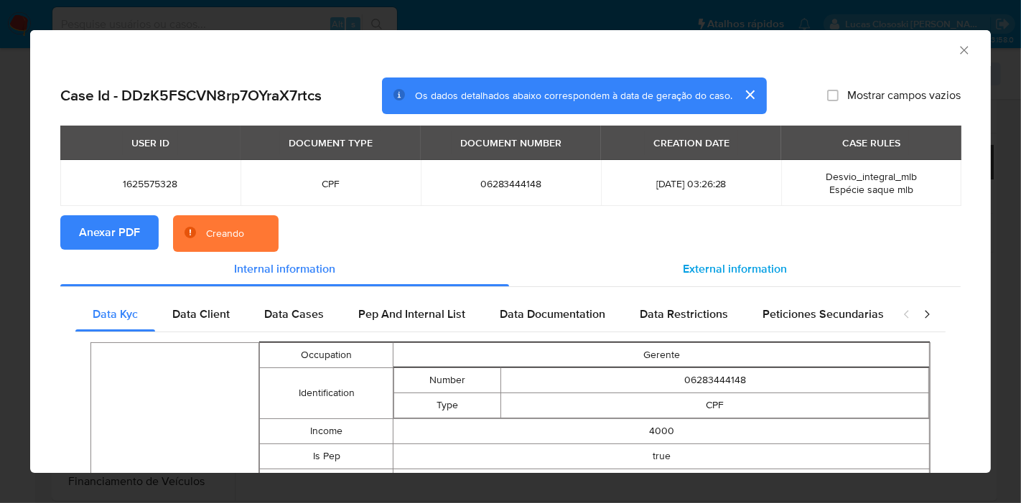
click at [770, 267] on span "External information" at bounding box center [735, 269] width 104 height 17
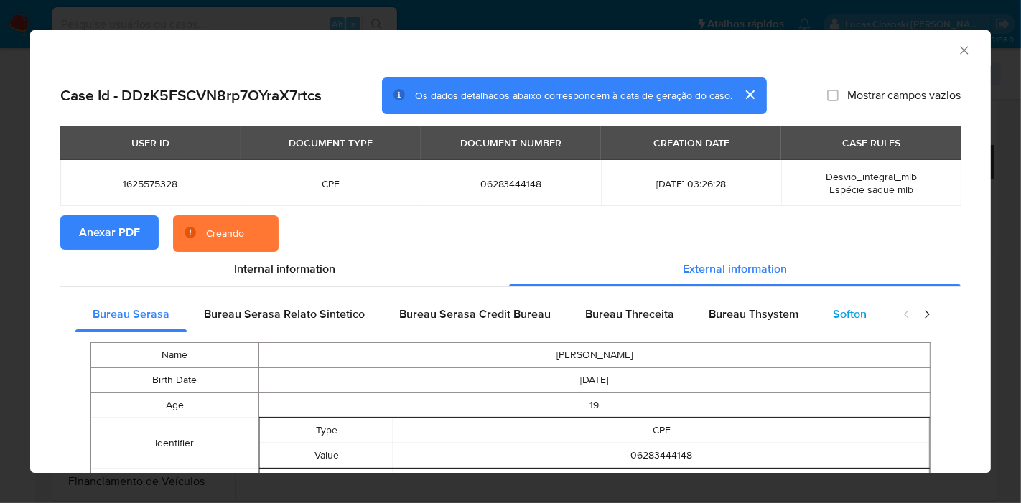
click at [816, 322] on div "Softon" at bounding box center [850, 314] width 68 height 34
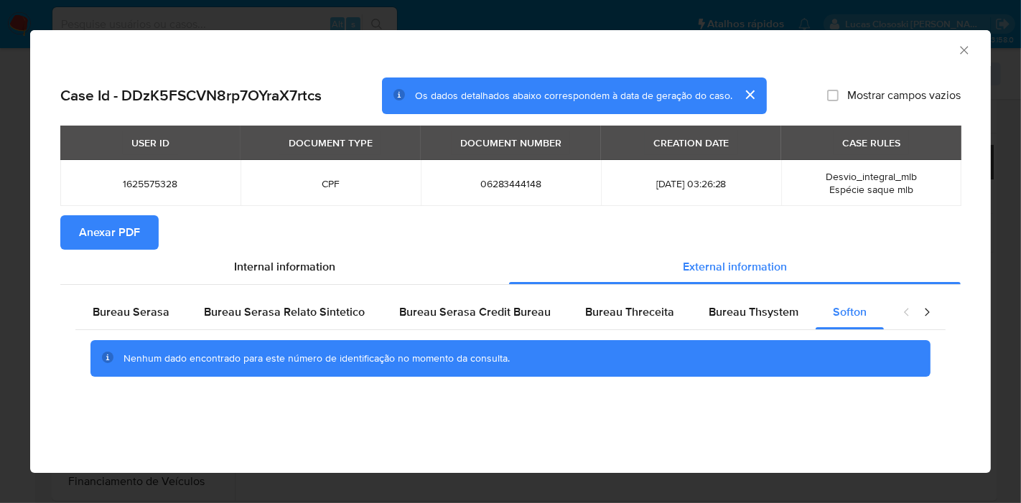
click at [977, 50] on div "AML Data Collector" at bounding box center [510, 48] width 961 height 36
click at [970, 50] on icon "Fechar a janela" at bounding box center [964, 50] width 14 height 14
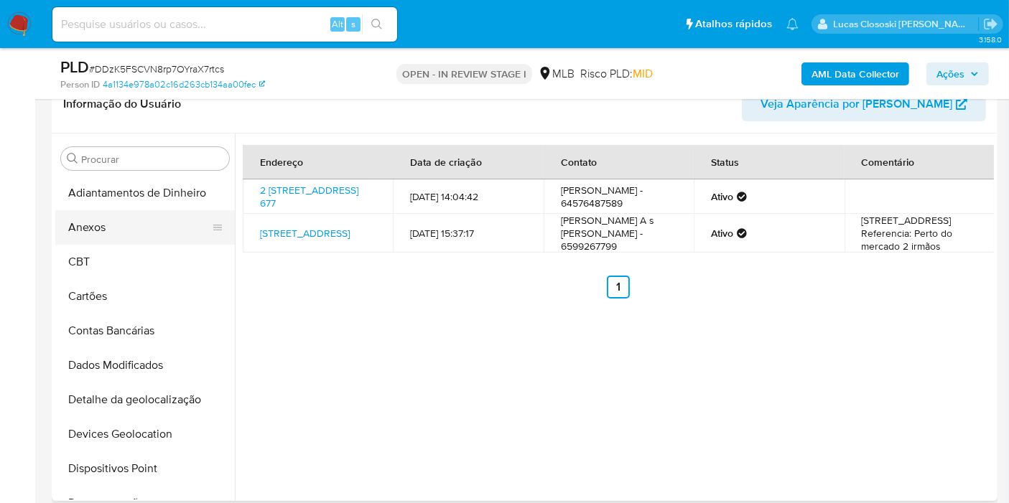
click at [101, 223] on button "Anexos" at bounding box center [139, 227] width 168 height 34
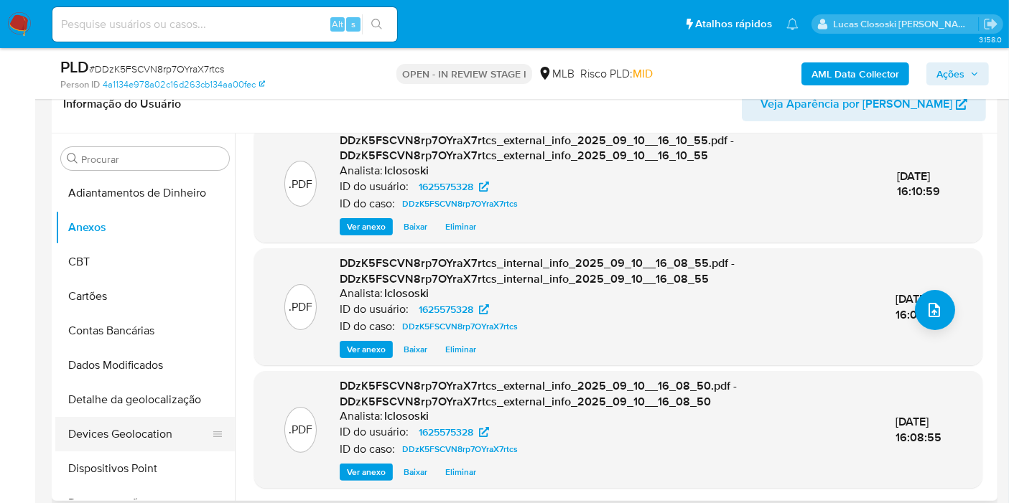
click at [158, 419] on button "Devices Geolocation" at bounding box center [139, 434] width 168 height 34
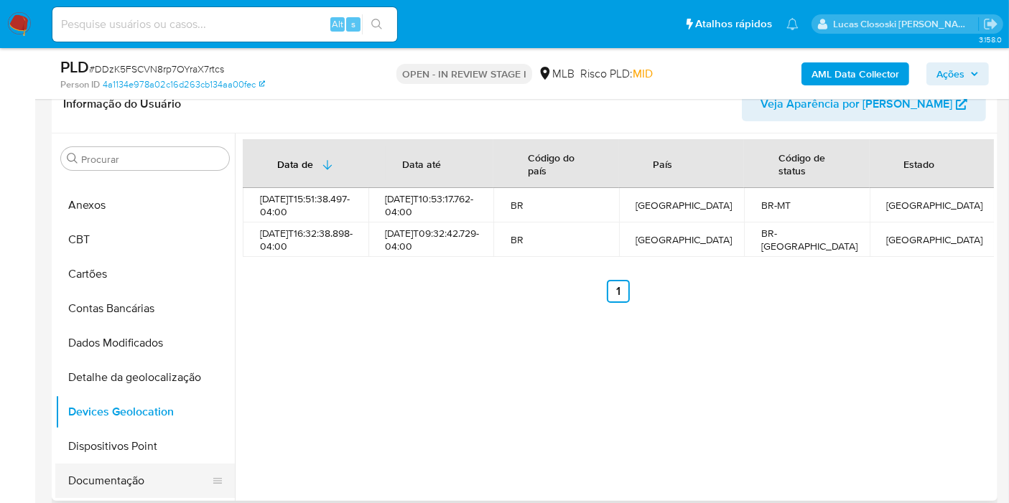
scroll to position [80, 0]
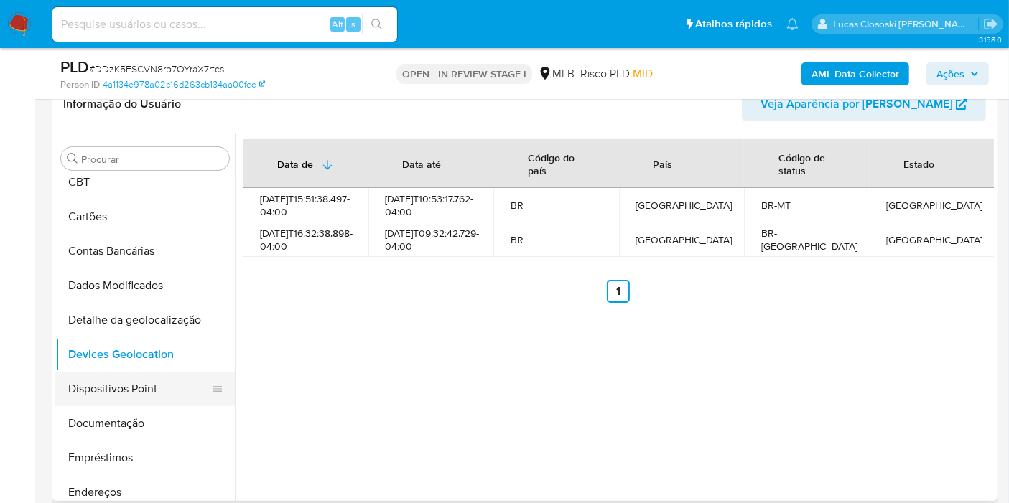
click at [133, 383] on button "Dispositivos Point" at bounding box center [139, 389] width 168 height 34
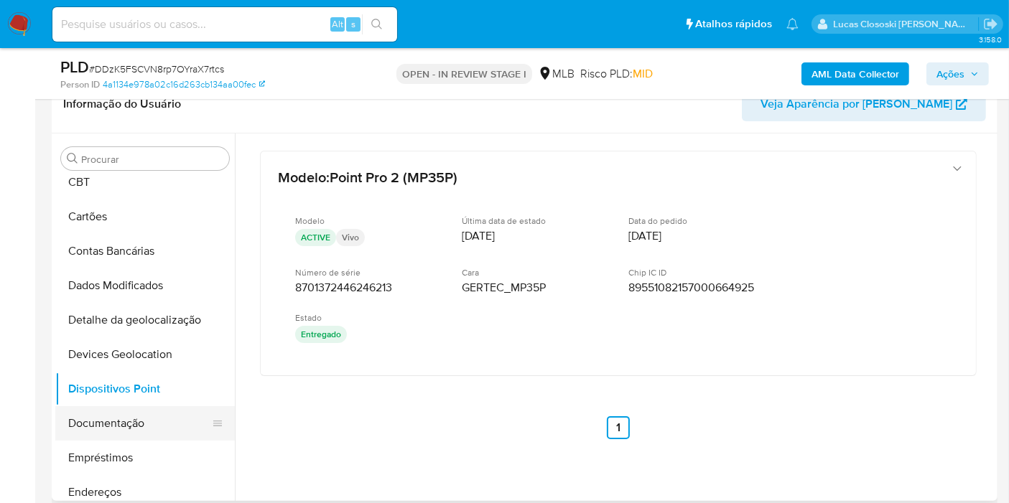
click at [136, 434] on button "Documentação" at bounding box center [139, 423] width 168 height 34
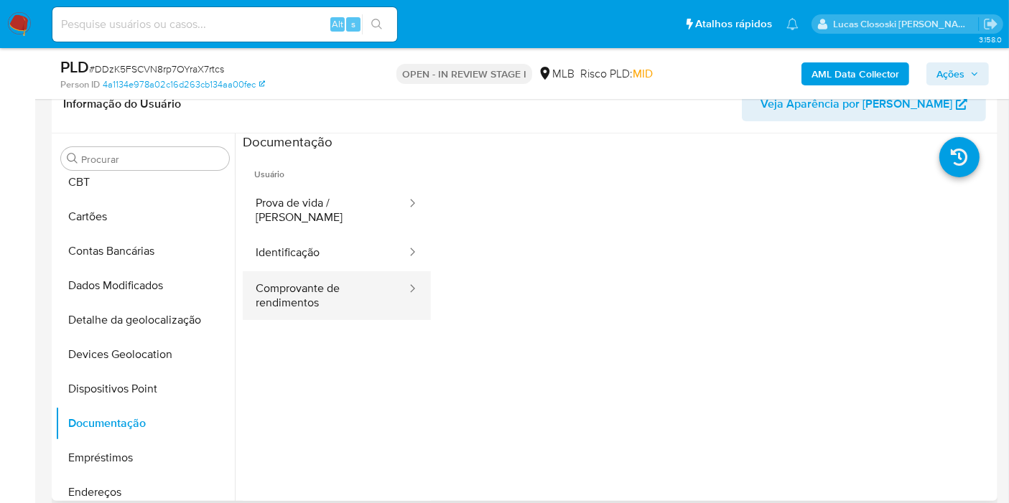
click at [336, 271] on button "Comprovante de rendimentos" at bounding box center [325, 295] width 165 height 49
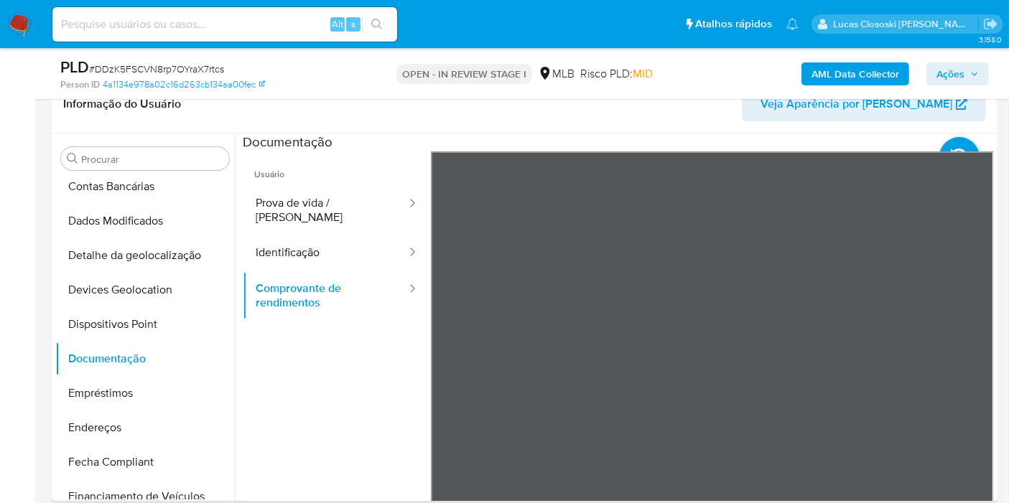
scroll to position [319, 0]
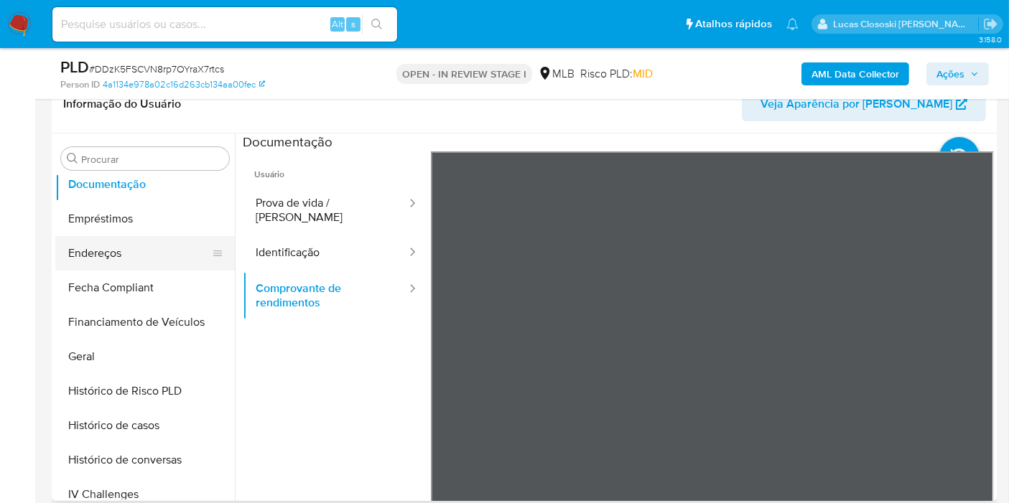
click at [136, 261] on button "Endereços" at bounding box center [139, 253] width 168 height 34
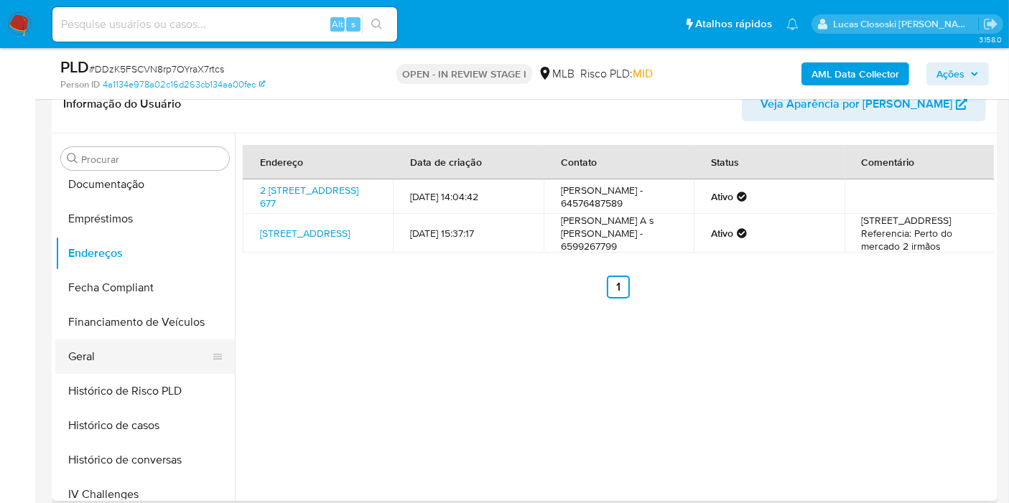
click at [107, 355] on button "Geral" at bounding box center [139, 357] width 168 height 34
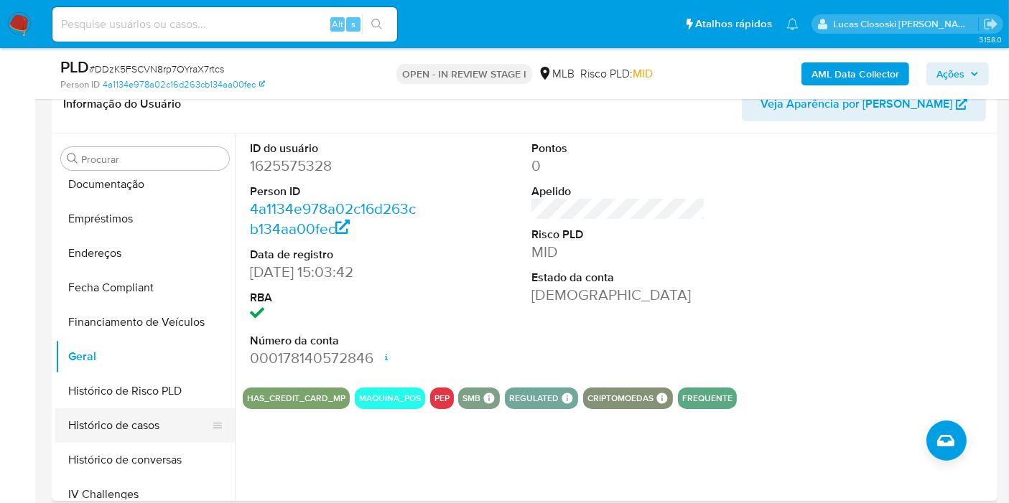
click at [162, 421] on button "Histórico de casos" at bounding box center [139, 426] width 168 height 34
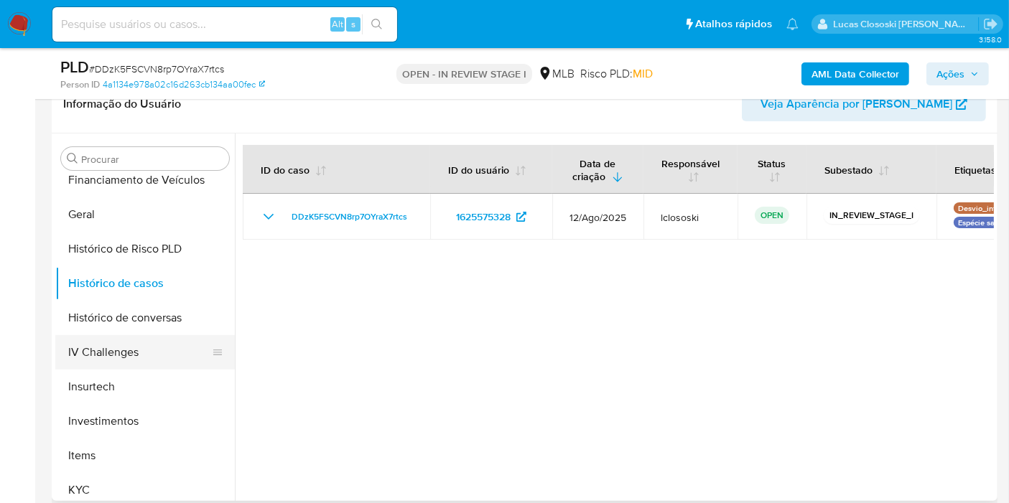
scroll to position [558, 0]
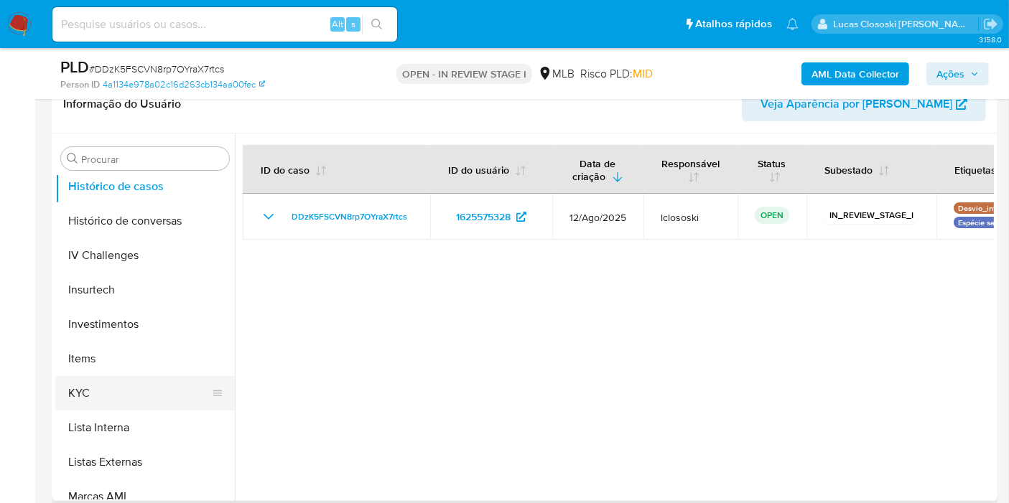
click at [108, 399] on button "KYC" at bounding box center [139, 393] width 168 height 34
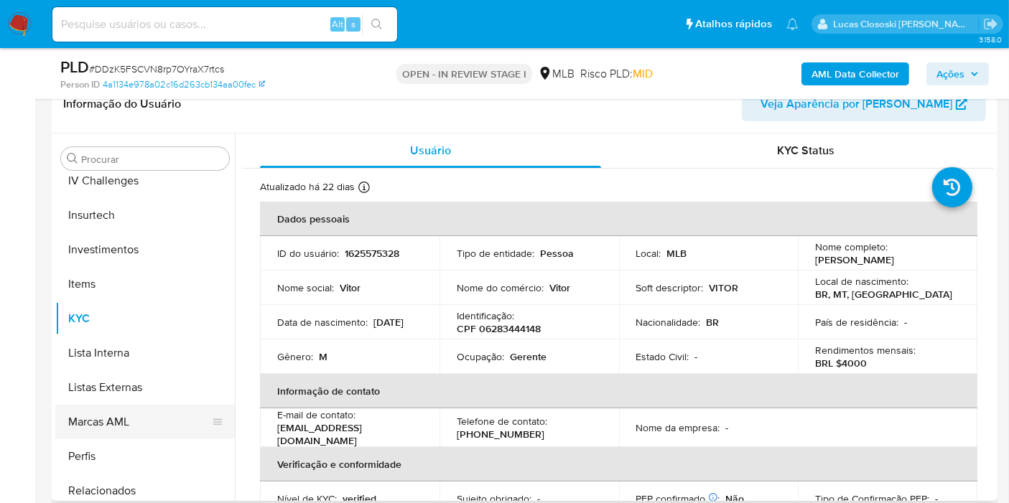
scroll to position [675, 0]
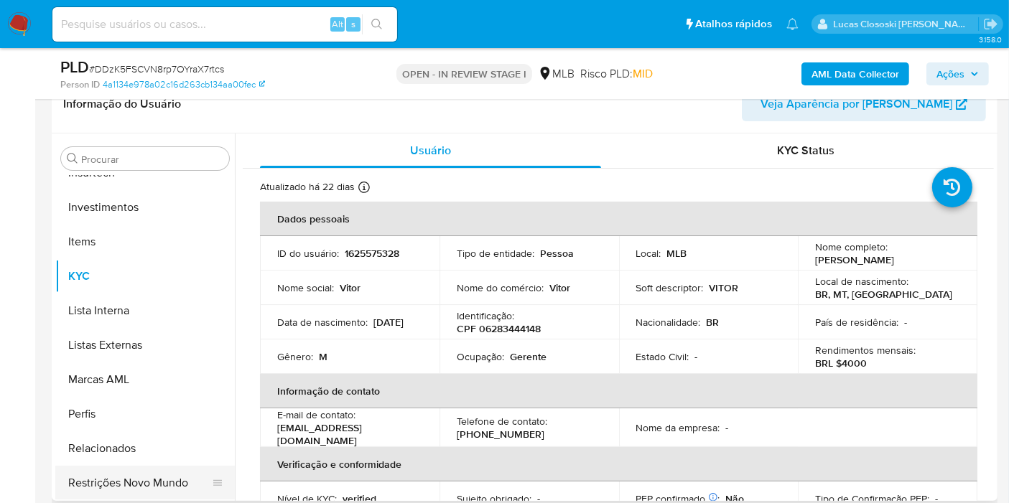
click at [155, 479] on button "Restrições Novo Mundo" at bounding box center [139, 483] width 168 height 34
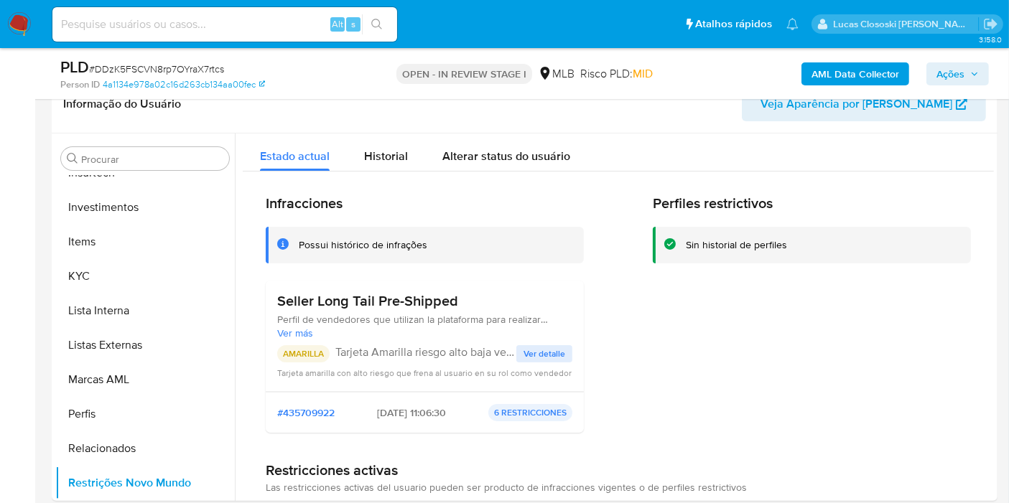
click at [168, 68] on span "# DDzK5FSCVN8rp7OYraX7rtcs" at bounding box center [156, 69] width 135 height 14
copy span "DDzK5FSCVN8rp7OYraX7rtcs"
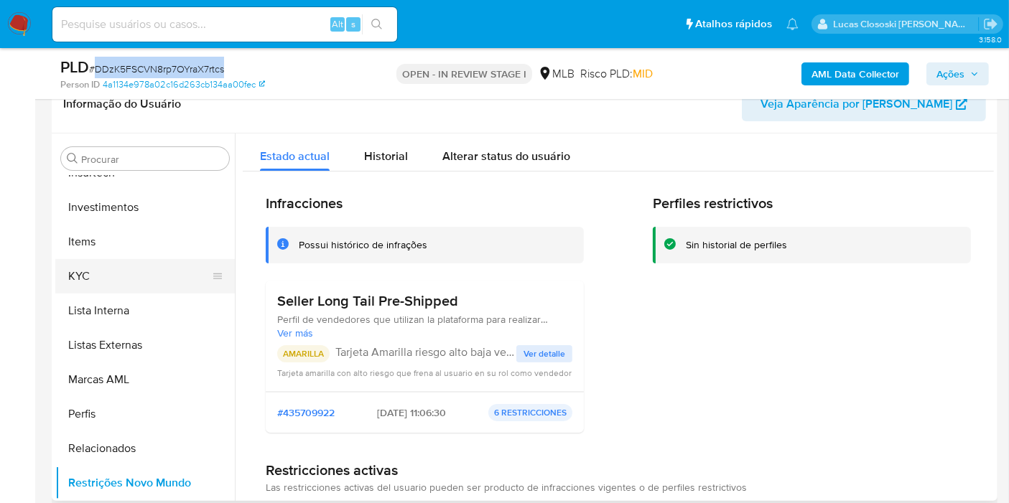
click at [129, 269] on button "KYC" at bounding box center [139, 276] width 168 height 34
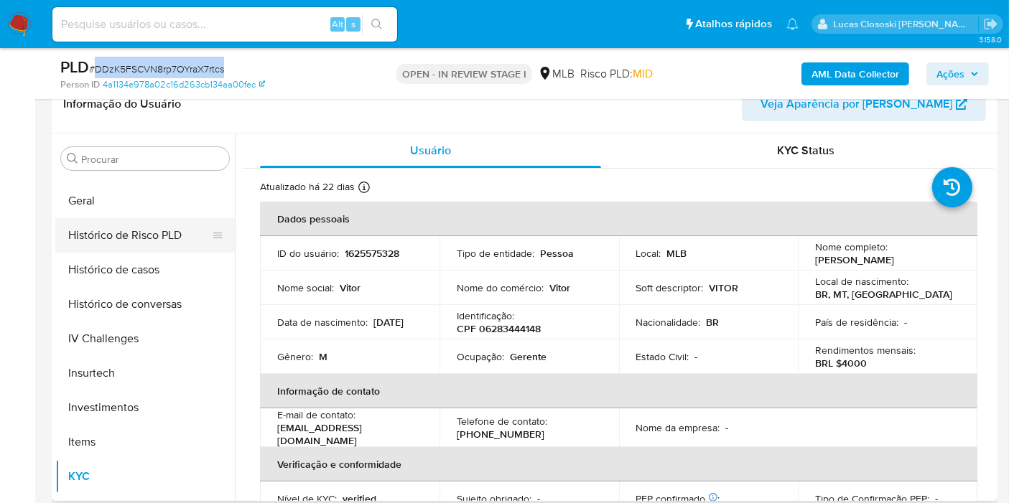
scroll to position [436, 0]
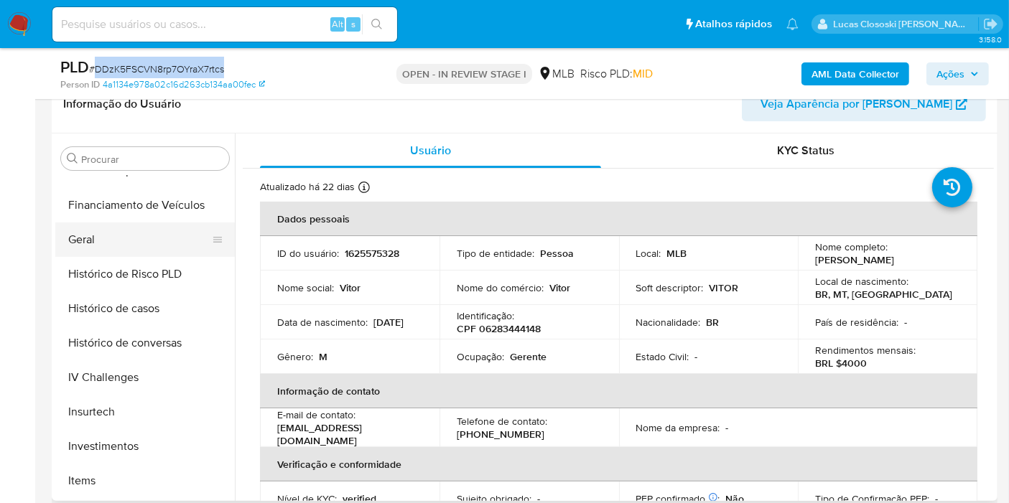
click at [83, 223] on button "Geral" at bounding box center [139, 240] width 168 height 34
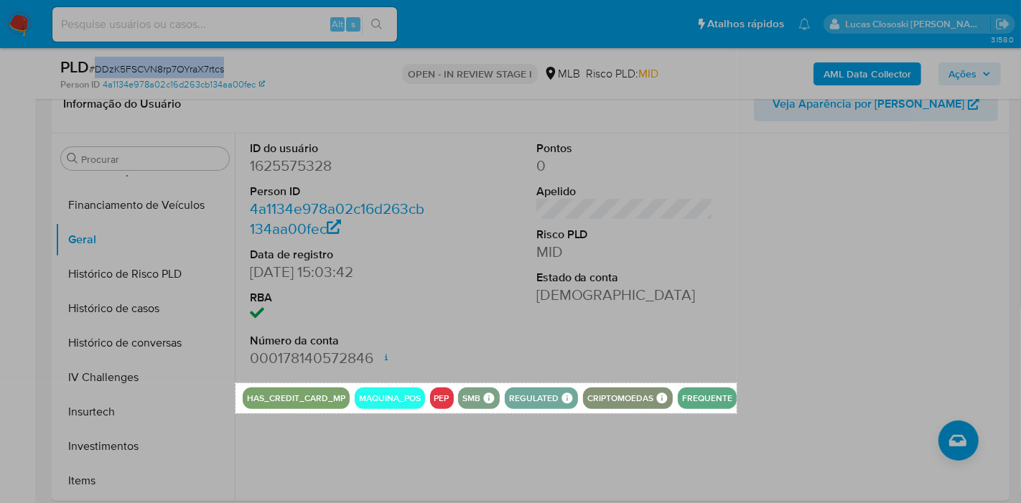
drag, startPoint x: 236, startPoint y: 383, endPoint x: 737, endPoint y: 413, distance: 501.4
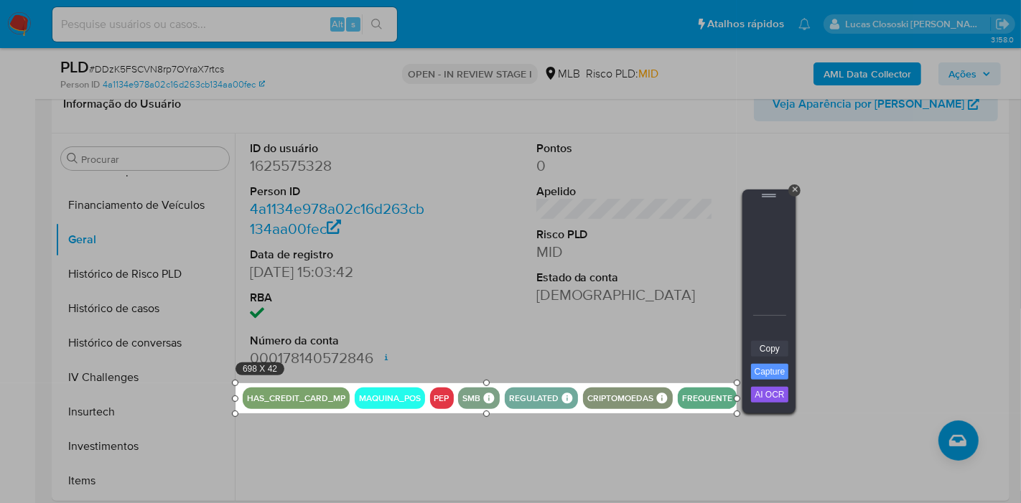
click at [766, 348] on link "Copy" at bounding box center [769, 349] width 37 height 16
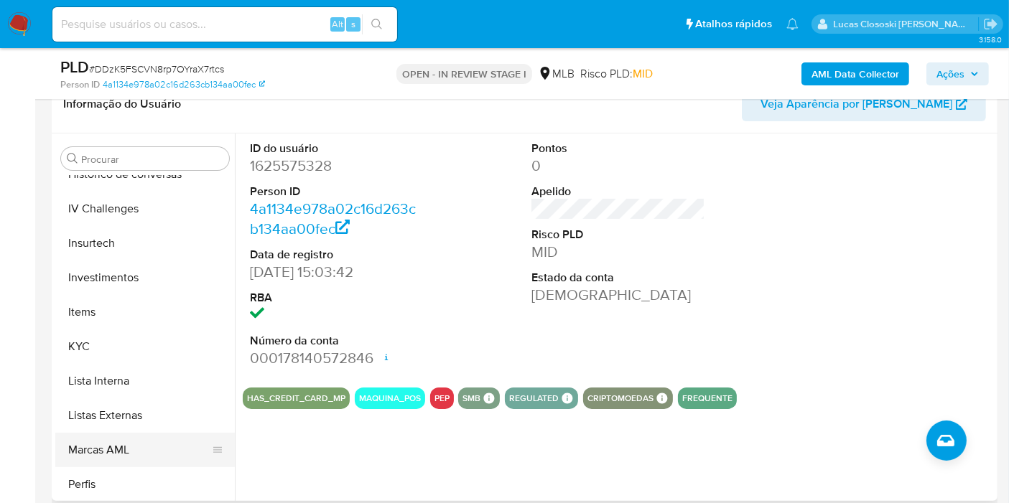
scroll to position [675, 0]
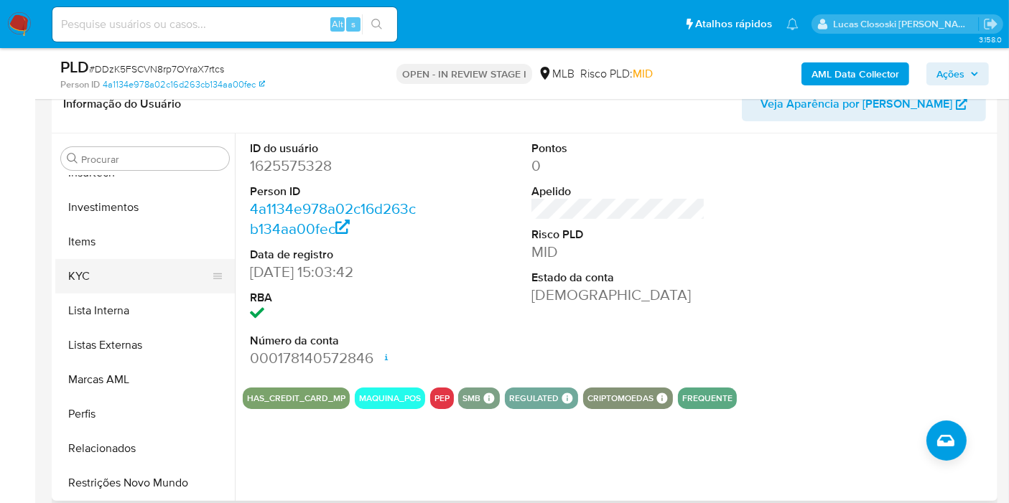
click at [102, 261] on button "KYC" at bounding box center [139, 276] width 168 height 34
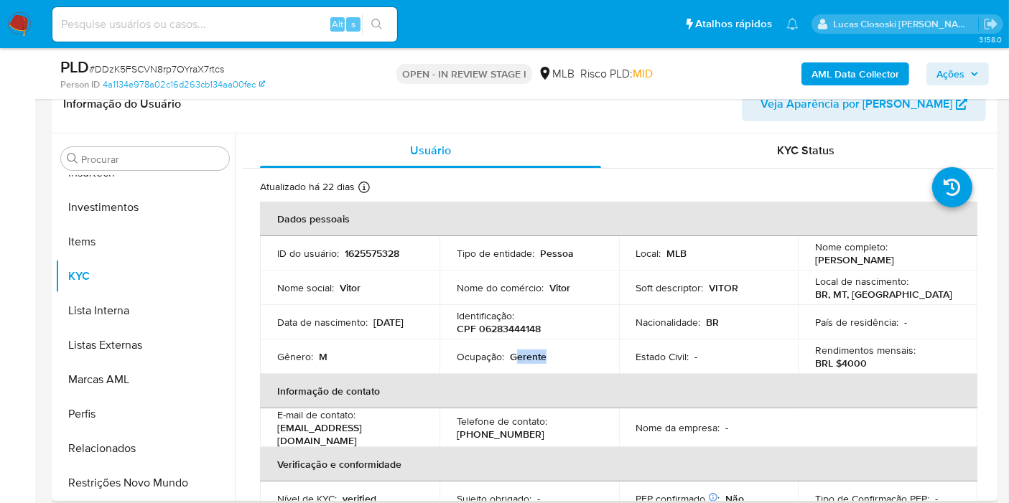
drag, startPoint x: 554, startPoint y: 366, endPoint x: 515, endPoint y: 365, distance: 39.5
click at [515, 363] on div "Ocupação : Gerente" at bounding box center [529, 356] width 145 height 13
copy p "erente"
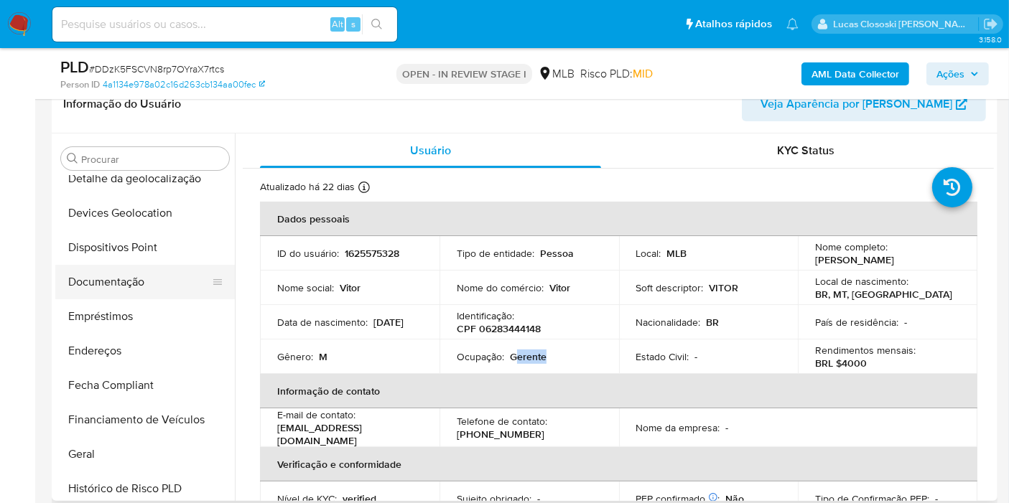
scroll to position [197, 0]
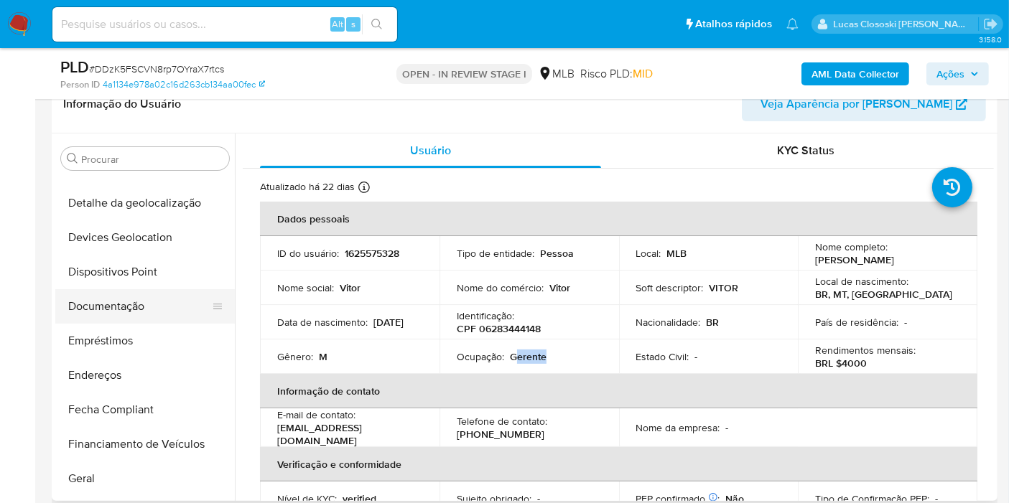
click at [126, 299] on button "Documentação" at bounding box center [139, 306] width 168 height 34
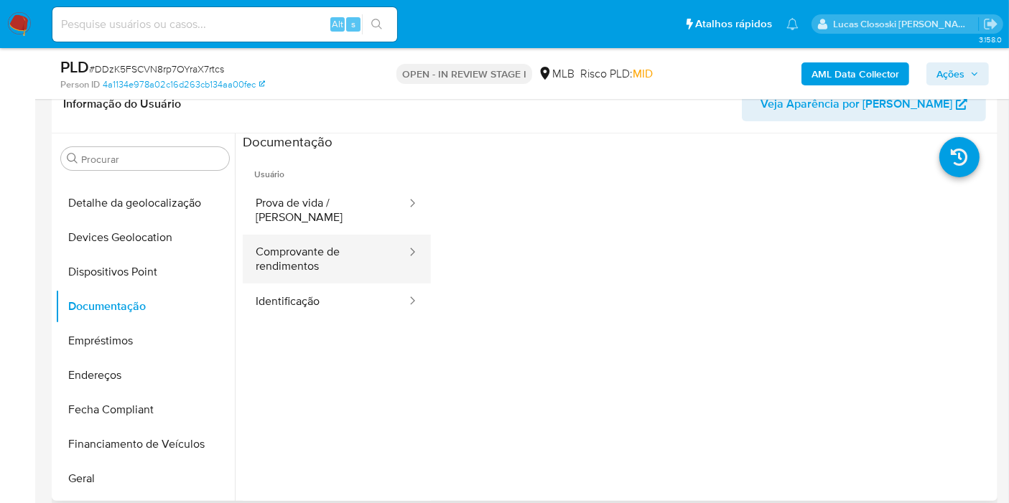
click at [371, 238] on button "Comprovante de rendimentos" at bounding box center [325, 259] width 165 height 49
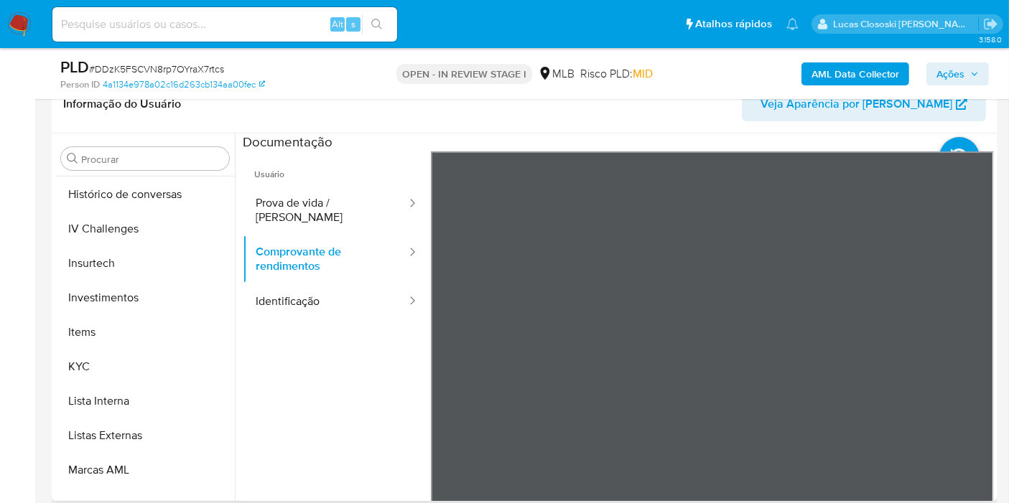
scroll to position [675, 0]
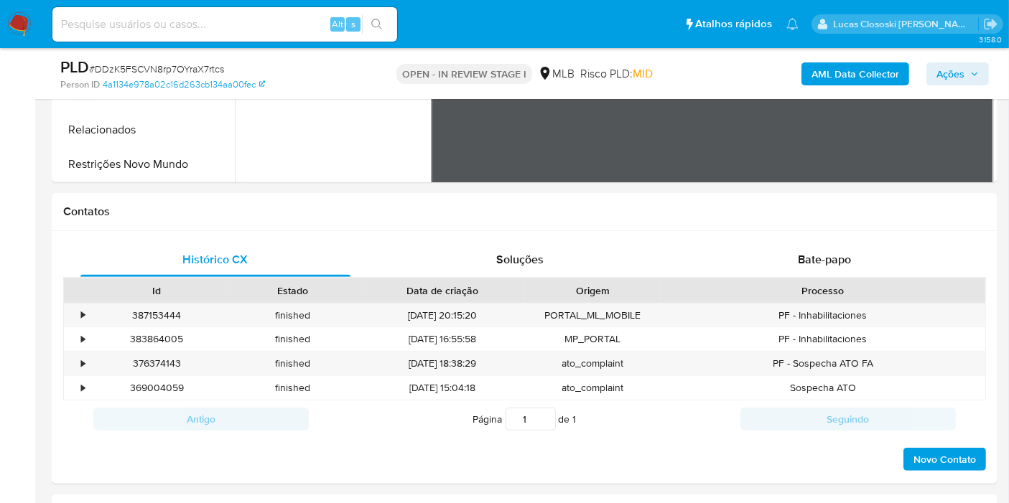
click at [148, 167] on button "Restrições Novo Mundo" at bounding box center [139, 164] width 168 height 34
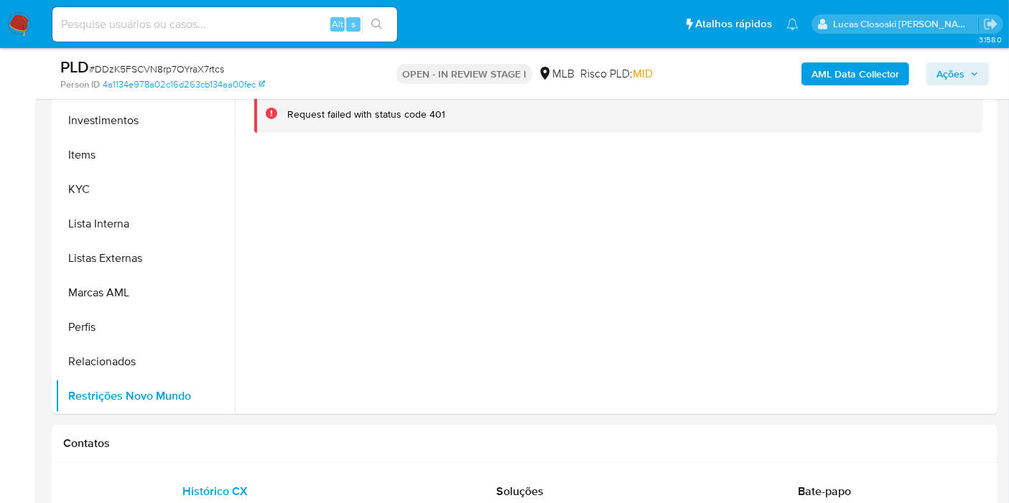
scroll to position [239, 0]
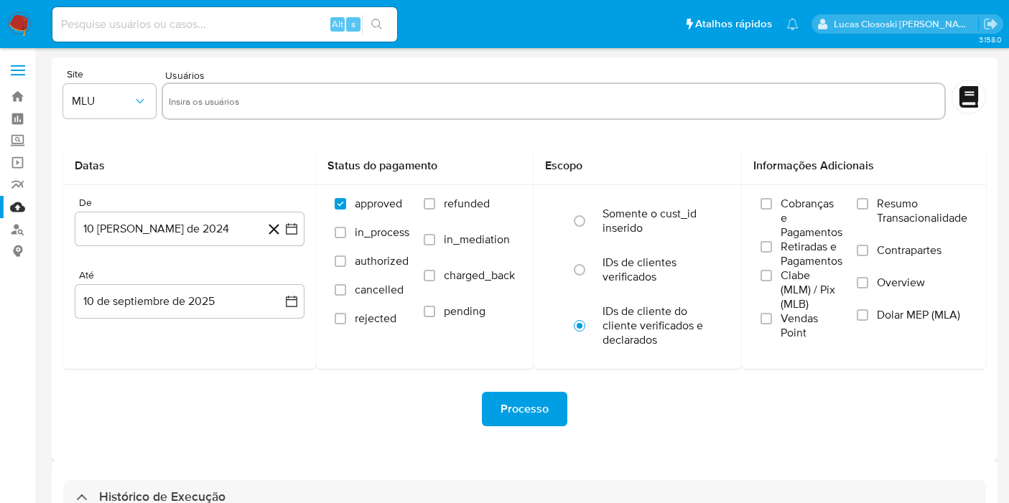
select select "10"
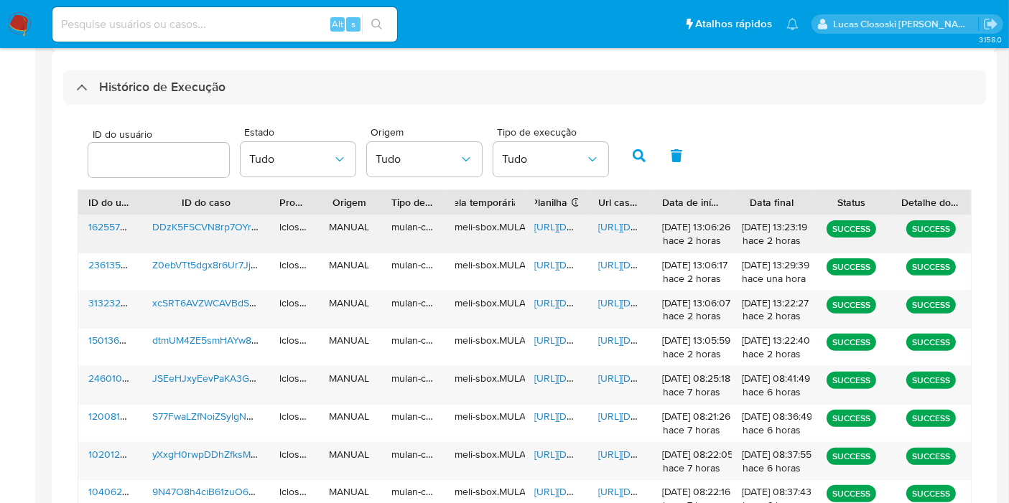
click at [566, 220] on span "[URL][DOMAIN_NAME]" at bounding box center [584, 227] width 99 height 14
click at [617, 225] on span "[URL][DOMAIN_NAME]" at bounding box center [647, 227] width 99 height 14
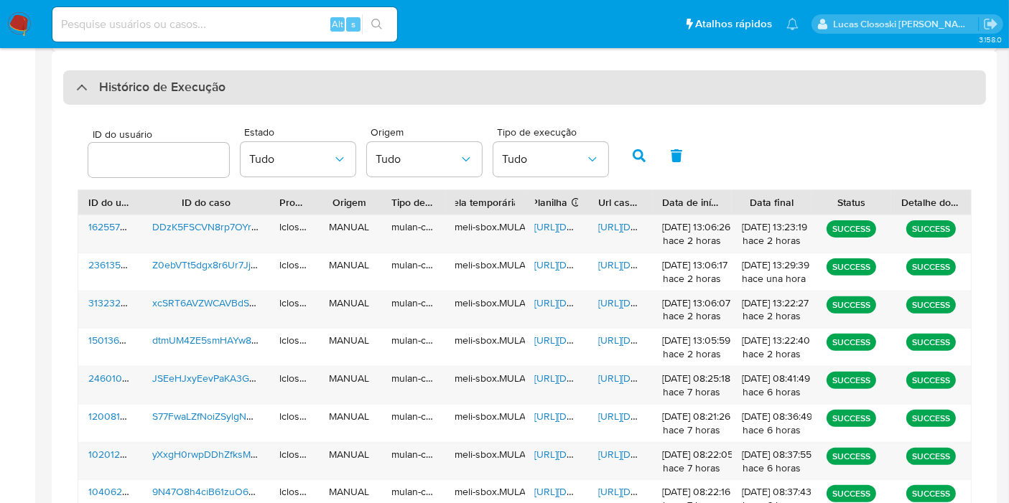
click at [118, 95] on h3 "Histórico de Execução" at bounding box center [162, 87] width 126 height 17
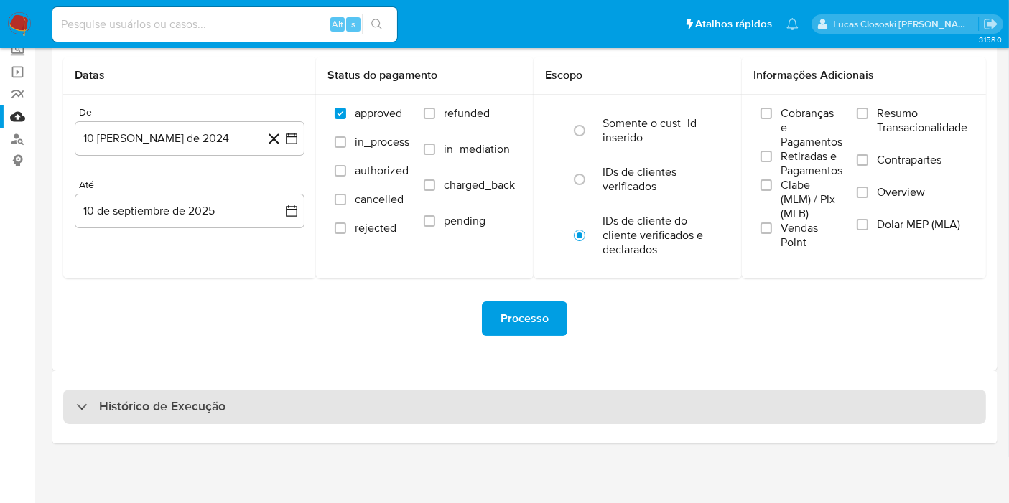
click at [202, 417] on div "Histórico de Execução" at bounding box center [524, 407] width 923 height 34
select select "10"
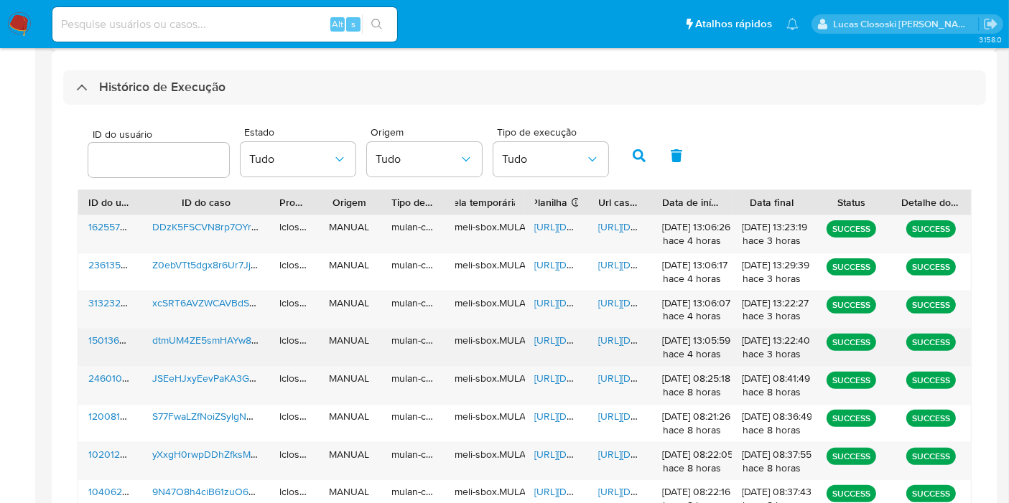
click at [546, 348] on div "[URL][DOMAIN_NAME]" at bounding box center [557, 347] width 64 height 37
click at [546, 337] on span "[URL][DOMAIN_NAME]" at bounding box center [584, 340] width 99 height 14
click at [614, 351] on div "[URL][DOMAIN_NAME]" at bounding box center [620, 347] width 64 height 37
click at [612, 345] on span "[URL][DOMAIN_NAME]" at bounding box center [647, 340] width 99 height 14
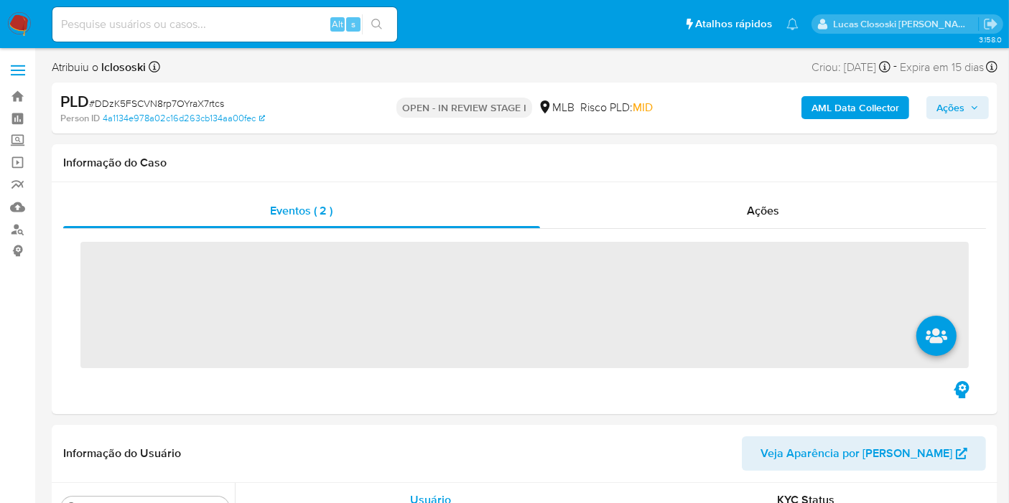
scroll to position [675, 0]
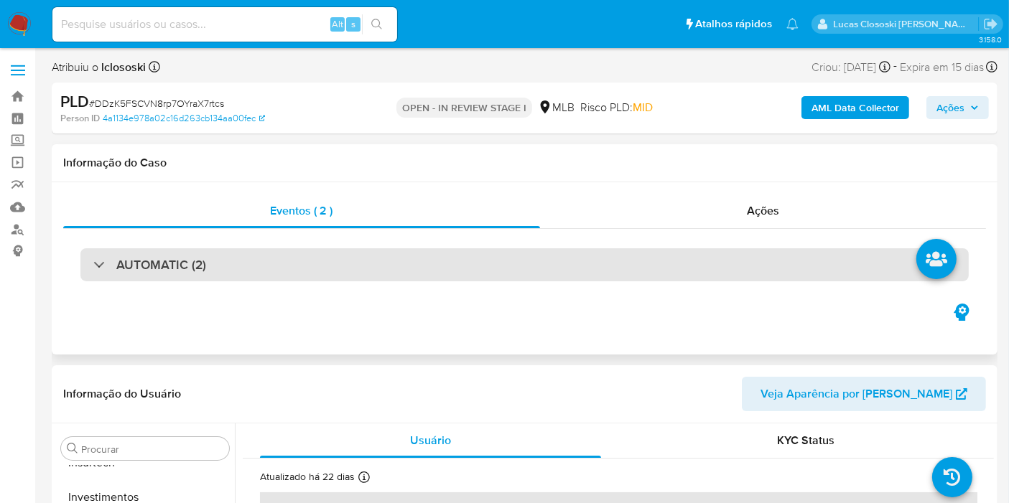
click at [602, 267] on div "AUTOMATIC (2)" at bounding box center [524, 264] width 888 height 33
select select "10"
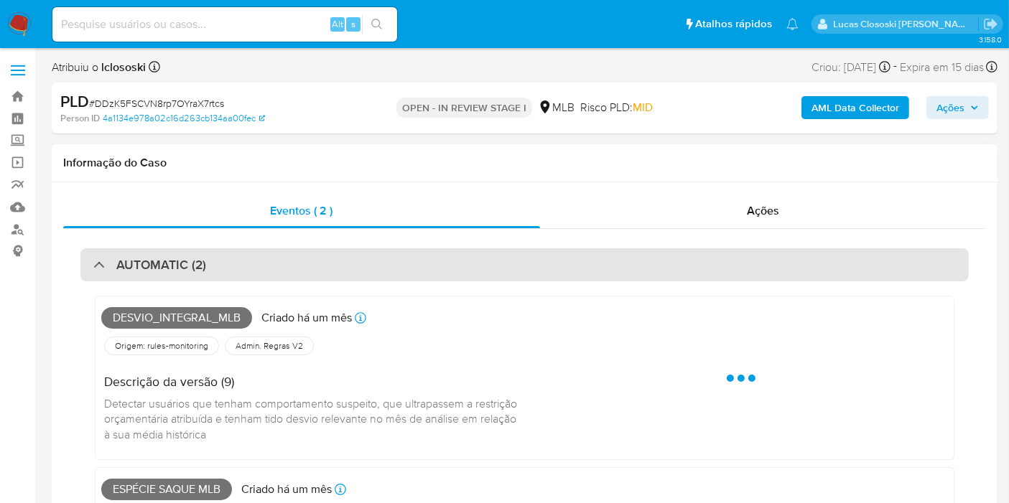
click at [602, 267] on div "AUTOMATIC (2)" at bounding box center [524, 264] width 888 height 33
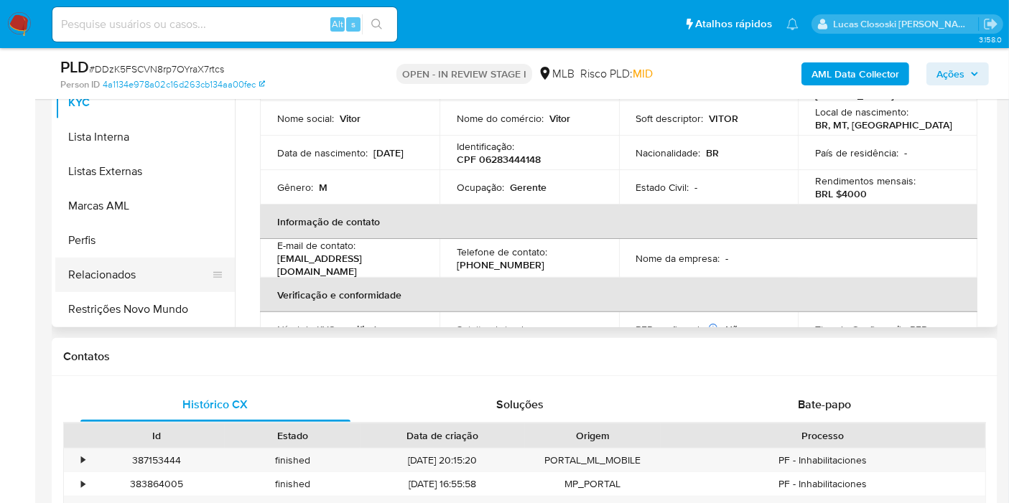
scroll to position [478, 0]
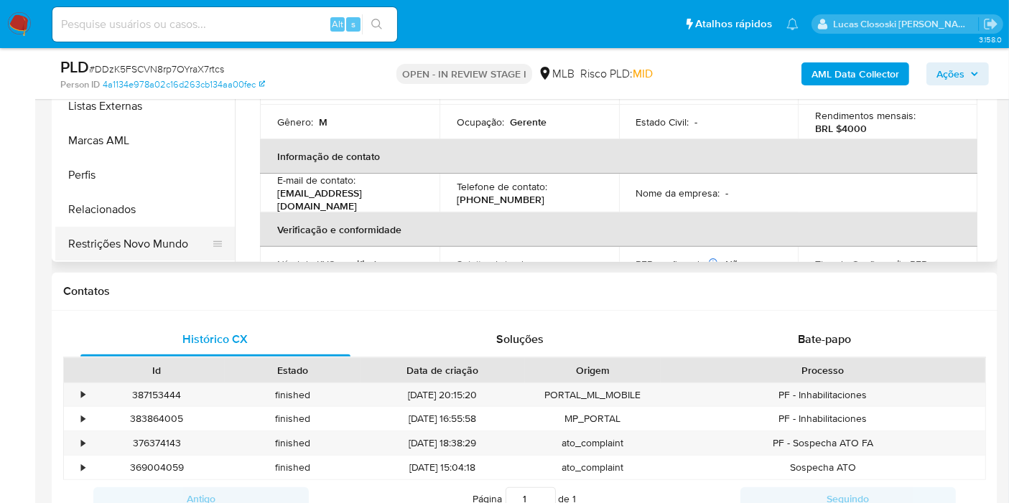
click at [134, 241] on button "Restrições Novo Mundo" at bounding box center [139, 244] width 168 height 34
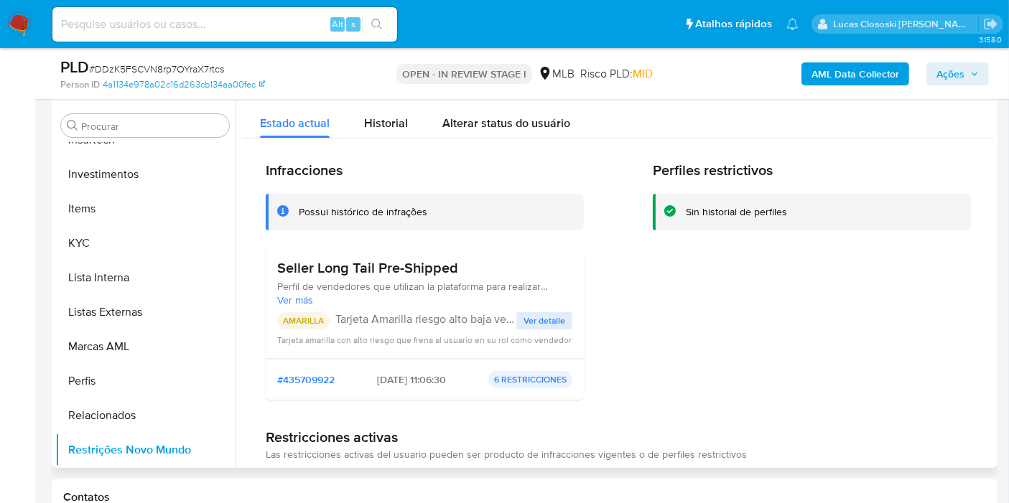
scroll to position [159, 0]
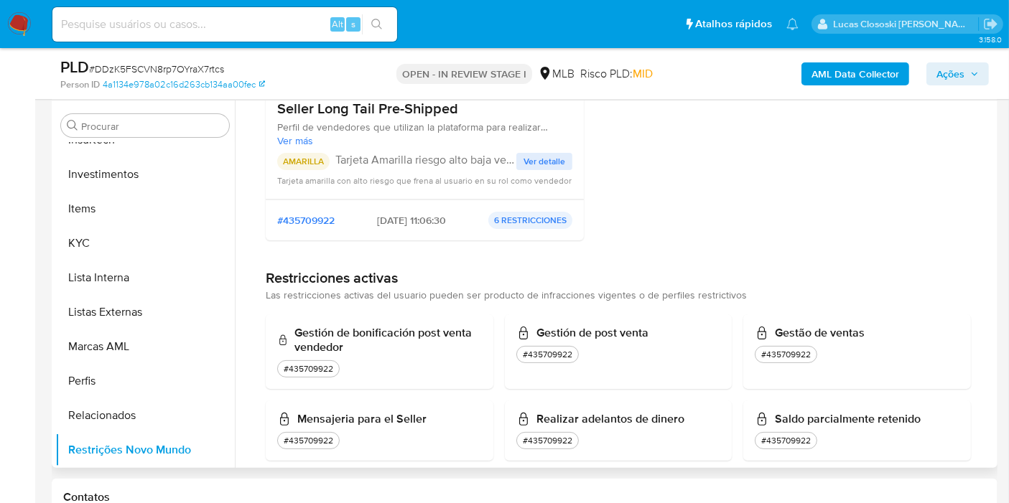
click at [527, 214] on p "6 RESTRICCIONES" at bounding box center [530, 220] width 84 height 17
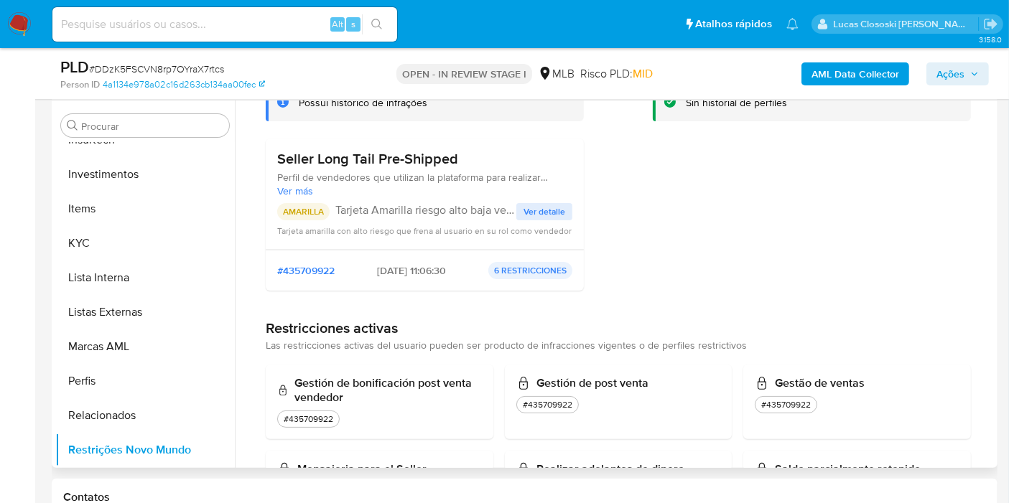
scroll to position [22, 0]
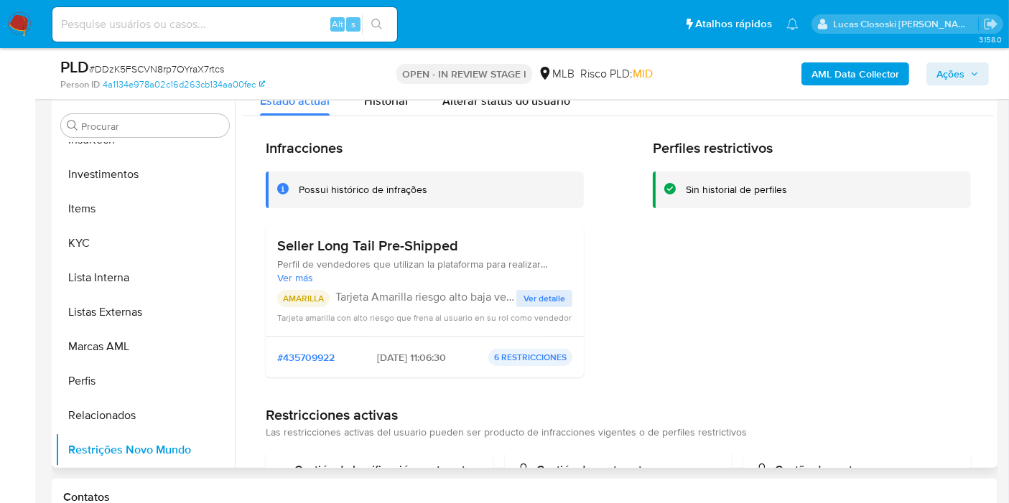
click at [539, 299] on span "Ver detalle" at bounding box center [544, 299] width 42 height 14
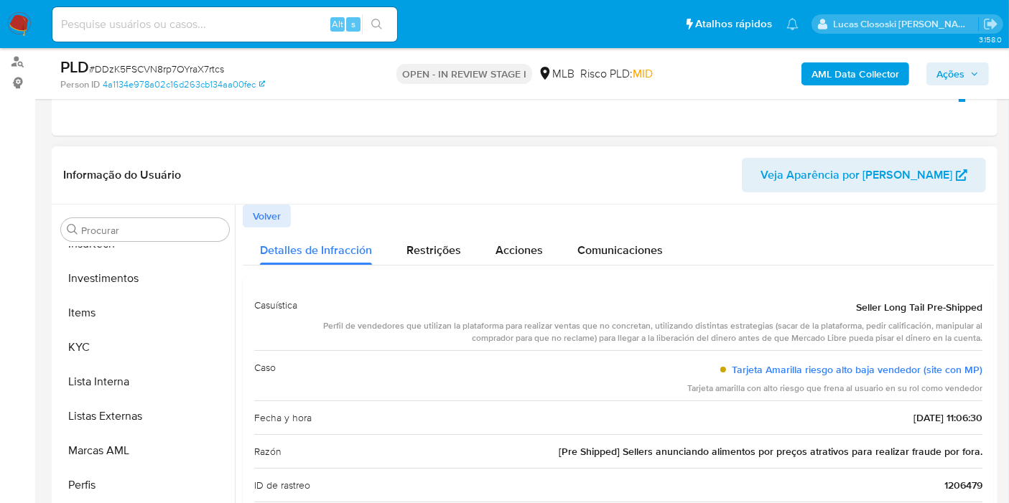
scroll to position [113, 0]
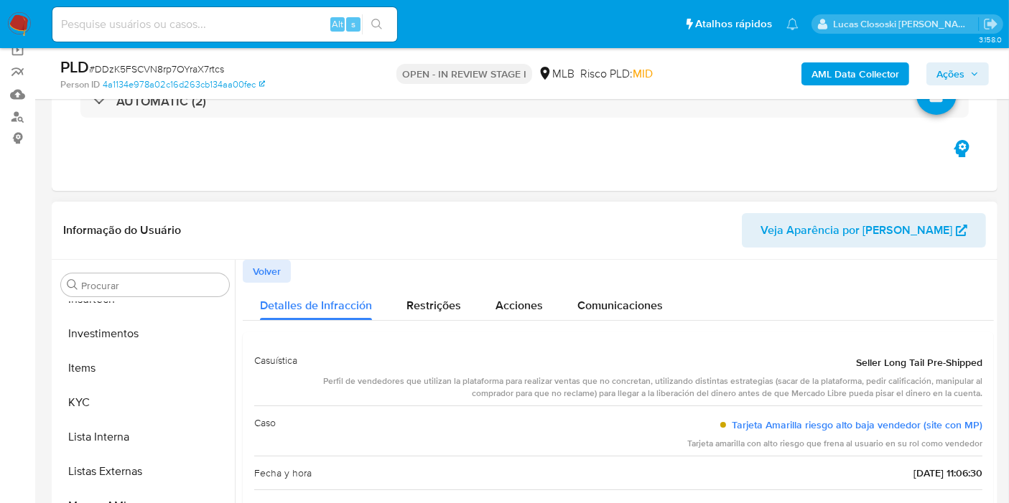
click at [256, 270] on span "Volver" at bounding box center [267, 271] width 28 height 20
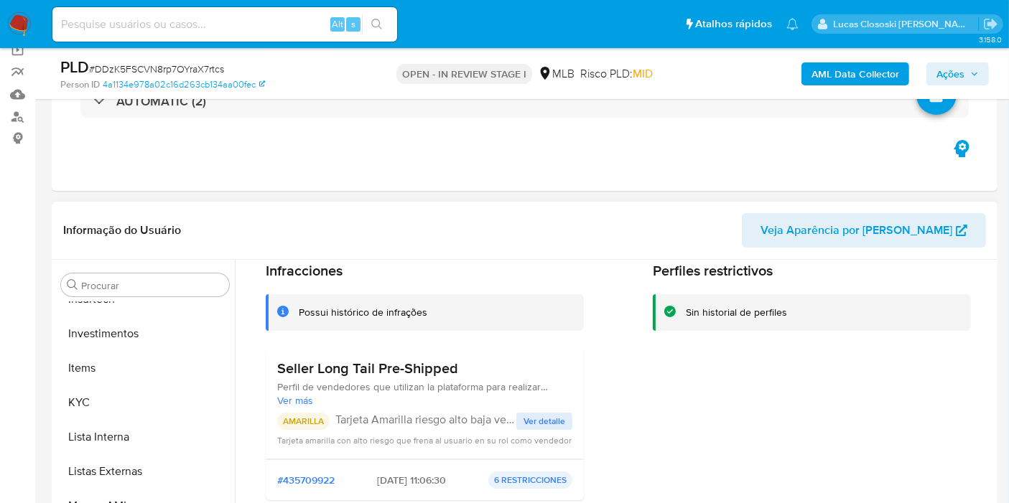
scroll to position [80, 0]
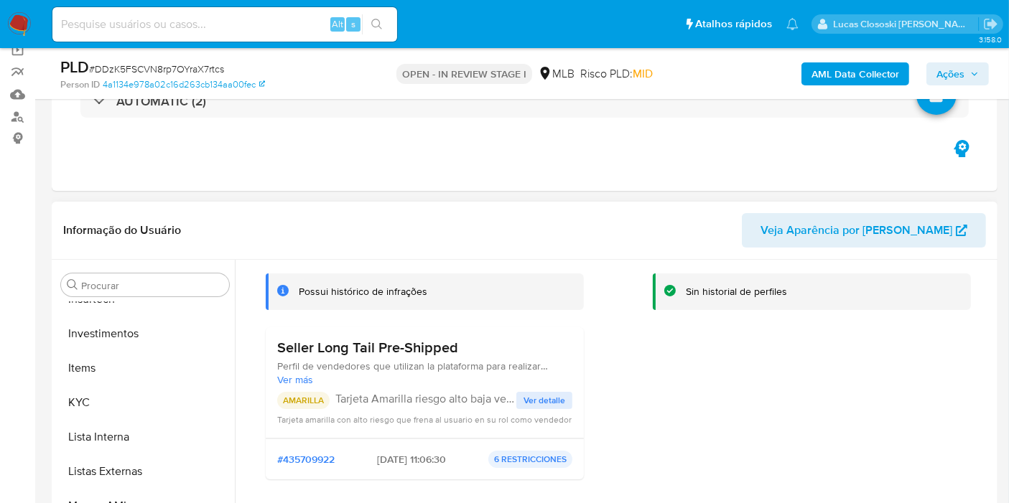
click at [938, 63] on span "Ações" at bounding box center [950, 73] width 28 height 23
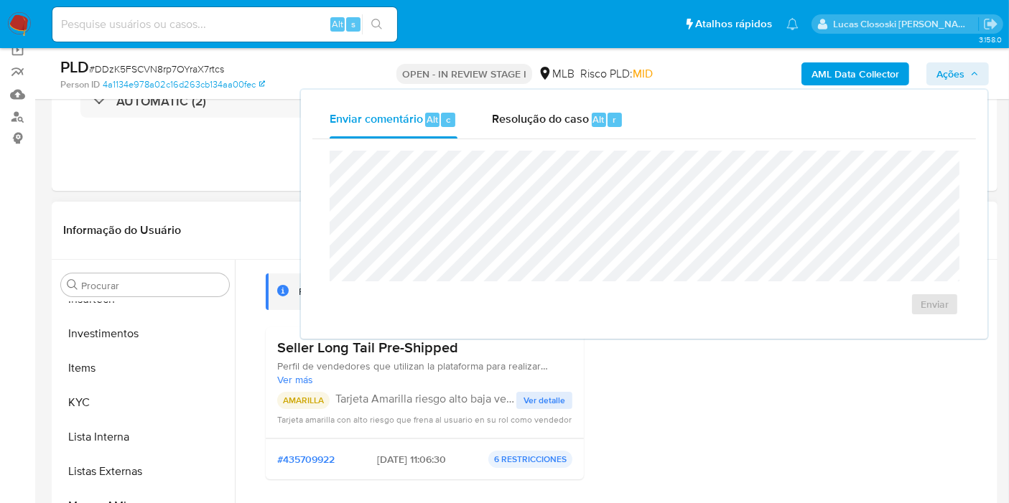
drag, startPoint x: 541, startPoint y: 126, endPoint x: 541, endPoint y: 146, distance: 20.1
click at [541, 126] on span "Resolução do caso" at bounding box center [540, 119] width 97 height 17
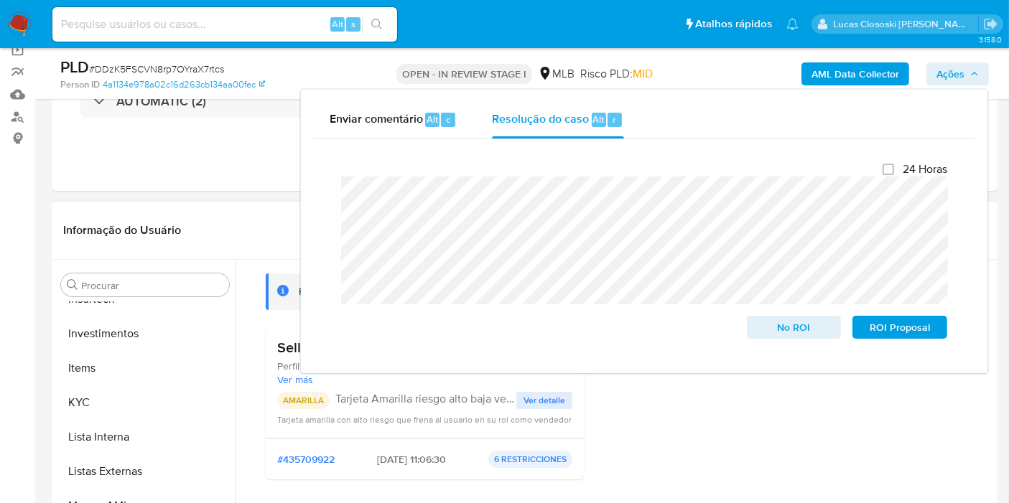
click at [954, 68] on span "Ações" at bounding box center [950, 73] width 28 height 23
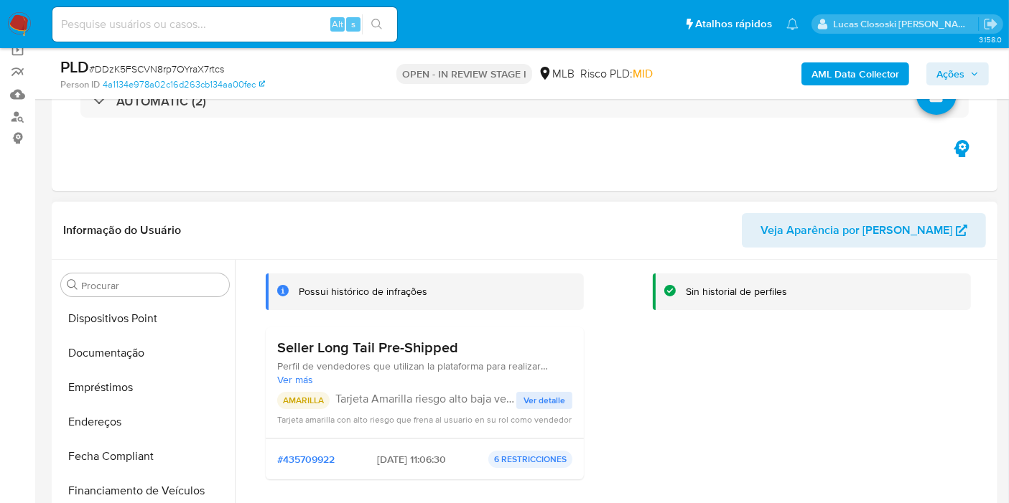
scroll to position [0, 0]
click at [98, 340] on button "Anexos" at bounding box center [139, 354] width 168 height 34
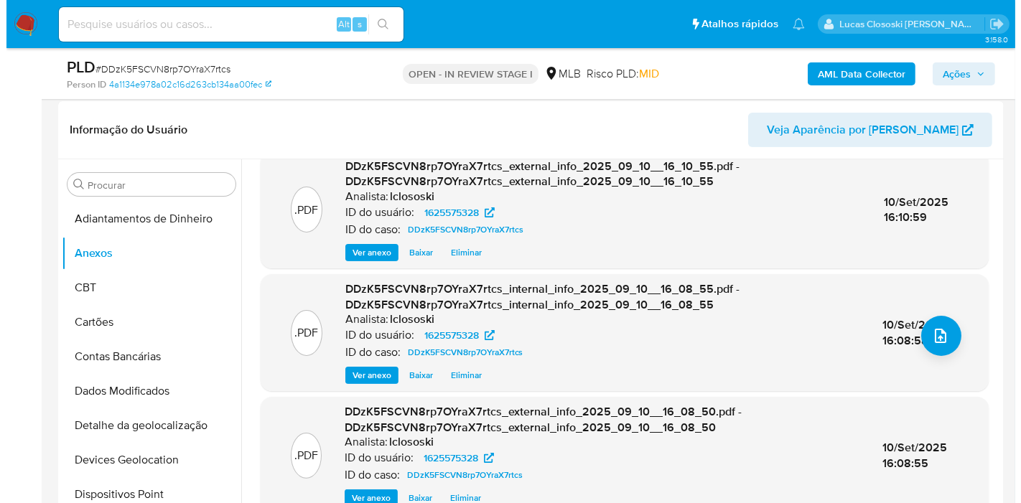
scroll to position [352, 0]
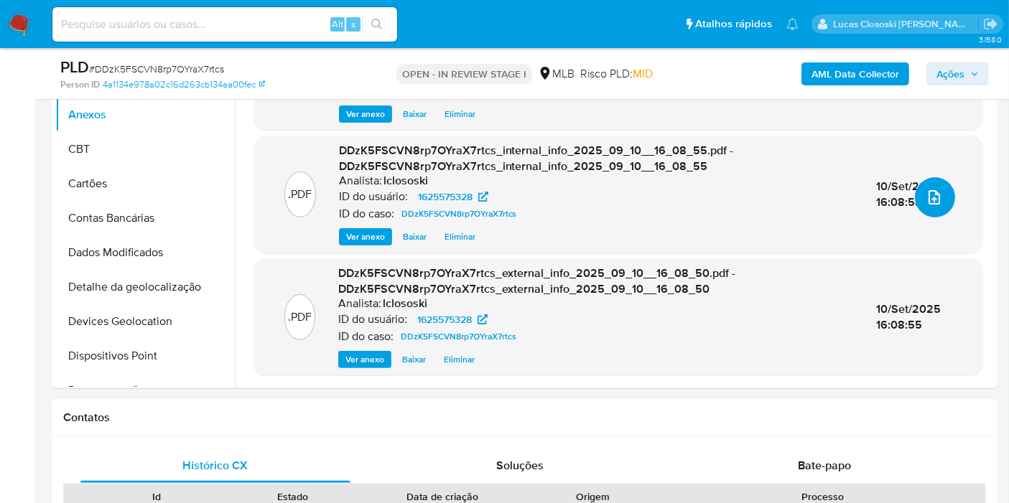
click at [933, 195] on icon "upload-file" at bounding box center [933, 197] width 11 height 14
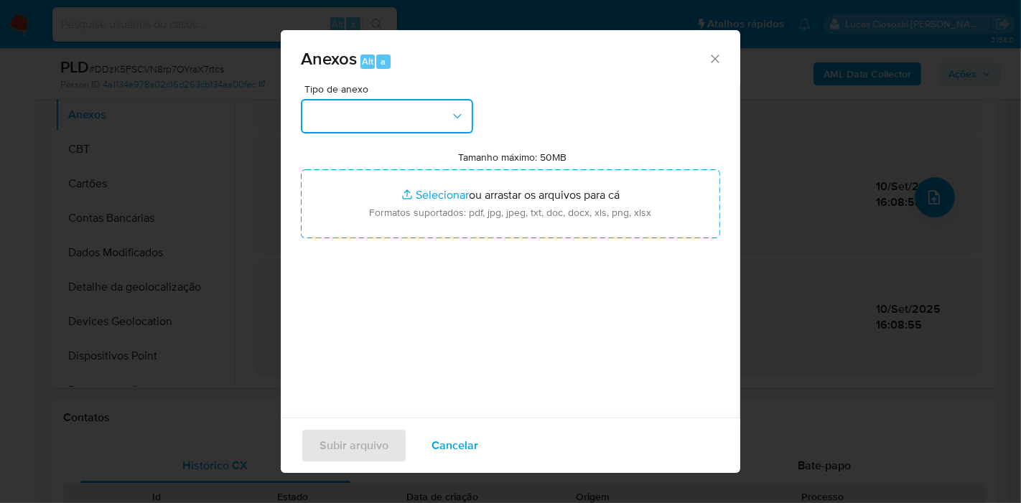
click at [403, 118] on button "button" at bounding box center [387, 116] width 172 height 34
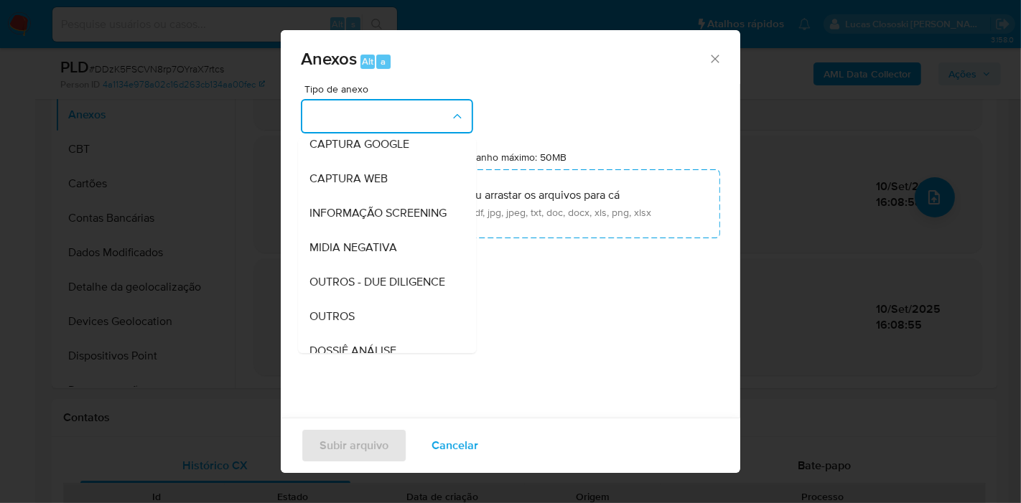
scroll to position [220, 0]
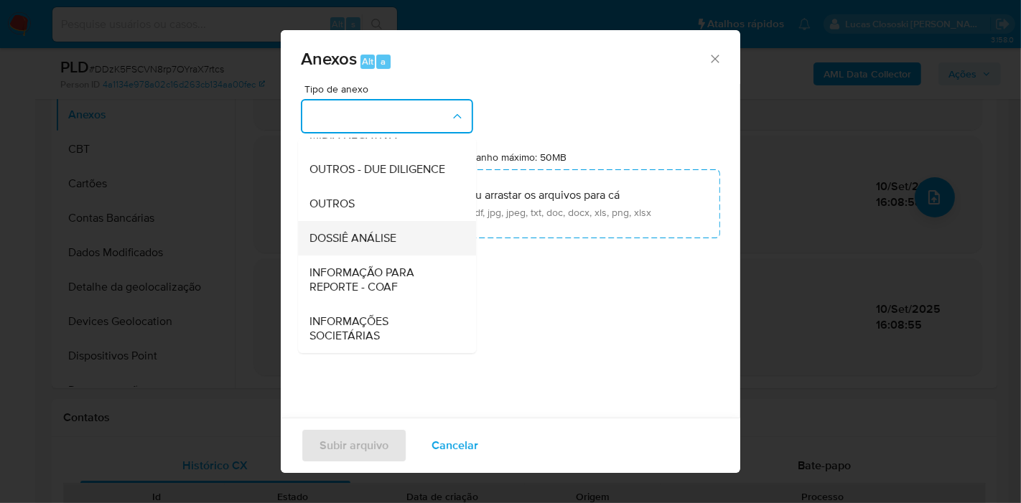
click at [361, 246] on span "DOSSIÊ ANÁLISE" at bounding box center [352, 238] width 87 height 14
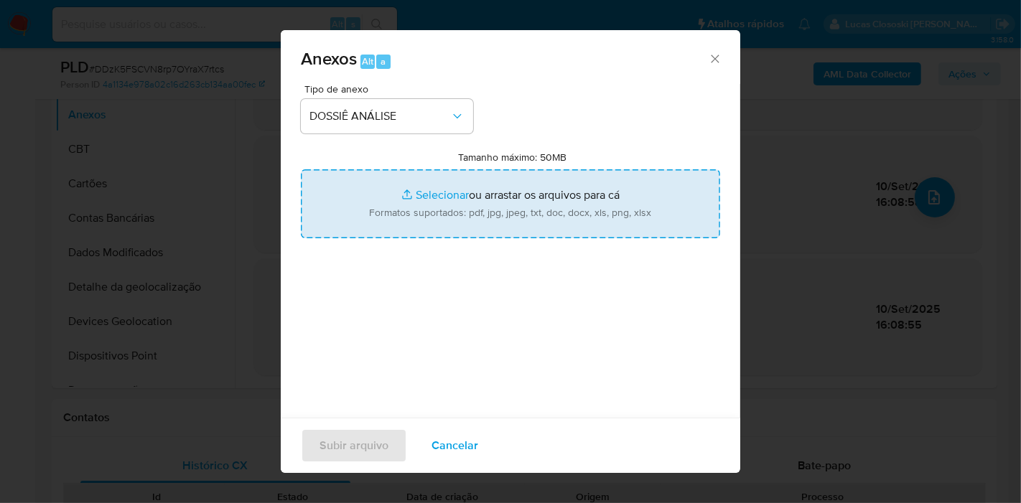
click at [391, 211] on input "Tamanho máximo: 50MB Selecionar arquivos" at bounding box center [510, 203] width 419 height 69
type input "C:\fakepath\Mulan 1625575328_2025_09_10_12_19_58.xlsx"
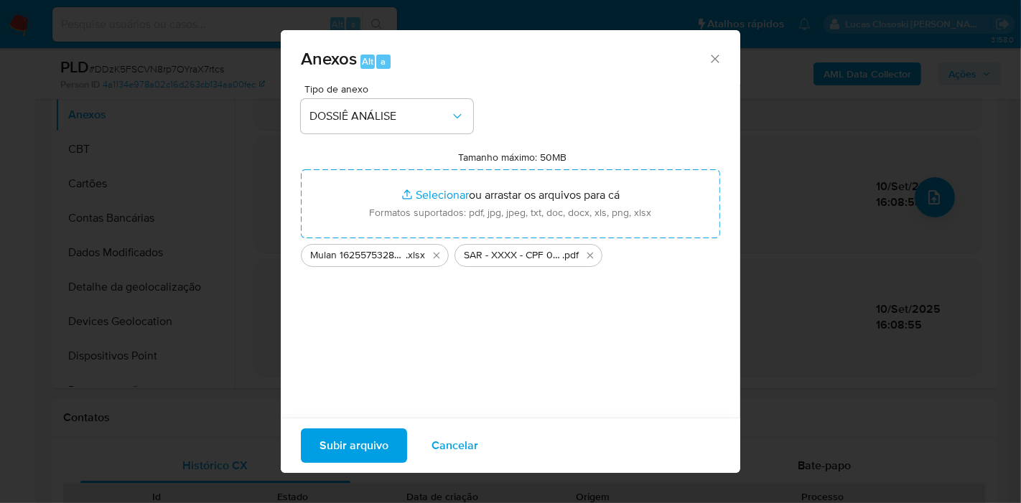
click at [350, 448] on span "Subir arquivo" at bounding box center [354, 446] width 69 height 32
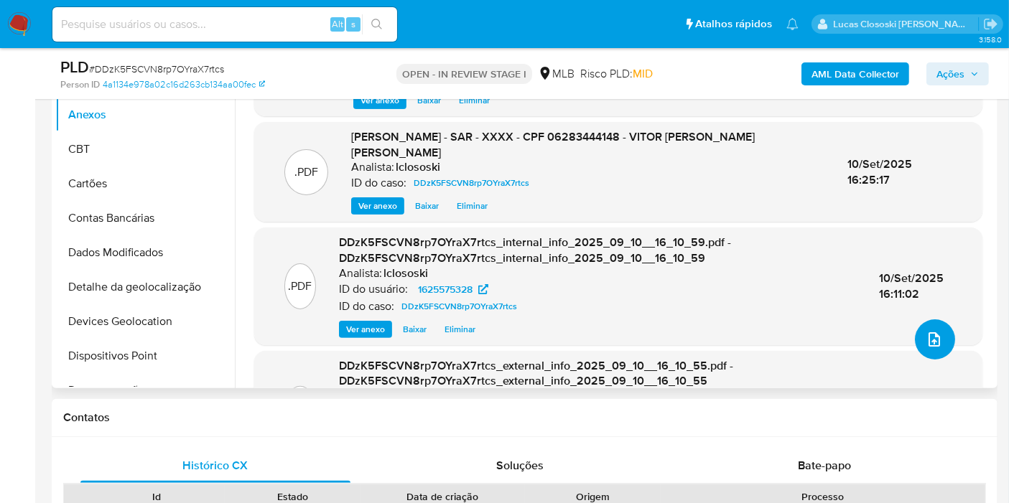
scroll to position [113, 0]
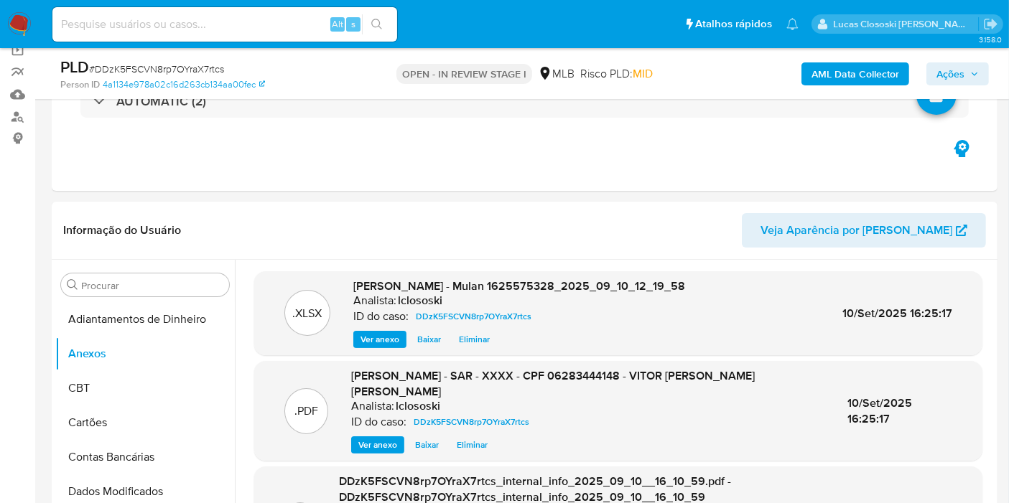
click at [972, 73] on icon "button" at bounding box center [974, 74] width 6 height 4
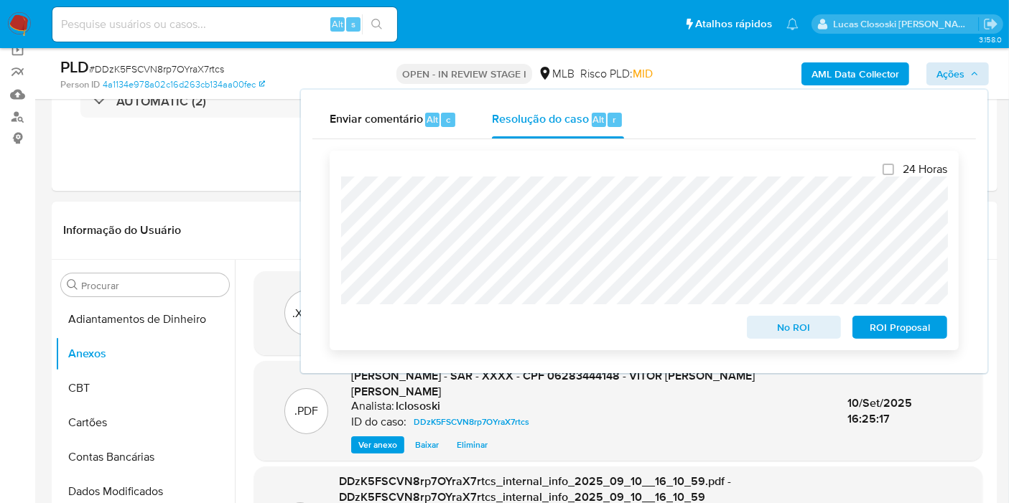
click at [913, 325] on span "ROI Proposal" at bounding box center [899, 327] width 75 height 20
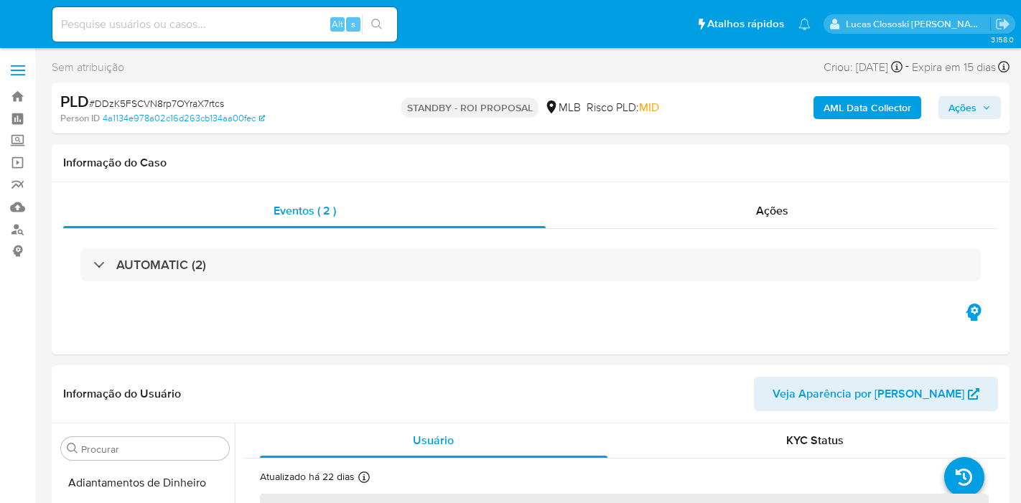
select select "10"
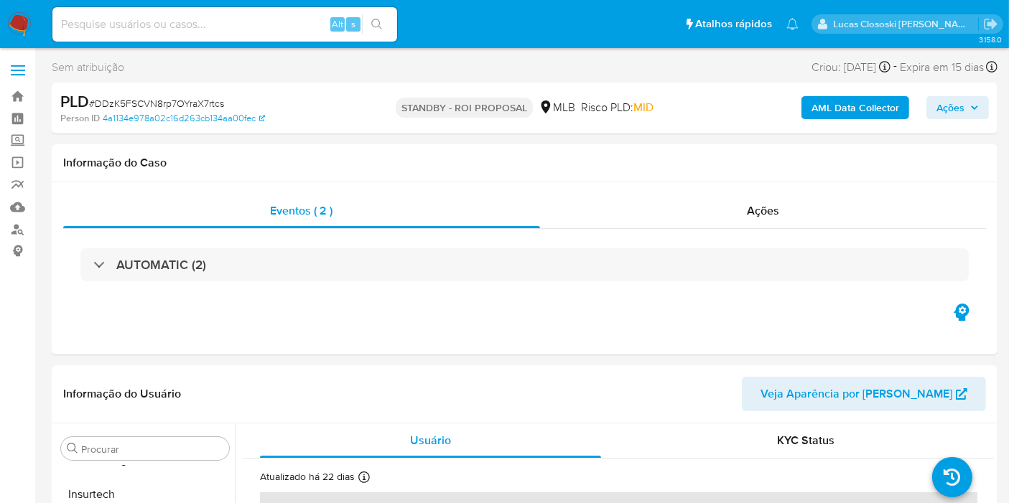
scroll to position [675, 0]
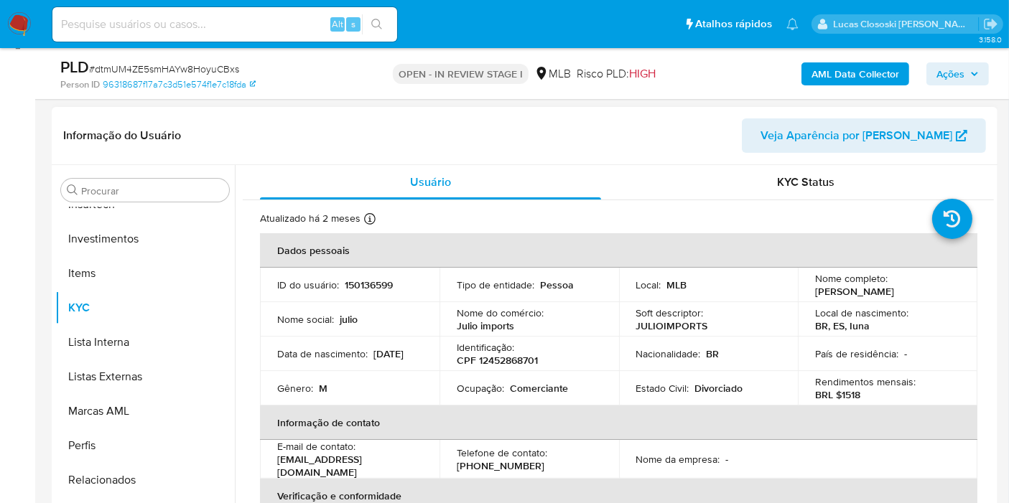
scroll to position [319, 0]
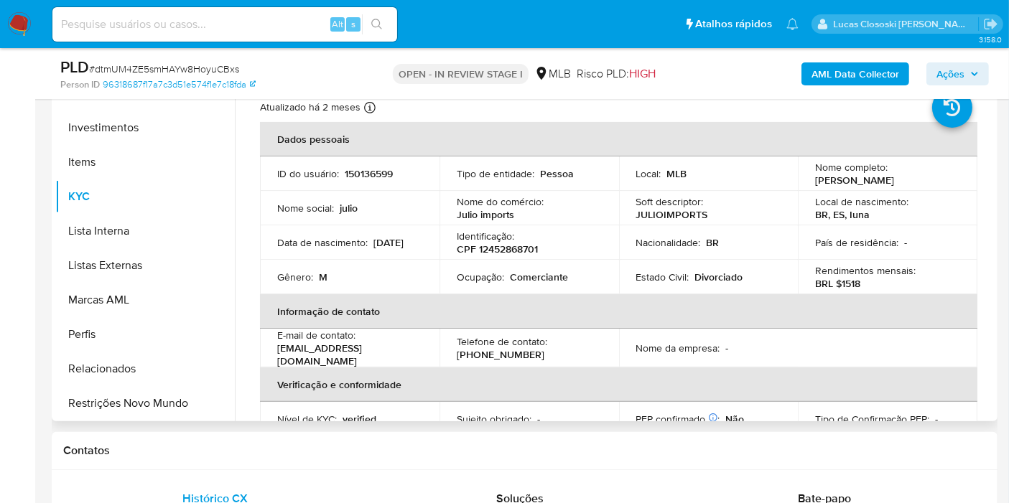
click at [531, 253] on p "CPF 12452868701" at bounding box center [497, 249] width 81 height 13
copy p "12452868701"
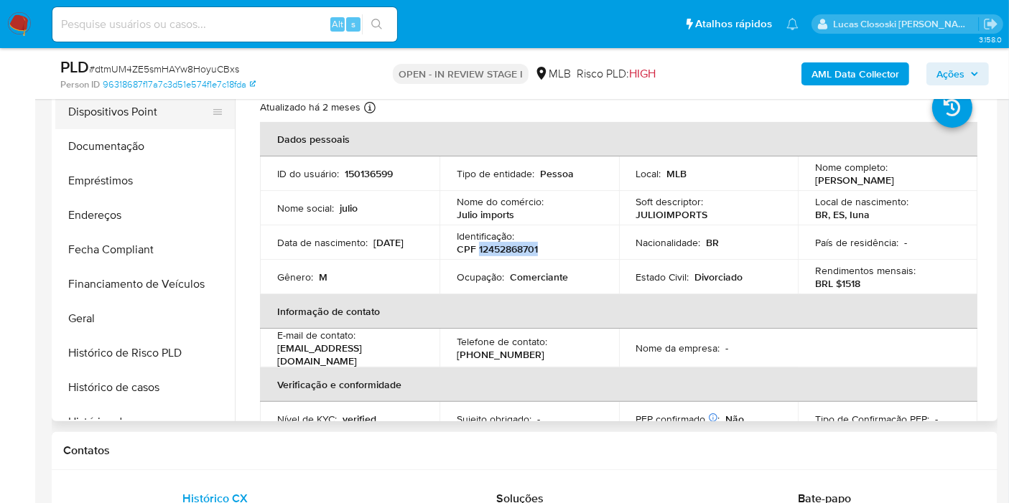
scroll to position [197, 0]
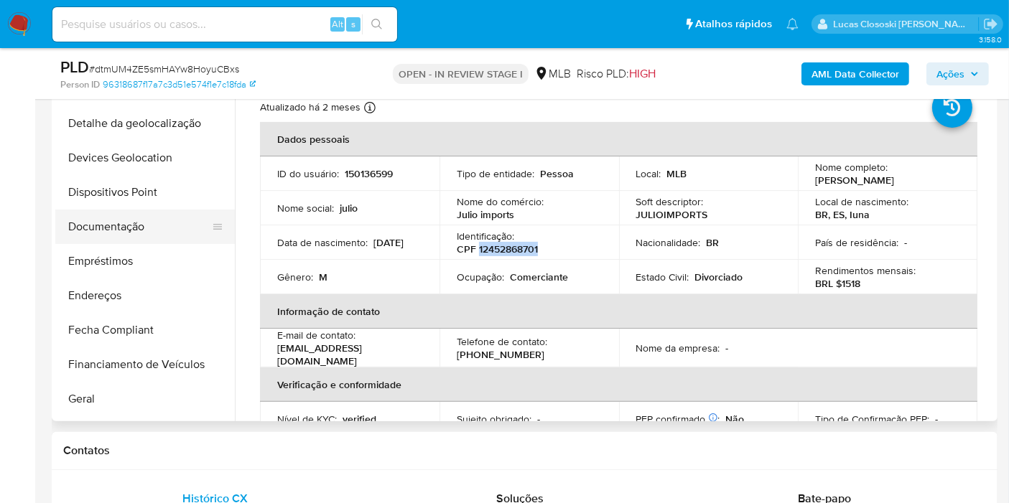
click at [144, 216] on button "Documentação" at bounding box center [139, 227] width 168 height 34
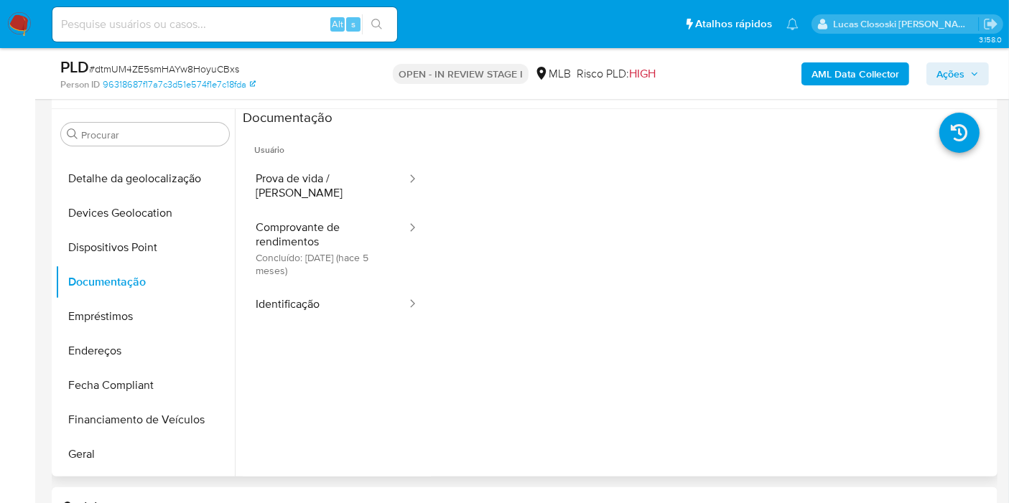
scroll to position [239, 0]
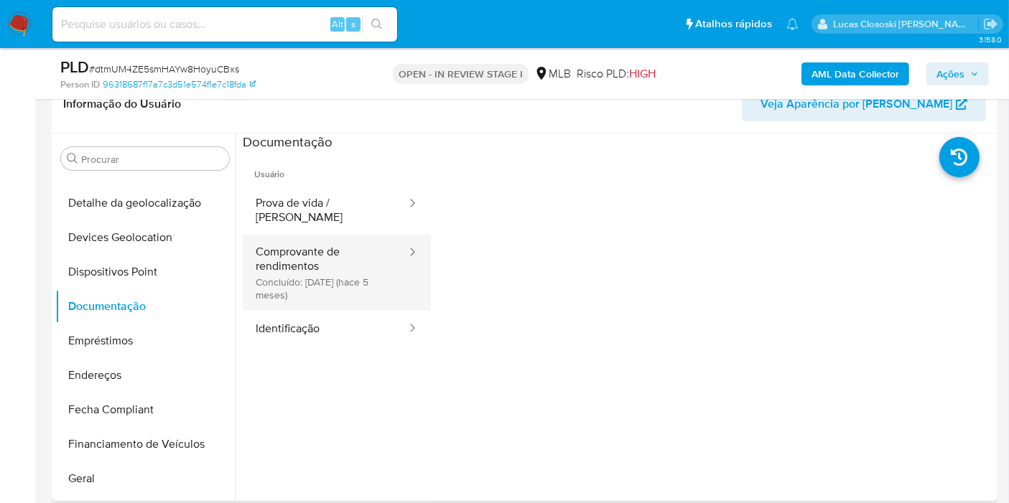
click at [365, 248] on button "Comprovante de rendimentos Concluído: [DATE] (hace 5 meses)" at bounding box center [325, 273] width 165 height 76
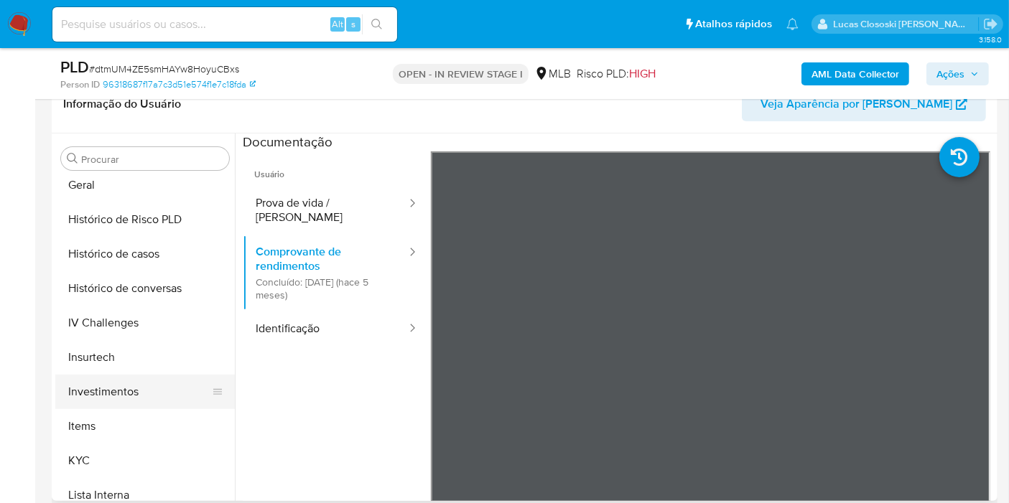
scroll to position [516, 0]
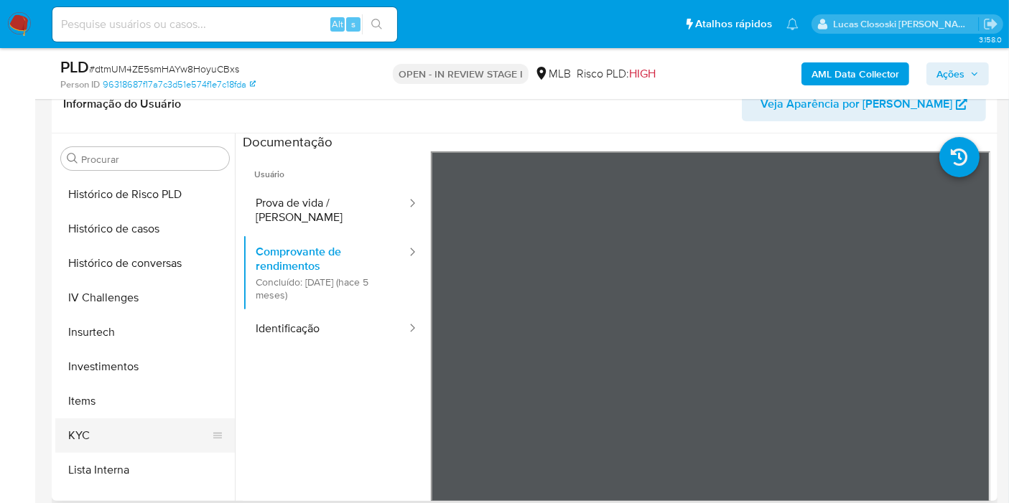
click at [133, 426] on button "KYC" at bounding box center [139, 436] width 168 height 34
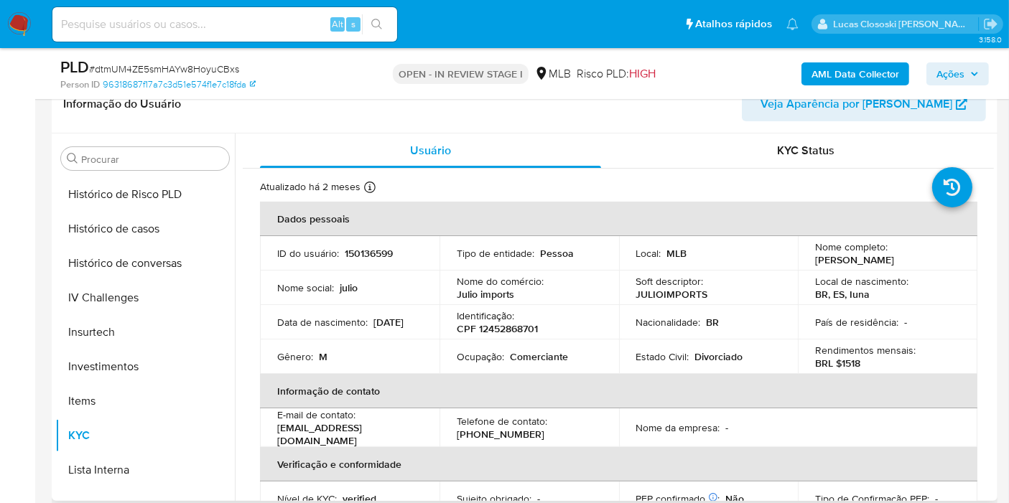
click at [511, 329] on p "CPF 12452868701" at bounding box center [497, 328] width 81 height 13
copy p "12452868701"
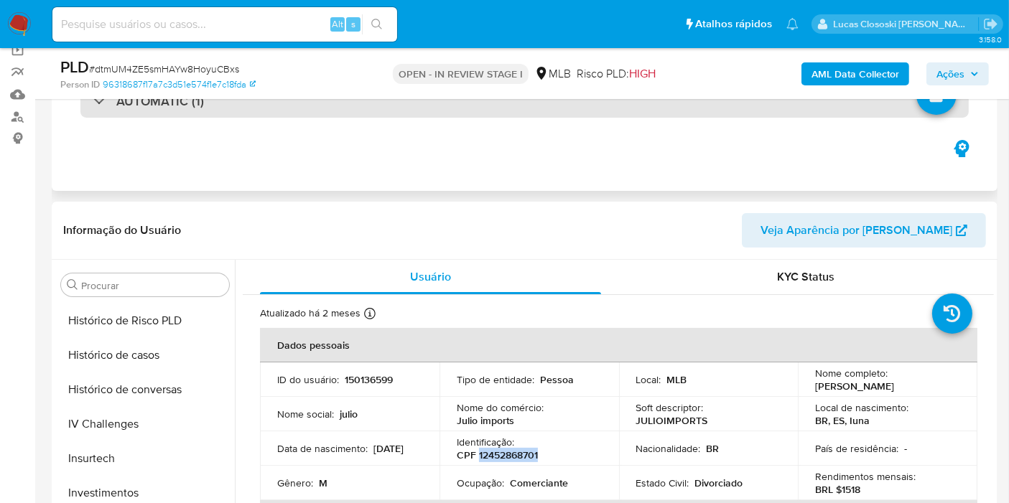
scroll to position [80, 0]
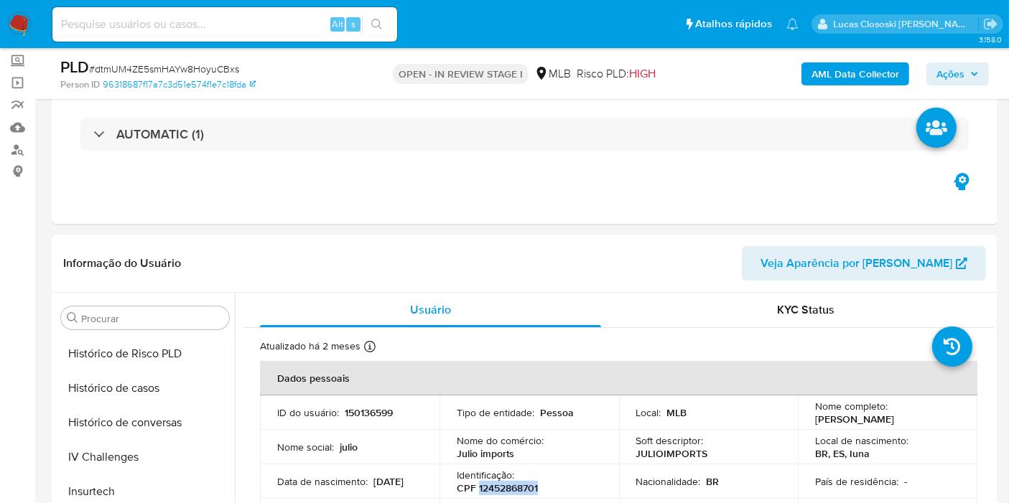
click at [848, 74] on b "AML Data Collector" at bounding box center [855, 73] width 88 height 23
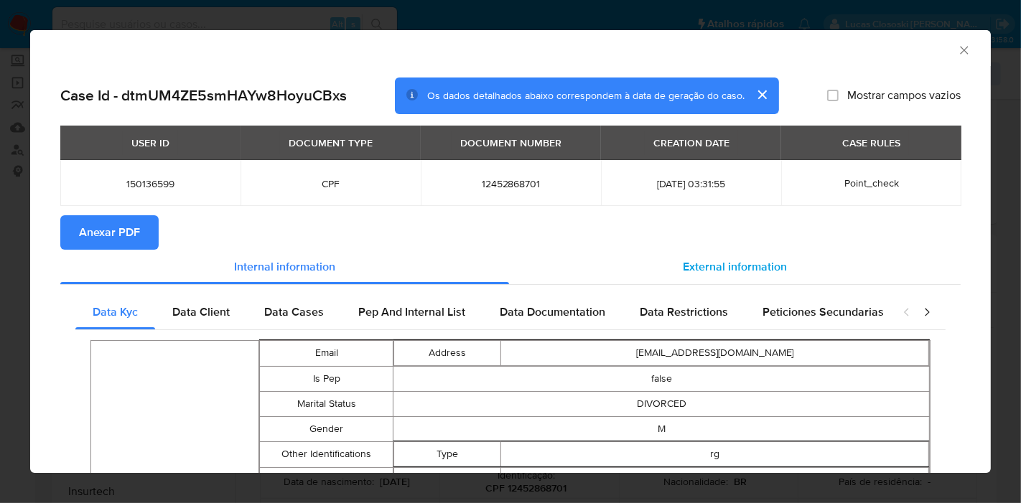
click at [752, 274] on span "External information" at bounding box center [735, 266] width 104 height 17
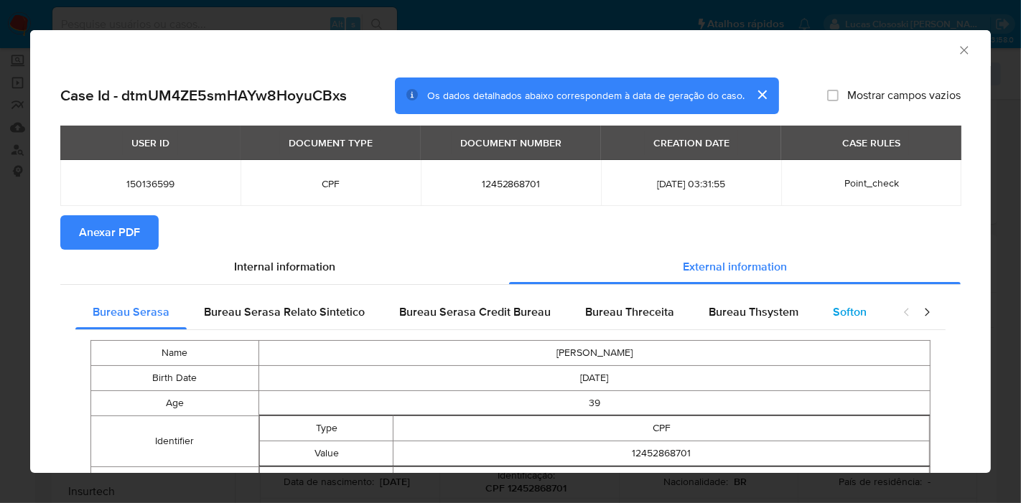
click at [833, 314] on span "Softon" at bounding box center [850, 312] width 34 height 17
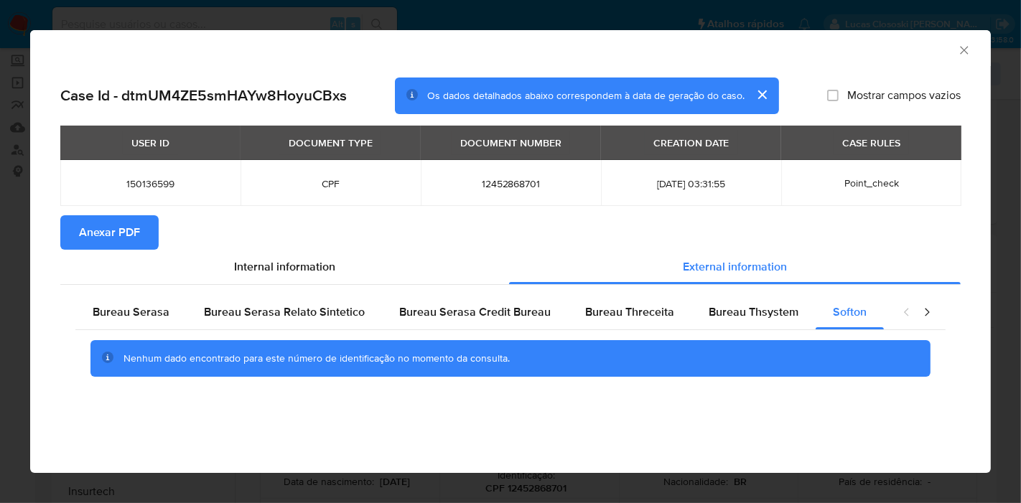
click at [961, 50] on icon "Fechar a janela" at bounding box center [964, 50] width 14 height 14
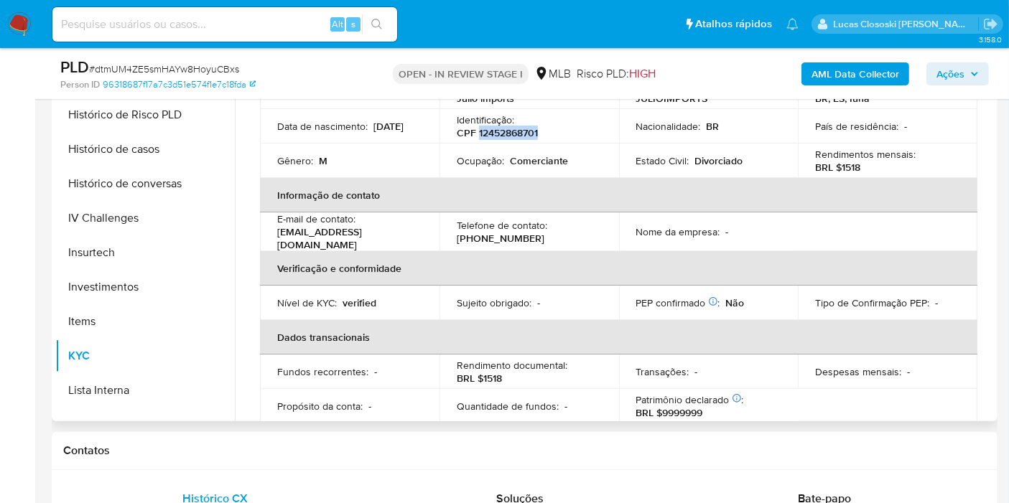
scroll to position [0, 0]
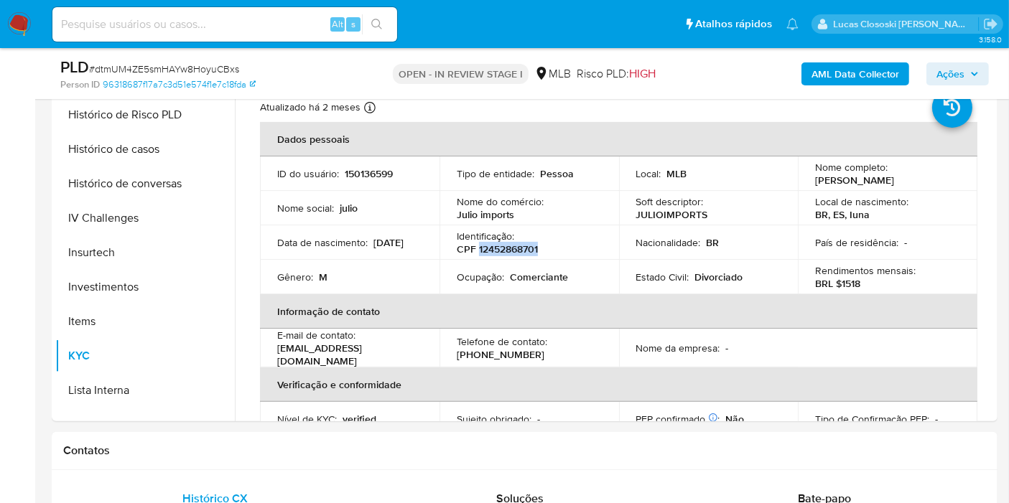
copy p "12452868701"
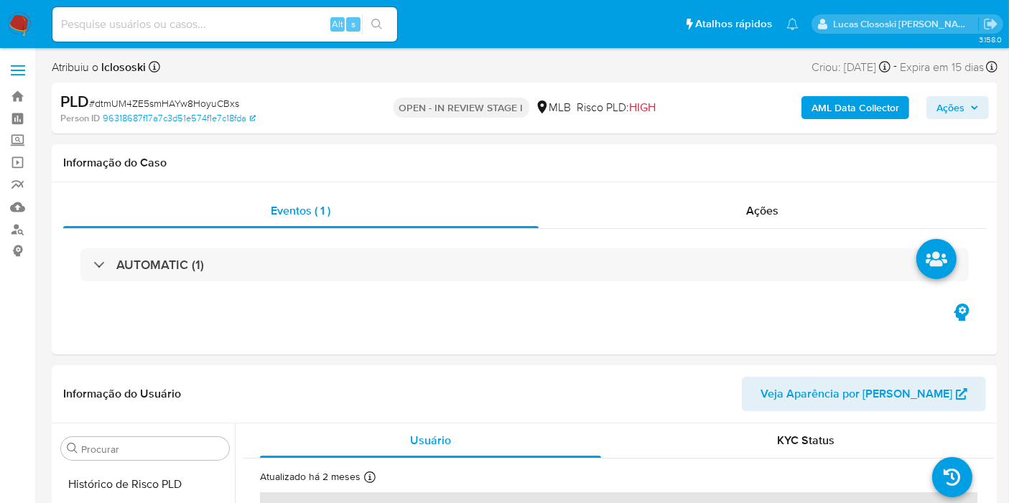
click at [836, 118] on b "AML Data Collector" at bounding box center [855, 107] width 88 height 23
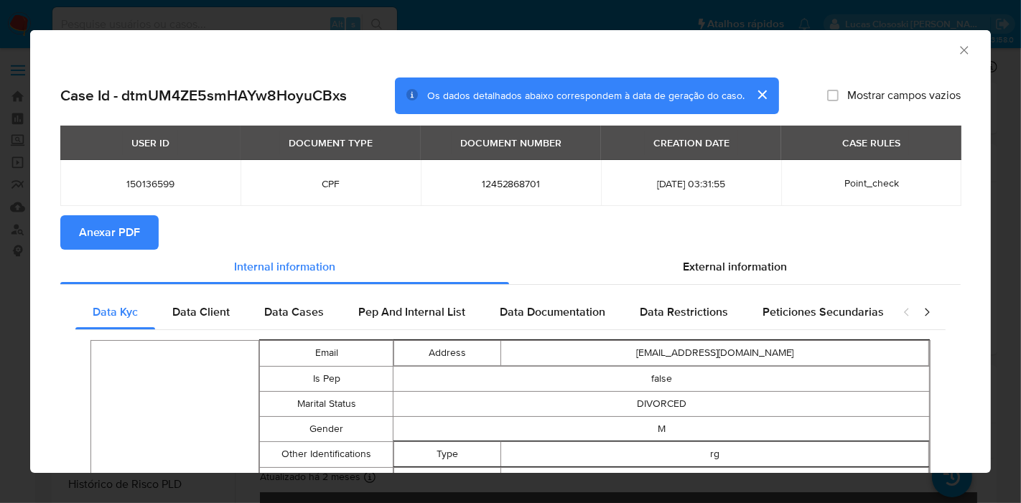
click at [118, 241] on span "Anexar PDF" at bounding box center [109, 233] width 61 height 32
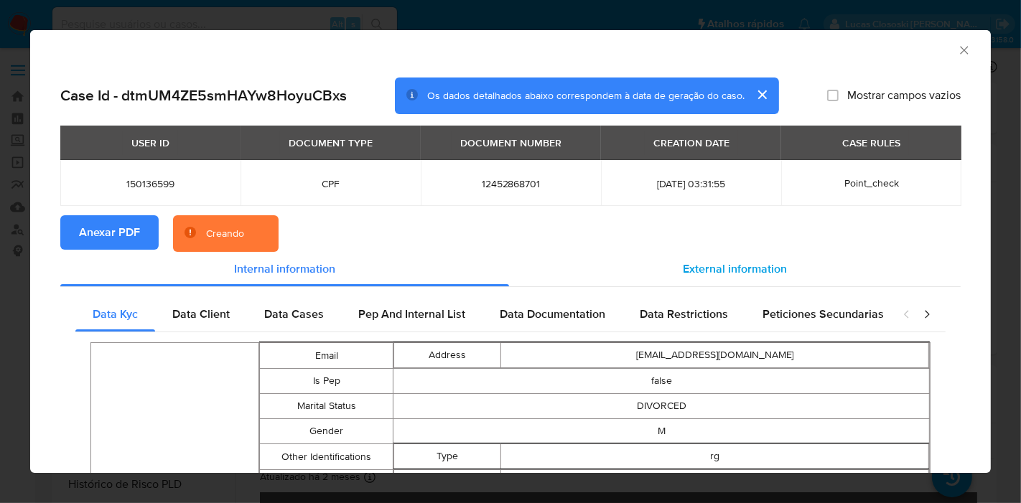
click at [668, 265] on div "External information" at bounding box center [735, 269] width 452 height 34
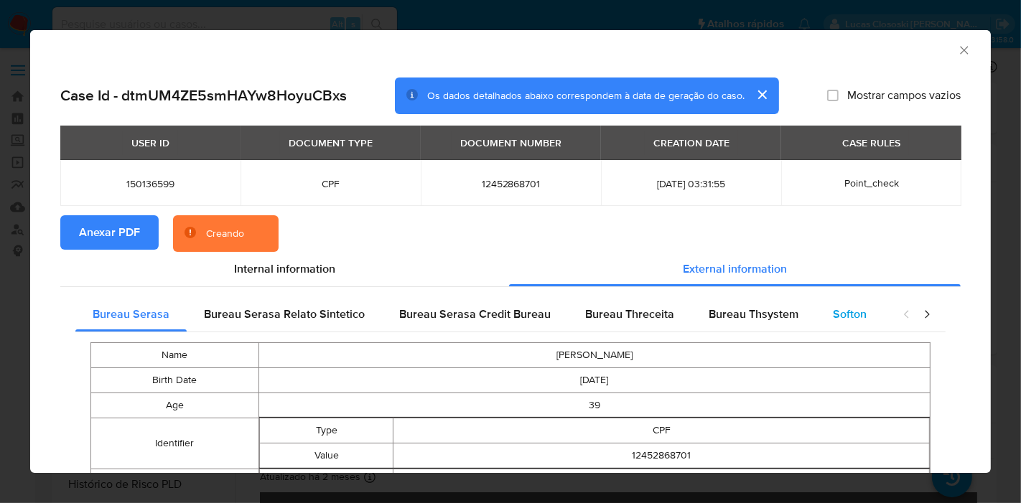
click at [838, 312] on span "Softon" at bounding box center [850, 314] width 34 height 17
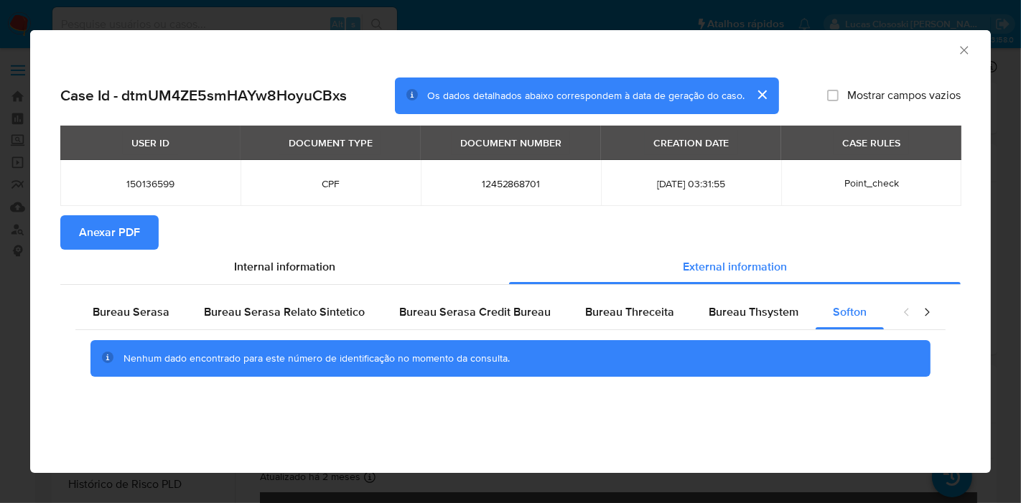
click at [962, 46] on icon "Fechar a janela" at bounding box center [964, 50] width 14 height 14
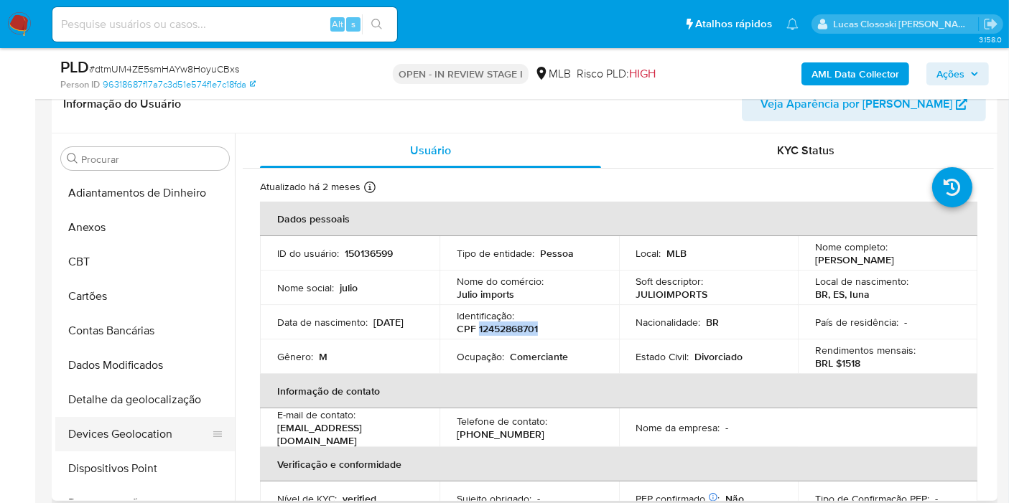
click at [128, 442] on button "Devices Geolocation" at bounding box center [139, 434] width 168 height 34
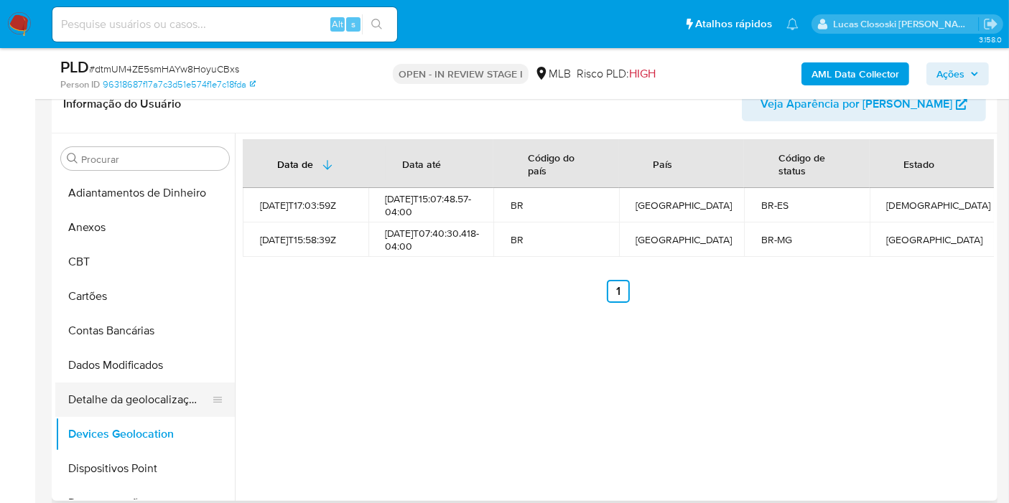
scroll to position [80, 0]
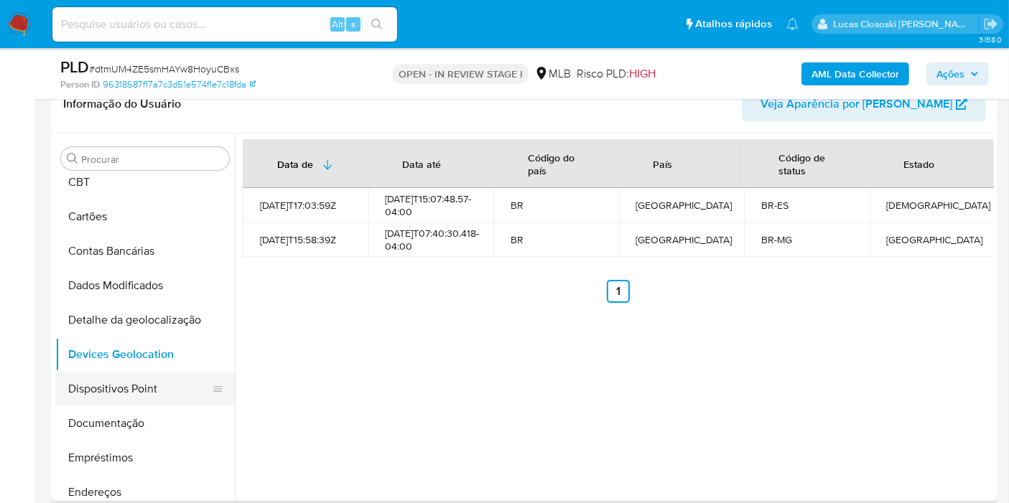
click at [123, 376] on button "Dispositivos Point" at bounding box center [139, 389] width 168 height 34
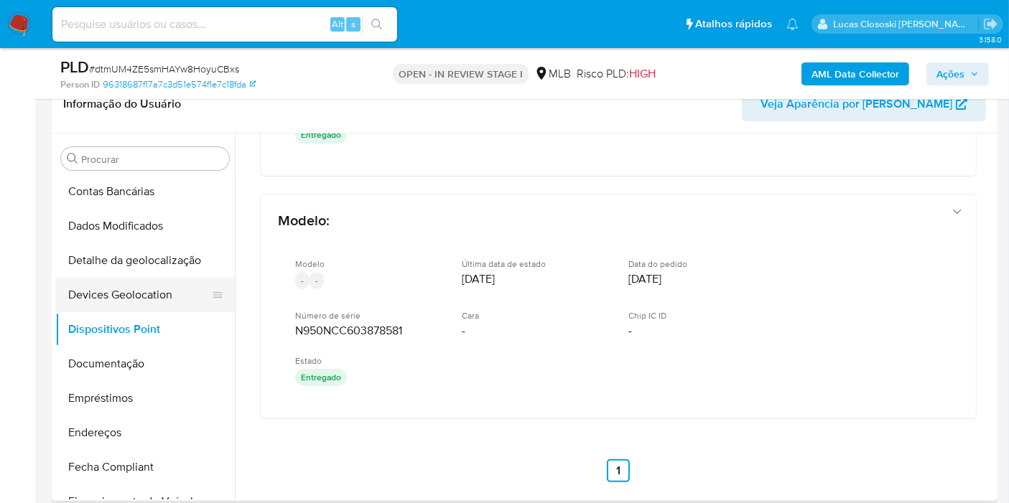
scroll to position [159, 0]
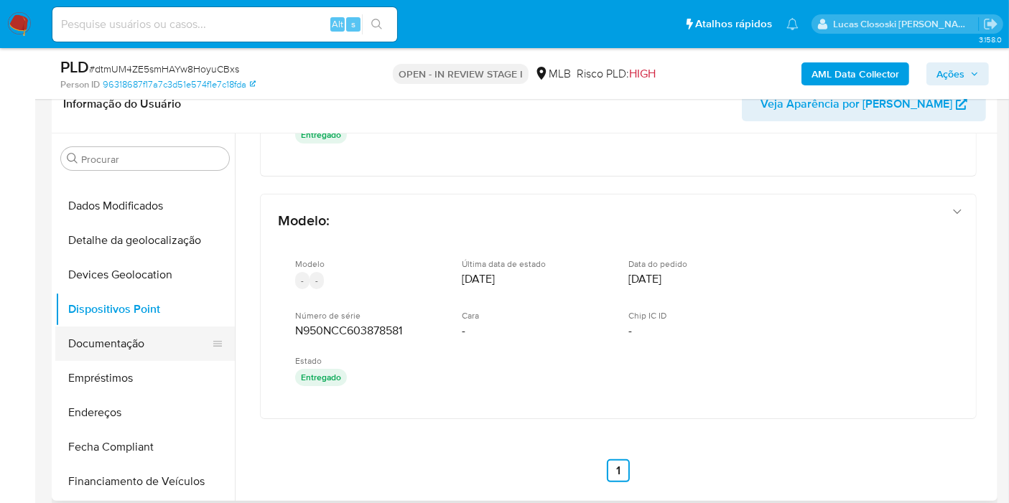
click at [92, 332] on button "Documentação" at bounding box center [139, 344] width 168 height 34
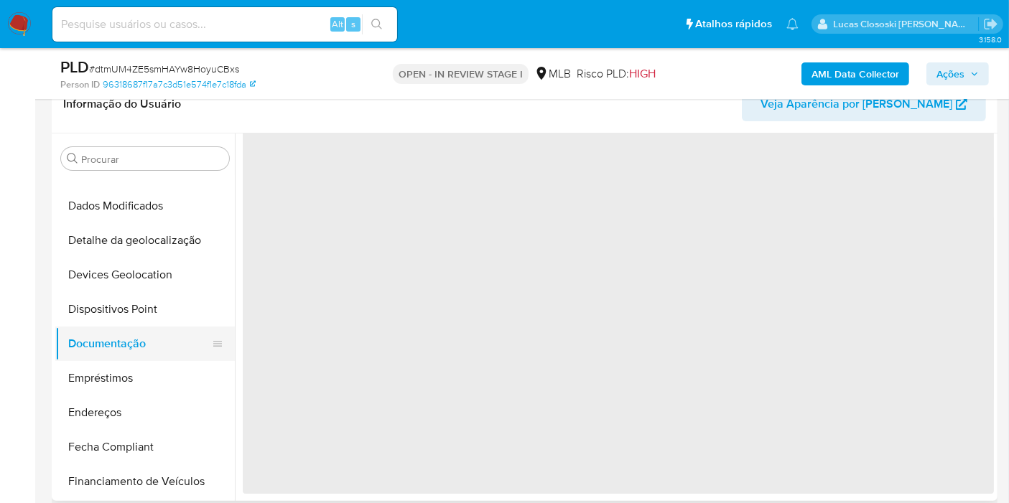
scroll to position [0, 0]
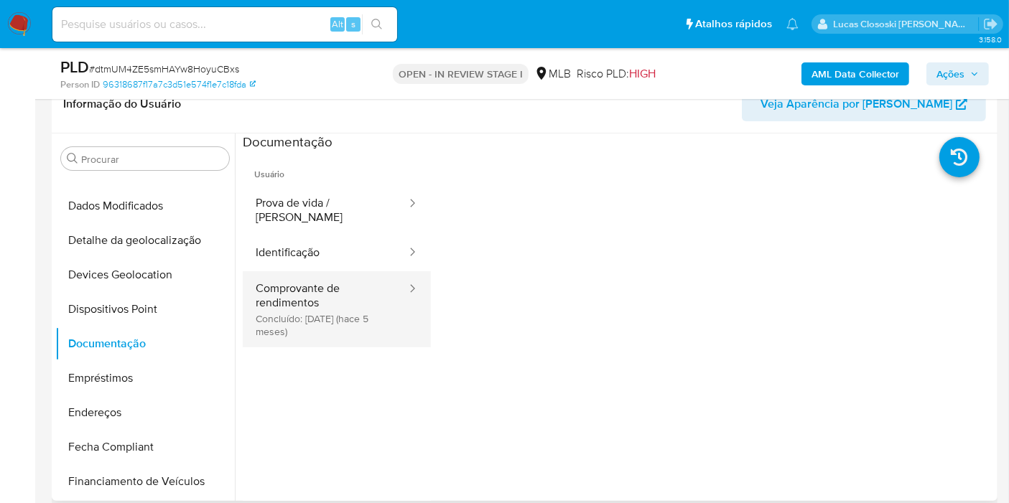
click at [276, 323] on button "Comprovante de rendimentos Concluído: [DATE] (hace 5 meses)" at bounding box center [325, 309] width 165 height 76
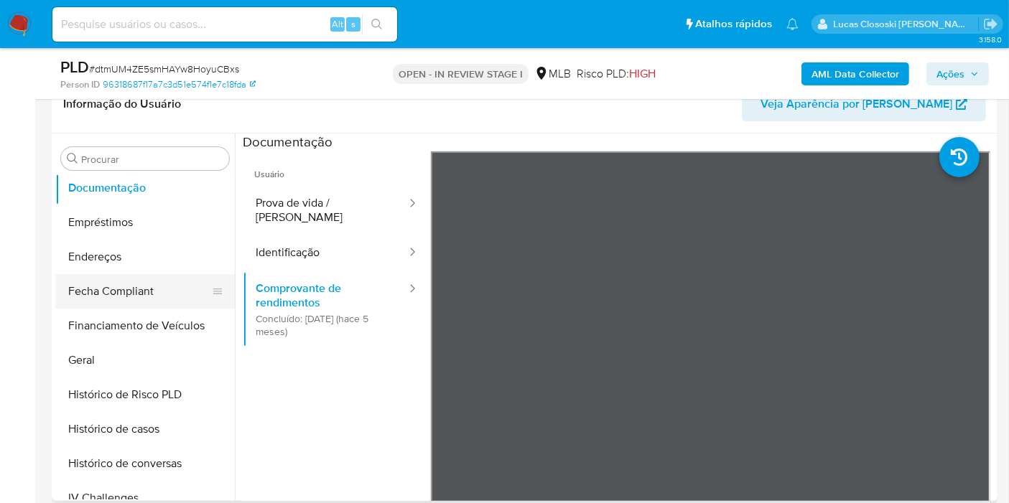
scroll to position [319, 0]
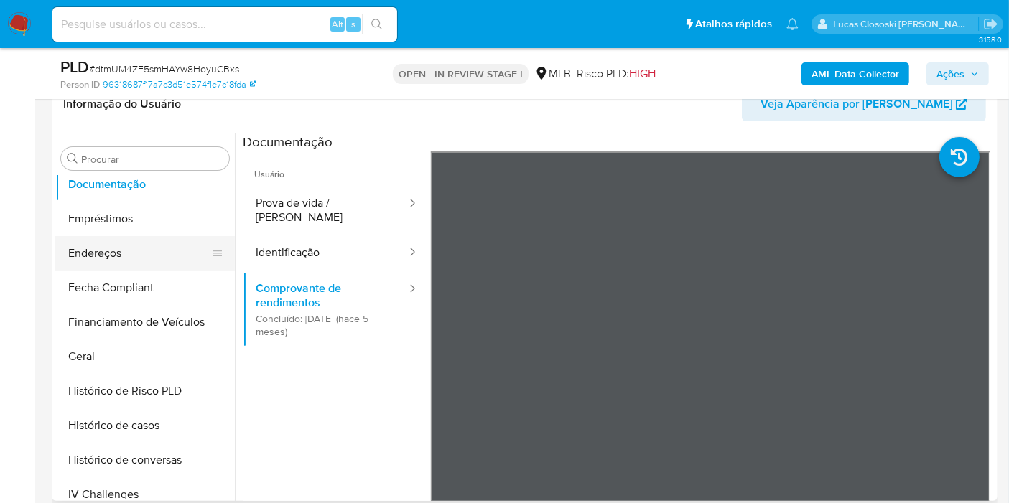
click at [149, 241] on button "Endereços" at bounding box center [139, 253] width 168 height 34
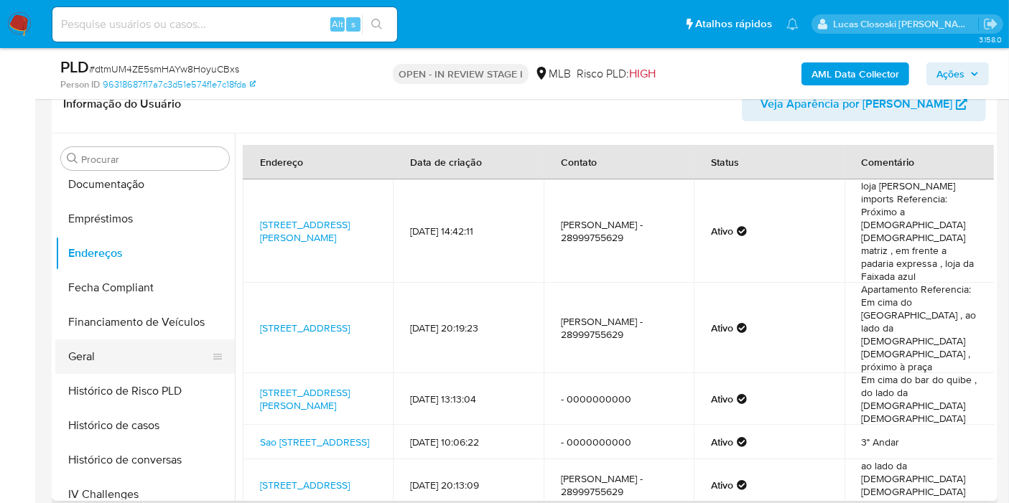
click at [104, 355] on button "Geral" at bounding box center [139, 357] width 168 height 34
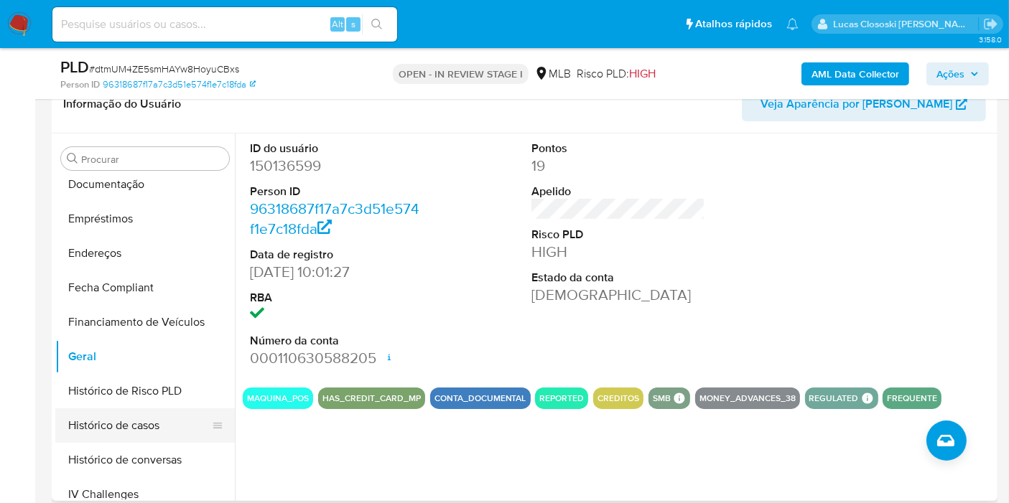
click at [145, 426] on button "Histórico de casos" at bounding box center [139, 426] width 168 height 34
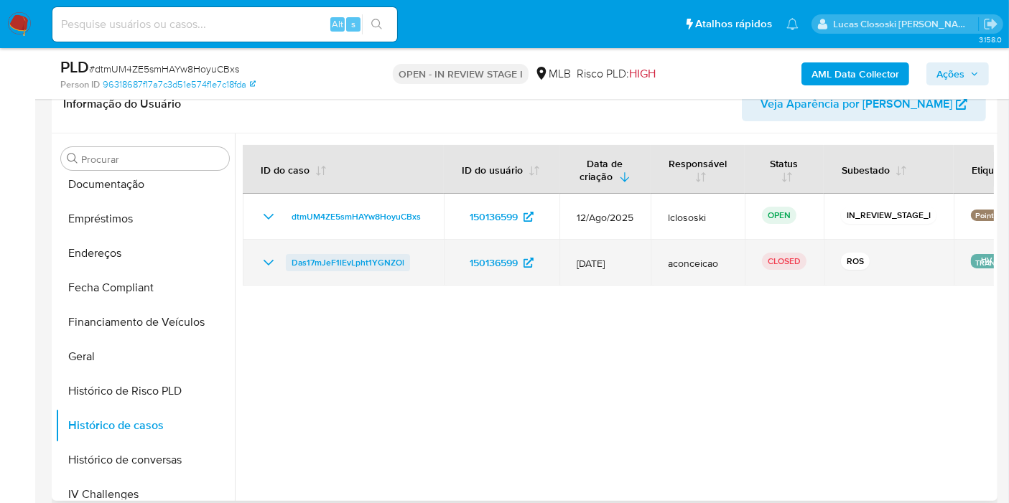
drag, startPoint x: 426, startPoint y: 254, endPoint x: 289, endPoint y: 258, distance: 137.2
click at [289, 258] on td "Das17mJeF1lEvLpht1YGNZOl" at bounding box center [343, 263] width 201 height 46
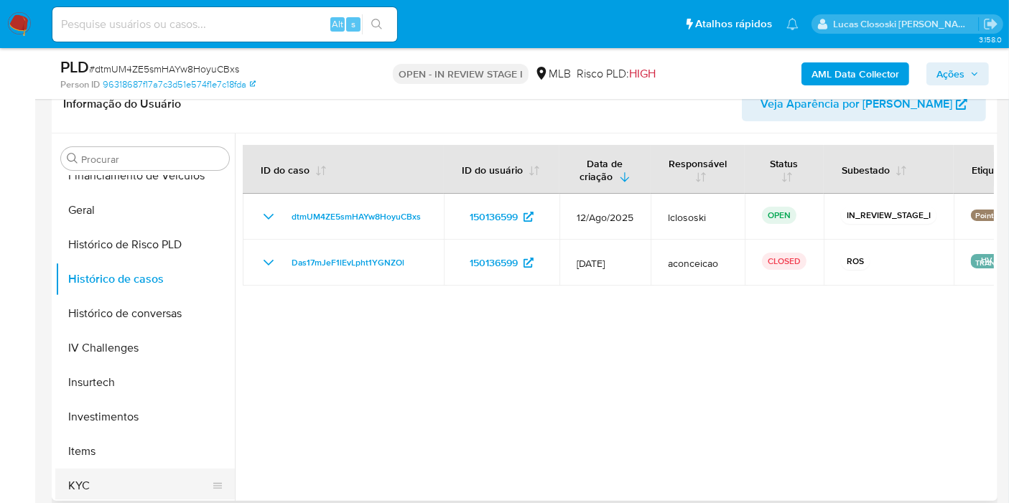
scroll to position [558, 0]
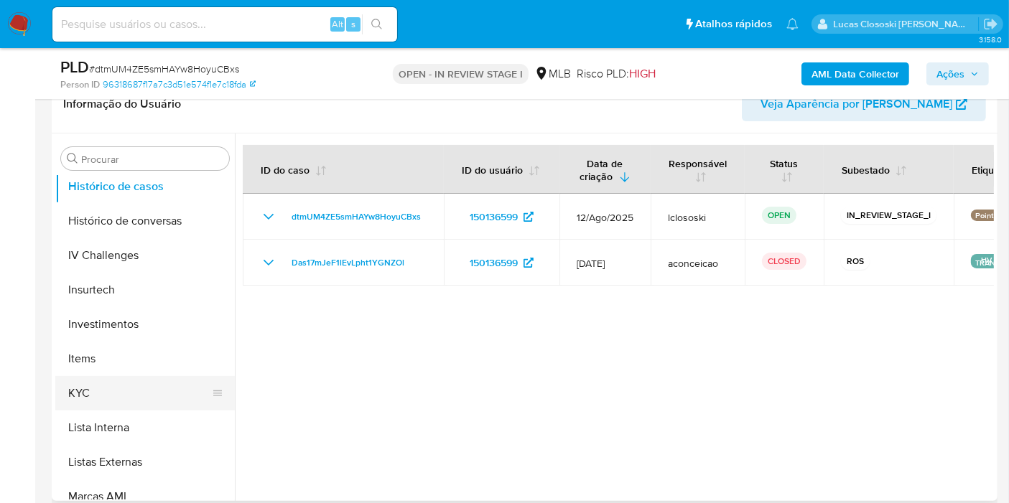
click at [110, 389] on button "KYC" at bounding box center [139, 393] width 168 height 34
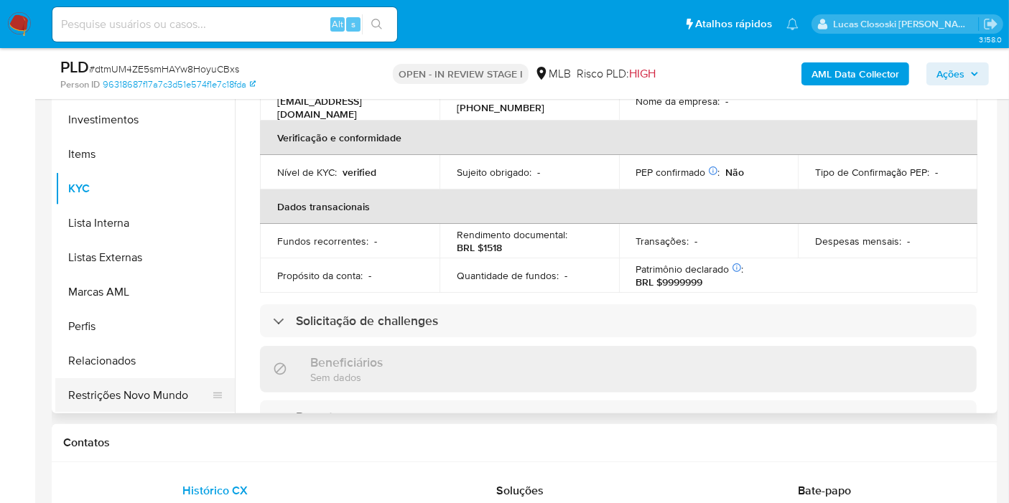
scroll to position [398, 0]
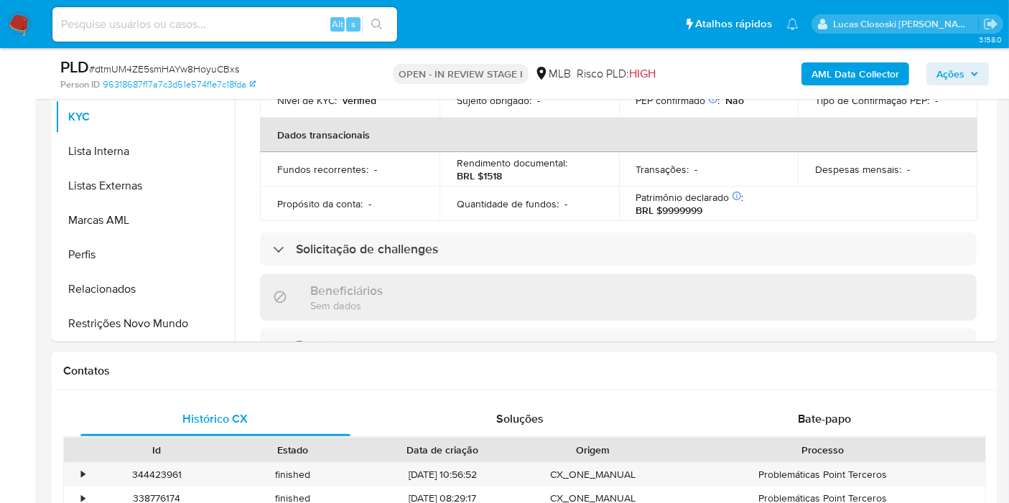
click at [174, 330] on button "Restrições Novo Mundo" at bounding box center [139, 324] width 168 height 34
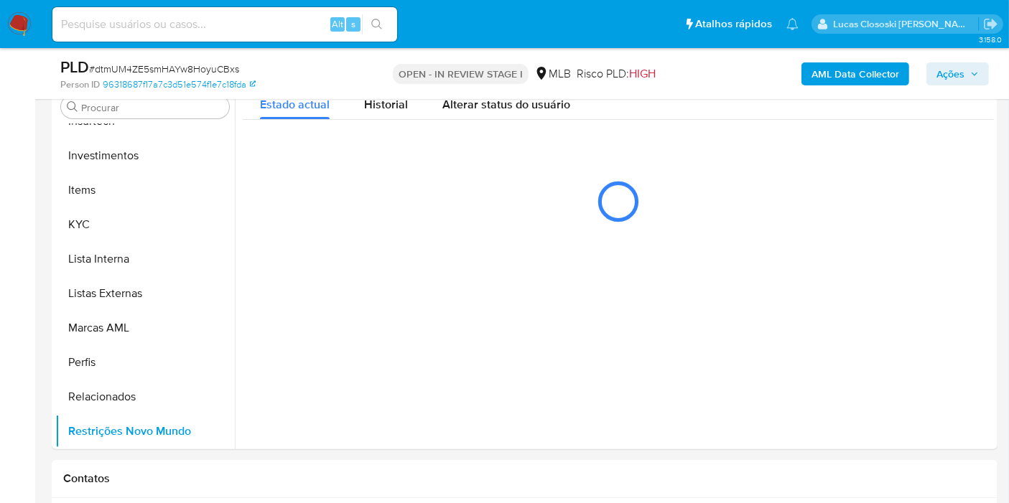
scroll to position [281, 0]
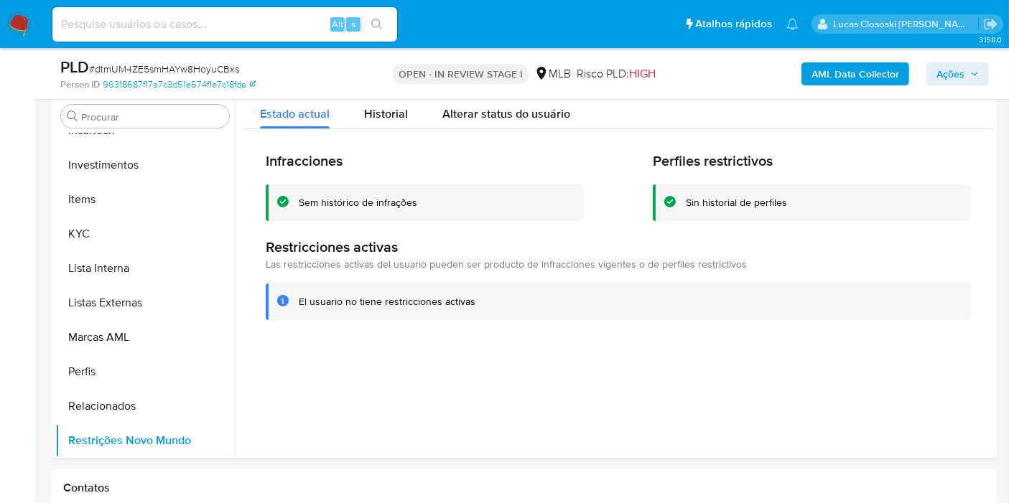
click at [131, 68] on span "# dtmUM4ZE5smHAYw8HoyuCBxs" at bounding box center [164, 69] width 150 height 14
copy span "dtmUM4ZE5smHAYw8HoyuCBxs"
click at [187, 70] on span "# dtmUM4ZE5smHAYw8HoyuCBxs" at bounding box center [164, 69] width 150 height 14
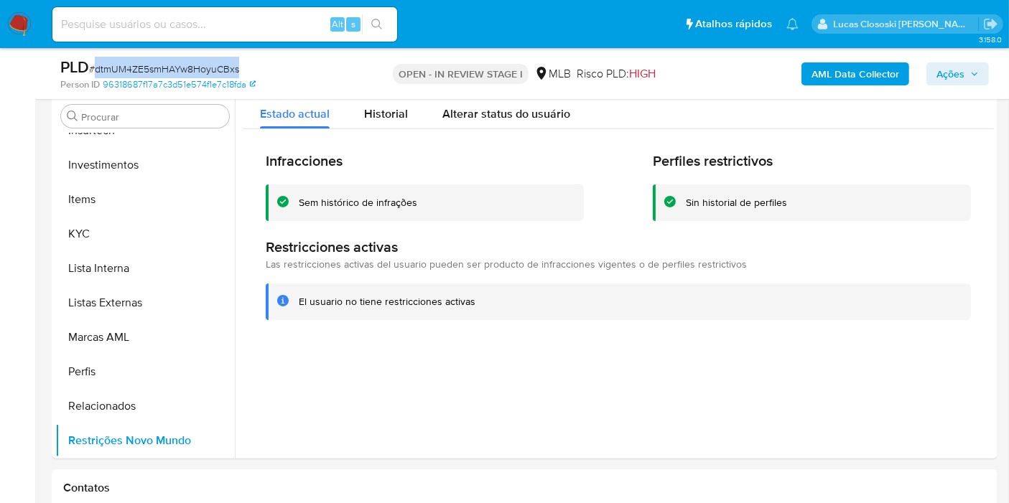
click at [187, 70] on span "# dtmUM4ZE5smHAYw8HoyuCBxs" at bounding box center [164, 69] width 150 height 14
click at [170, 223] on button "KYC" at bounding box center [139, 234] width 168 height 34
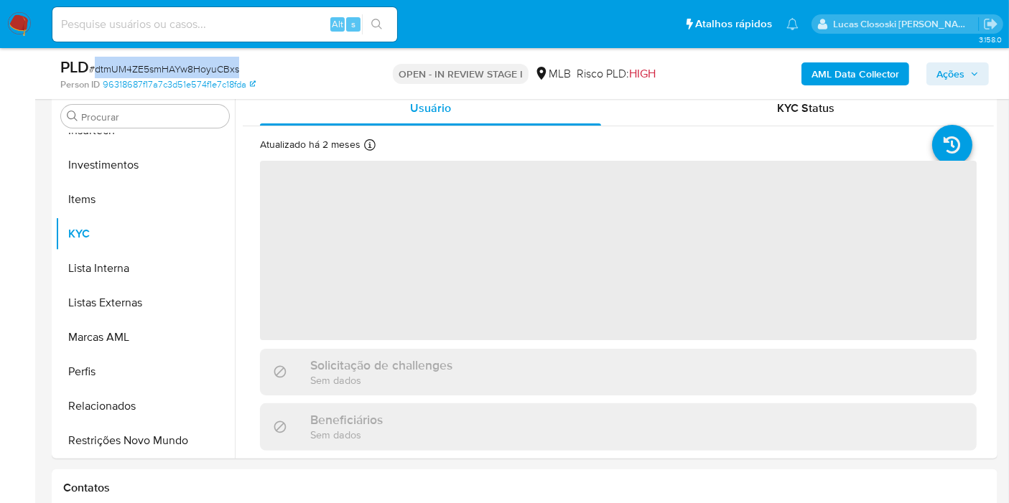
click at [320, 70] on div "PLD # dtmUM4ZE5smHAYw8HoyuCBxs" at bounding box center [212, 68] width 304 height 22
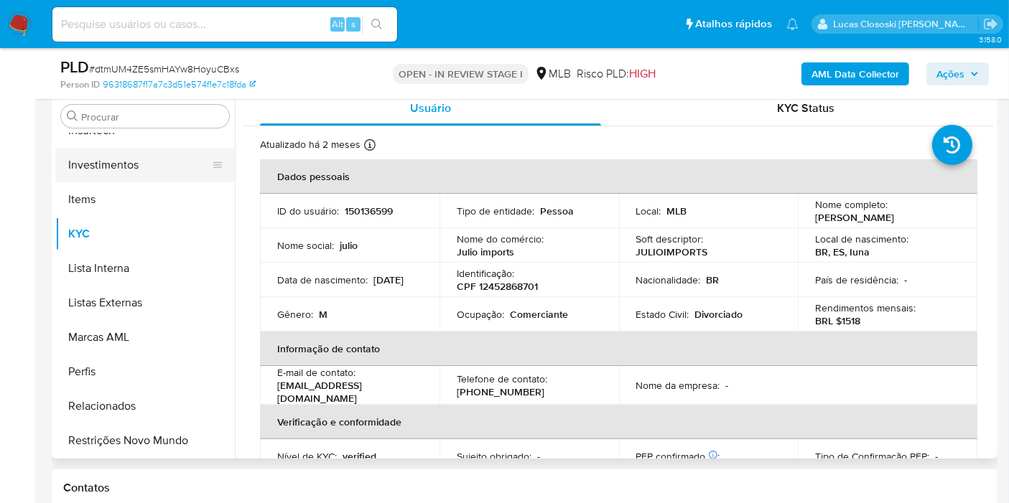
scroll to position [356, 0]
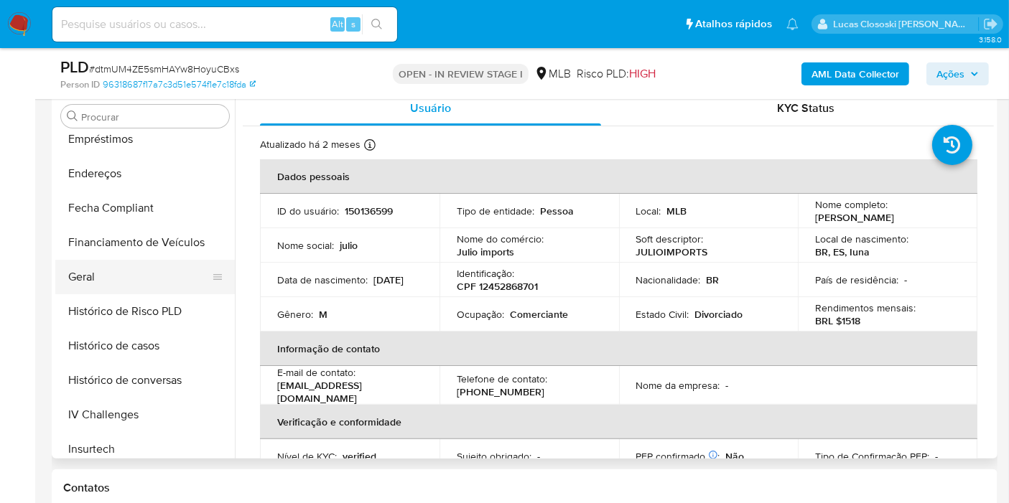
click at [94, 264] on button "Geral" at bounding box center [139, 277] width 168 height 34
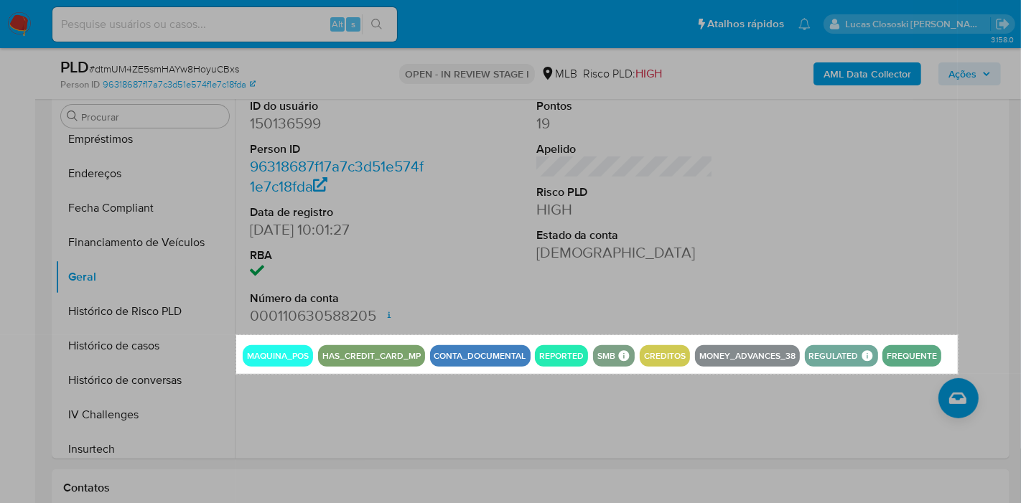
drag, startPoint x: 236, startPoint y: 335, endPoint x: 958, endPoint y: 374, distance: 722.6
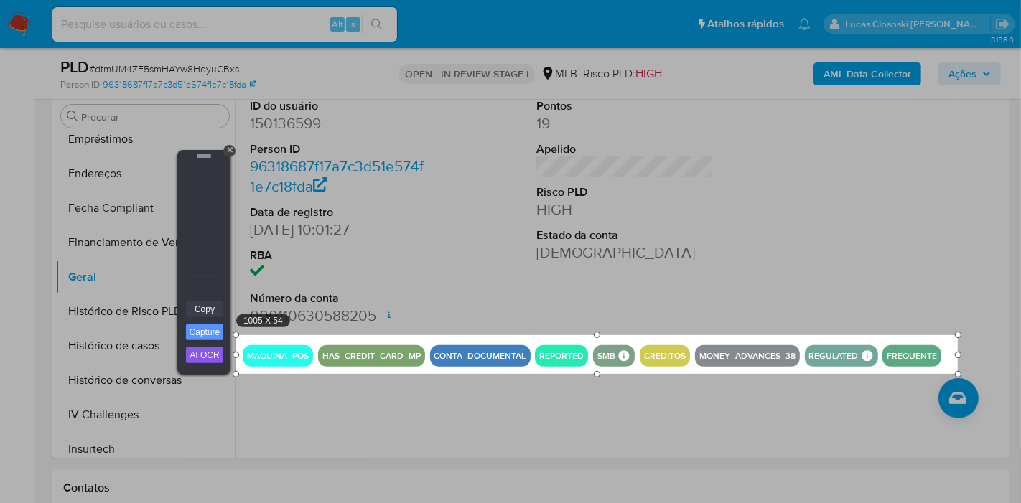
click at [197, 304] on link "Copy" at bounding box center [204, 310] width 37 height 16
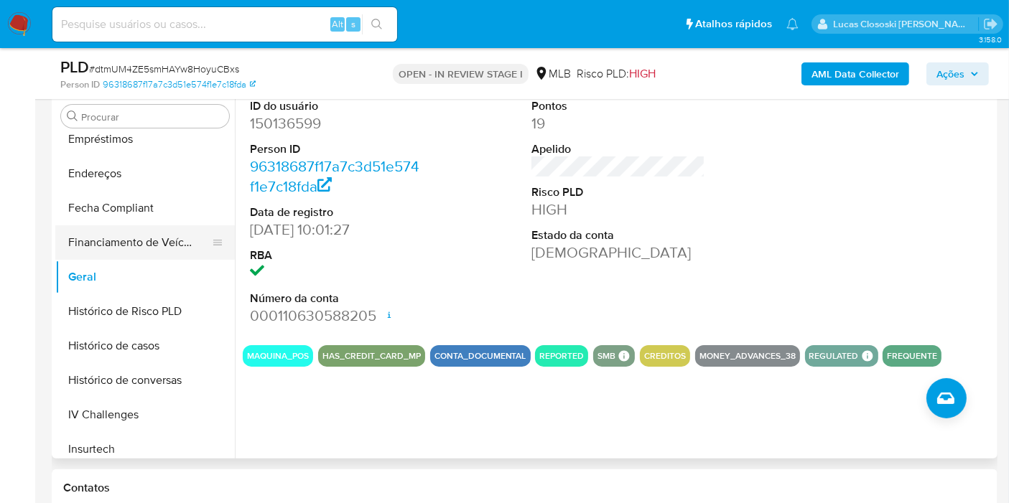
scroll to position [116, 0]
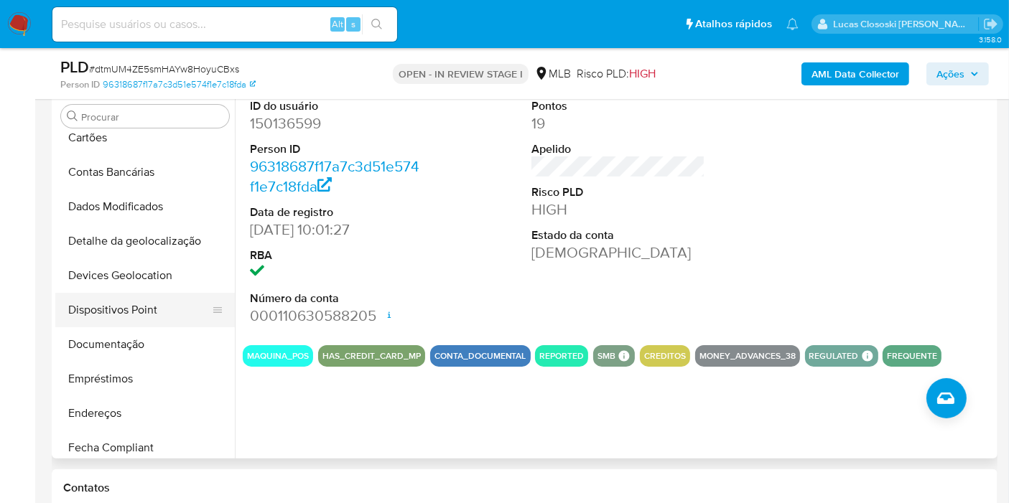
click at [127, 298] on button "Dispositivos Point" at bounding box center [139, 310] width 168 height 34
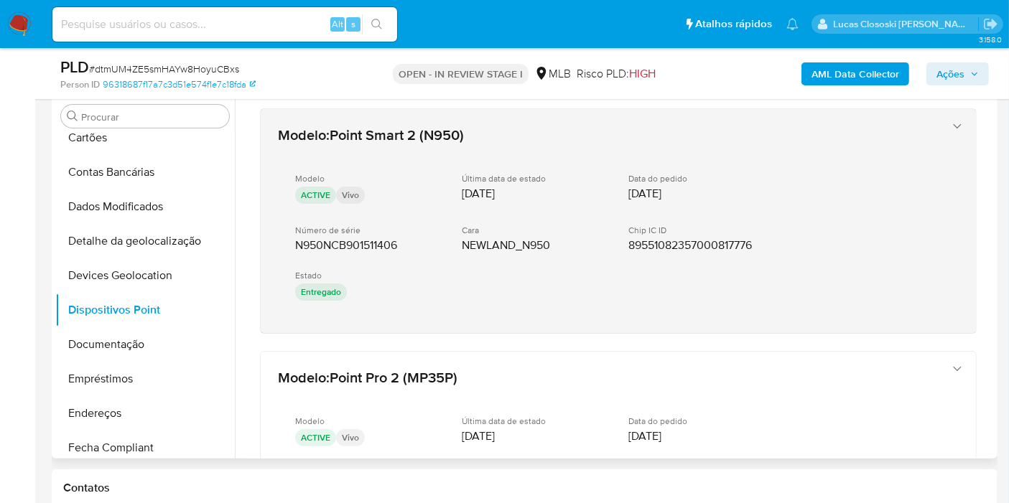
drag, startPoint x: 396, startPoint y: 337, endPoint x: 284, endPoint y: 251, distance: 140.7
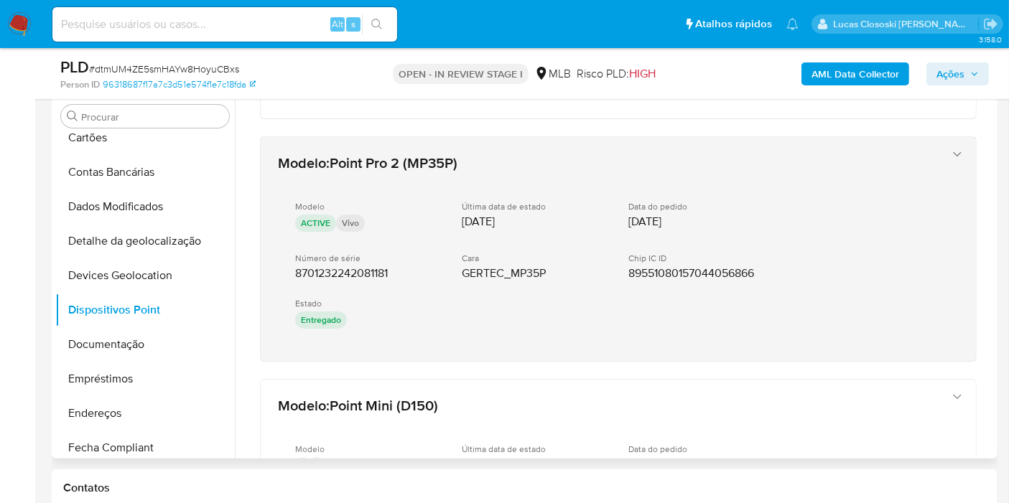
scroll to position [239, 0]
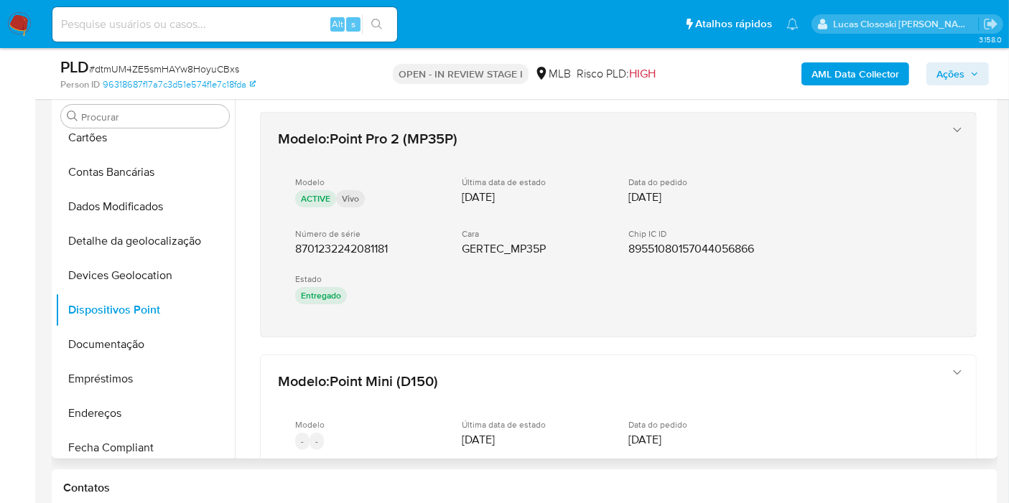
drag, startPoint x: 412, startPoint y: 340, endPoint x: 287, endPoint y: 250, distance: 154.2
click at [287, 250] on div "Modelo : Point Smart 2 (N950) Modelo ACTIVE Vivo Última data de estado 15/02/20…" at bounding box center [618, 377] width 751 height 1051
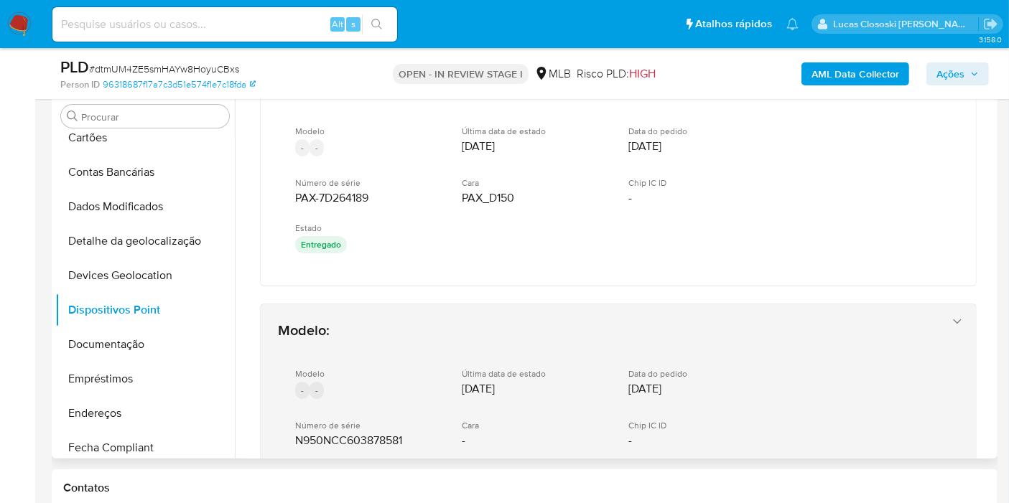
scroll to position [558, 0]
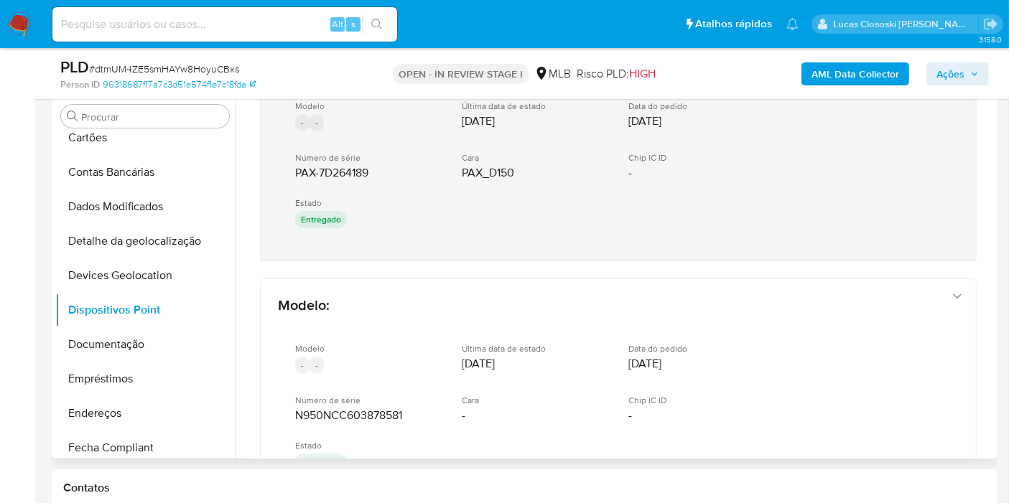
drag, startPoint x: 380, startPoint y: 257, endPoint x: 292, endPoint y: 164, distance: 127.5
click at [292, 164] on div "Modelo : Point Smart 2 (N950) Modelo ACTIVE Vivo Última data de estado 15/02/20…" at bounding box center [618, 58] width 751 height 1051
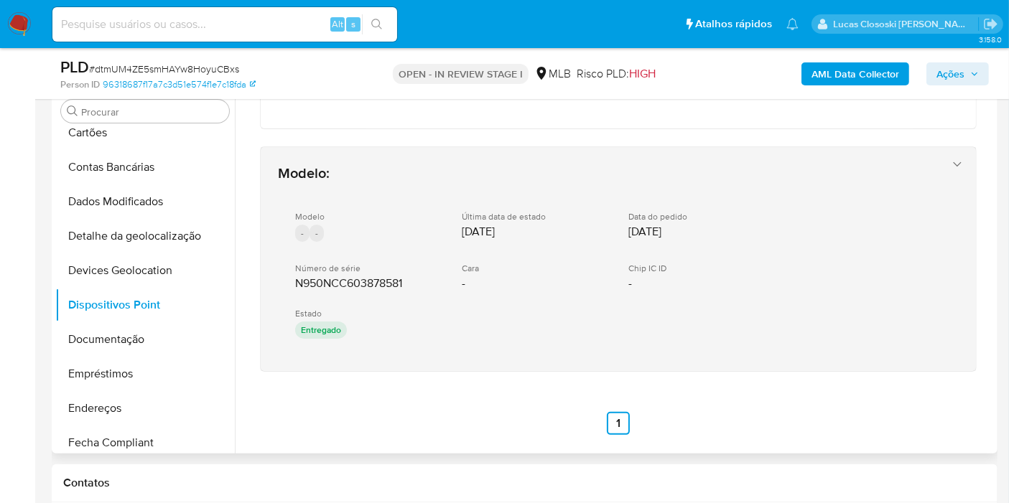
scroll to position [361, 0]
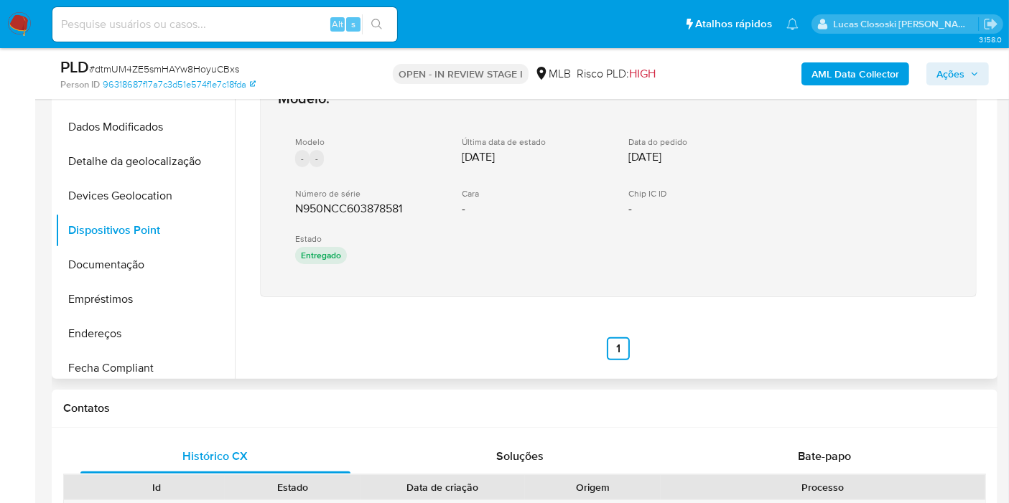
drag, startPoint x: 373, startPoint y: 299, endPoint x: 293, endPoint y: 200, distance: 127.6
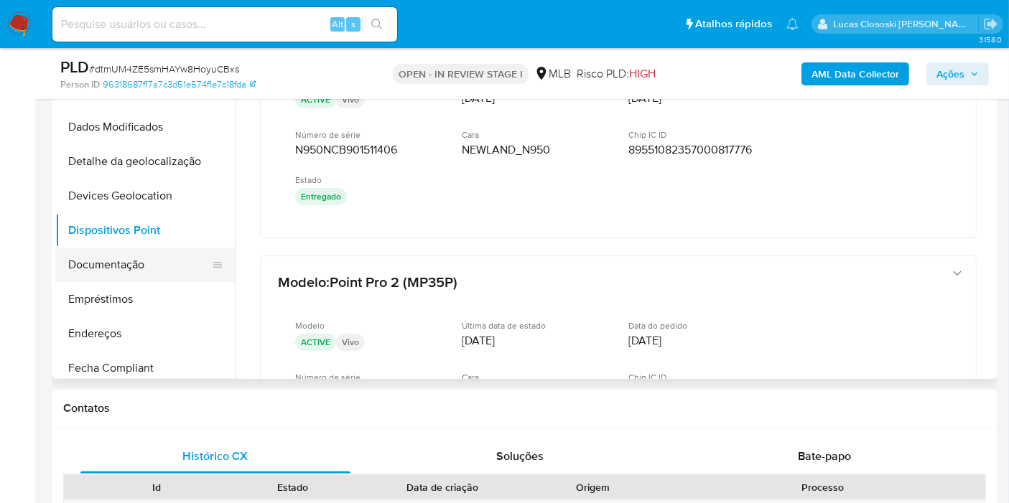
scroll to position [0, 0]
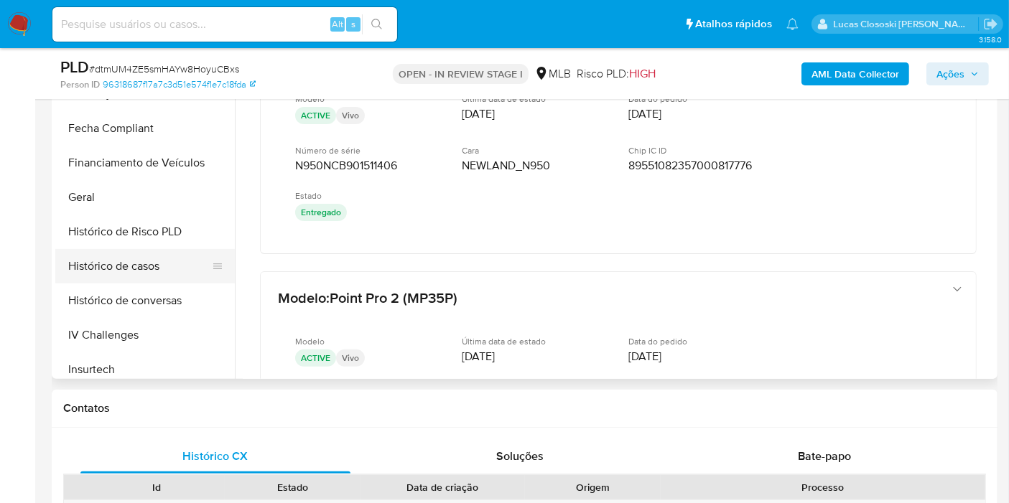
click at [110, 269] on button "Histórico de casos" at bounding box center [139, 266] width 168 height 34
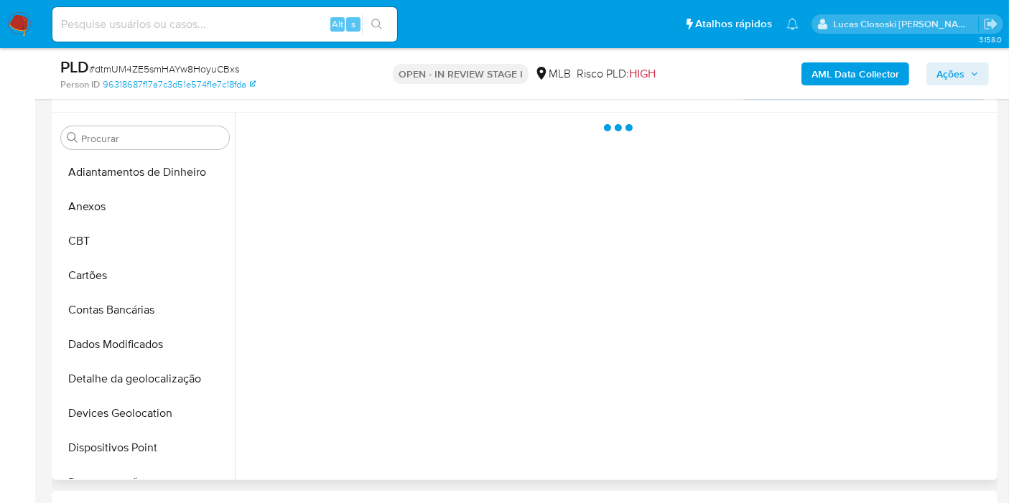
scroll to position [202, 0]
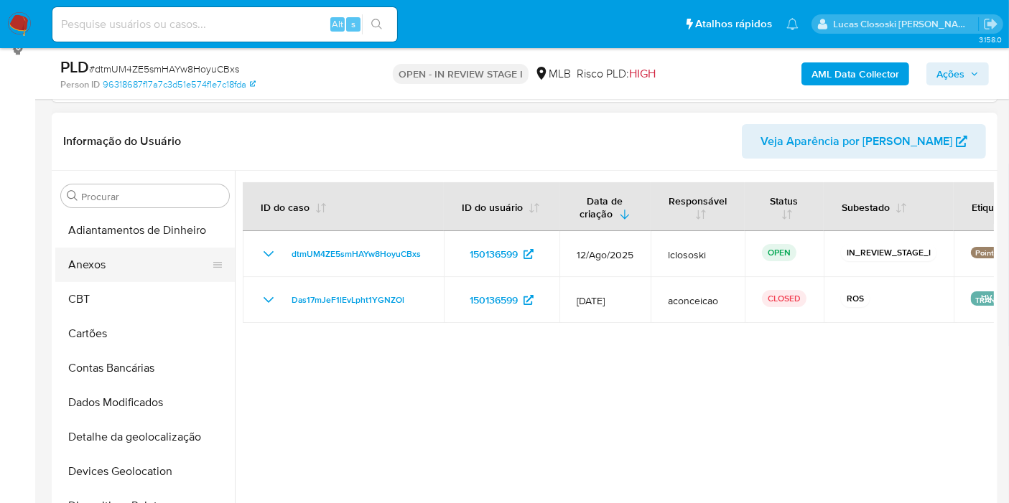
click at [159, 263] on button "Anexos" at bounding box center [139, 265] width 168 height 34
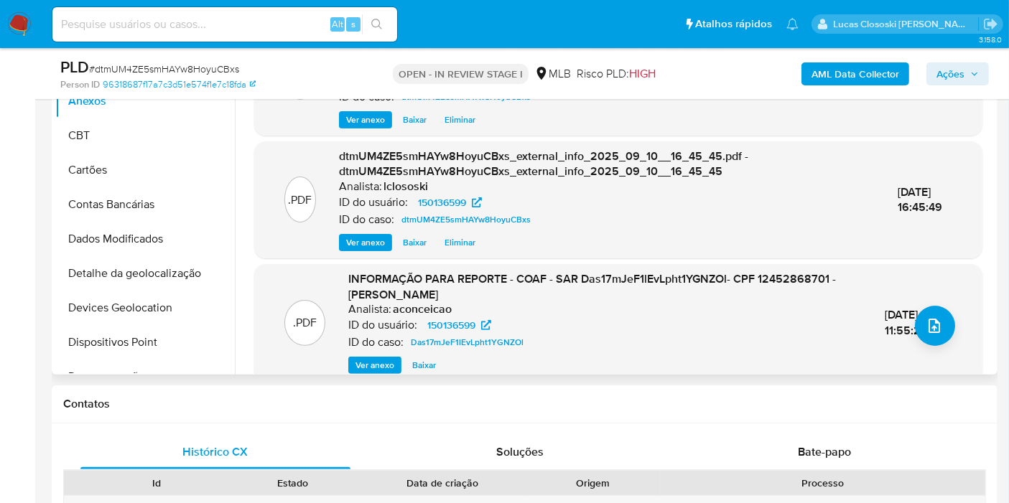
scroll to position [319, 0]
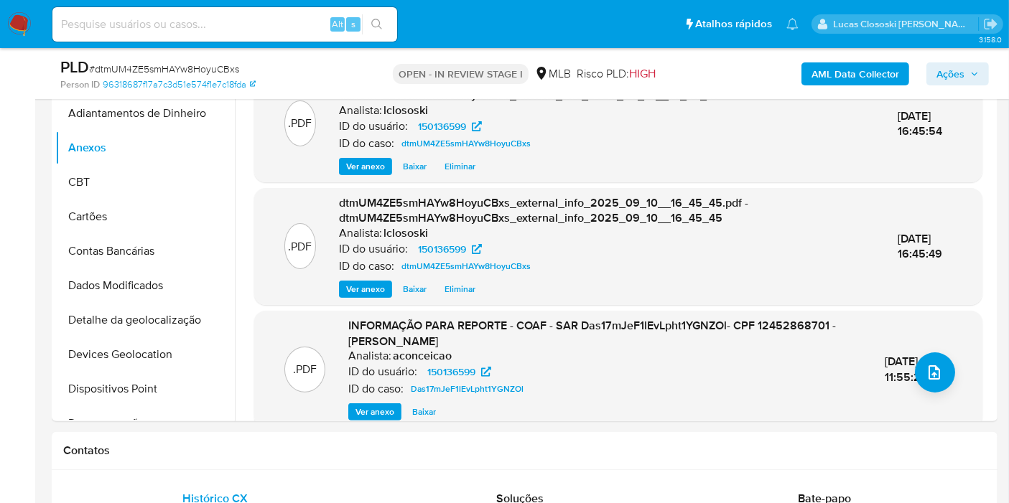
click at [947, 73] on span "Ações" at bounding box center [950, 73] width 28 height 23
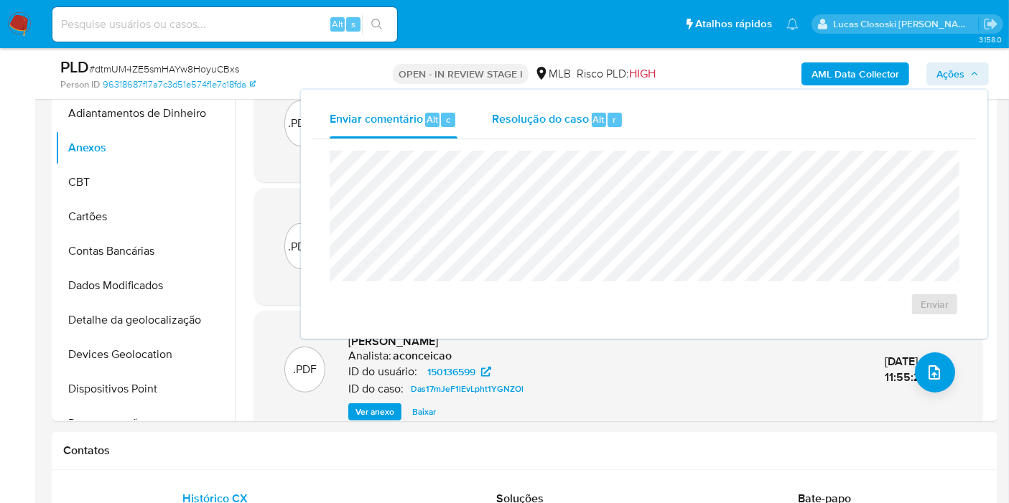
click at [579, 123] on span "Resolução do caso" at bounding box center [540, 119] width 97 height 17
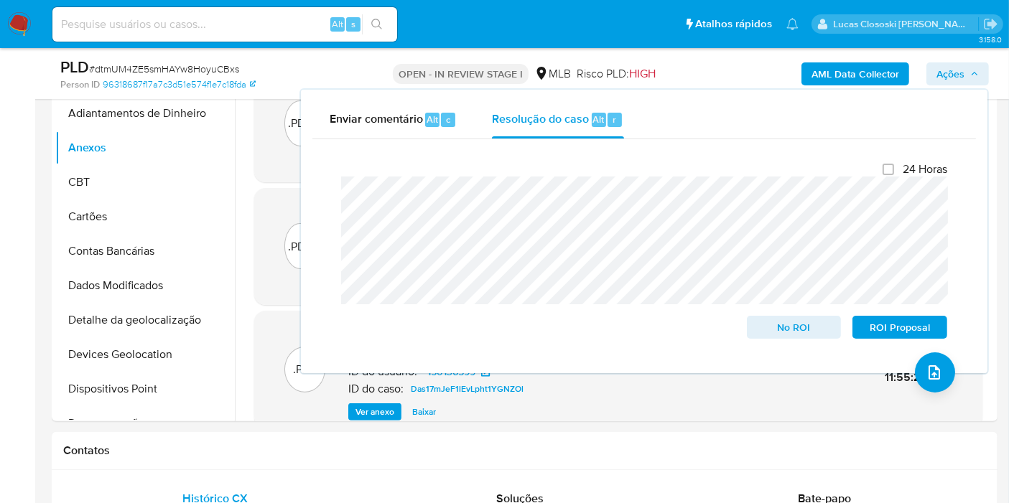
click at [964, 83] on span "Ações" at bounding box center [950, 73] width 28 height 23
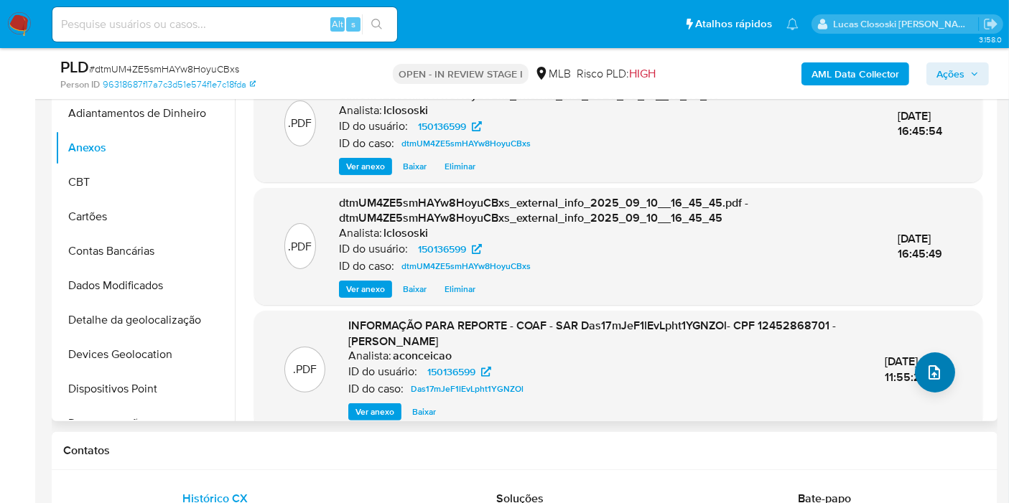
drag, startPoint x: 958, startPoint y: 374, endPoint x: 929, endPoint y: 369, distance: 29.2
click at [958, 374] on div ".PDF INFORMAÇÃO PARA REPORTE - COAF - SAR Das17mJeF1lEvLpht1YGNZOl- CPF 1245286…" at bounding box center [618, 369] width 714 height 103
click at [928, 369] on icon "upload-file" at bounding box center [934, 372] width 17 height 17
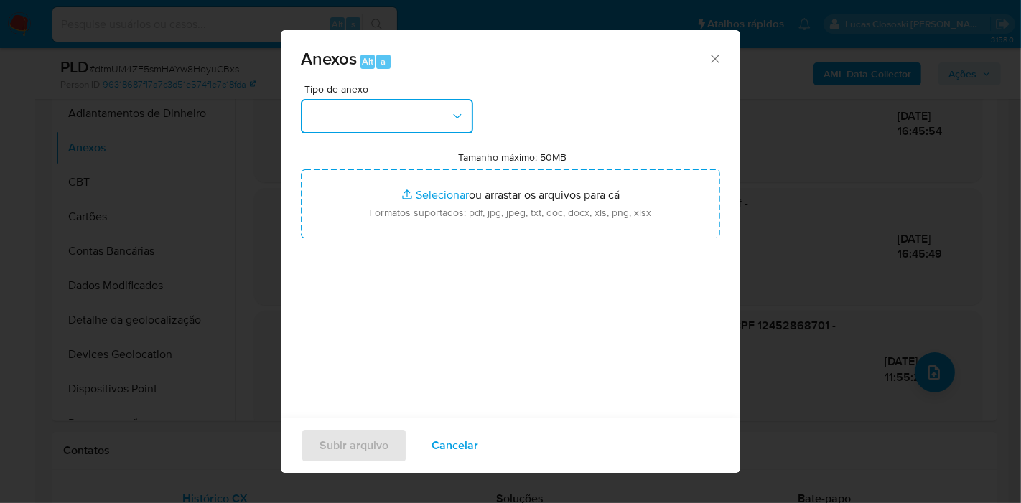
click at [453, 118] on icon "button" at bounding box center [457, 116] width 14 height 14
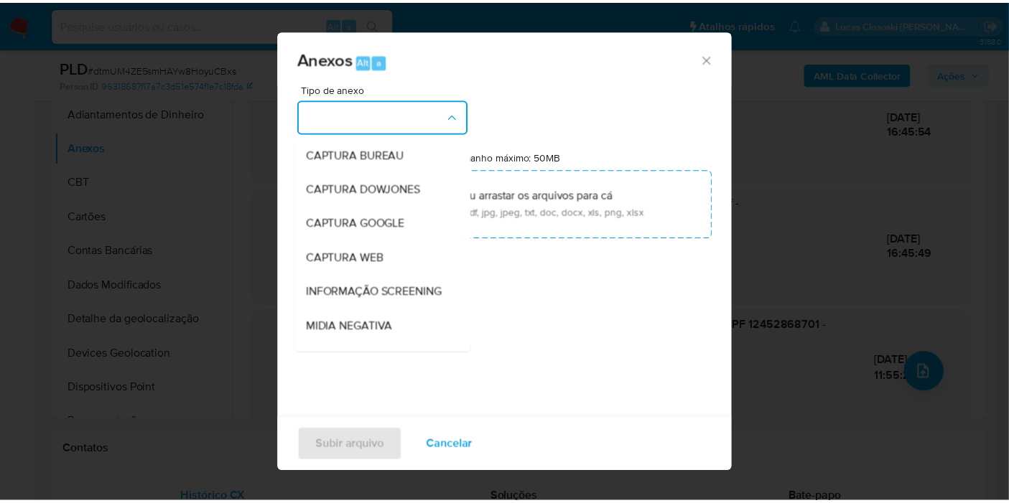
scroll to position [220, 0]
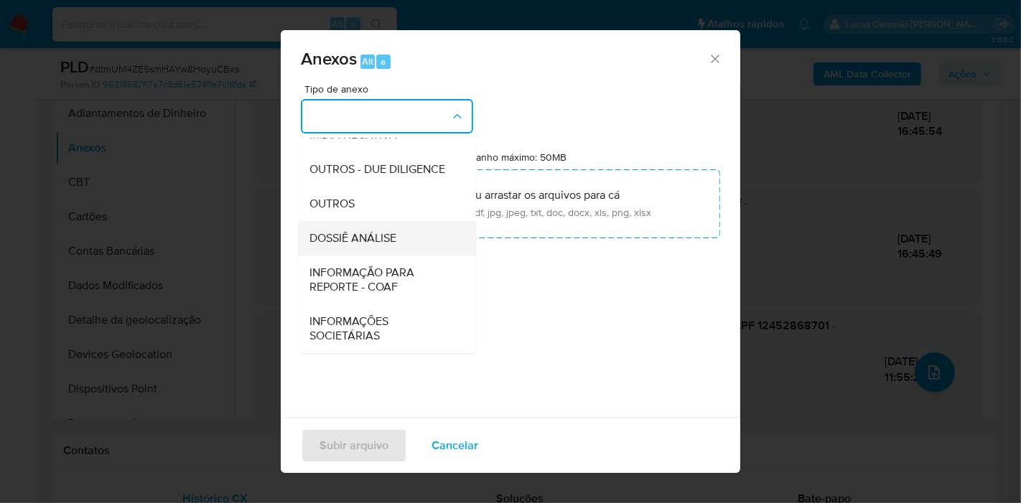
click at [355, 245] on span "DOSSIÊ ANÁLISE" at bounding box center [352, 238] width 87 height 14
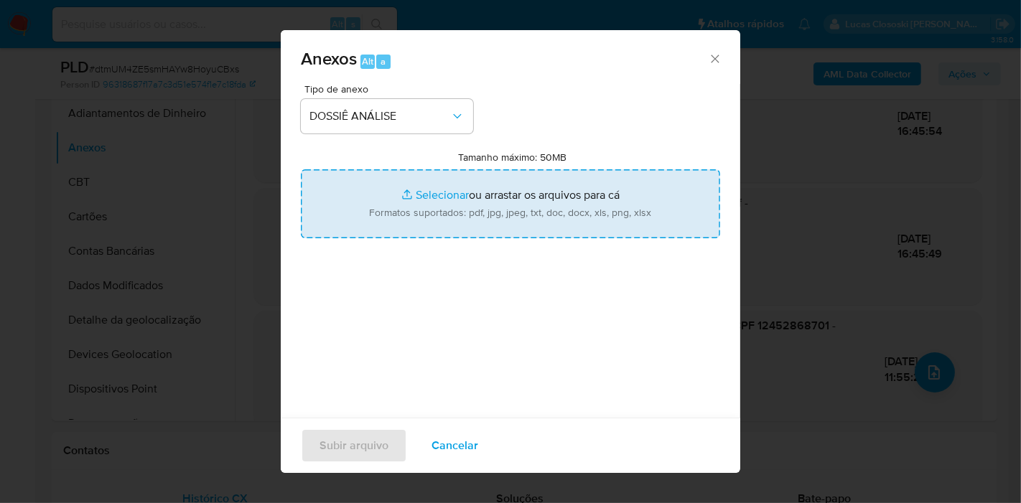
click at [378, 221] on input "Tamanho máximo: 50MB Selecionar arquivos" at bounding box center [510, 203] width 419 height 69
type input "C:\fakepath\2º SAR - XXXX - CPF 12452868701 - JULIO CESAR DE CARVALHO.pdf"
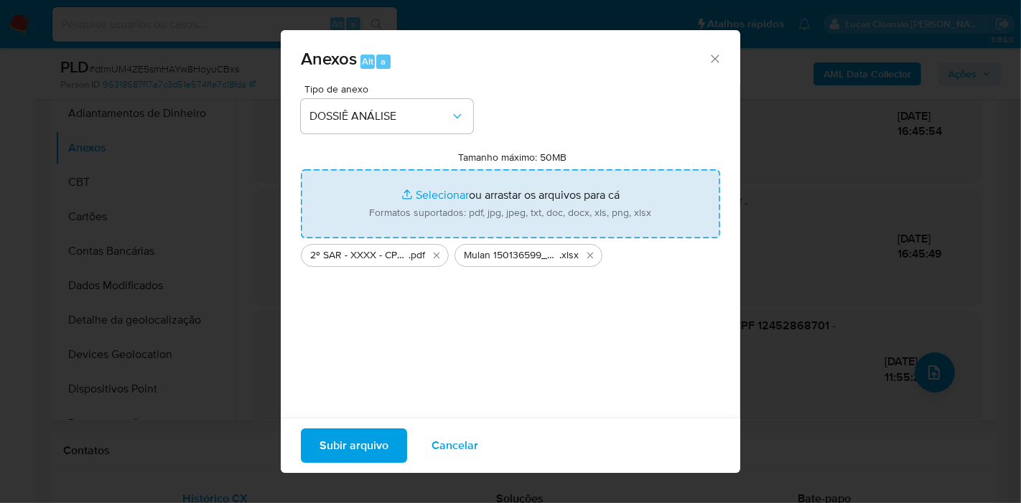
click at [370, 441] on span "Subir arquivo" at bounding box center [354, 446] width 69 height 32
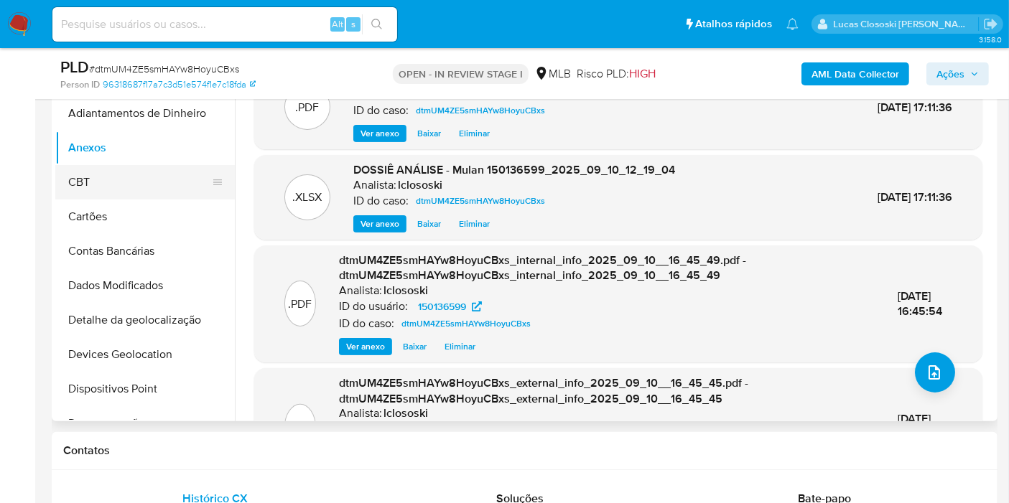
click at [70, 173] on button "CBT" at bounding box center [139, 182] width 168 height 34
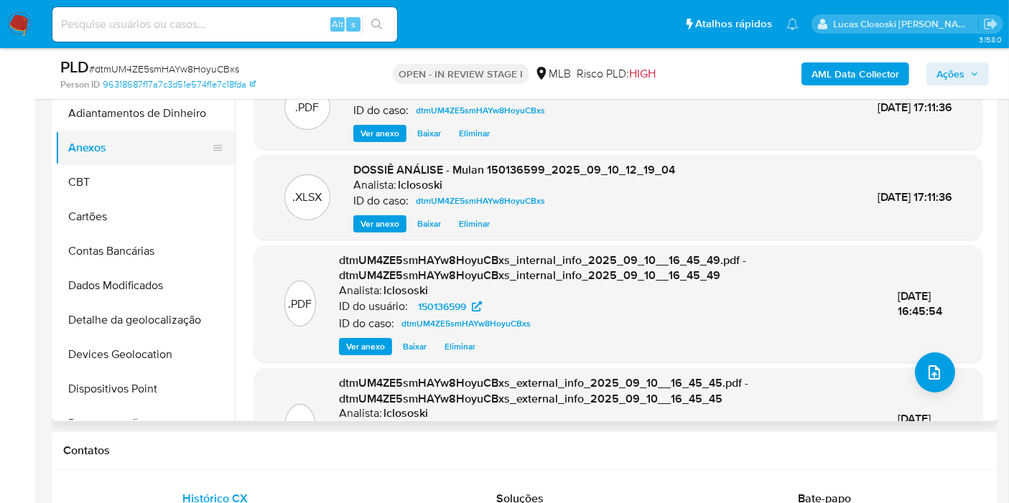
click at [80, 146] on button "Anexos" at bounding box center [139, 148] width 168 height 34
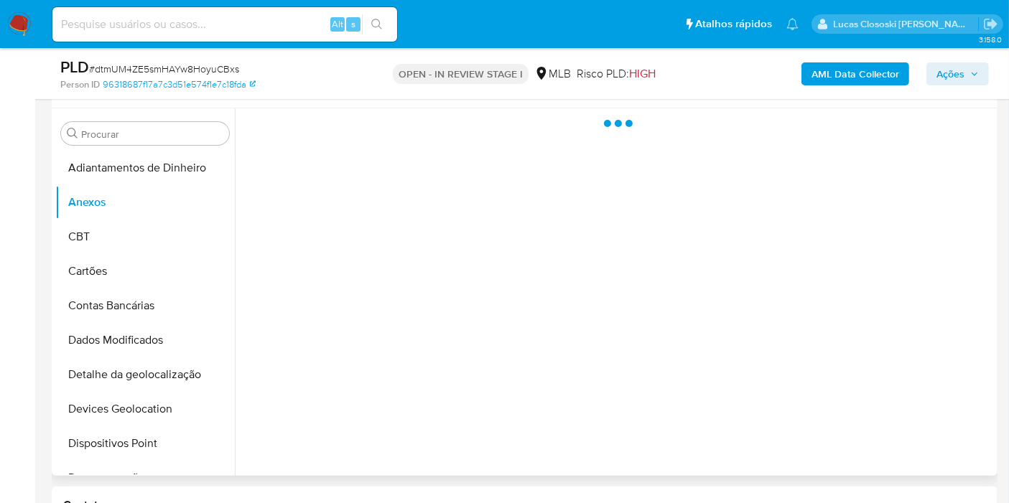
scroll to position [239, 0]
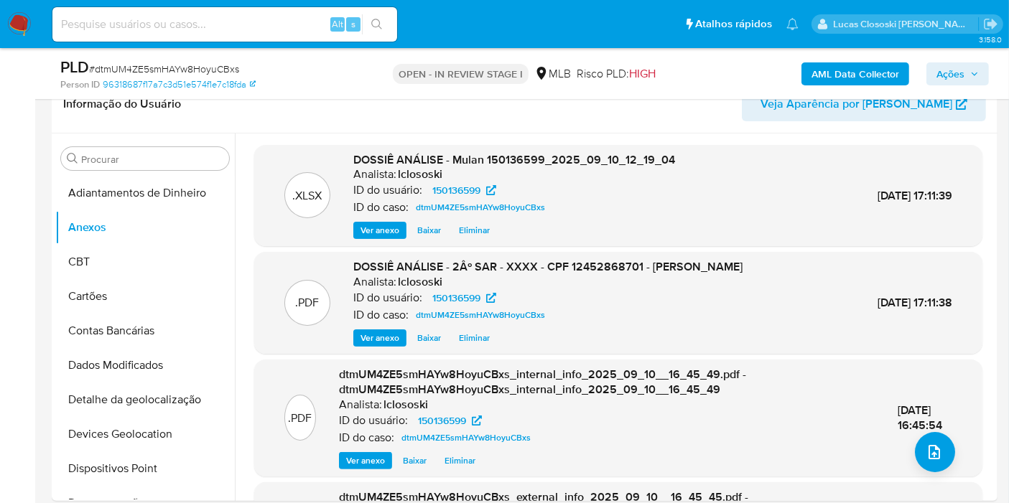
click at [943, 73] on span "Ações" at bounding box center [950, 73] width 28 height 23
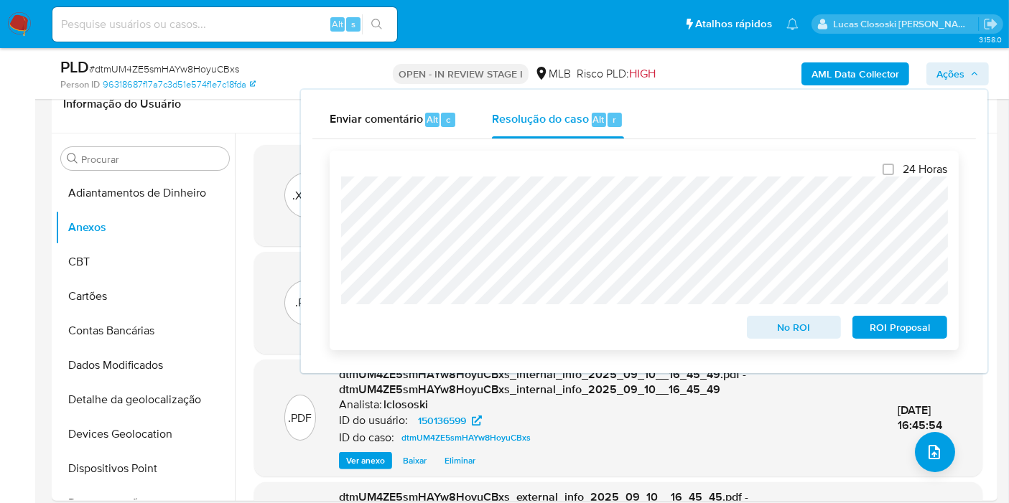
click at [910, 321] on span "ROI Proposal" at bounding box center [899, 327] width 75 height 20
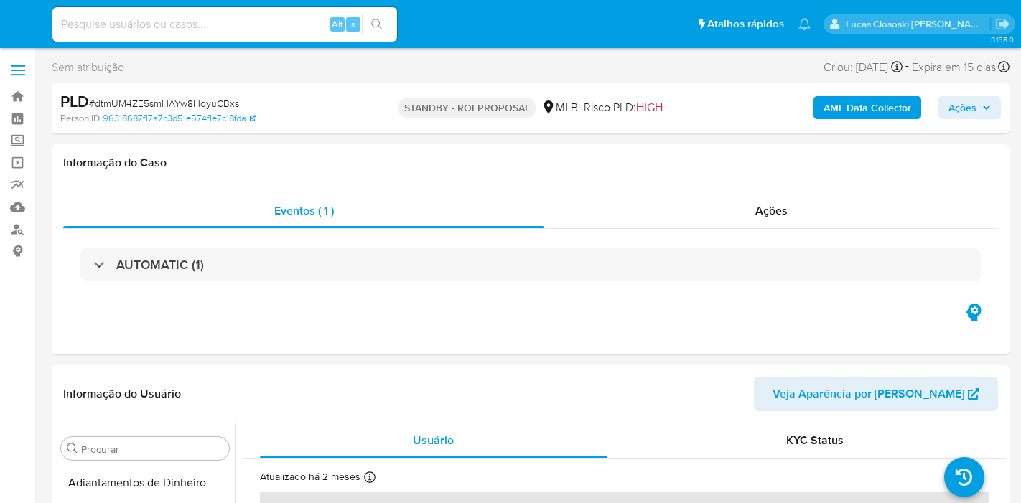
select select "10"
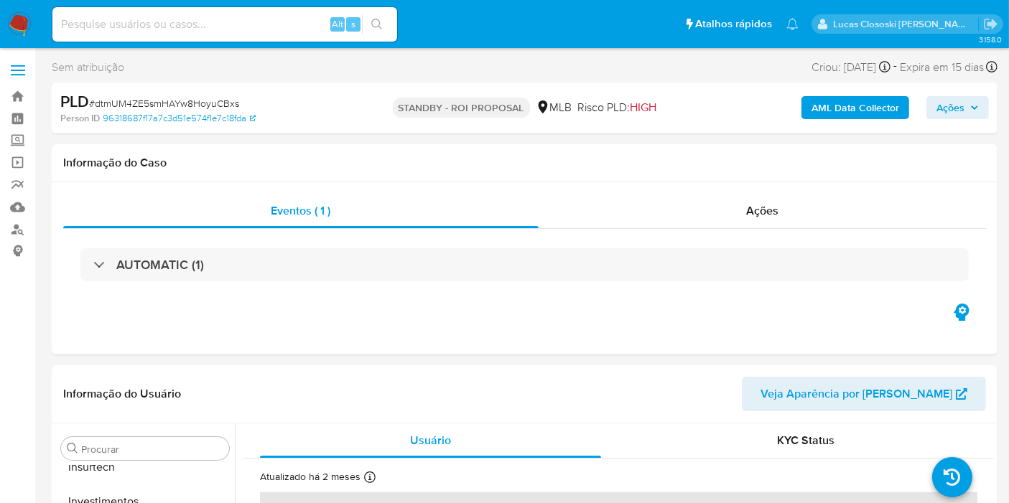
scroll to position [675, 0]
click at [27, 23] on img at bounding box center [19, 24] width 24 height 24
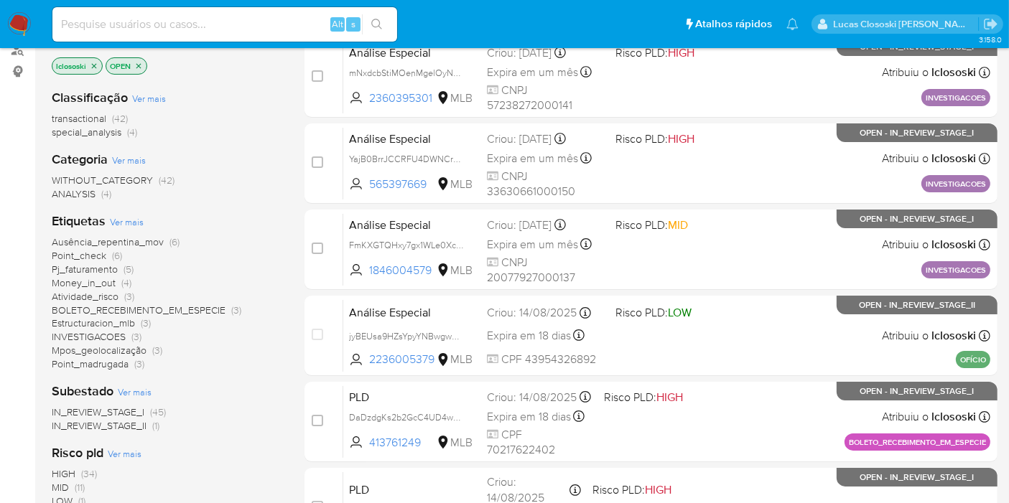
scroll to position [159, 0]
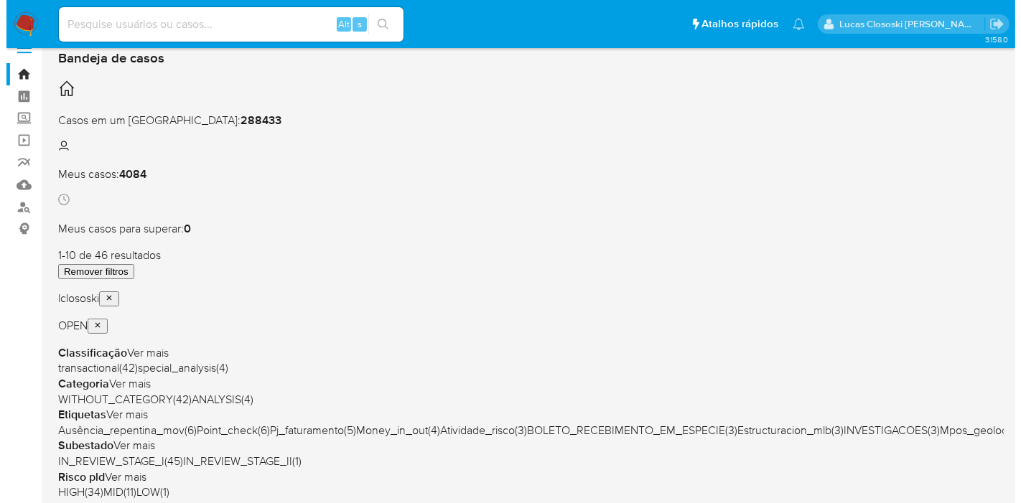
scroll to position [80, 0]
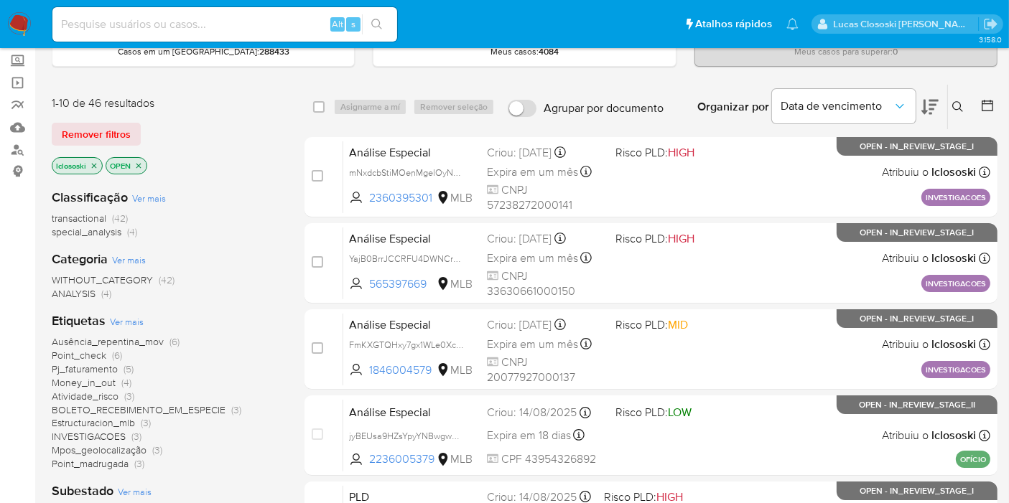
click at [131, 315] on span "Ver mais" at bounding box center [127, 321] width 34 height 13
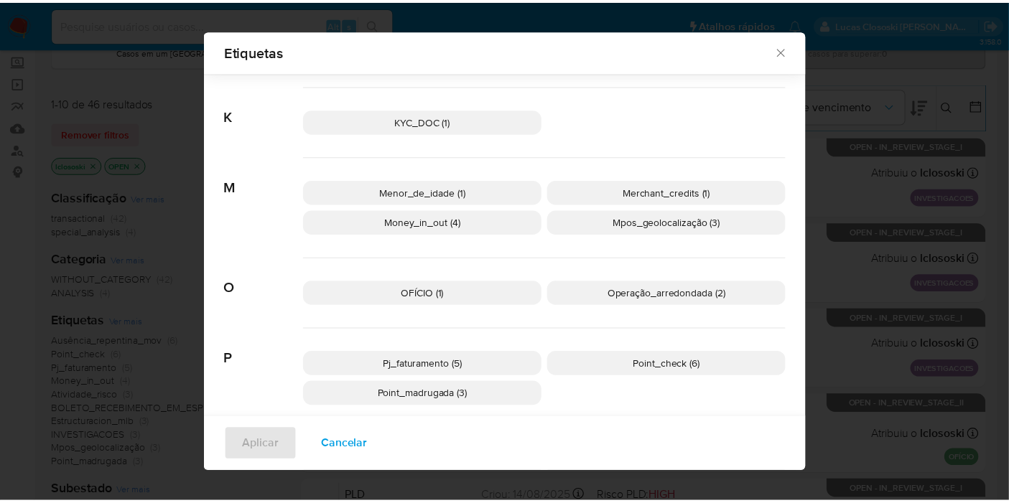
scroll to position [468, 0]
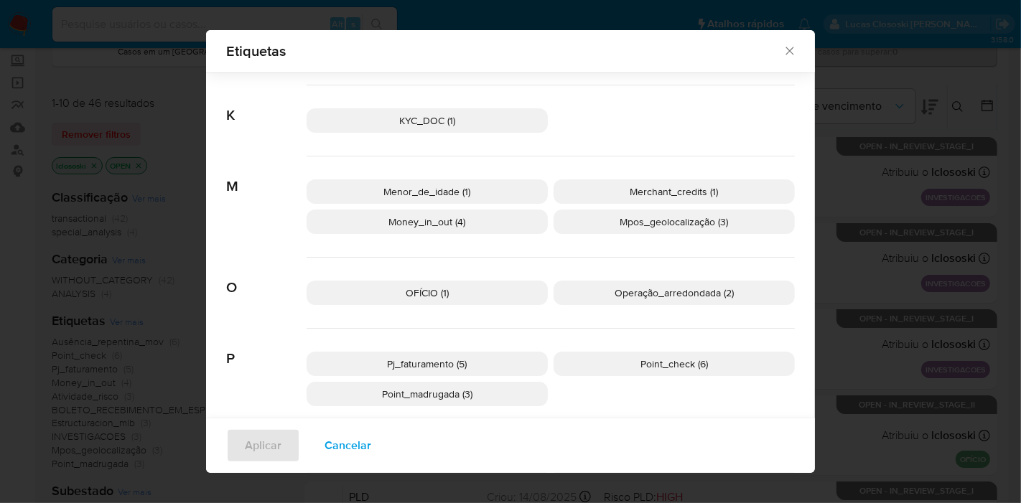
click at [0, 247] on div "Etiquetas Procurar A Account_money_mlb (1) Atividade_risco (3) Ausência_repenti…" at bounding box center [510, 251] width 1021 height 503
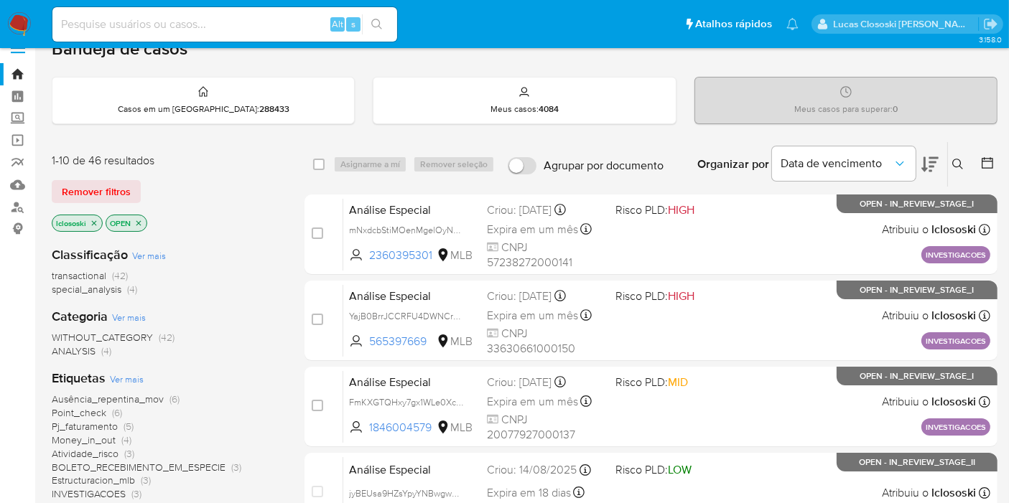
scroll to position [0, 0]
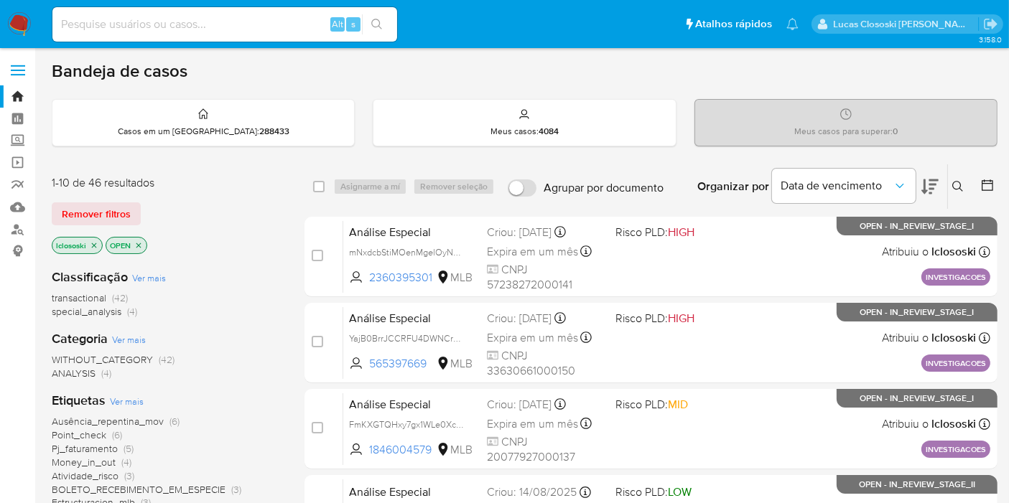
click at [923, 173] on button at bounding box center [929, 186] width 17 height 45
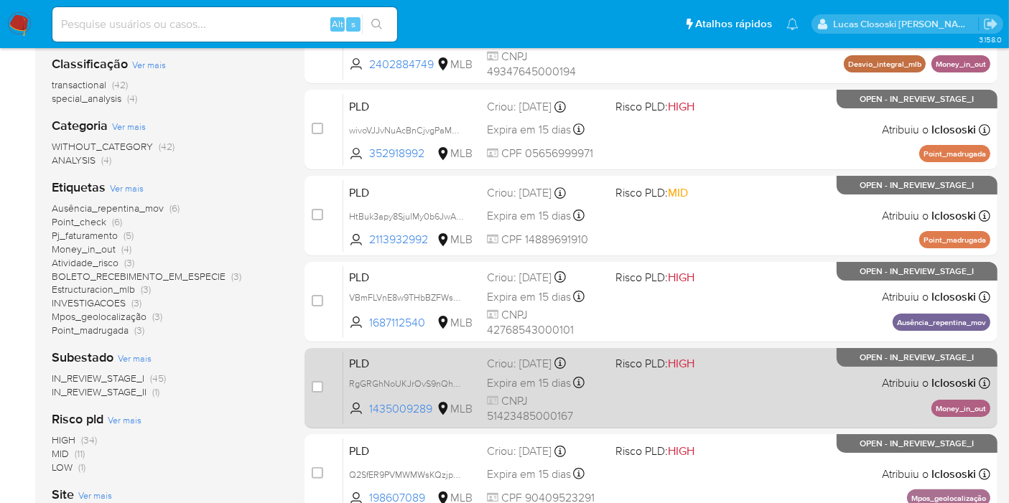
scroll to position [478, 0]
